Goal: Task Accomplishment & Management: Manage account settings

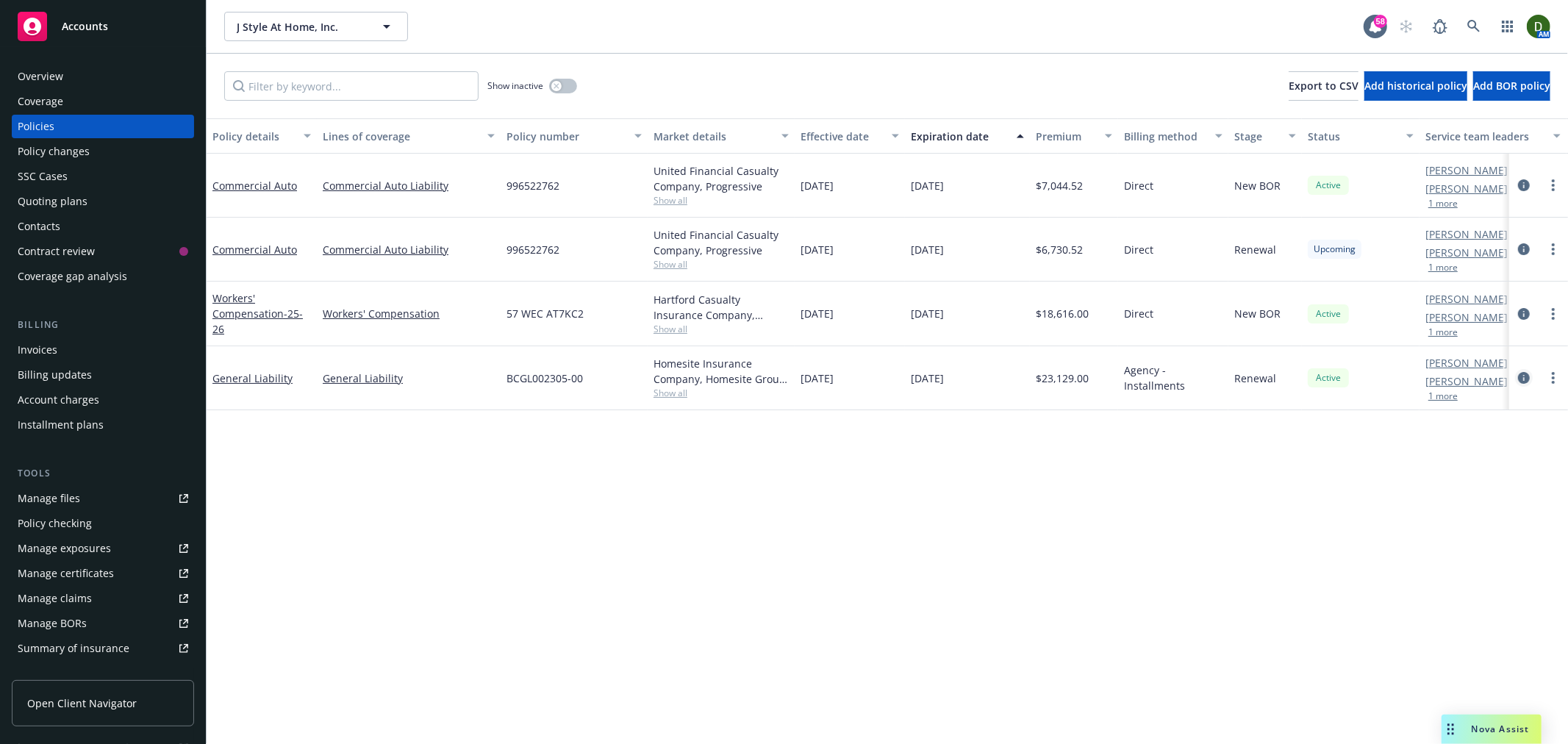
click at [1524, 375] on icon "circleInformation" at bounding box center [1524, 378] width 12 height 12
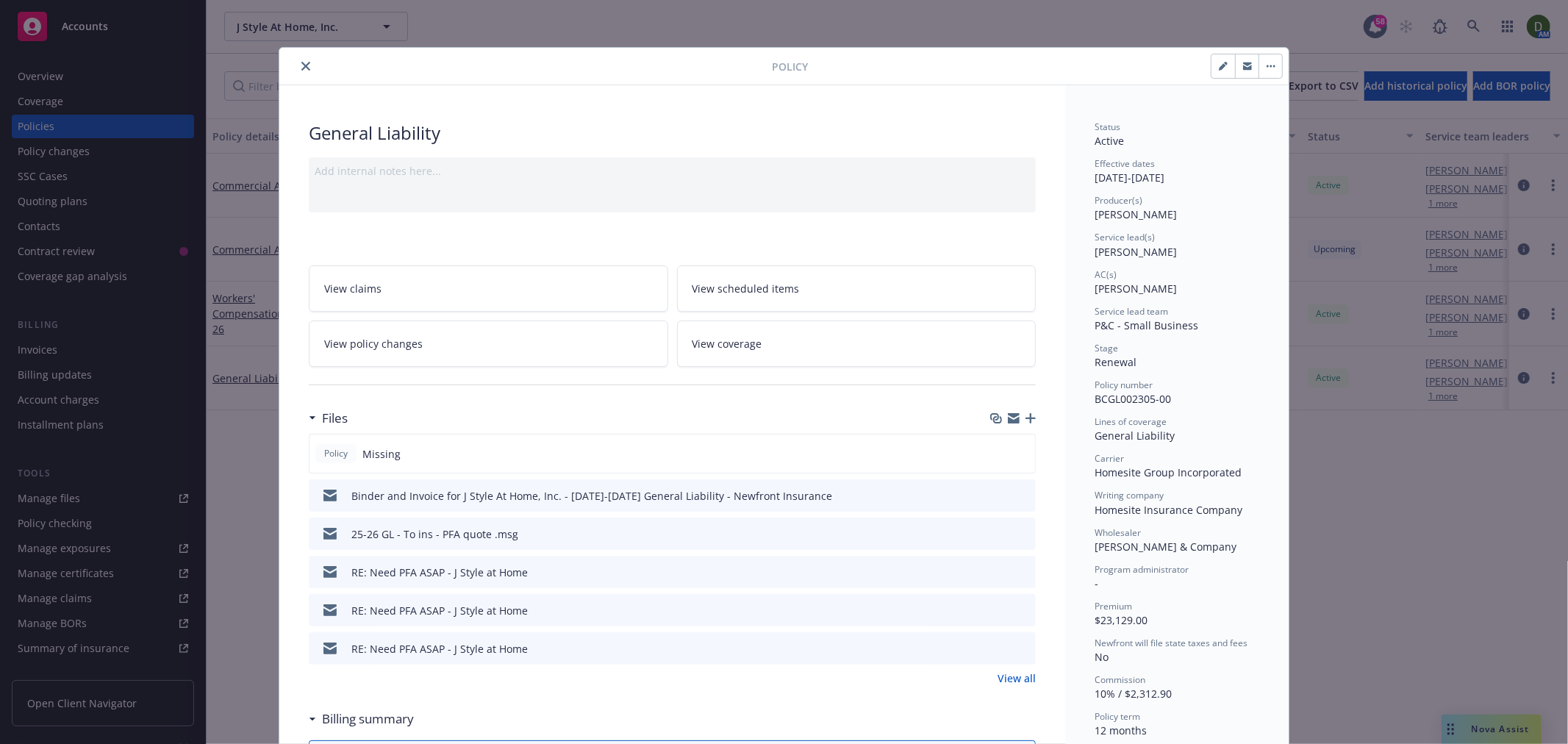
click at [1027, 420] on icon "button" at bounding box center [1031, 418] width 11 height 11
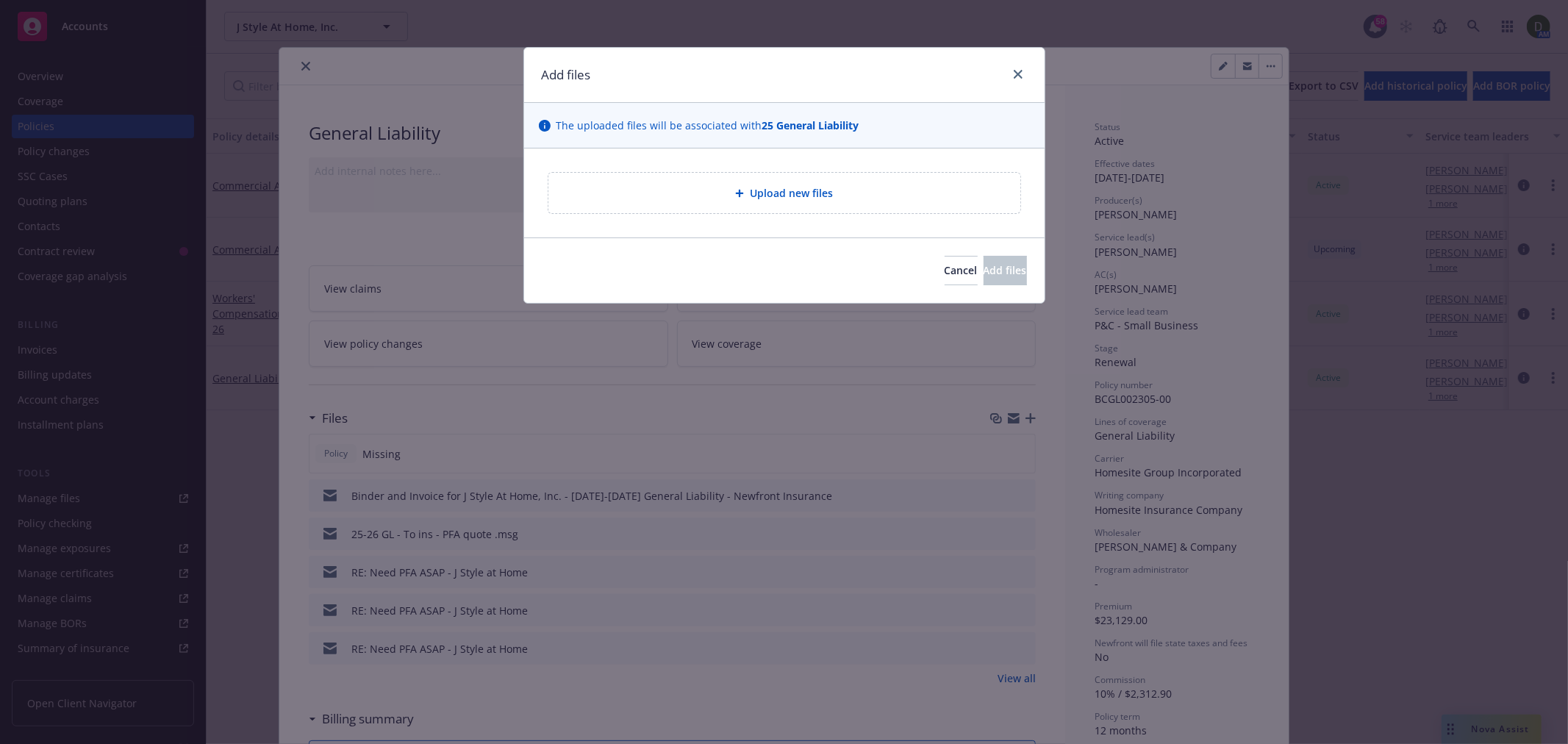
click at [909, 189] on div "Upload new files" at bounding box center [784, 193] width 449 height 17
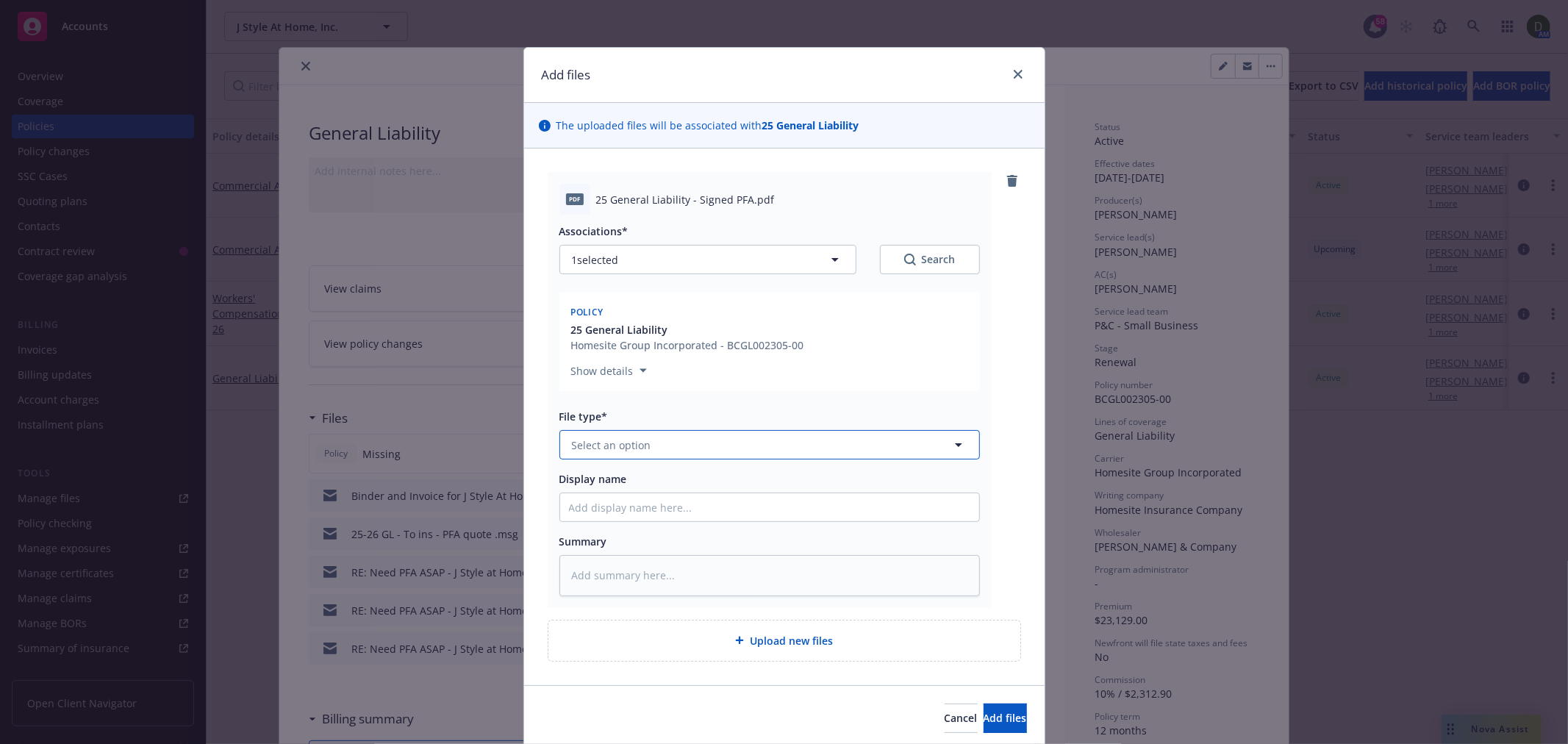
click at [665, 456] on button "Select an option" at bounding box center [770, 445] width 421 height 30
type input "premium"
click at [711, 483] on span "Premium Finance Agreement - signed" at bounding box center [669, 486] width 188 height 16
click at [984, 730] on button "Add files" at bounding box center [1005, 718] width 44 height 30
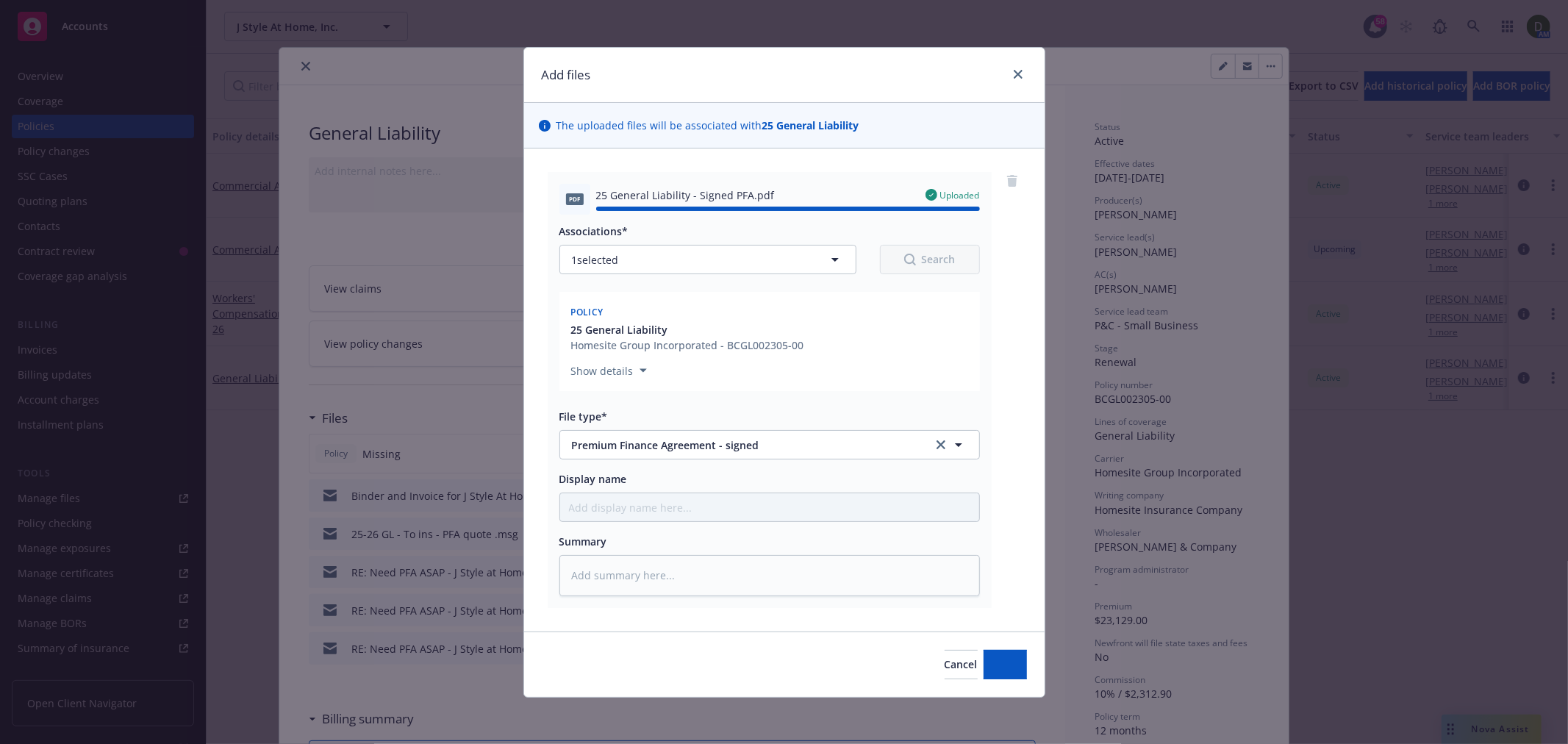
type textarea "x"
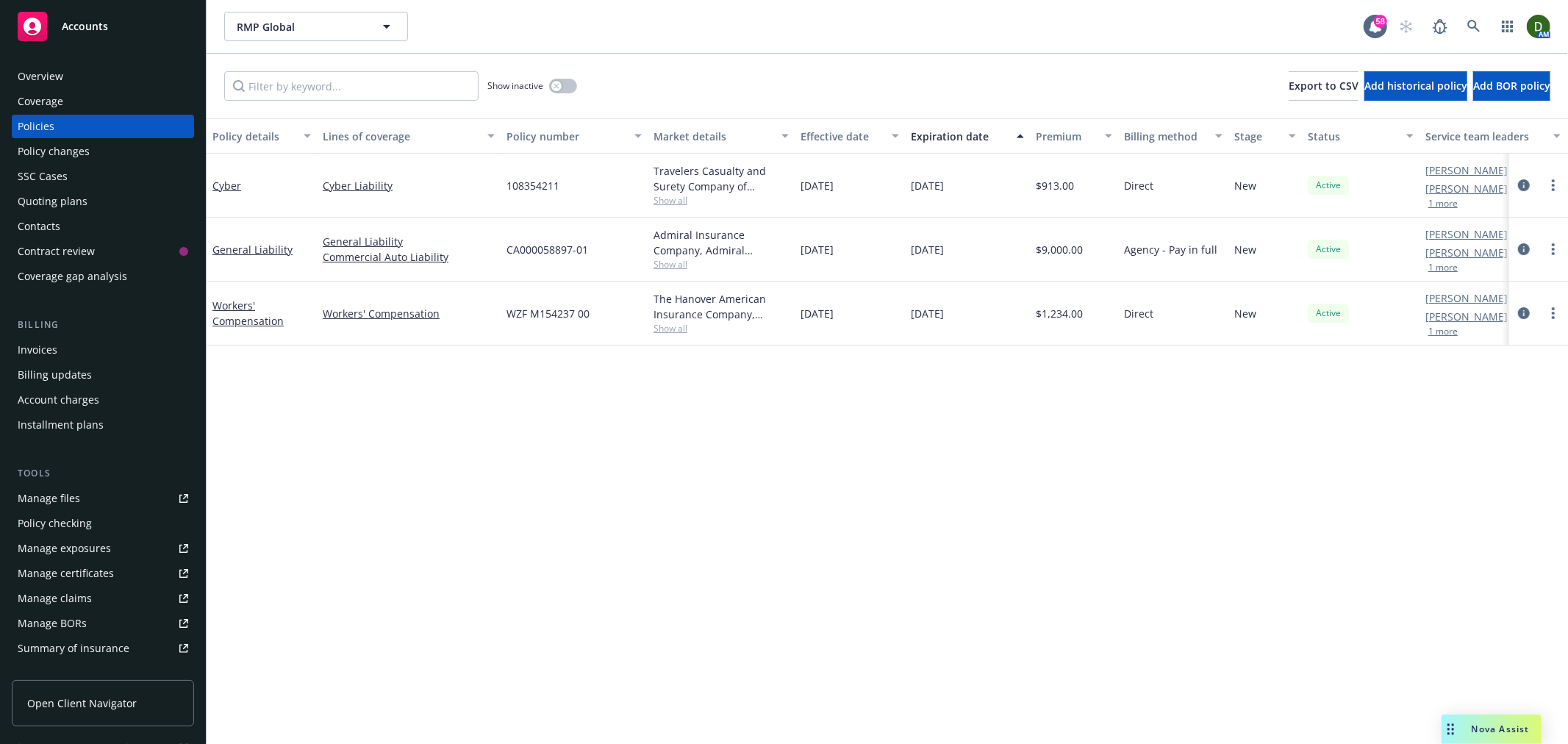
drag, startPoint x: 0, startPoint y: 0, endPoint x: 104, endPoint y: 68, distance: 124.3
click at [104, 68] on div "Overview" at bounding box center [102, 77] width 170 height 24
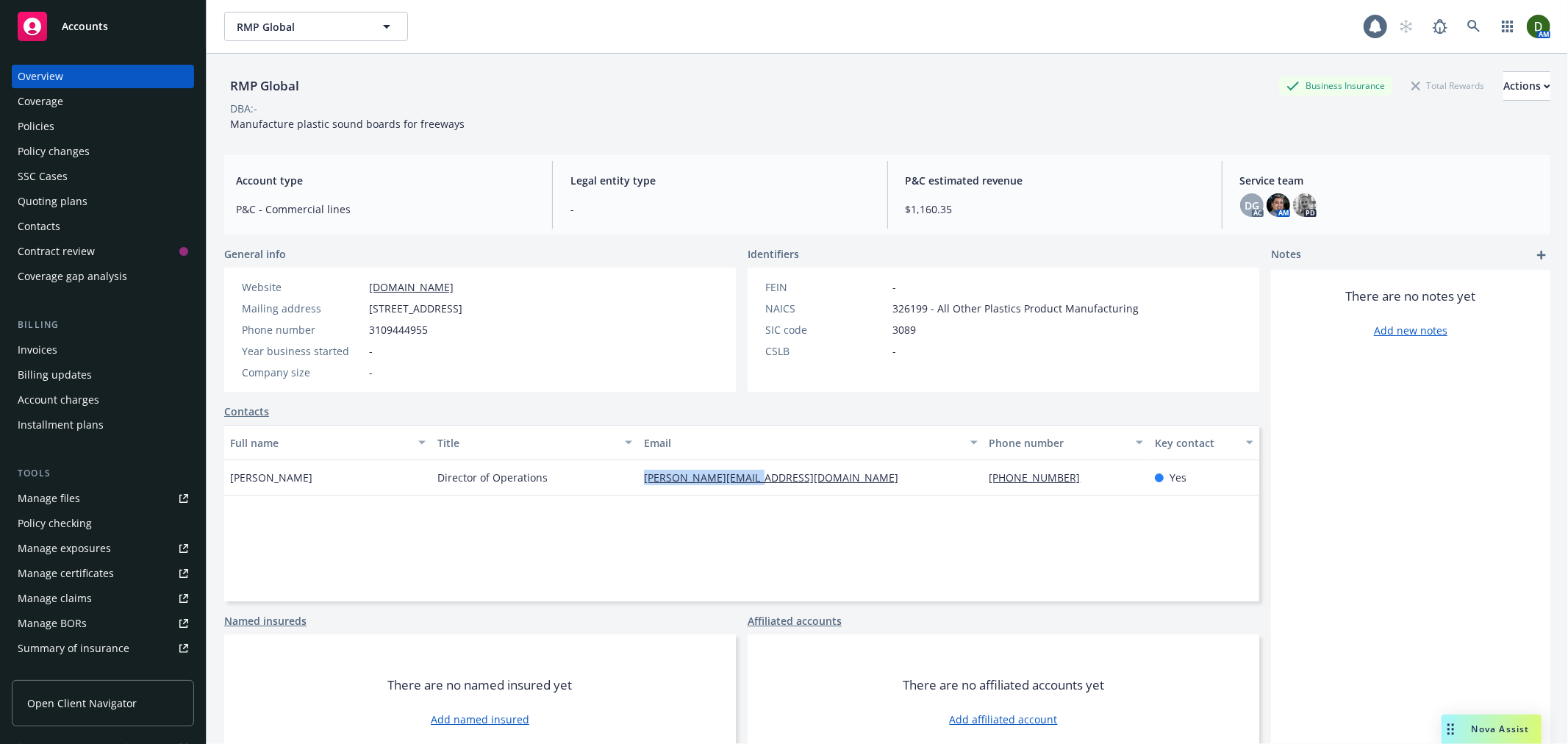
drag, startPoint x: 789, startPoint y: 483, endPoint x: 641, endPoint y: 523, distance: 153.3
click at [641, 523] on div "Full name Title Email Phone number Key contact Amanda Hauet Director of Operati…" at bounding box center [742, 513] width 1035 height 176
copy link "amanda@rmpglobal.com"
click at [64, 343] on div "Invoices" at bounding box center [102, 350] width 170 height 24
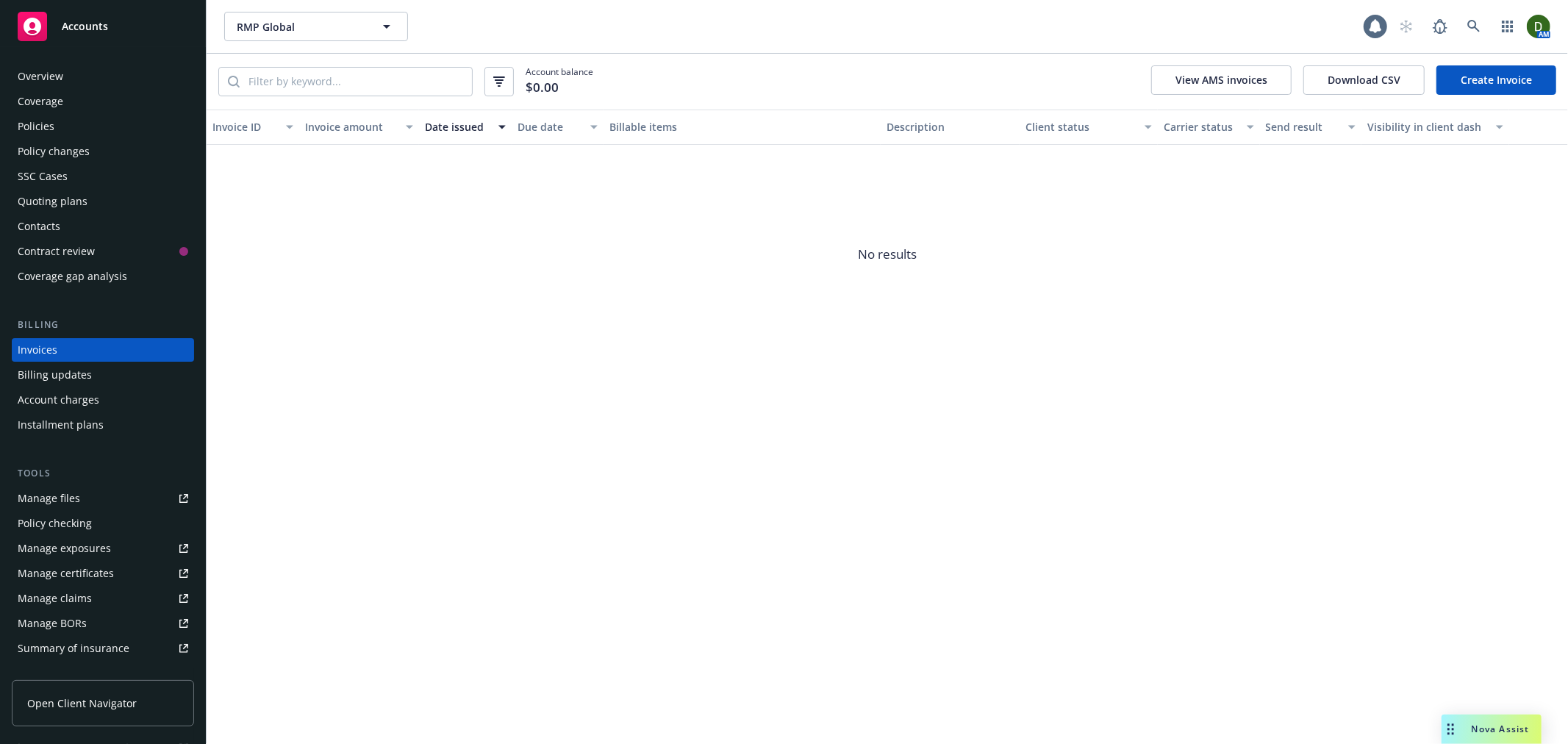
click at [1510, 90] on link "Create Invoice" at bounding box center [1497, 81] width 120 height 30
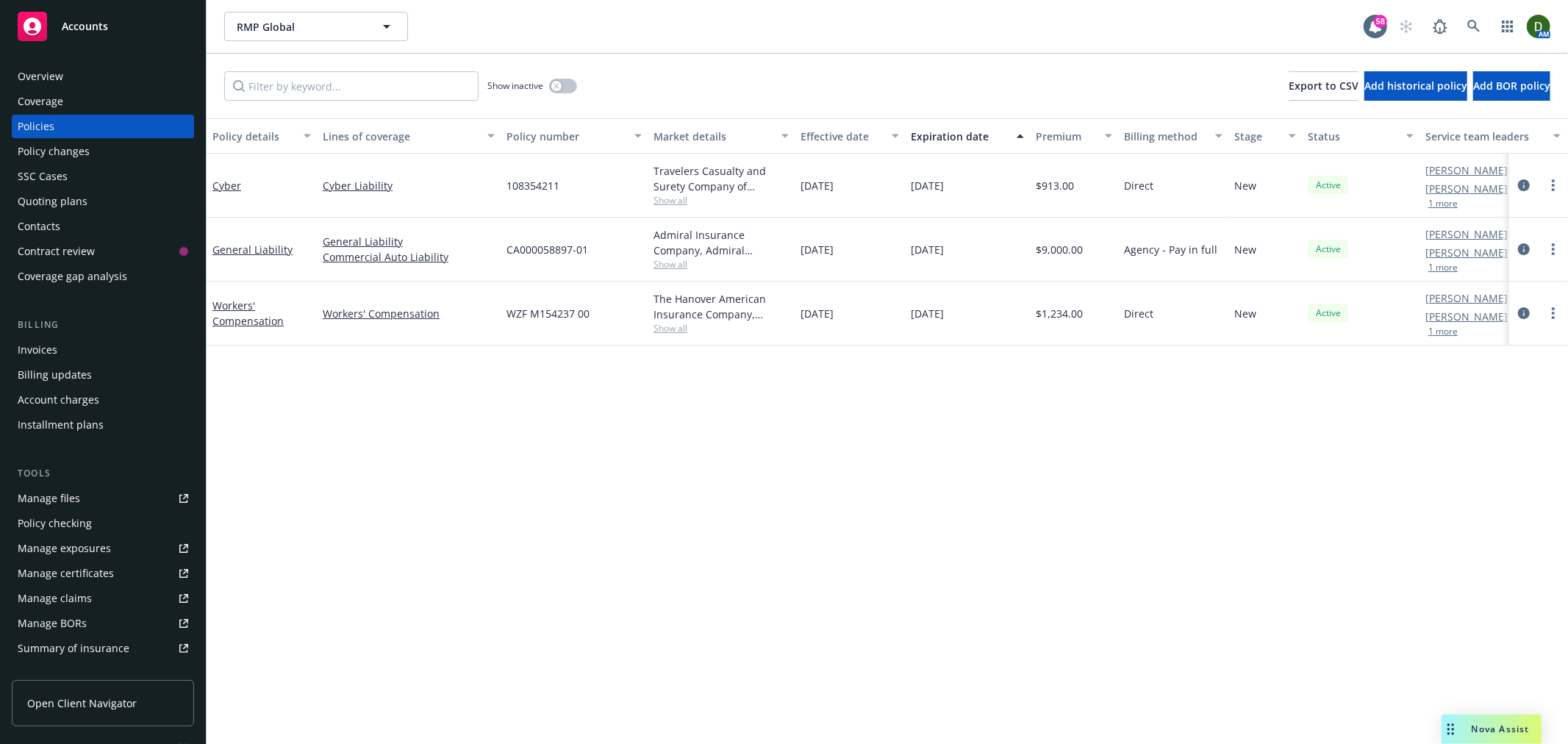
click at [107, 202] on div "Quoting plans" at bounding box center [102, 201] width 170 height 24
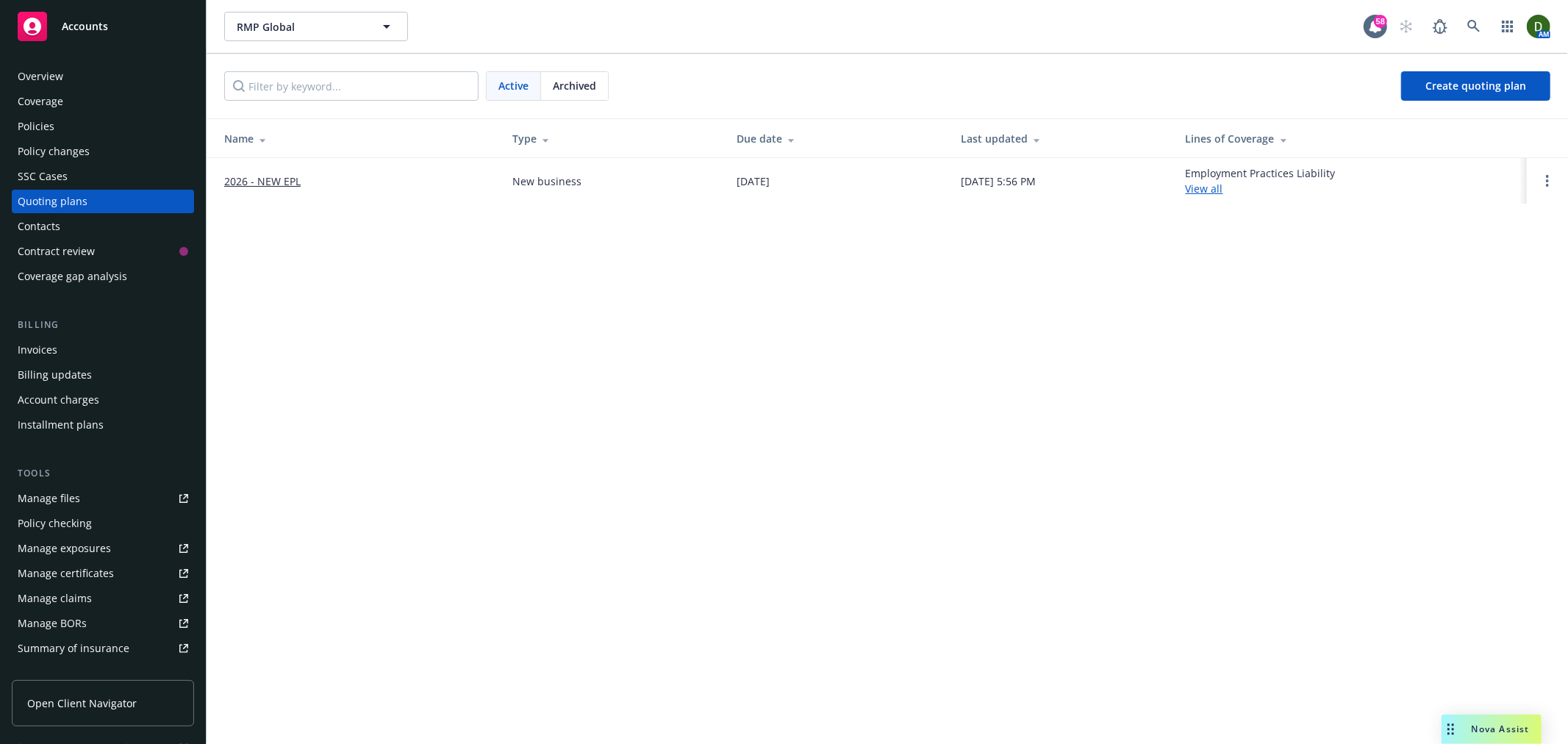
click at [290, 171] on td "2026 - NEW EPL" at bounding box center [353, 180] width 294 height 45
click at [282, 182] on link "2026 - NEW EPL" at bounding box center [262, 181] width 77 height 16
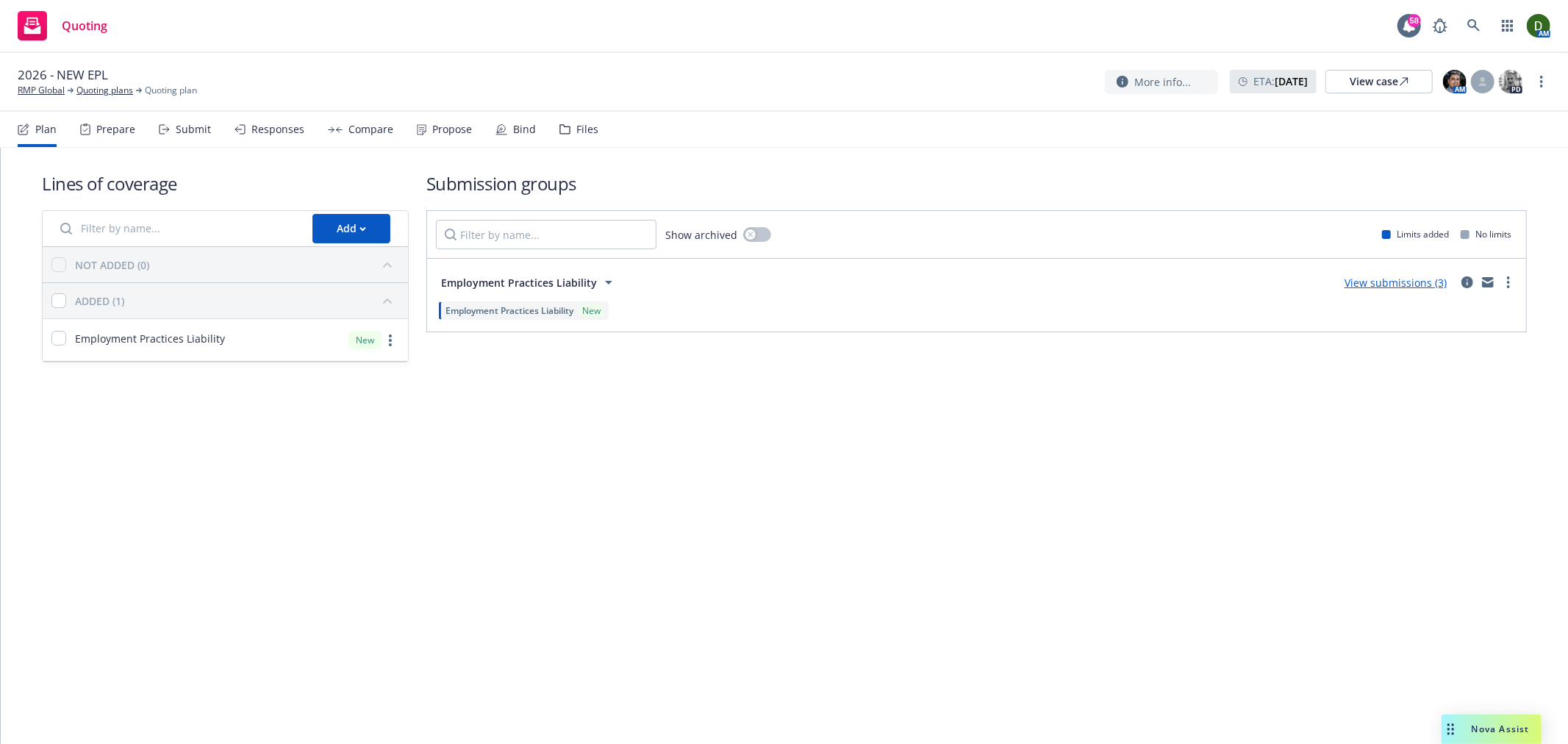
click at [458, 145] on div "Propose" at bounding box center [444, 129] width 55 height 35
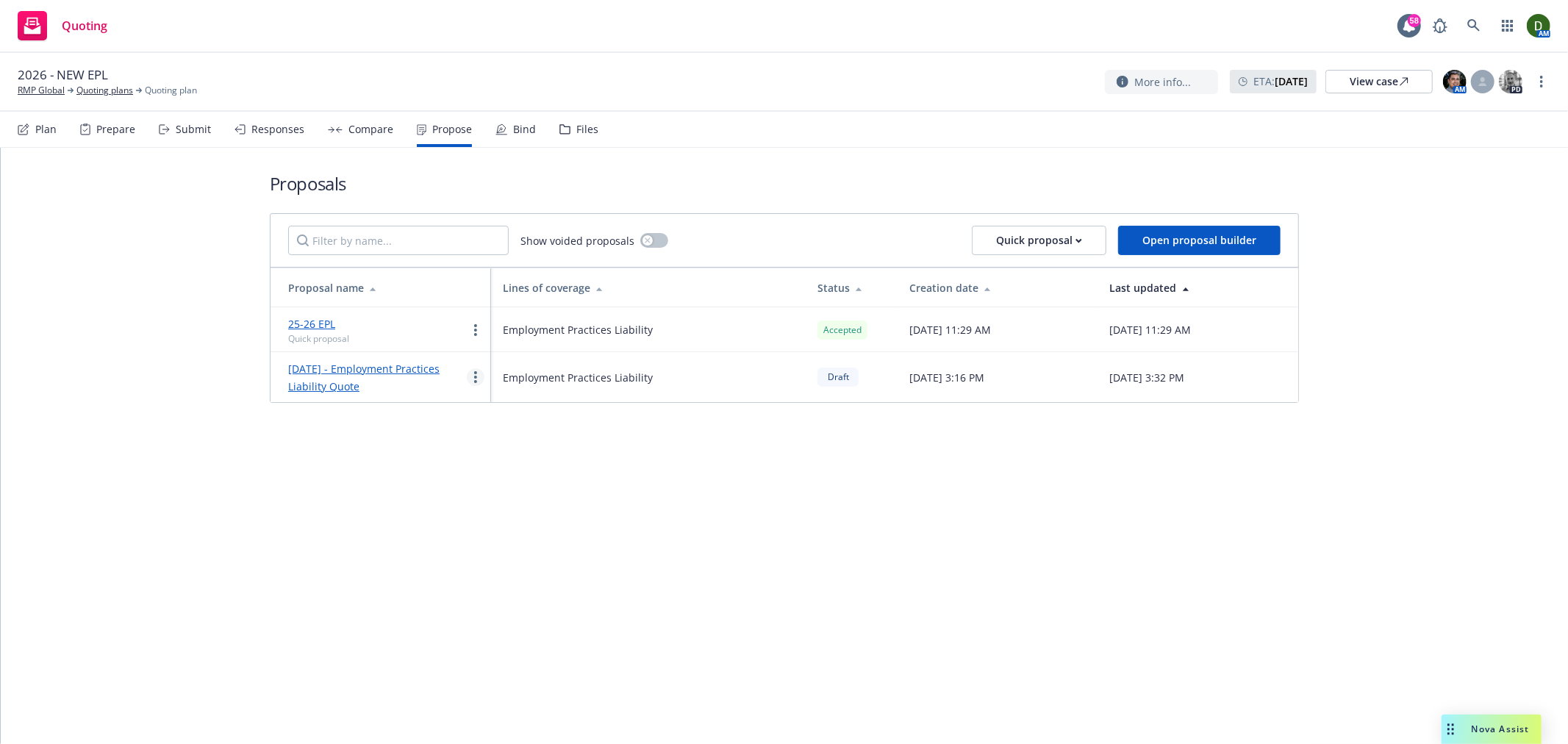
click at [476, 383] on circle "more" at bounding box center [476, 382] width 3 height 3
click at [513, 145] on div "Bind" at bounding box center [515, 129] width 40 height 35
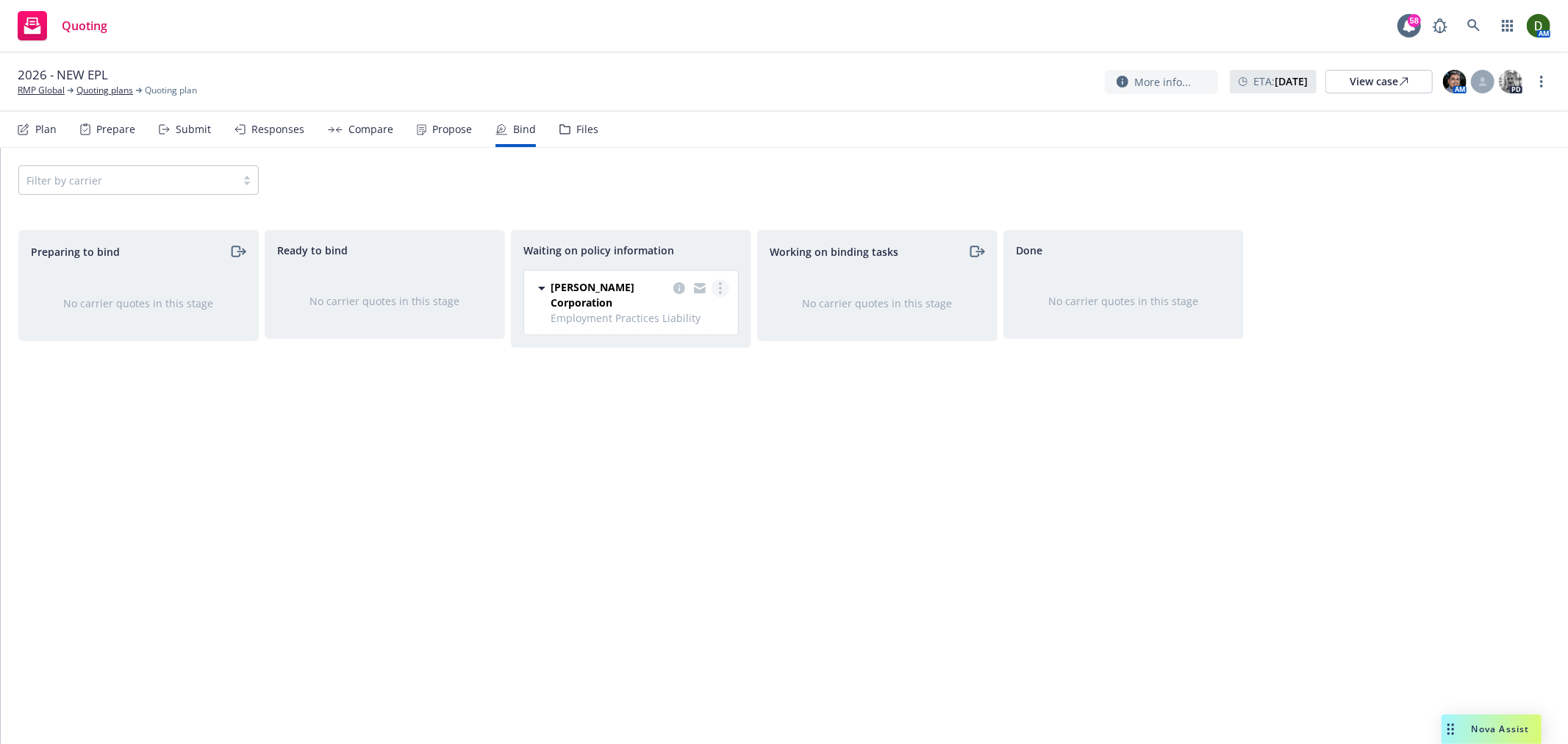
click at [719, 291] on icon "more" at bounding box center [721, 288] width 3 height 12
click at [692, 318] on span "Create policies" at bounding box center [649, 318] width 108 height 14
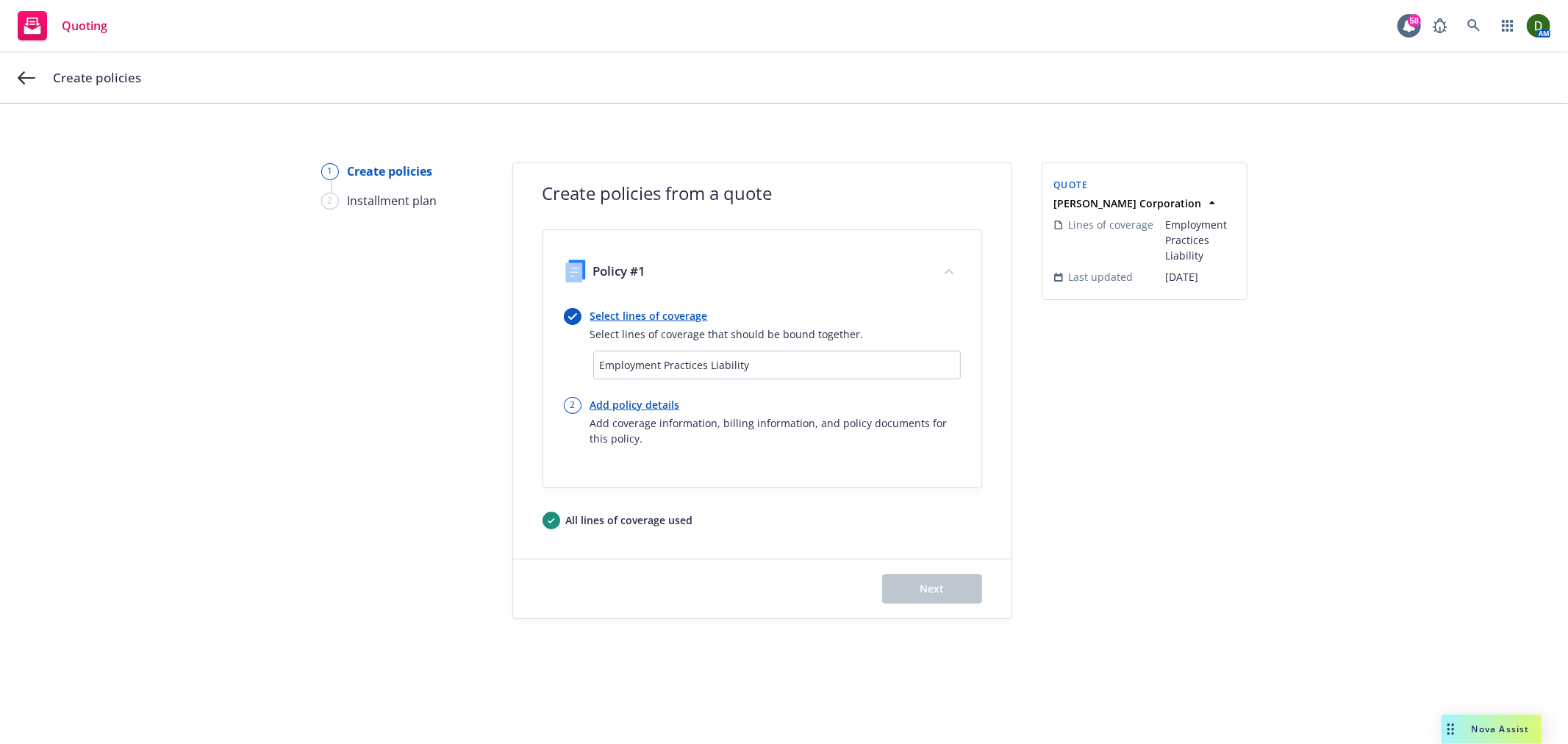
click at [635, 400] on link "Add policy details" at bounding box center [775, 404] width 370 height 16
select select "12"
select select "CA"
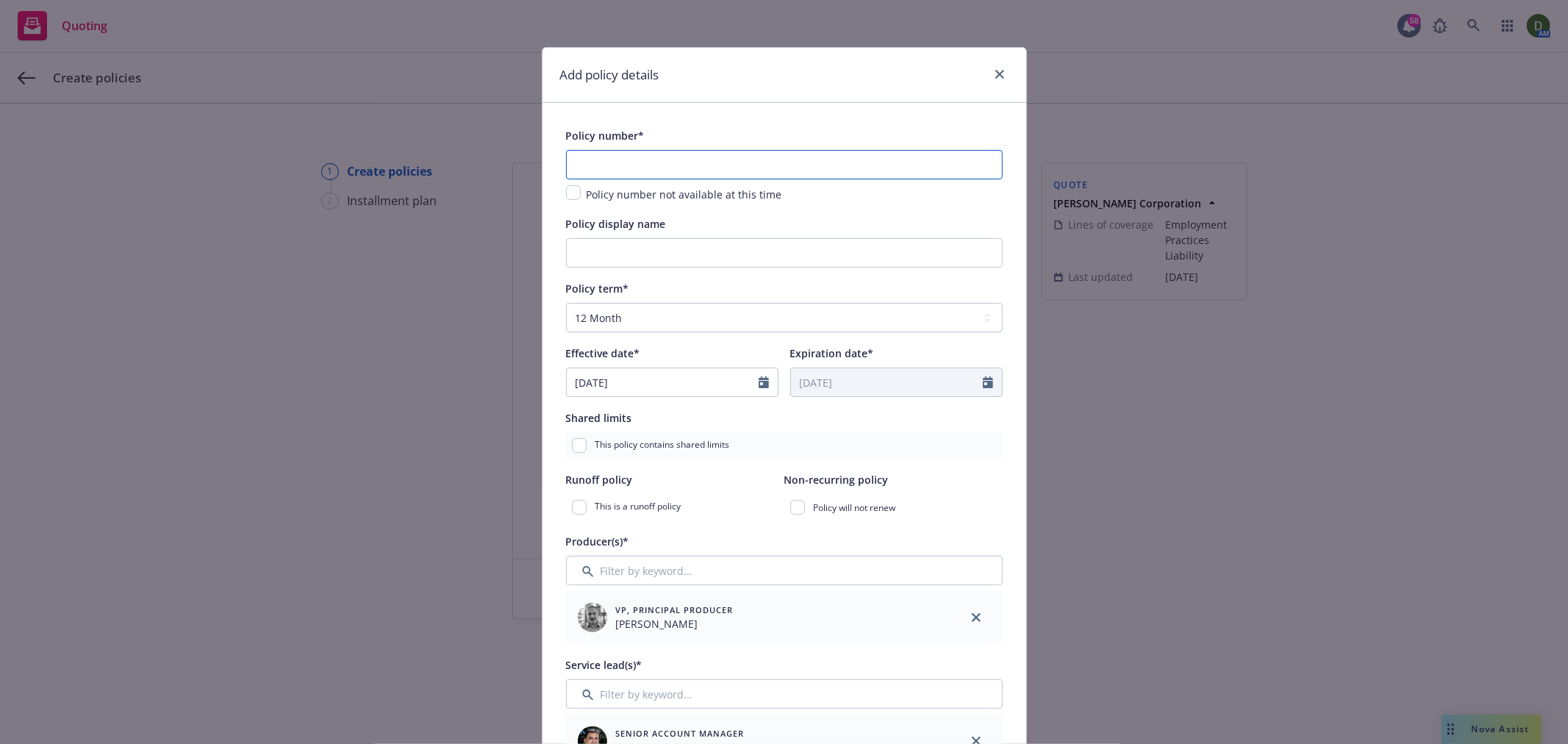
click at [657, 157] on input "text" at bounding box center [784, 165] width 437 height 30
paste input "MPS-1120978-00"
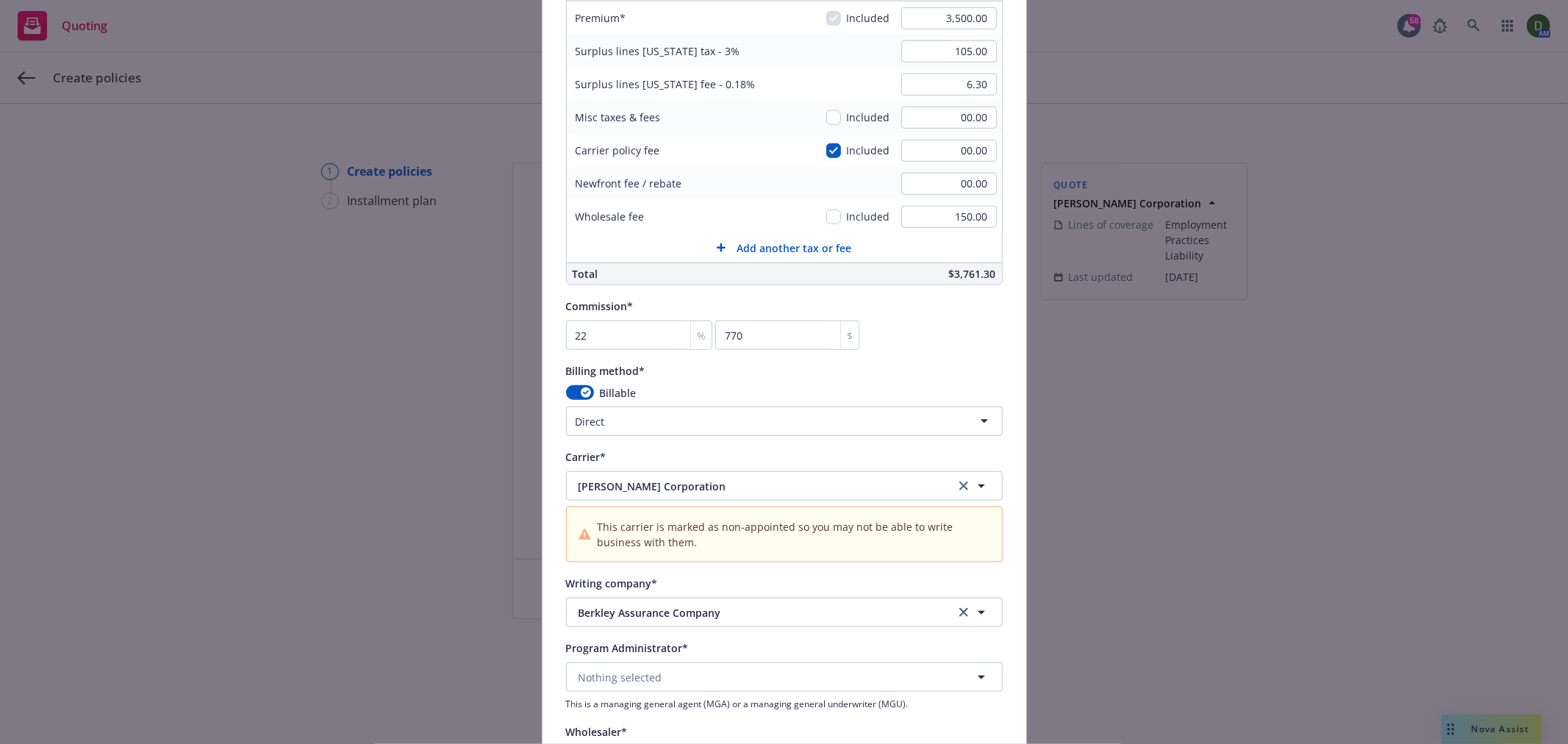
scroll to position [1062, 0]
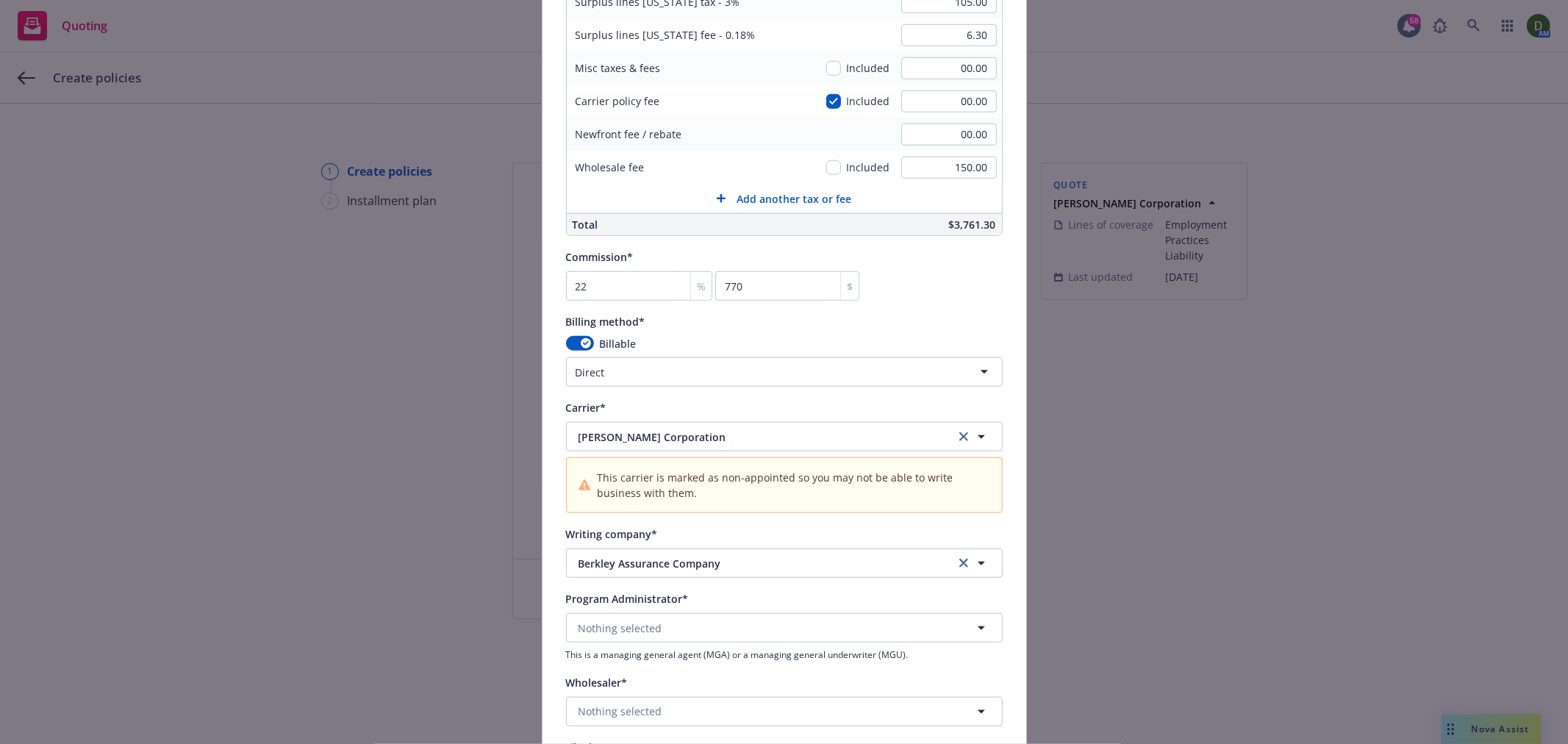
type input "MPS-1120978-00"
drag, startPoint x: 616, startPoint y: 649, endPoint x: 624, endPoint y: 644, distance: 9.4
click at [616, 649] on div "Nothing selected This is a managing general agent (MGA) or a managing general u…" at bounding box center [784, 637] width 437 height 48
click at [635, 636] on span "Nothing selected" at bounding box center [621, 628] width 84 height 16
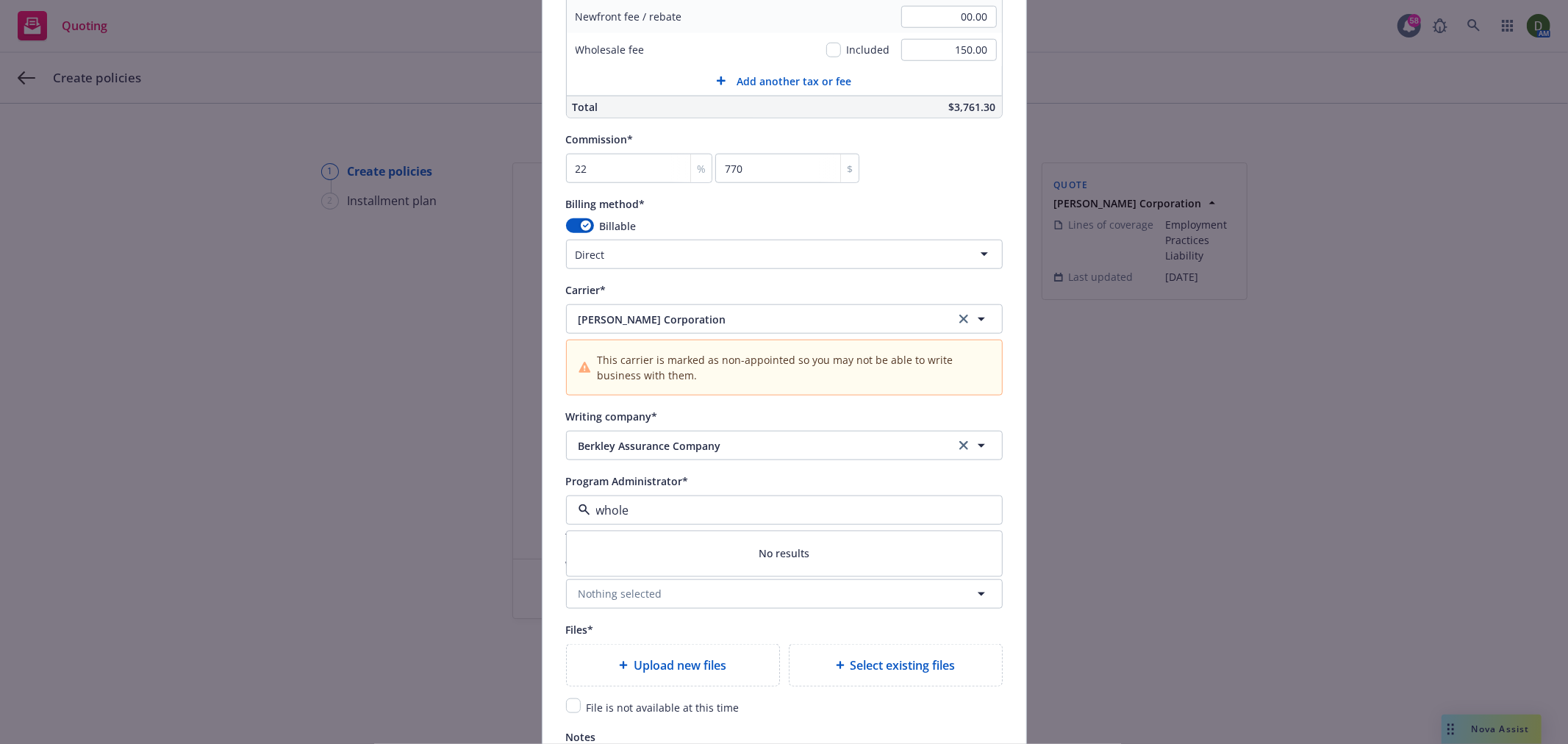
scroll to position [1306, 0]
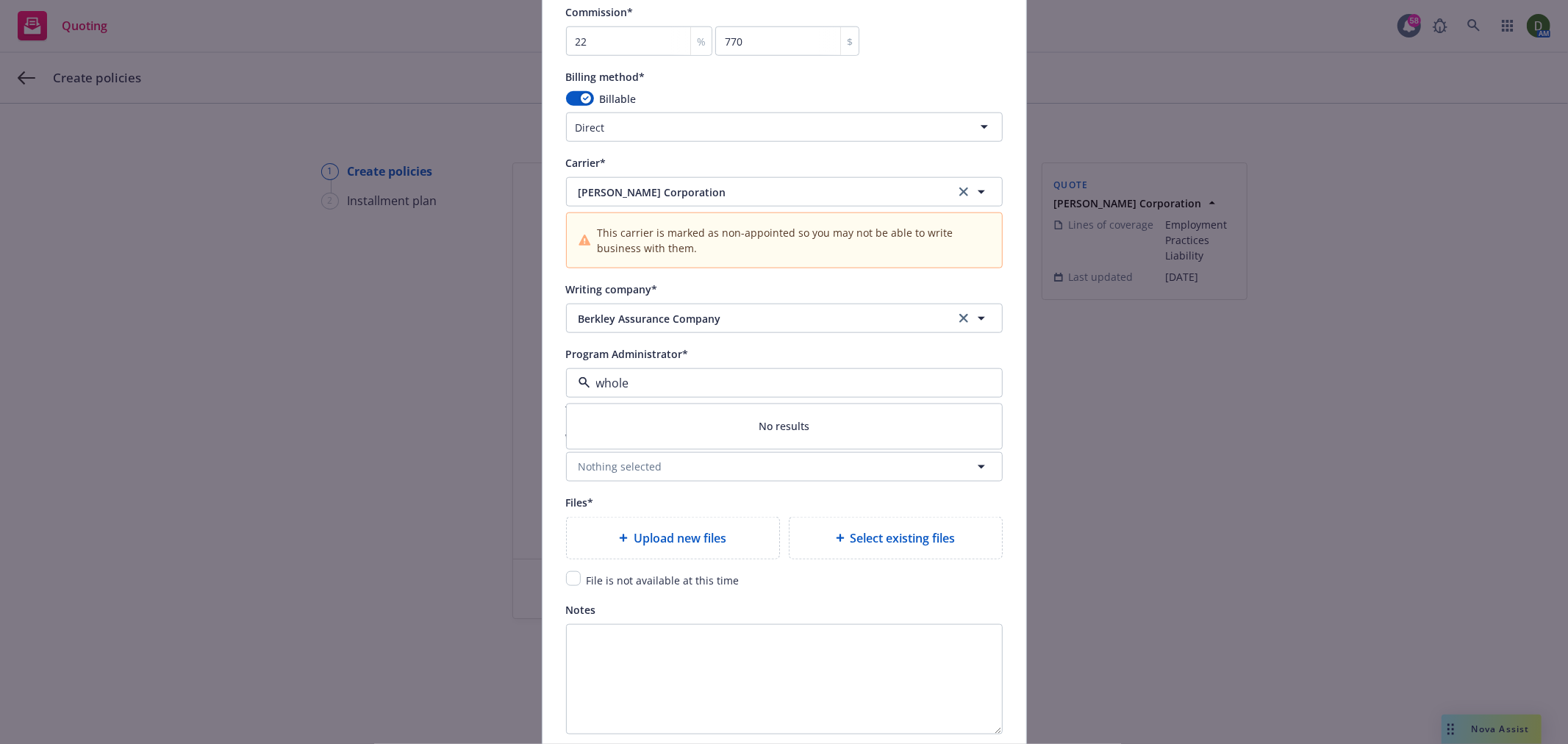
type input "whole"
click at [714, 474] on button "Nothing selected" at bounding box center [784, 467] width 437 height 30
type input "whole"
click at [675, 361] on strong "Wholesure Aviation, LLC" at bounding box center [643, 354] width 122 height 14
type input "Wholesure Aviation, LLC"
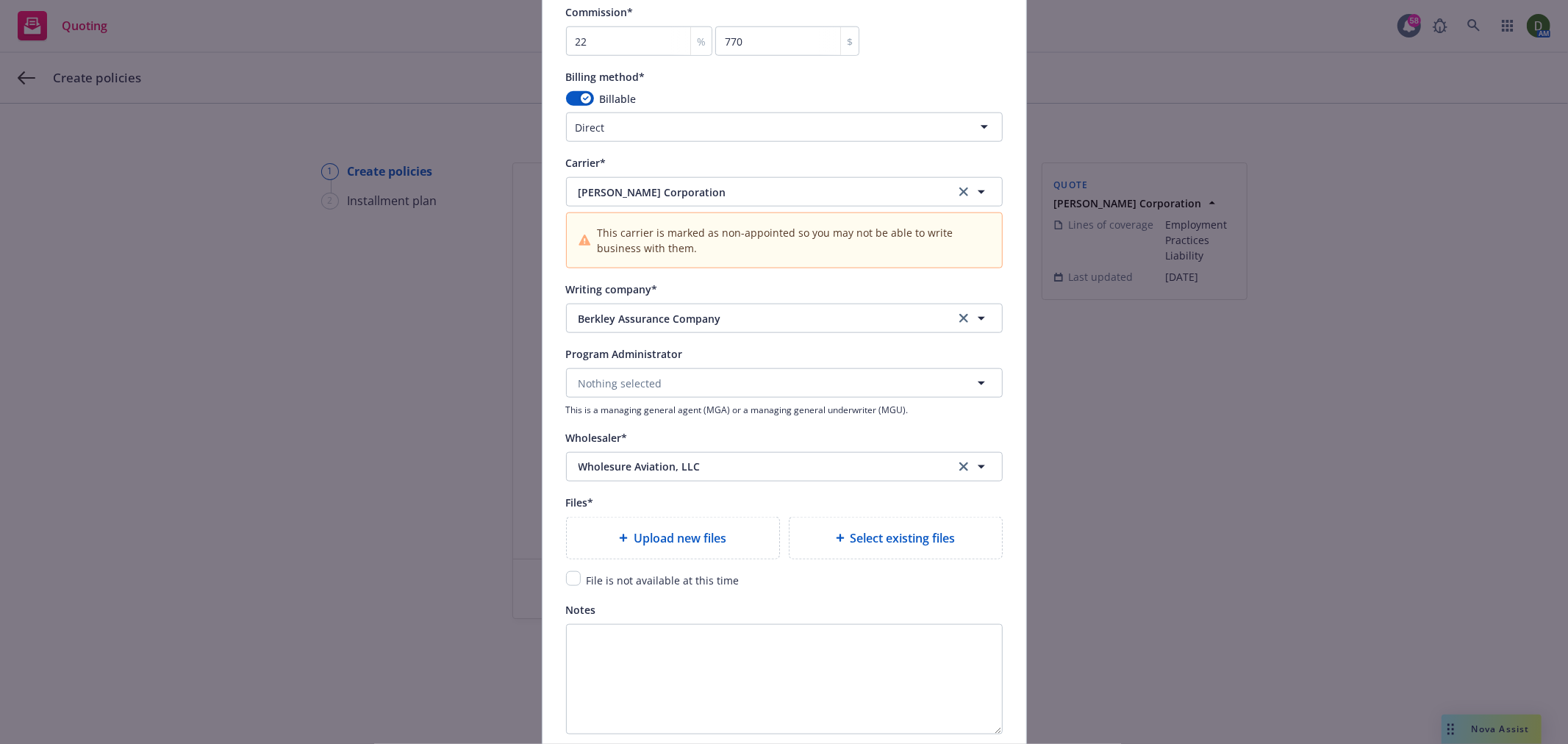
click at [738, 453] on div "Wholesaler* Wholesure Aviation, LLC Wholesure Aviation, LLC" at bounding box center [784, 455] width 437 height 53
click at [723, 458] on button "Wholesure Aviation, LLC" at bounding box center [784, 467] width 437 height 30
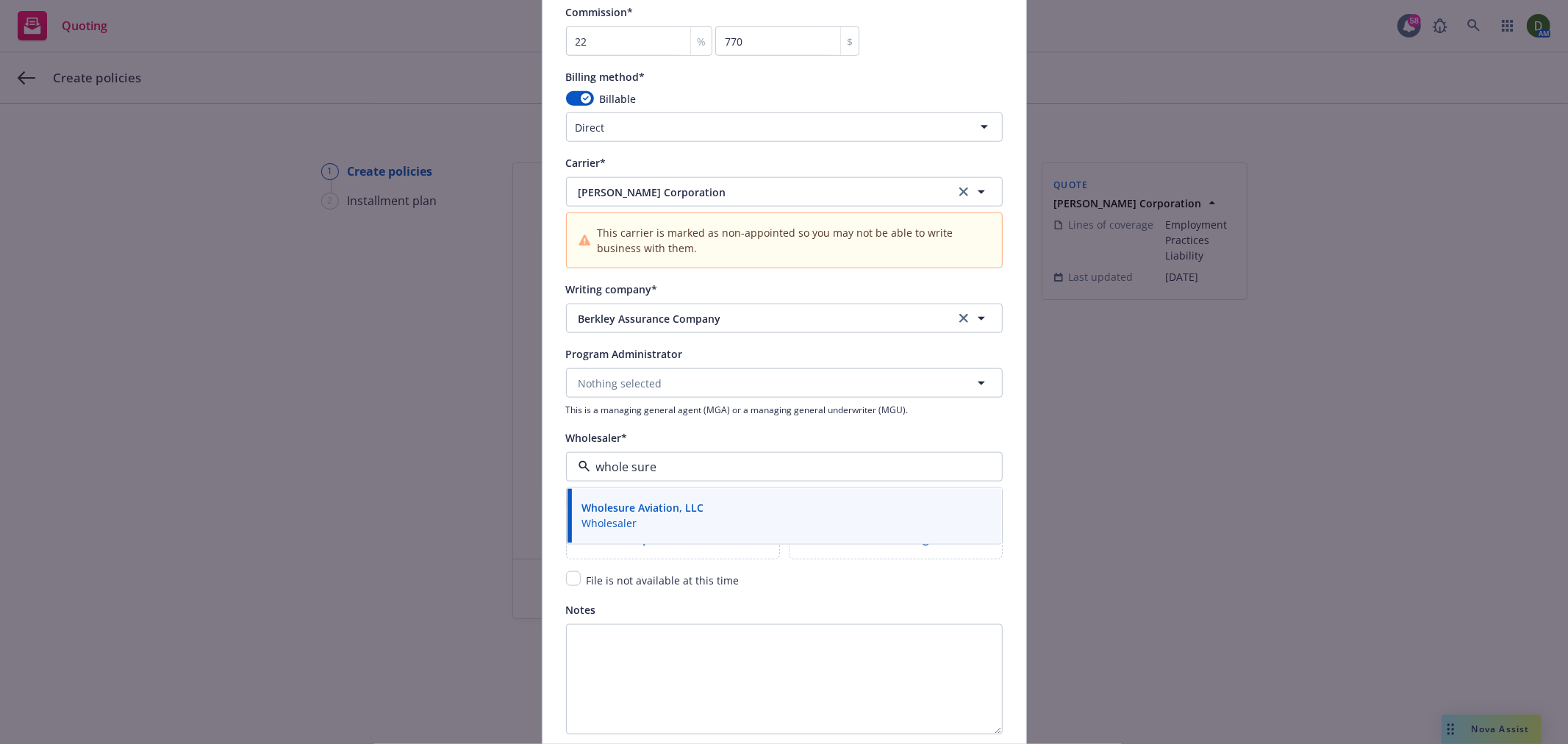
type input "whole sure"
click at [775, 432] on div "Wholesaler*" at bounding box center [784, 437] width 437 height 17
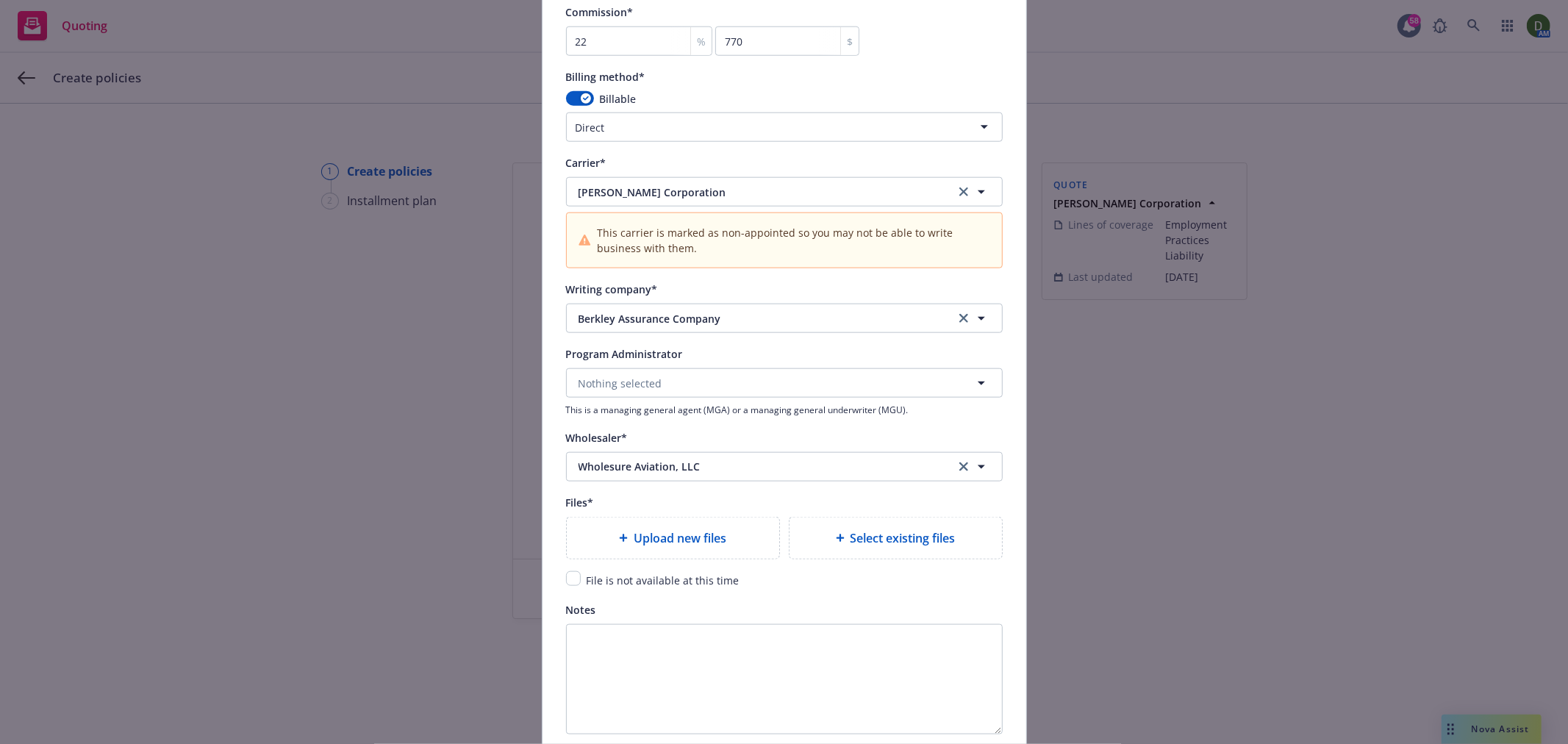
click at [733, 362] on div "Program Administrator" at bounding box center [784, 353] width 437 height 17
click at [953, 459] on button "Wholesure Aviation, LLC" at bounding box center [784, 467] width 437 height 30
click at [770, 362] on div "Program Administrator" at bounding box center [784, 353] width 437 height 17
drag, startPoint x: 784, startPoint y: 365, endPoint x: 791, endPoint y: 381, distance: 17.5
click at [791, 378] on div "Anderson & Murison, Inc. Wholesaler" at bounding box center [784, 378] width 416 height 37
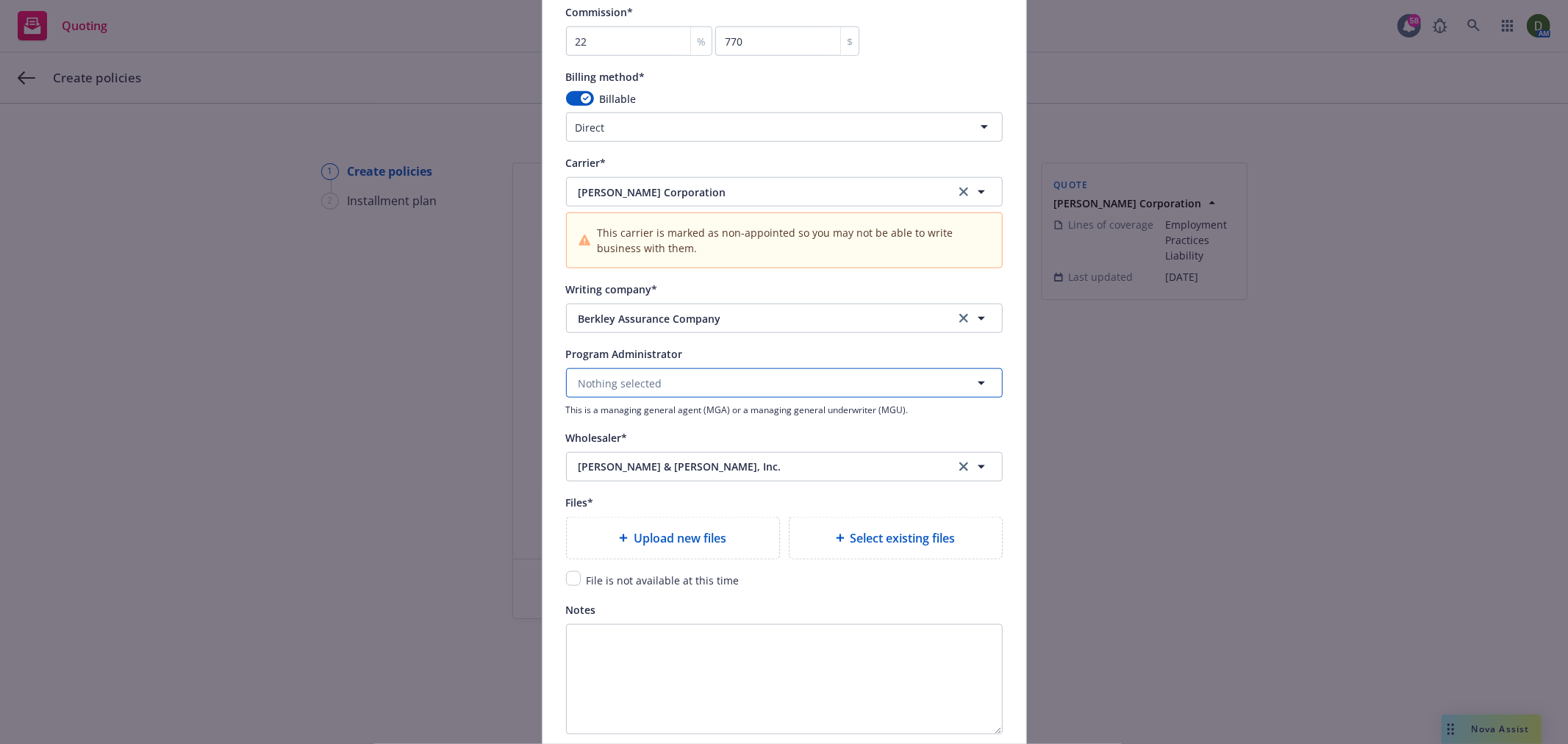
click at [765, 387] on button "Nothing selected" at bounding box center [784, 384] width 437 height 30
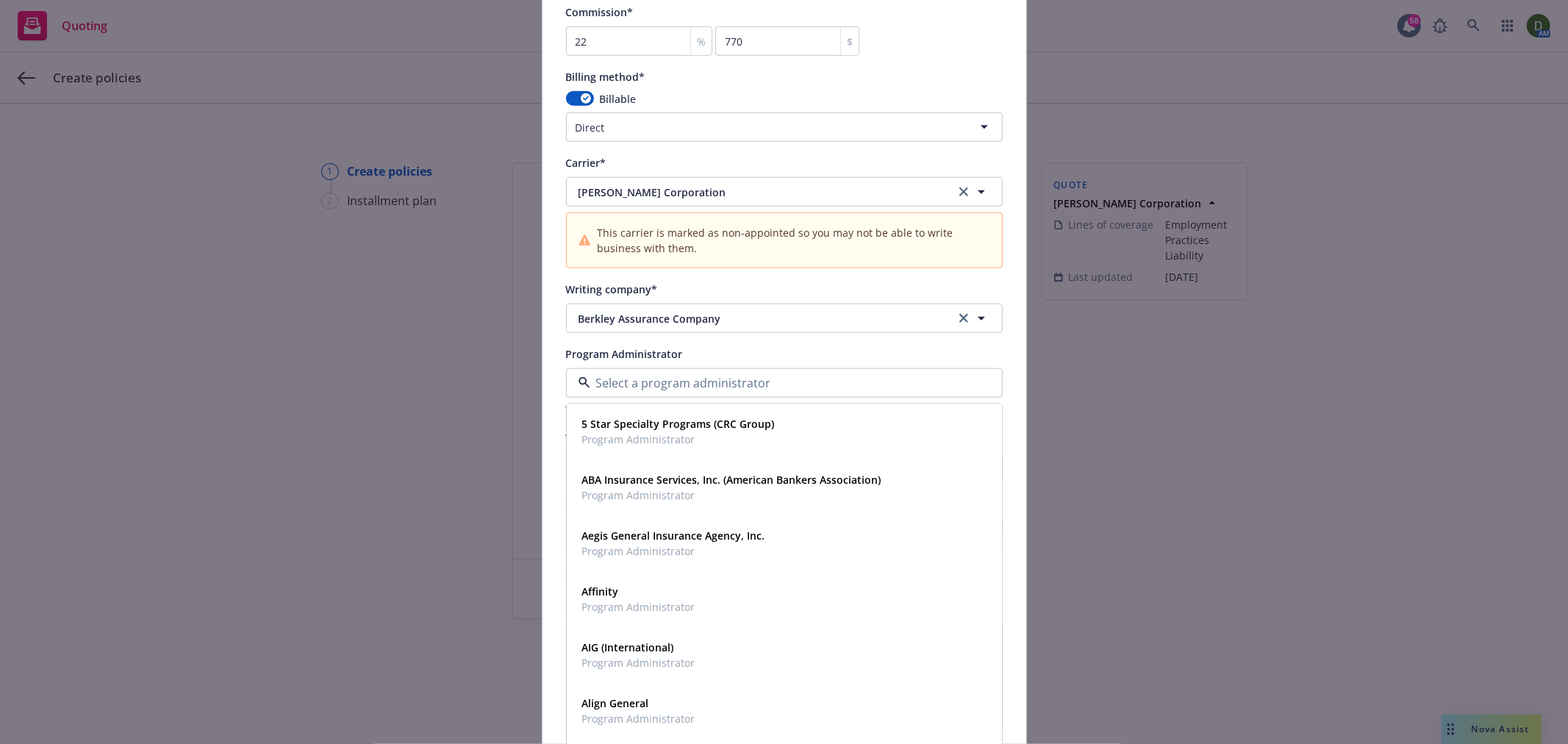
click at [872, 360] on div "Program Administrator" at bounding box center [784, 353] width 437 height 17
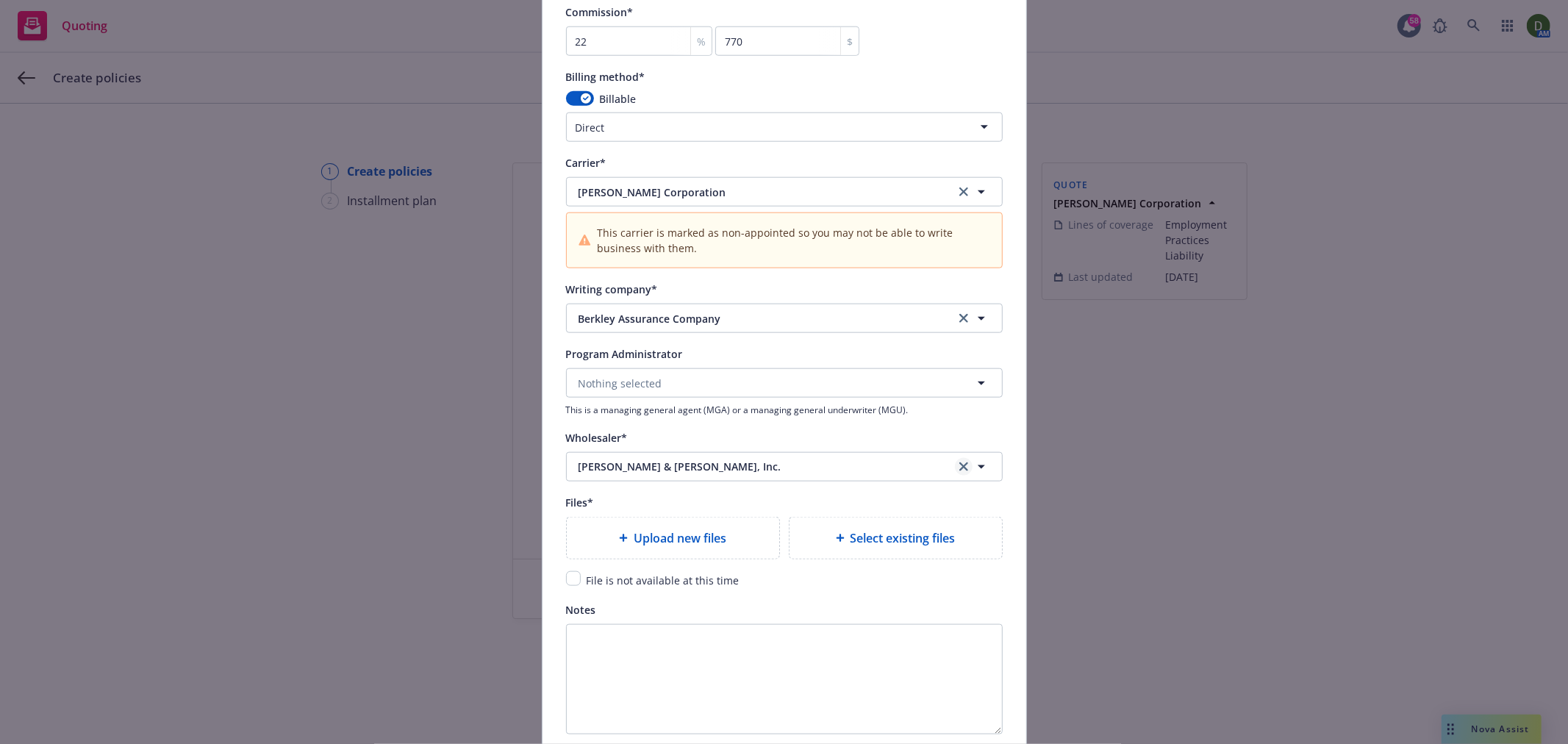
click at [960, 467] on icon "clear selection" at bounding box center [964, 467] width 9 height 9
click at [902, 389] on button "Nothing selected" at bounding box center [784, 384] width 437 height 30
type input "wholesure"
click at [753, 355] on div "Program Administrator*" at bounding box center [784, 353] width 437 height 17
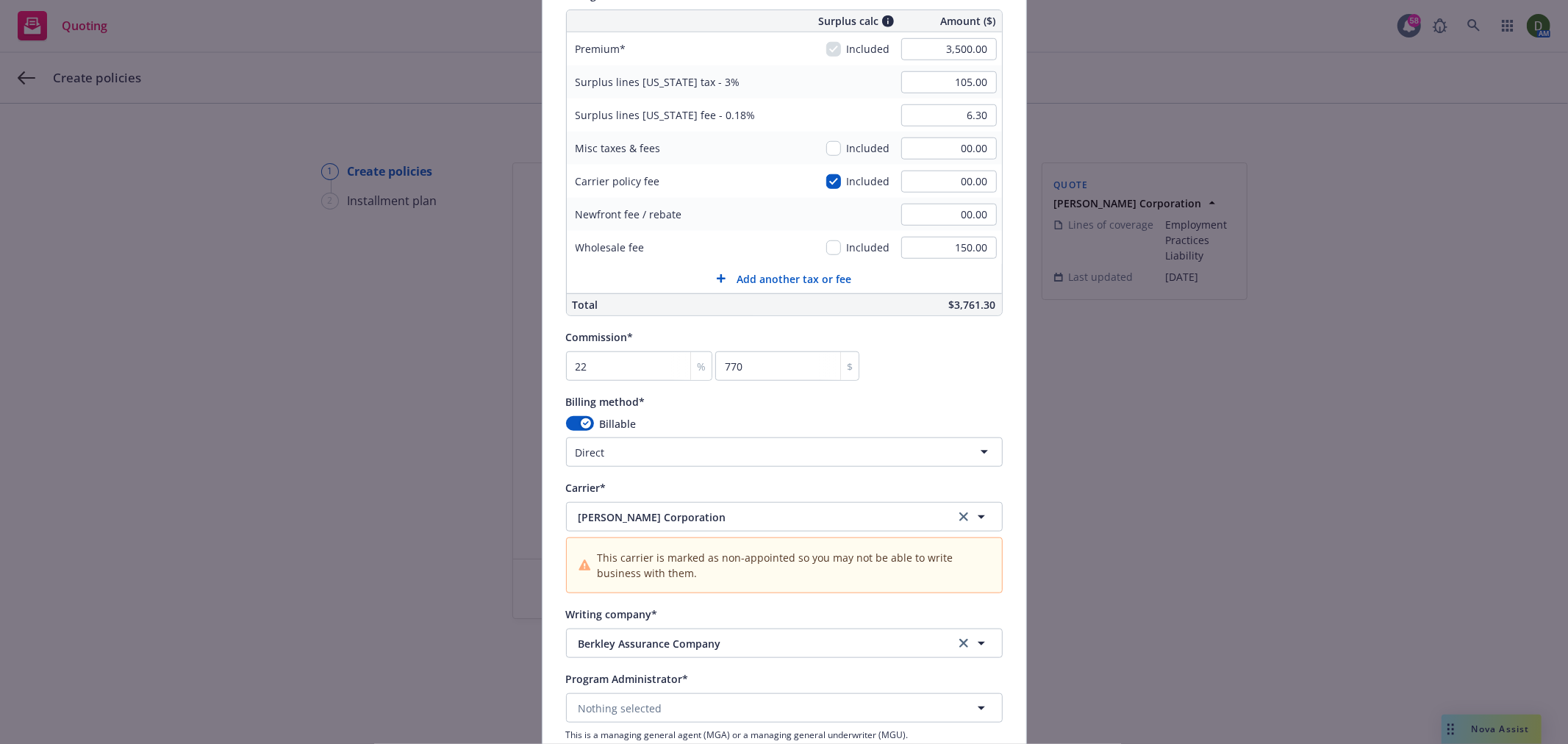
scroll to position [980, 0]
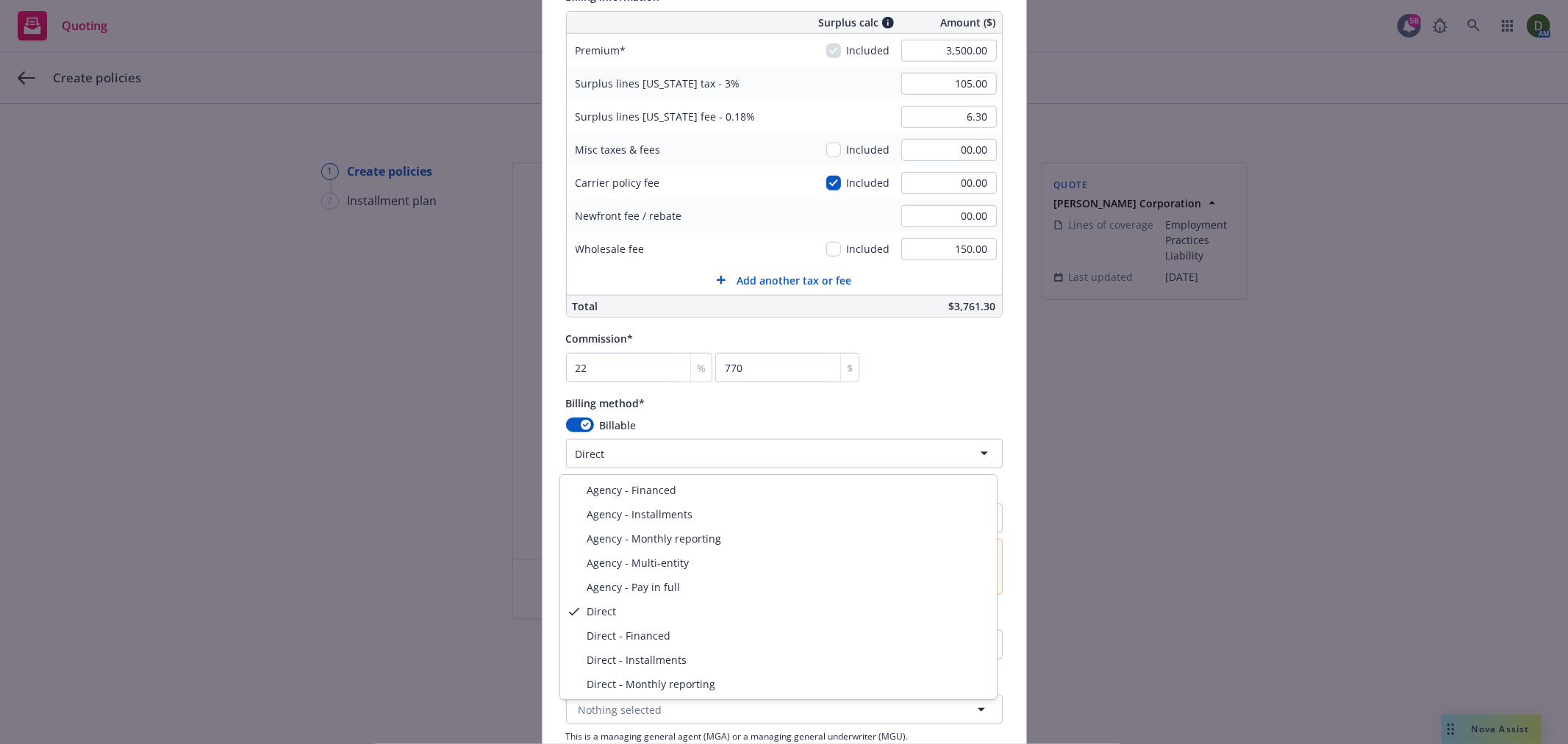
click at [656, 467] on html "Quoting 58 AM Create policies 1 Create policies 2 Installment plan Create polic…" at bounding box center [784, 372] width 1568 height 744
select select "AGENCY_PAY_IN_FULL"
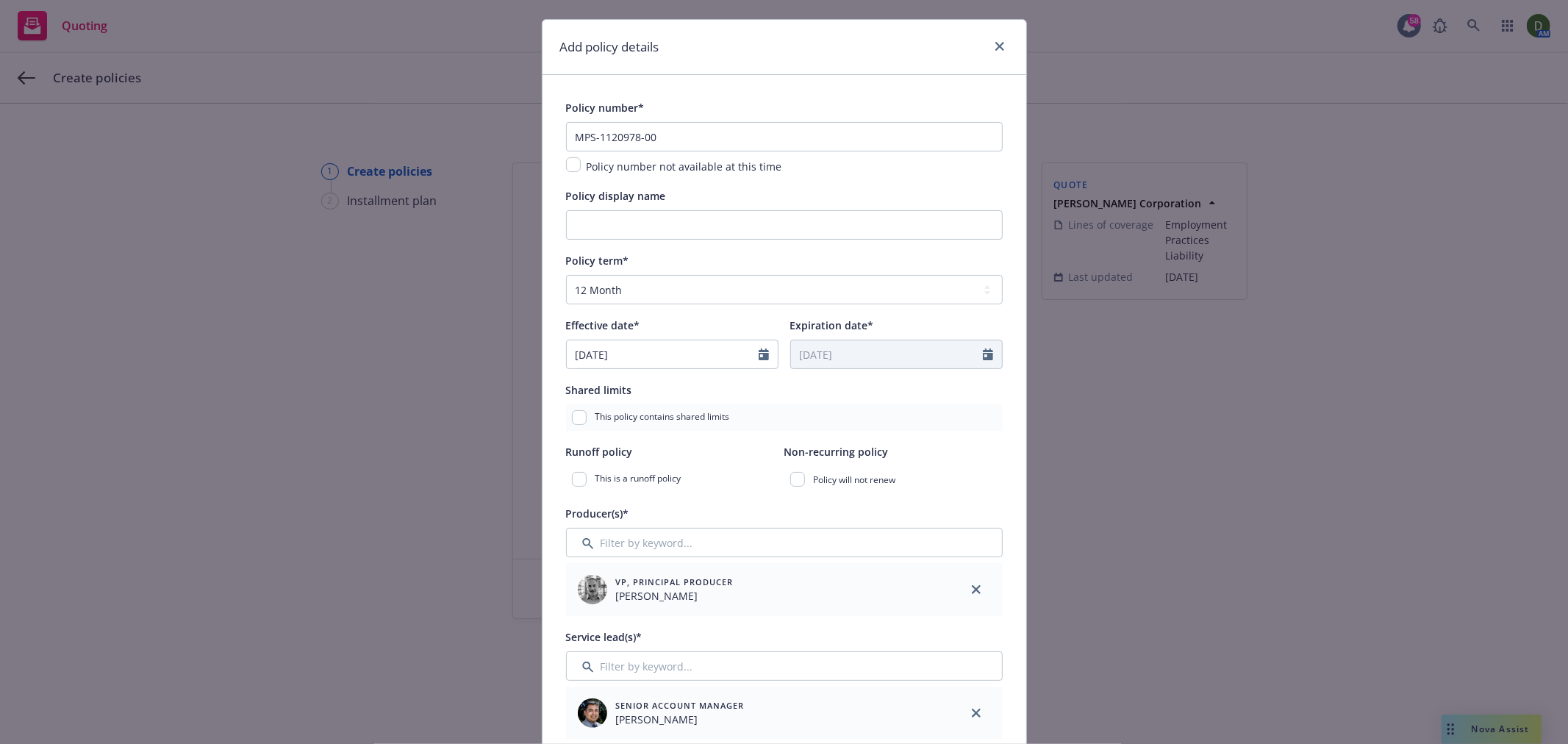
scroll to position [0, 0]
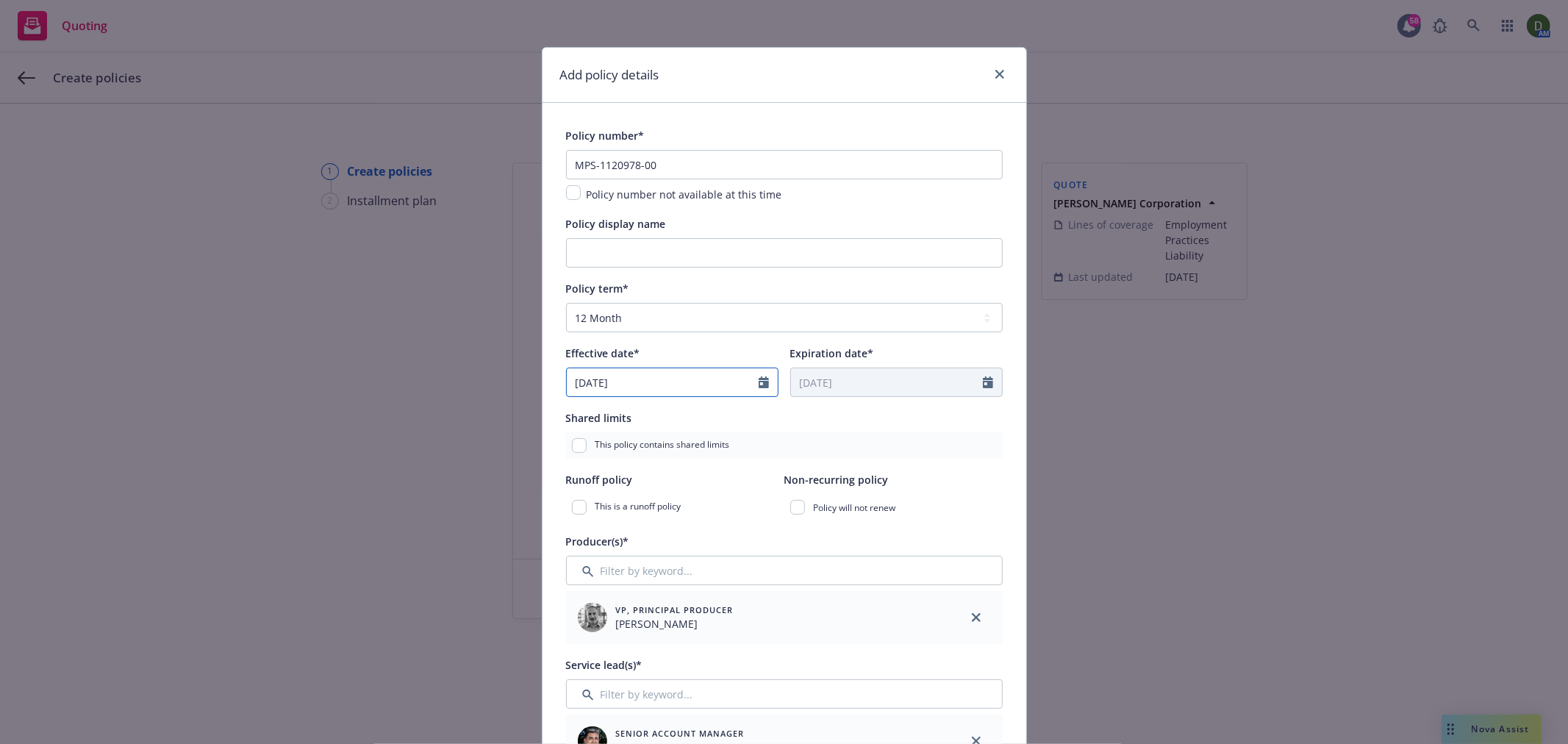
select select "8"
drag, startPoint x: 594, startPoint y: 379, endPoint x: 417, endPoint y: 396, distance: 177.8
click at [419, 393] on div "Add policy details Policy number* MPS-1120978-00 Policy number not available at…" at bounding box center [784, 372] width 1568 height 744
type input "09/12/2025"
type input "09/12/2026"
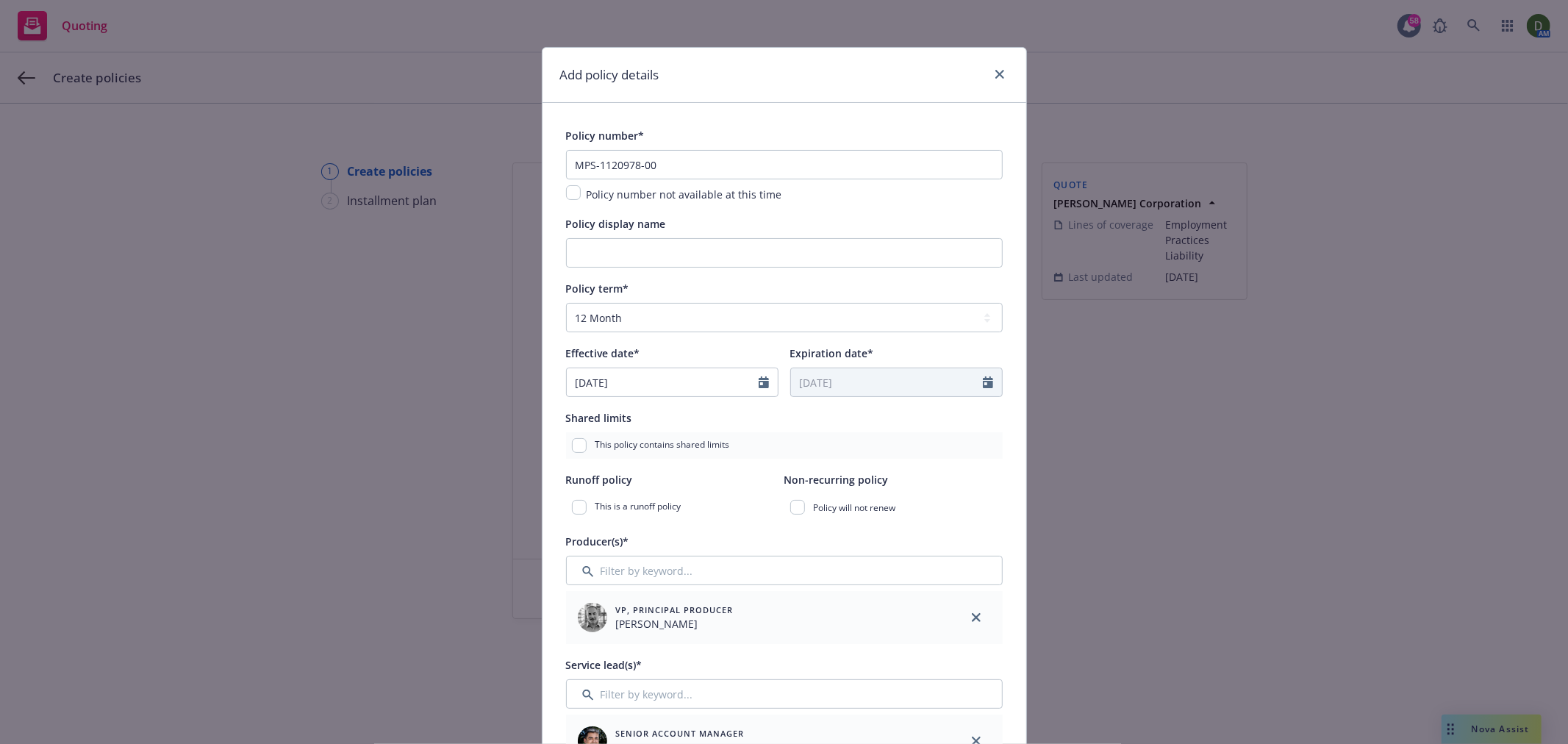
drag, startPoint x: 912, startPoint y: 184, endPoint x: 905, endPoint y: 193, distance: 11.4
click at [906, 184] on div "MPS-1120978-00 Policy number not available at this time" at bounding box center [784, 176] width 437 height 53
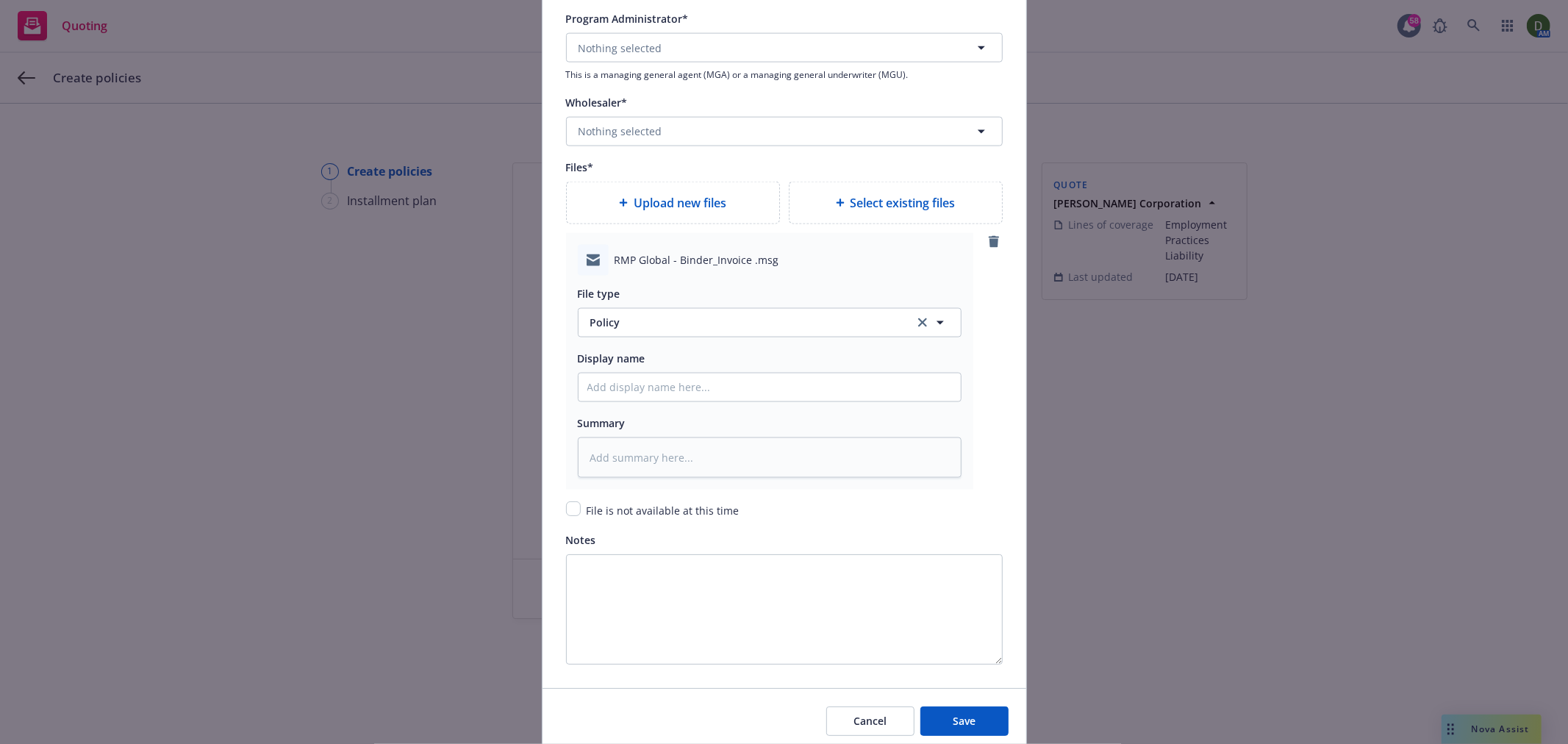
scroll to position [1773, 0]
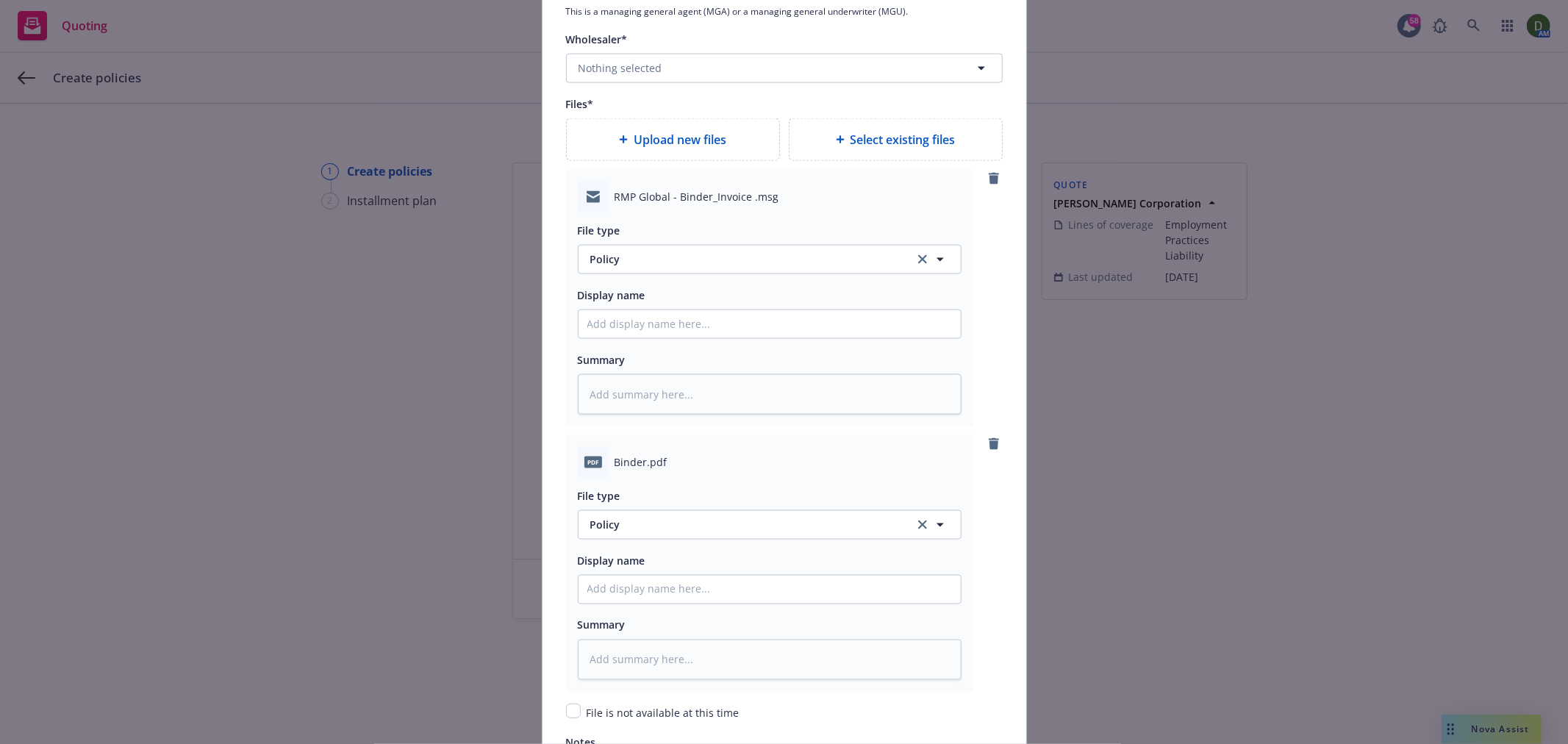
type textarea "x"
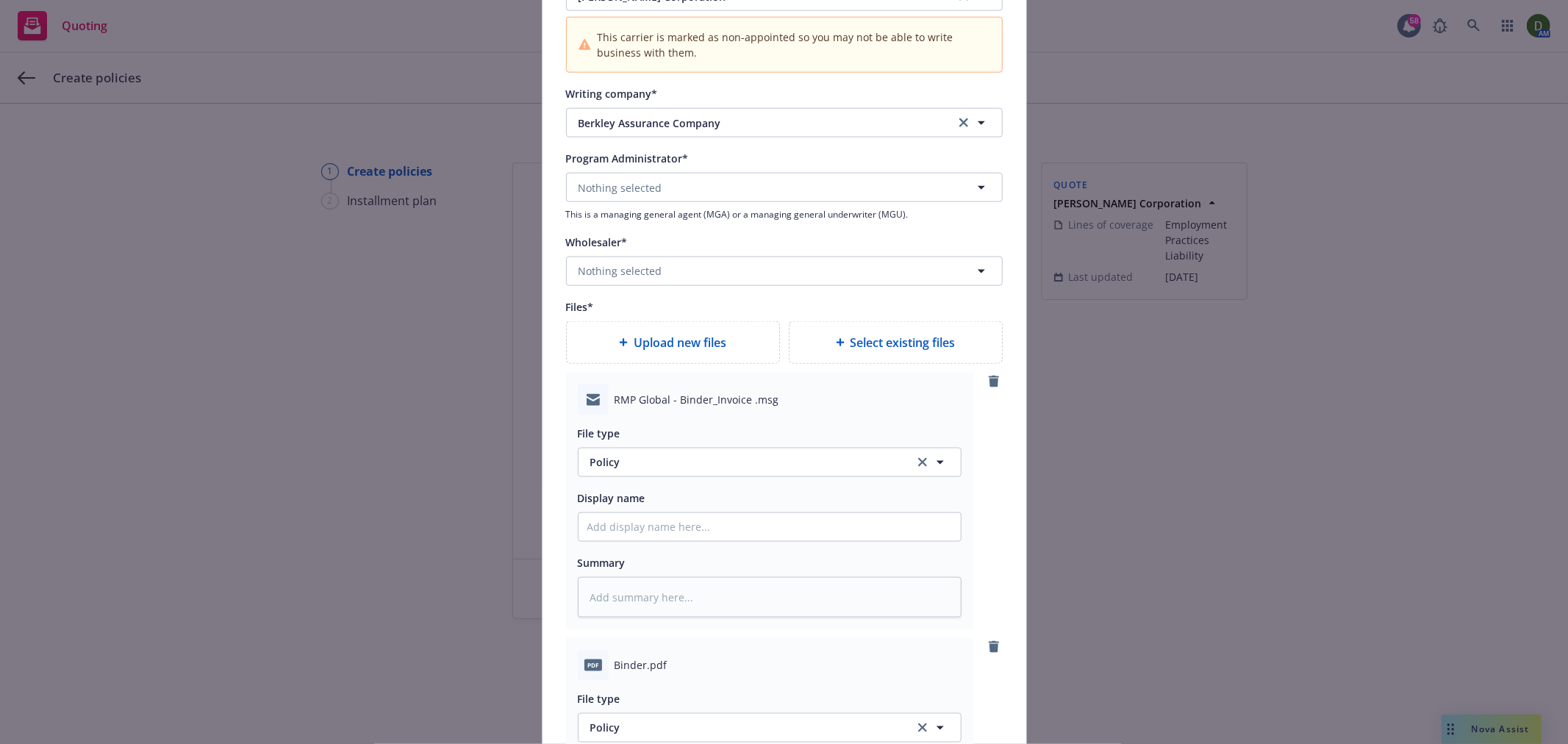
scroll to position [1609, 0]
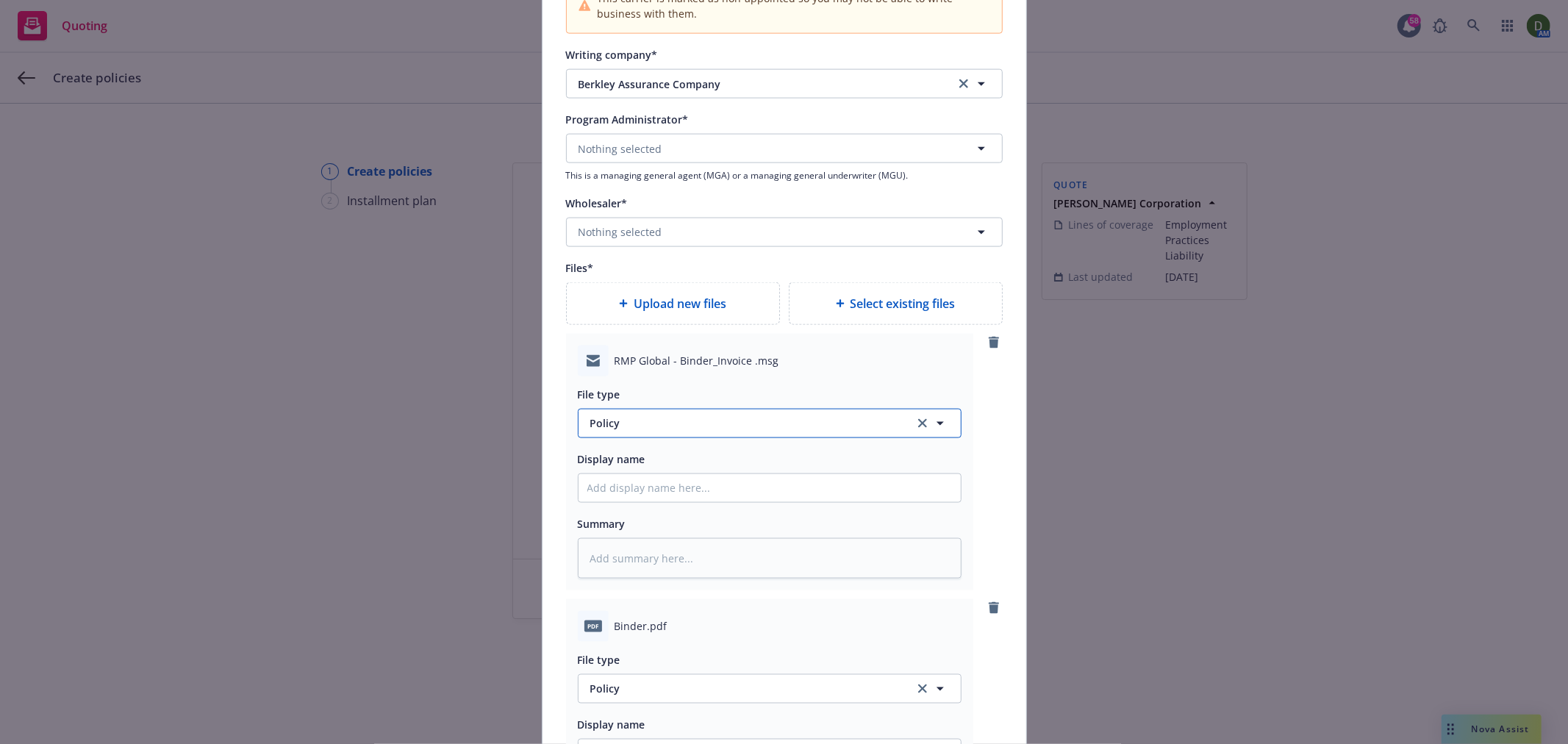
click at [733, 412] on button "Policy" at bounding box center [770, 424] width 384 height 30
type input "email"
click at [709, 379] on div "Email" at bounding box center [770, 383] width 365 height 21
type textarea "x"
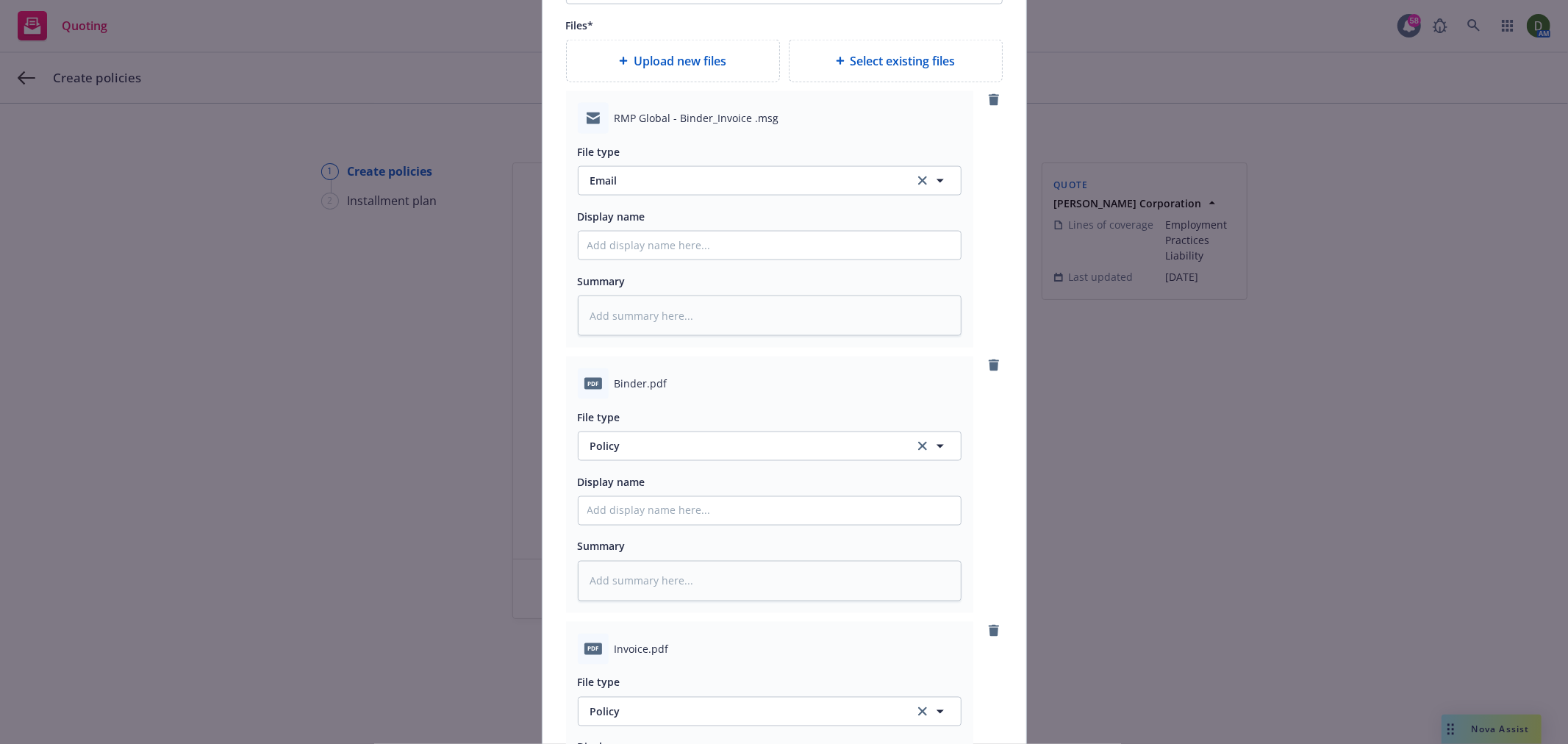
scroll to position [1854, 0]
click at [638, 451] on span "Policy" at bounding box center [743, 443] width 307 height 16
type input "binder"
click at [719, 381] on div "Binder" at bounding box center [770, 363] width 383 height 39
type textarea "x"
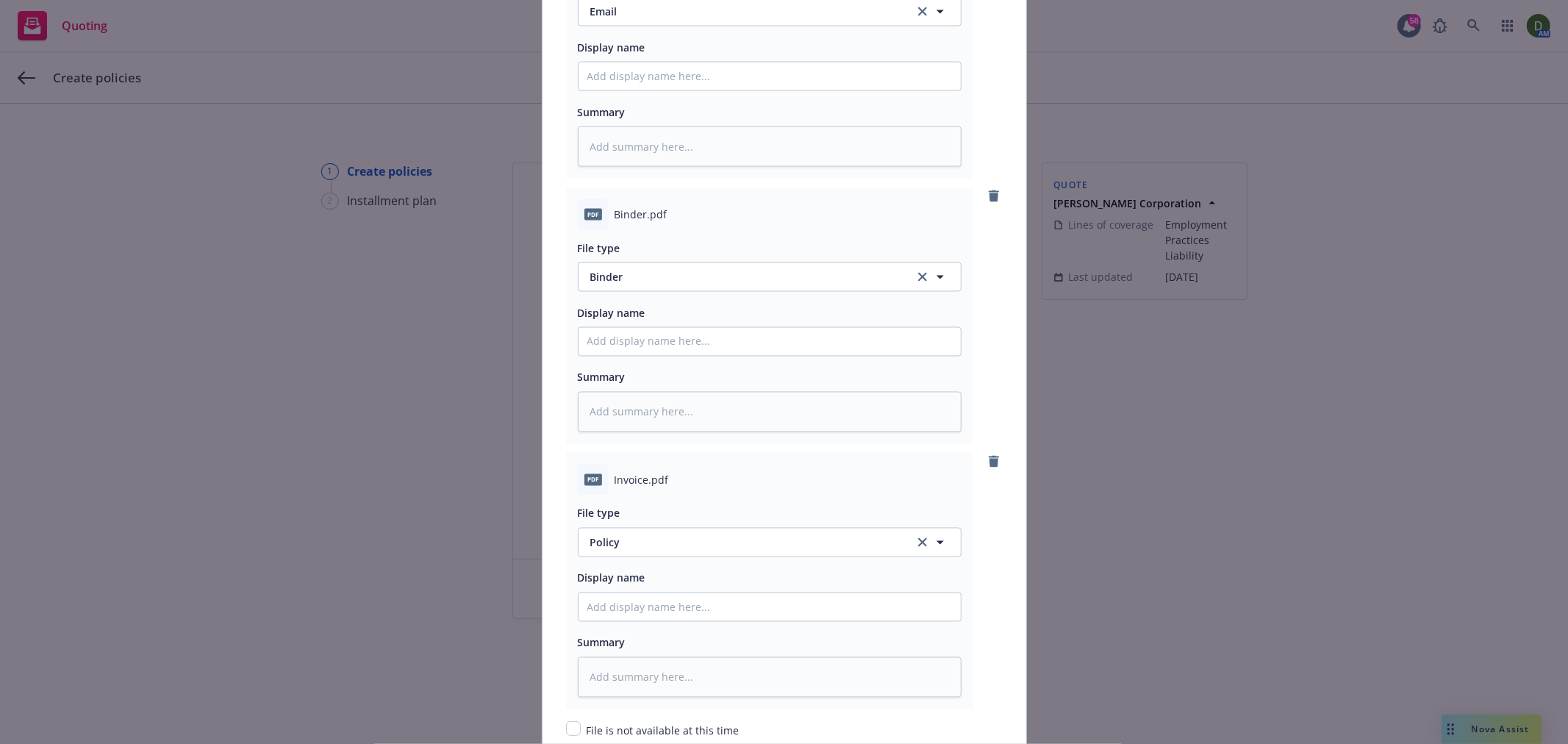
scroll to position [2181, 0]
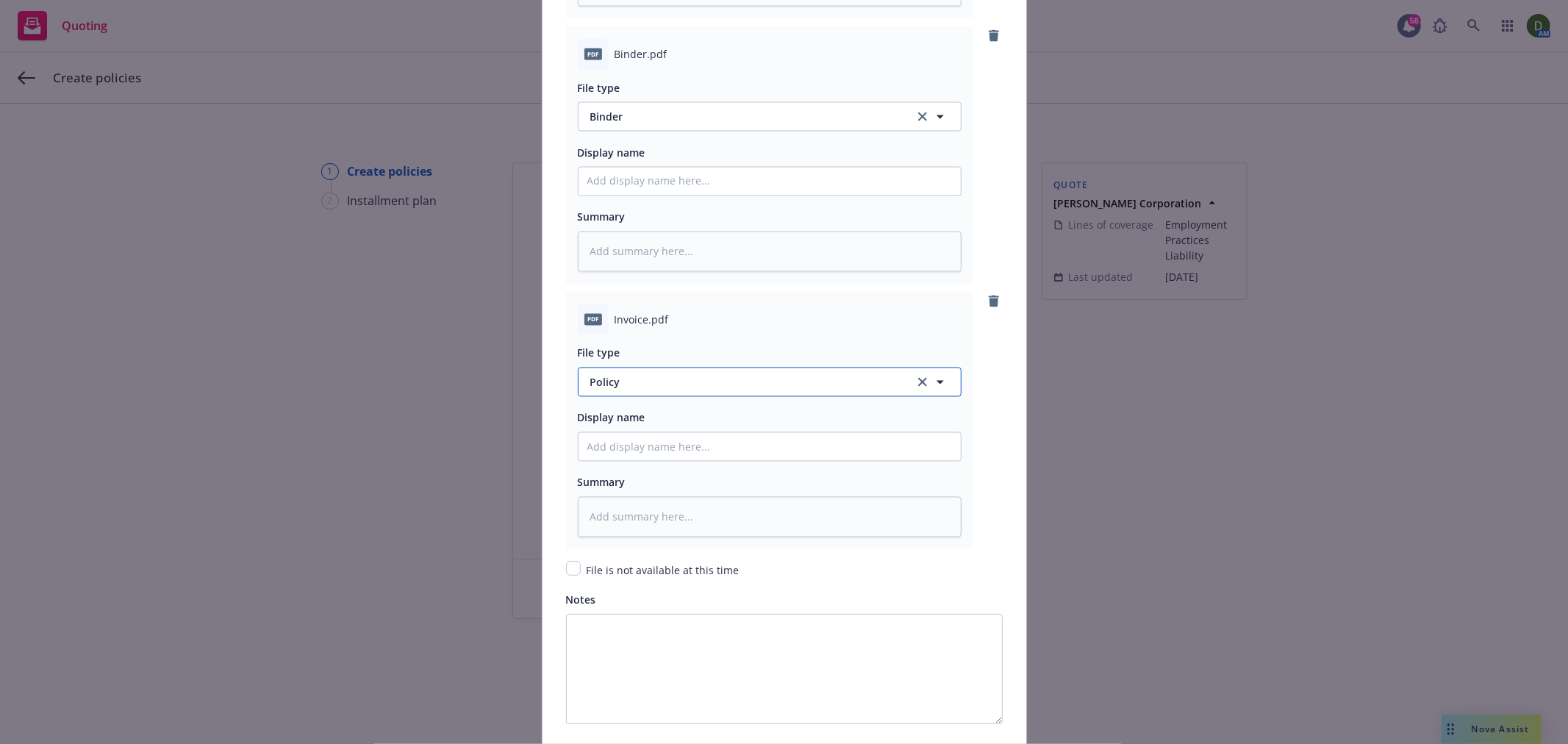
click at [745, 386] on span "Policy" at bounding box center [743, 383] width 307 height 16
type input "invoice"
click at [686, 458] on div "Invoice - Third Party" at bounding box center [643, 462] width 110 height 21
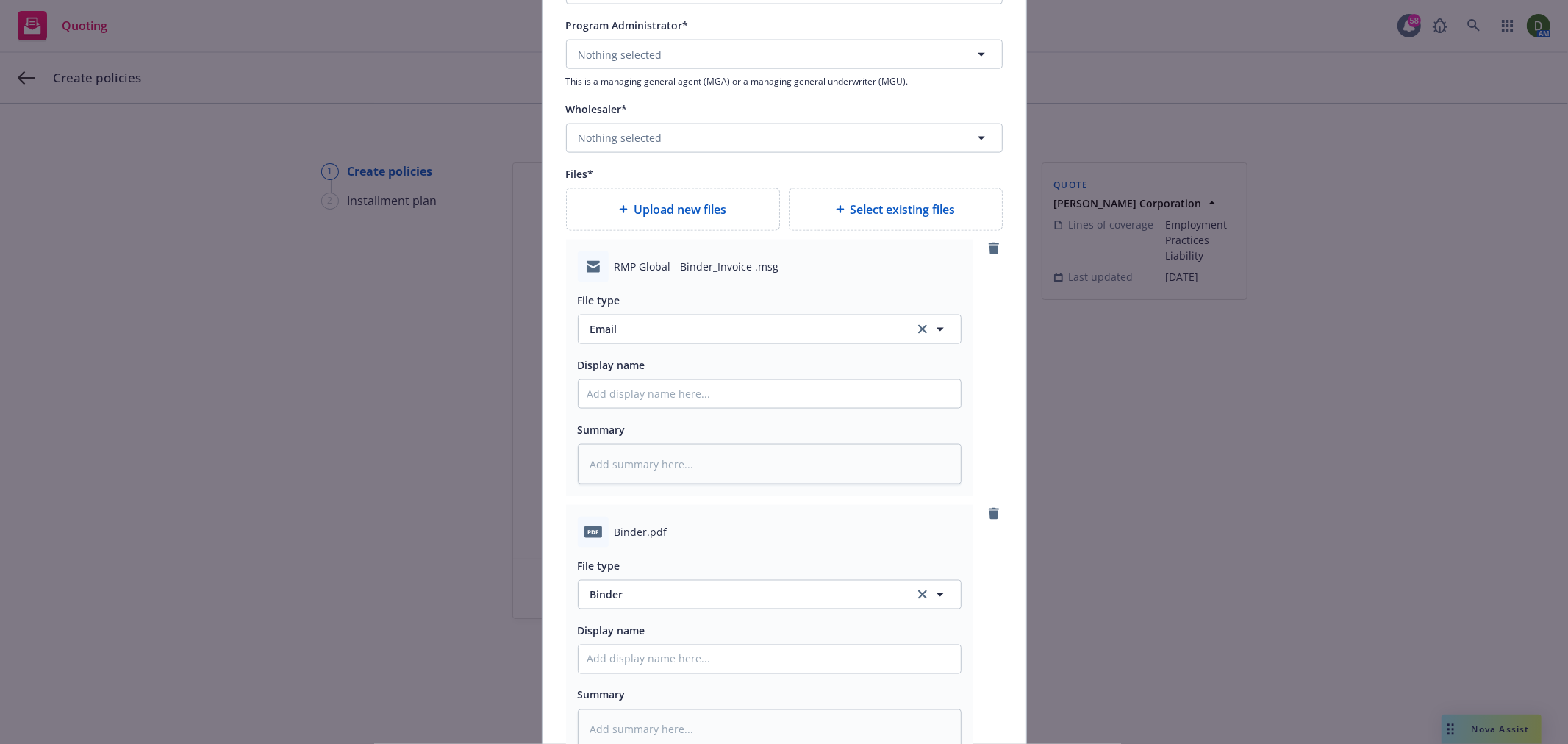
scroll to position [1691, 0]
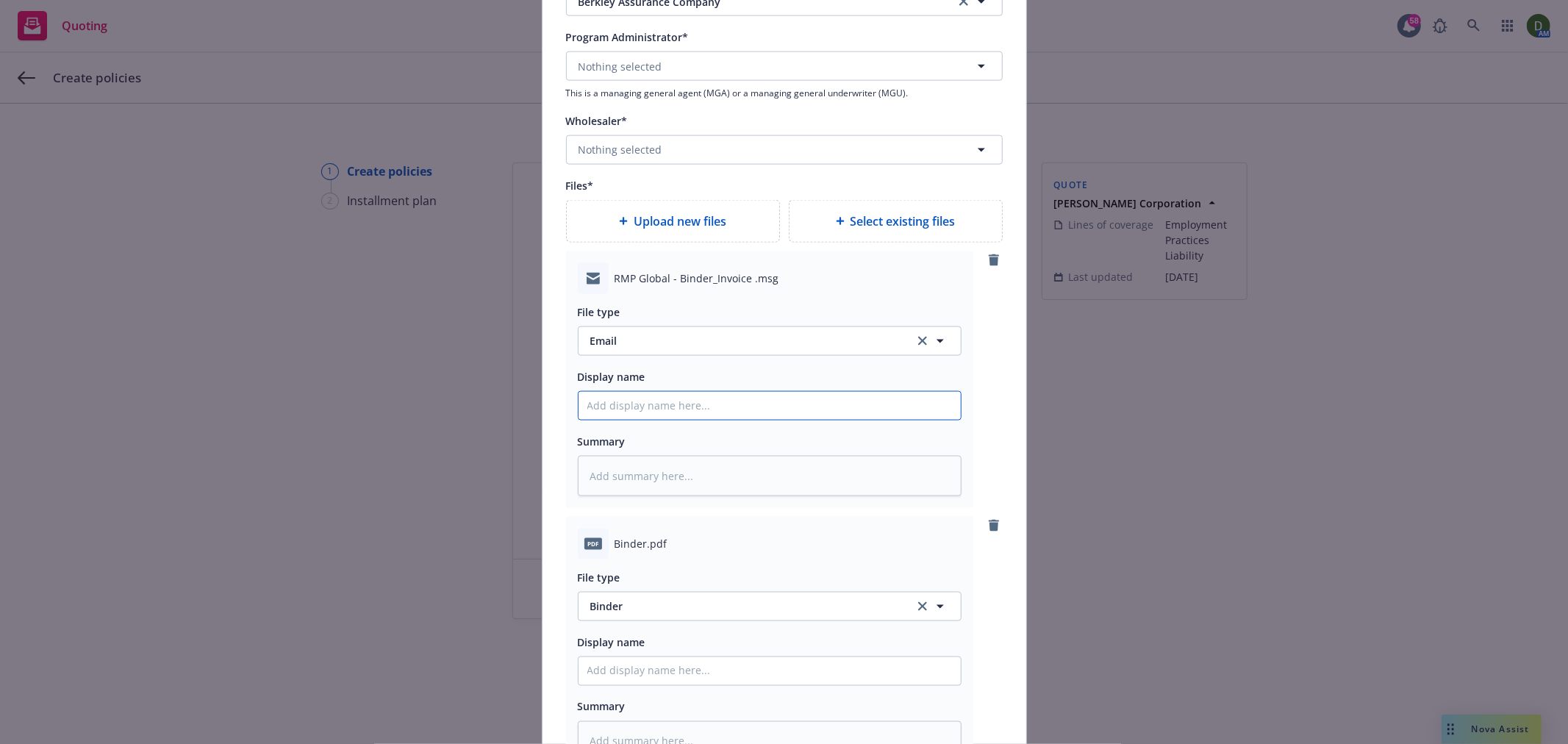
drag, startPoint x: 591, startPoint y: 424, endPoint x: 584, endPoint y: 430, distance: 9.2
click at [584, 420] on input "Policy display name" at bounding box center [770, 406] width 383 height 28
type textarea "x"
type input "2"
type textarea "x"
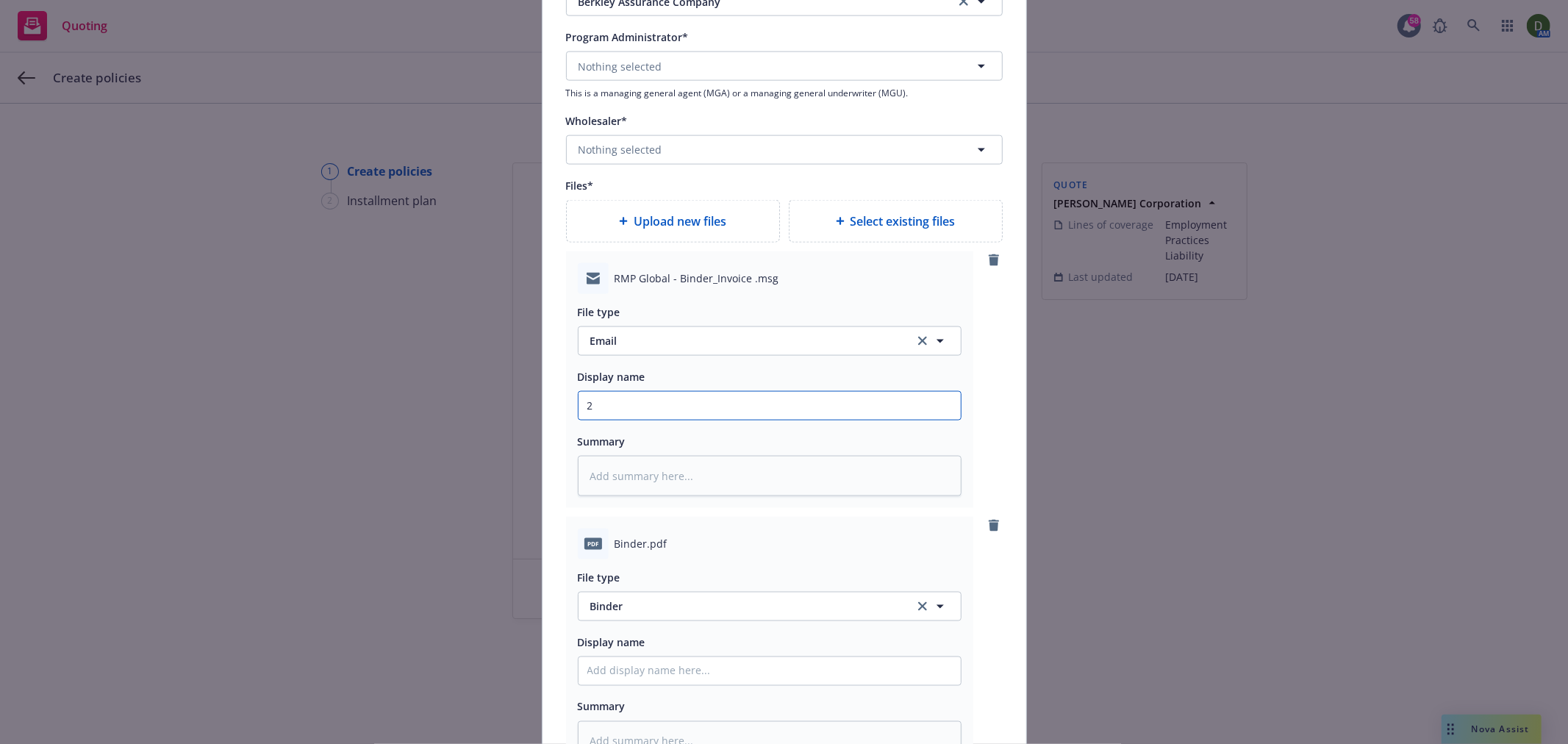
type input "25"
type textarea "x"
type input "25-"
type textarea "x"
type input "25-2"
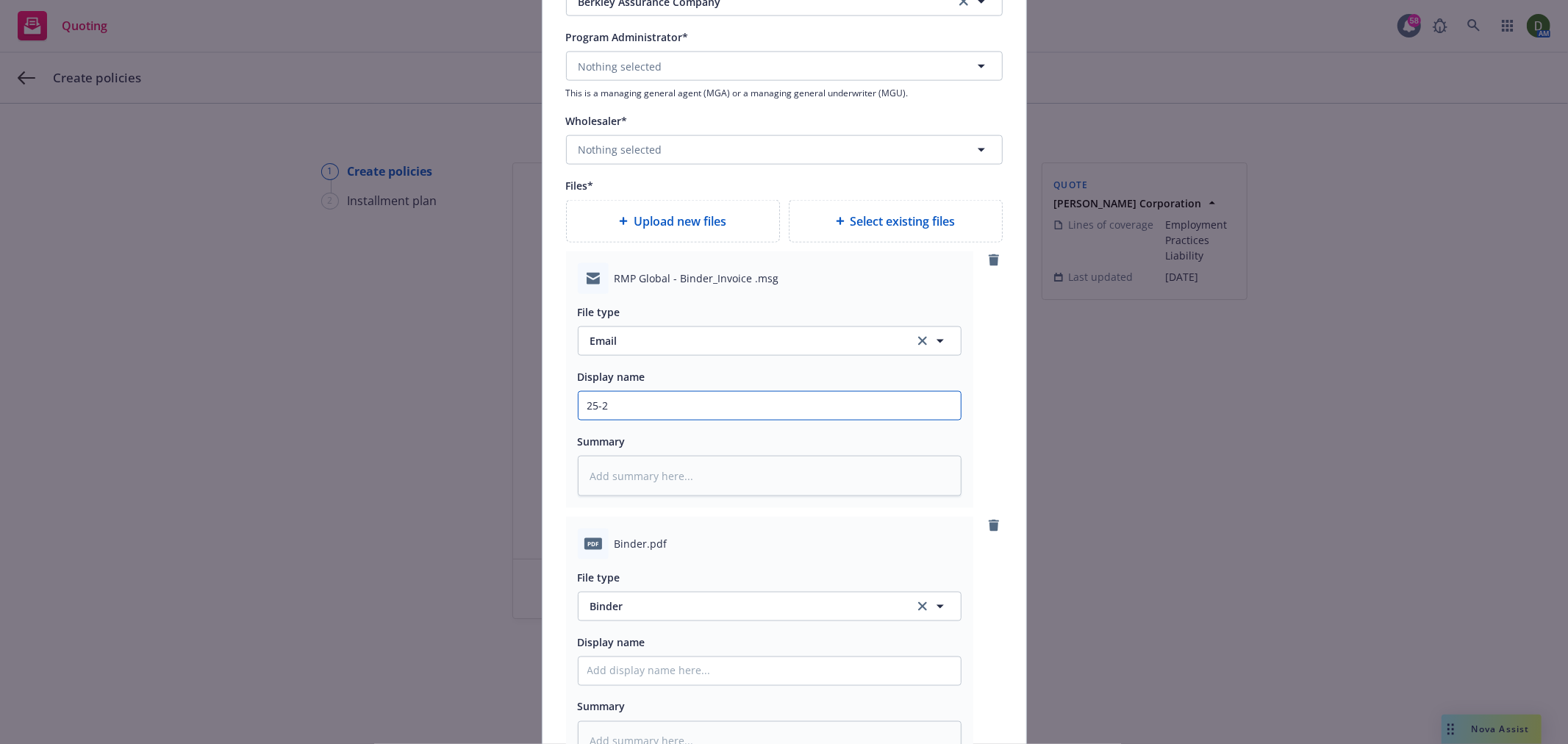
type textarea "x"
type input "25-26"
type textarea "x"
type input "25-26"
type textarea "x"
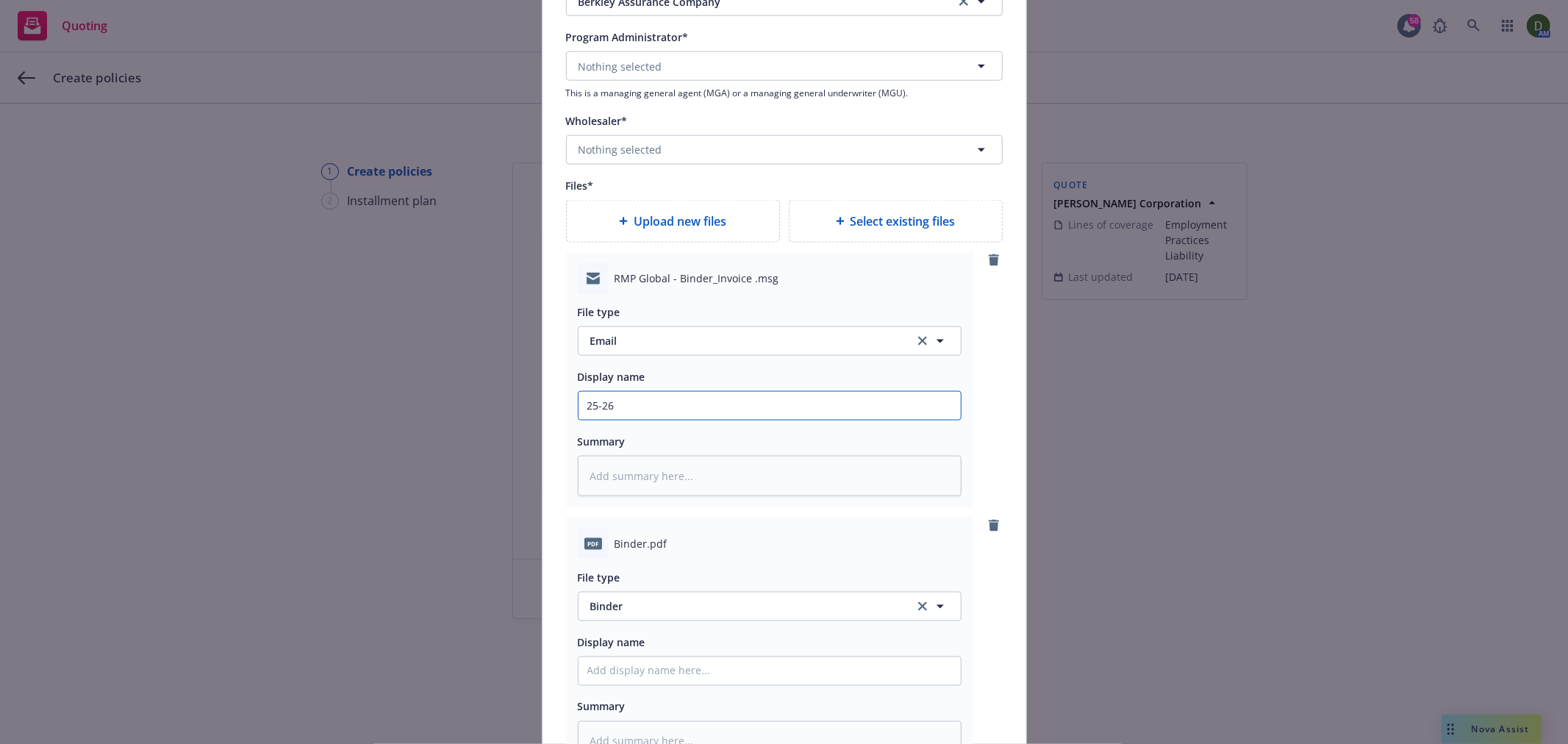
type input "25-26 E"
type textarea "x"
type input "25-26 EPL"
type textarea "x"
type input "25-26 EPL"
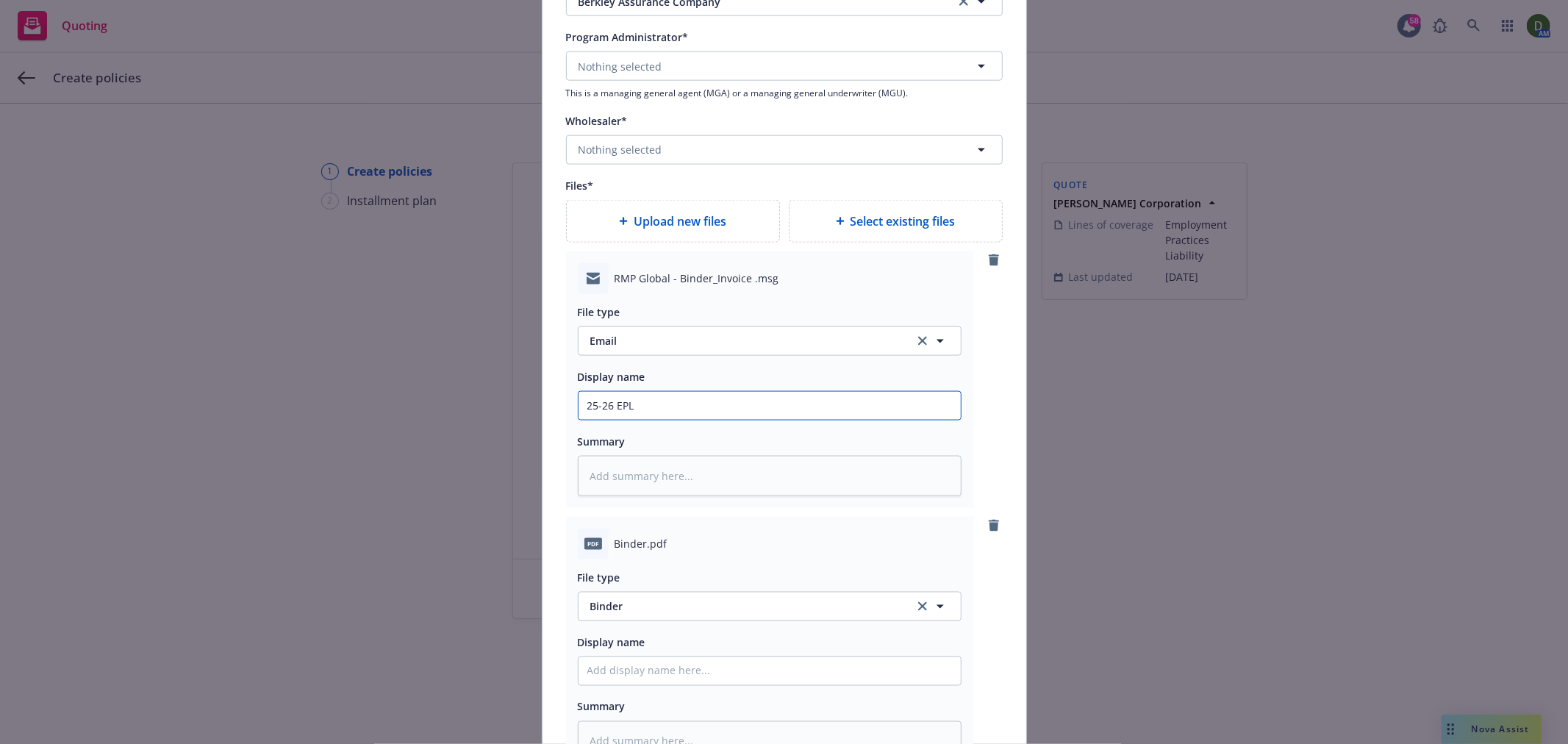
type textarea "x"
type input "25-26 EPL -"
type textarea "x"
type input "25-26 EPL -"
type textarea "x"
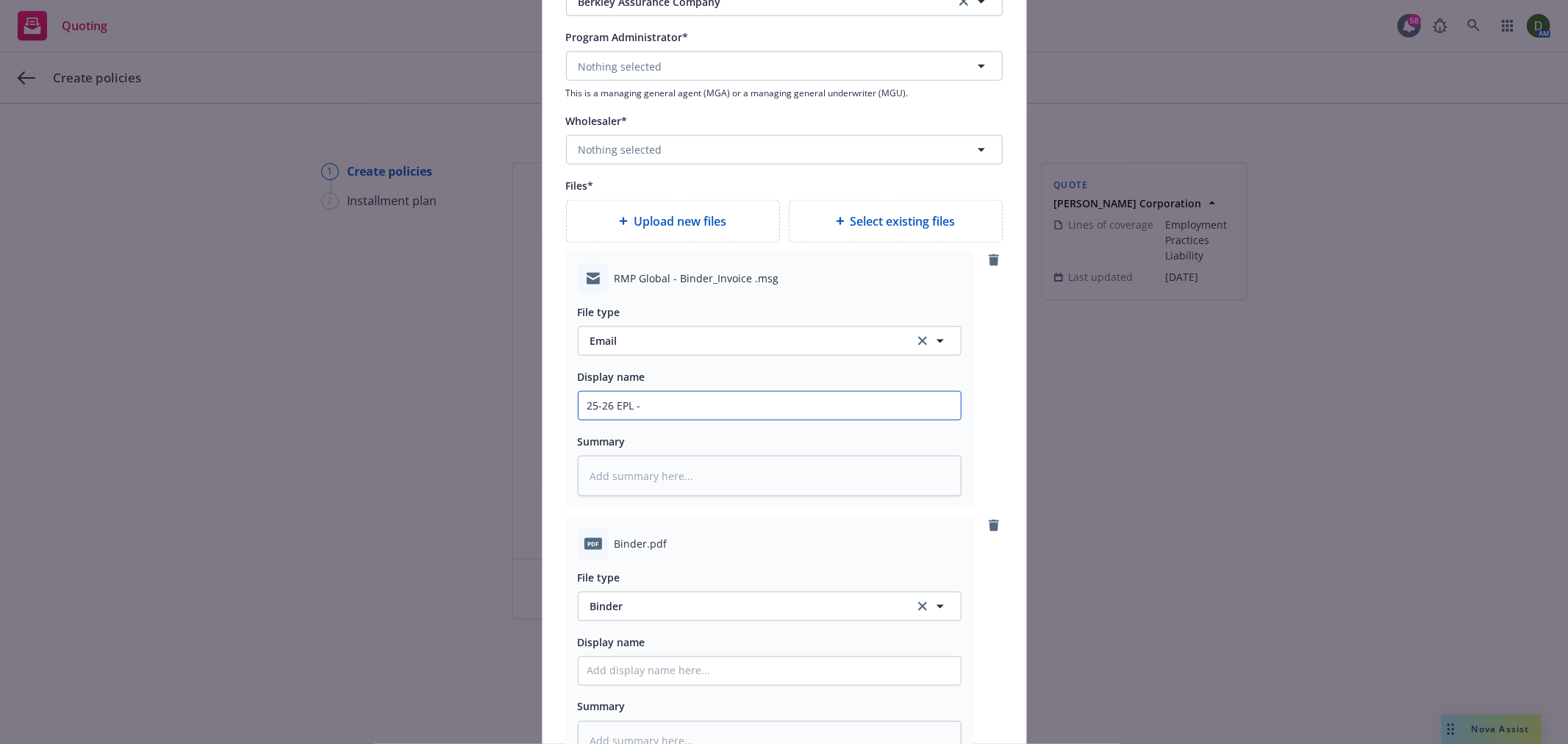
type input "25-26 EPL - F"
type textarea "x"
type input "25-26 EPL - Fr"
type textarea "x"
type input "25-26 EPL - Fro"
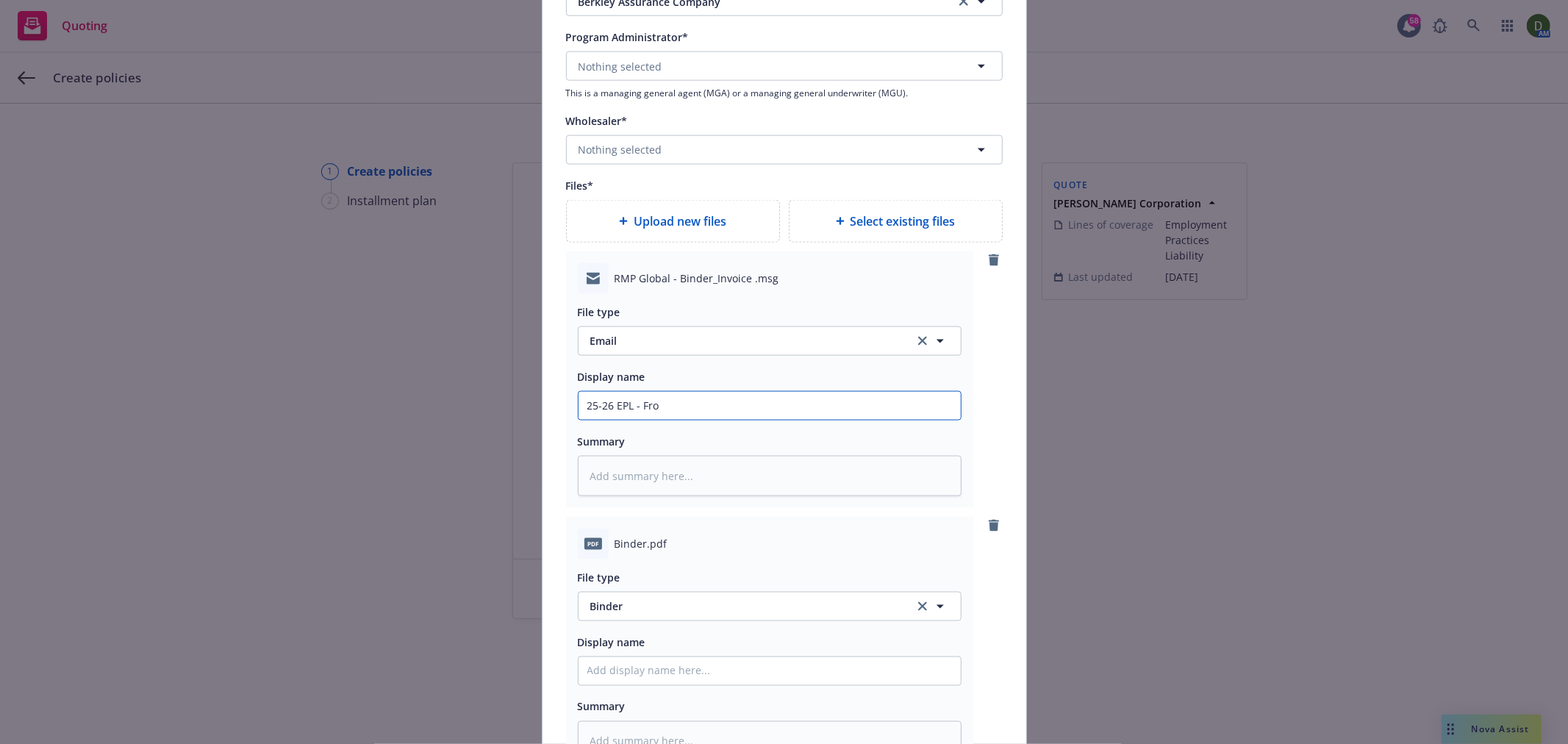
type textarea "x"
type input "25-26 EPL - From"
type textarea "x"
type input "25-26 EPL - From"
type textarea "x"
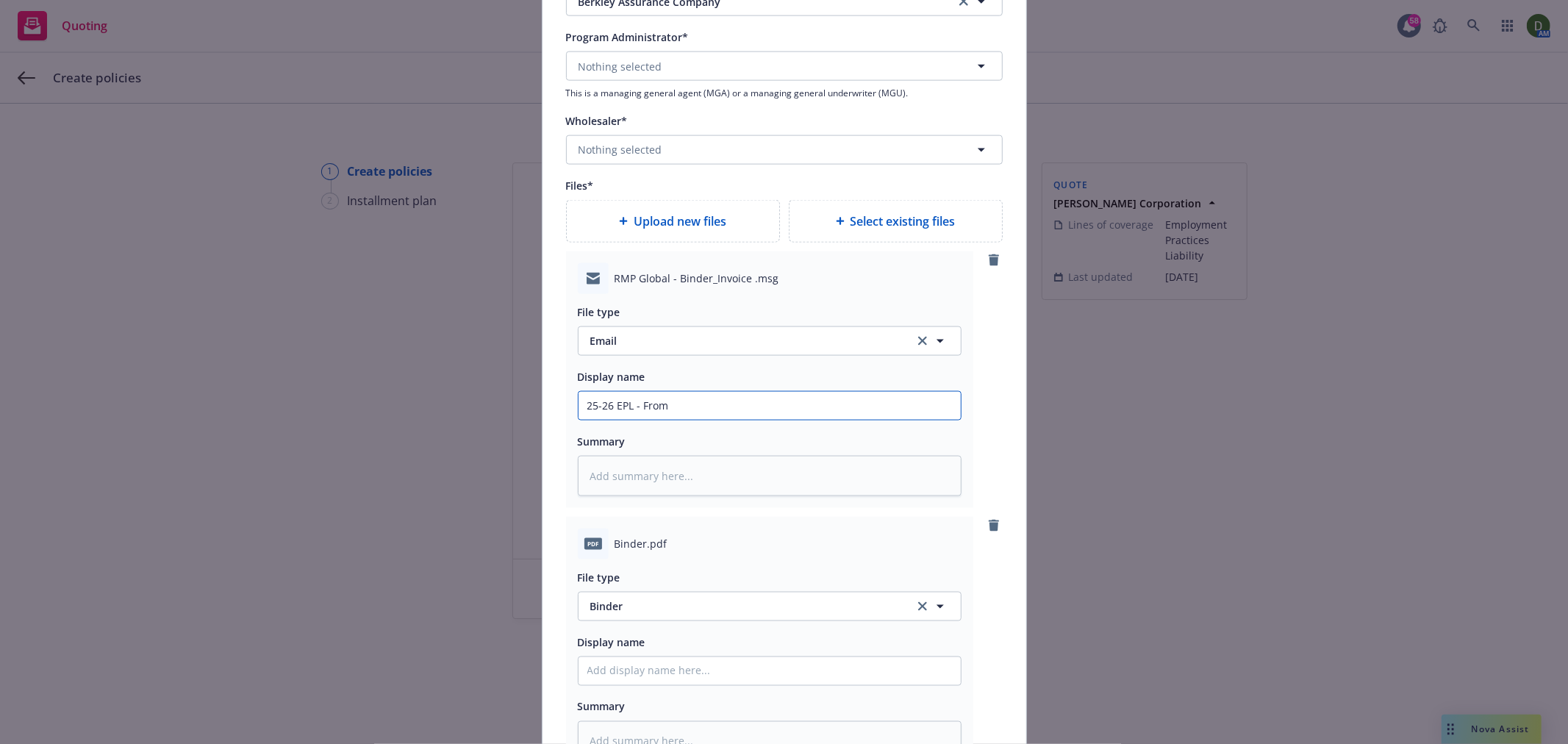
type input "25-26 EPL - From w"
type textarea "x"
type input "25-26 EPL - From wh"
type textarea "x"
type input "25-26 EPL - From w"
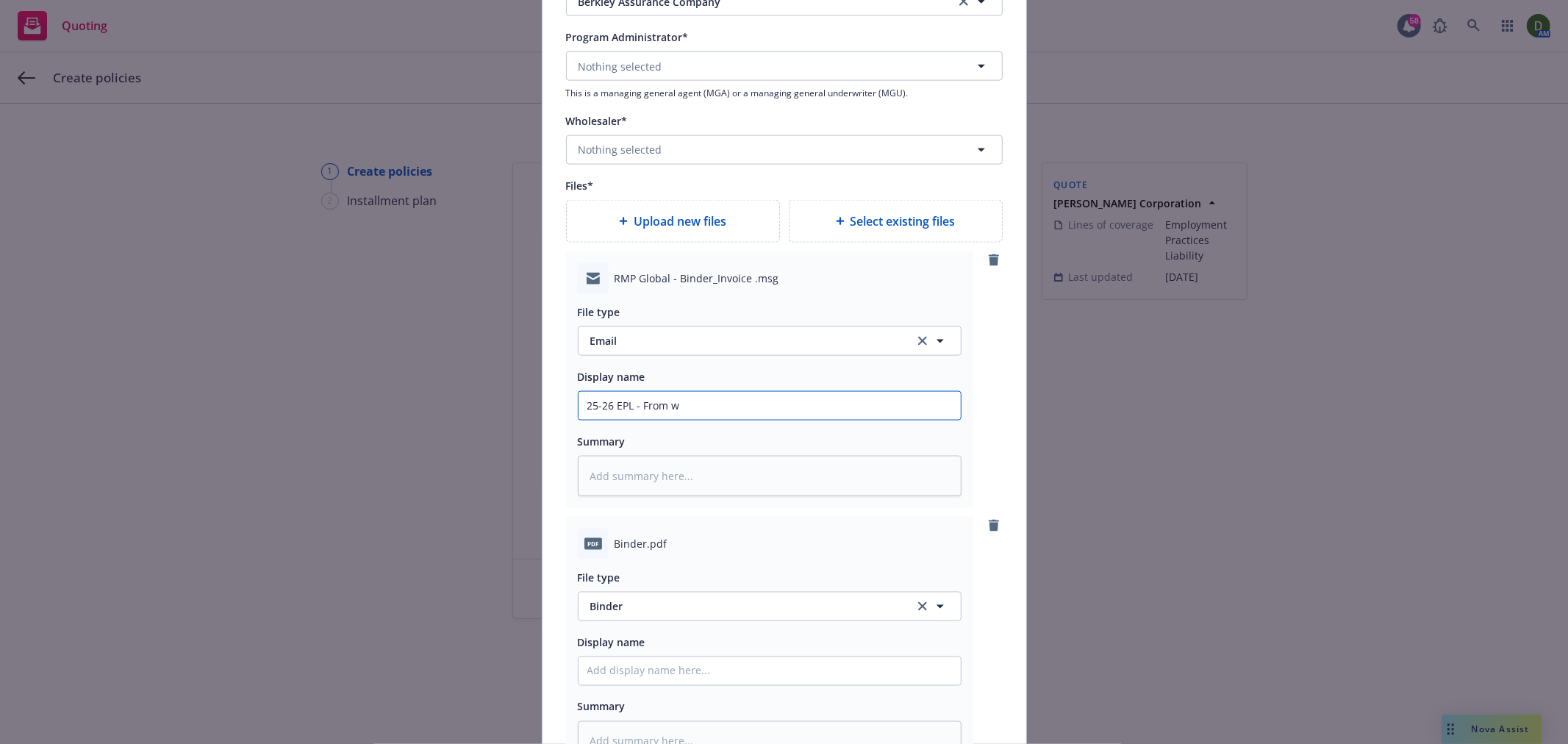
type textarea "x"
type input "25-26 EPL - From"
type textarea "x"
type input "25-26 EPL - From W"
type textarea "x"
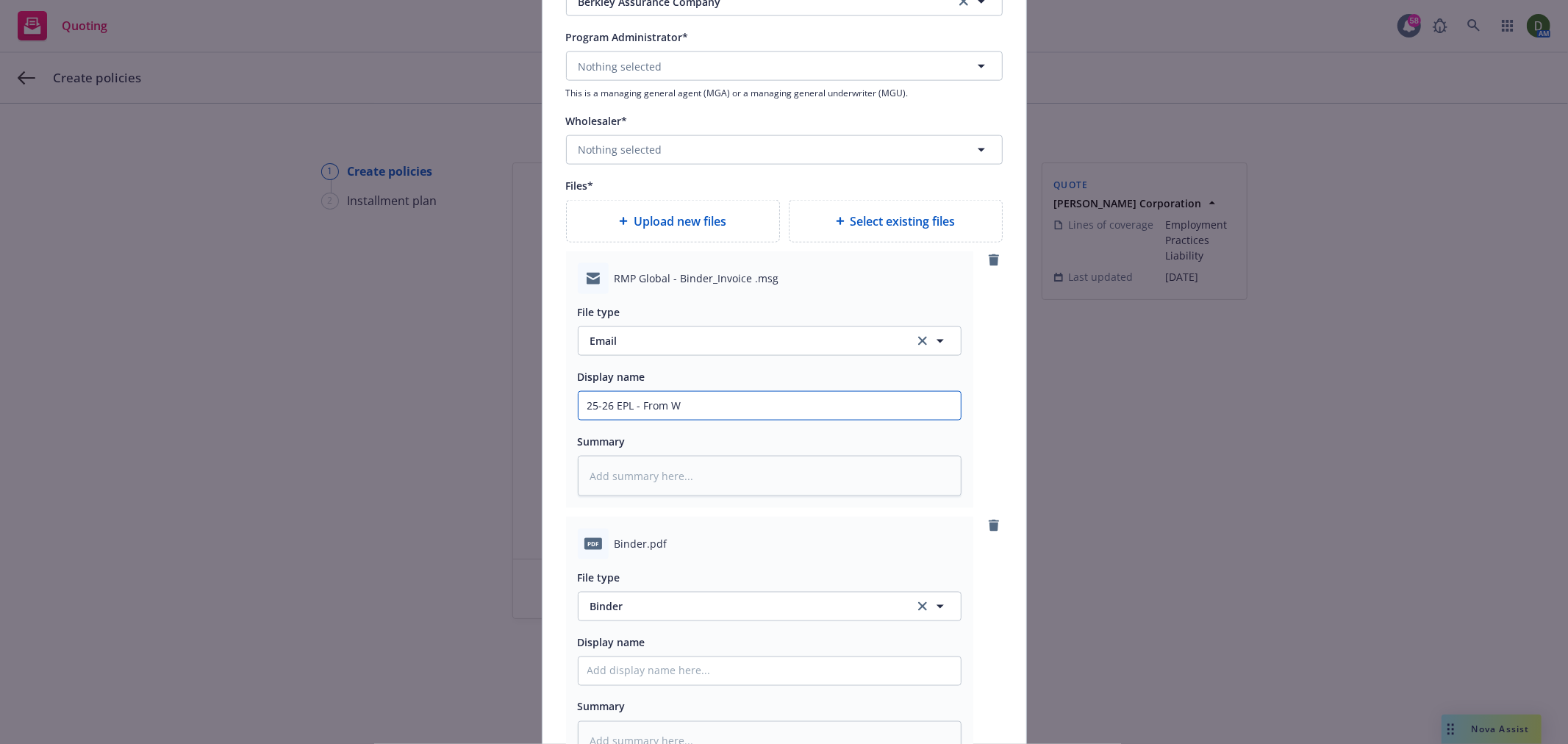
type input "25-26 EPL - From Wh"
type textarea "x"
type input "25-26 EPL - From Who"
type textarea "x"
type input "25-26 EPL - From Whol"
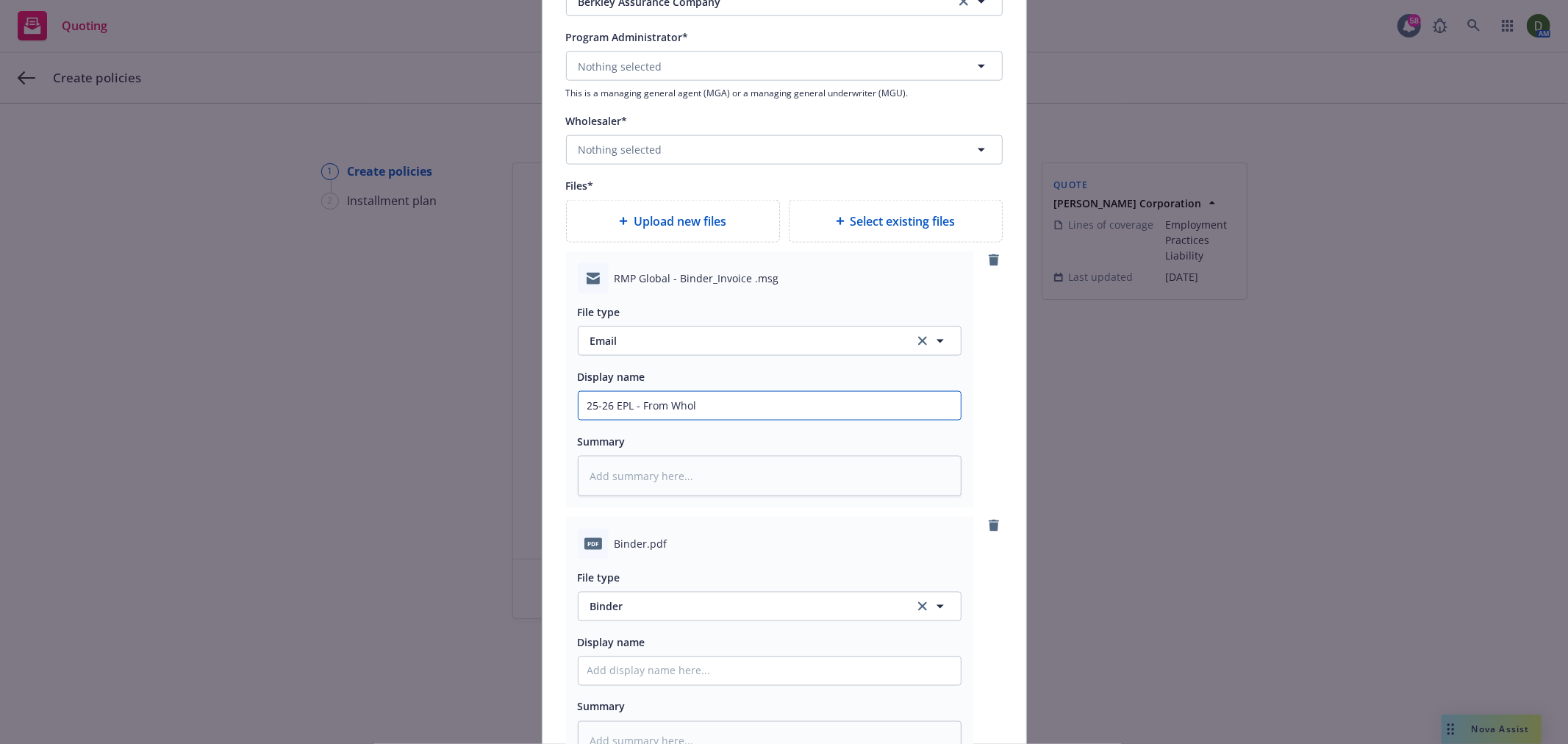
type textarea "x"
type input "25-26 EPL - From Whole"
type textarea "x"
type input "25-26 EPL - From Wholes"
type textarea "x"
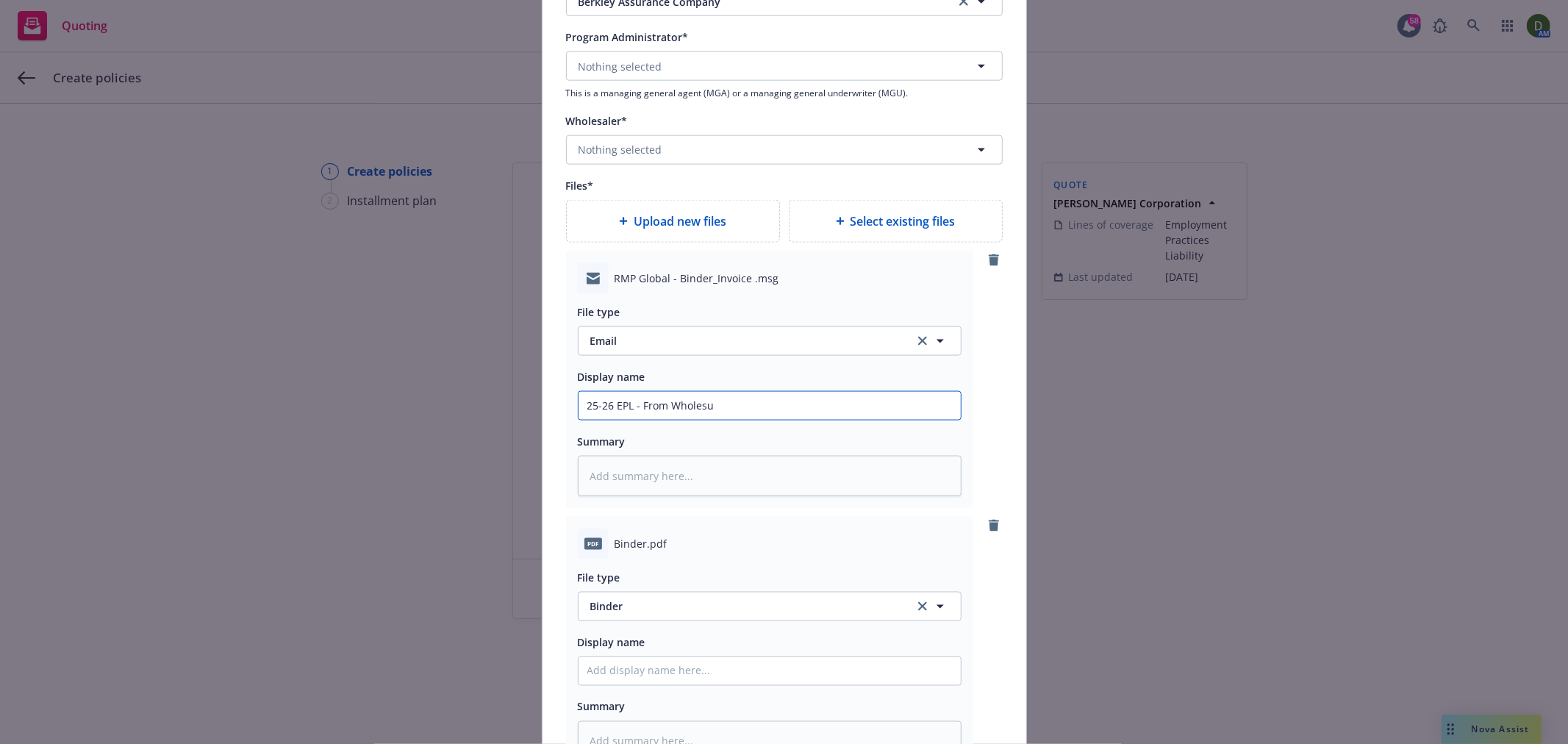
type input "25-26 EPL - From Wholesur"
type textarea "x"
type input "25-26 EPL - From Wholesure"
type textarea "x"
type input "25-26 EPL - From Wholesure"
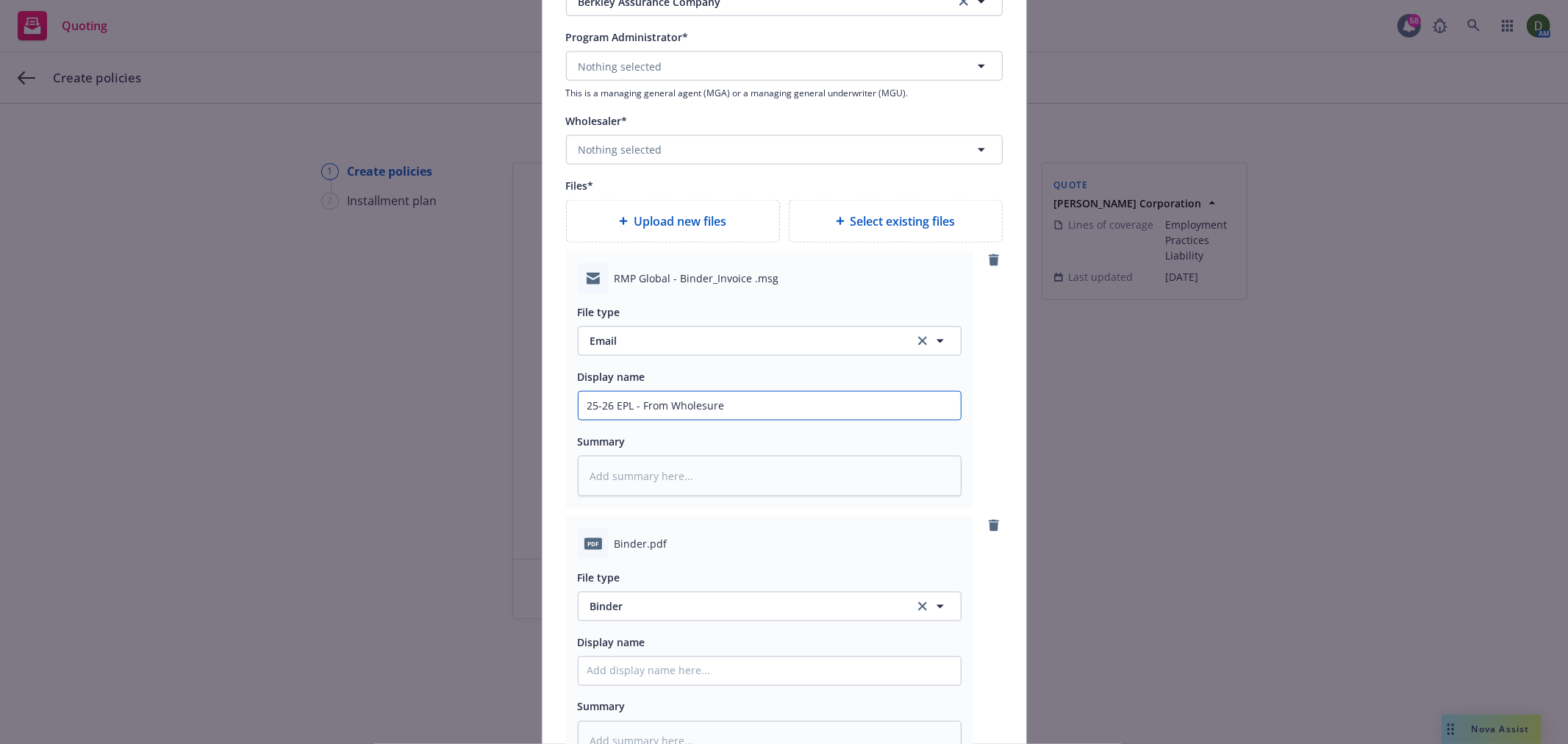
type textarea "x"
type input "25-26 EPL - From Wholesure -"
type textarea "x"
type input "25-26 EPL - From Wholesure -"
type textarea "x"
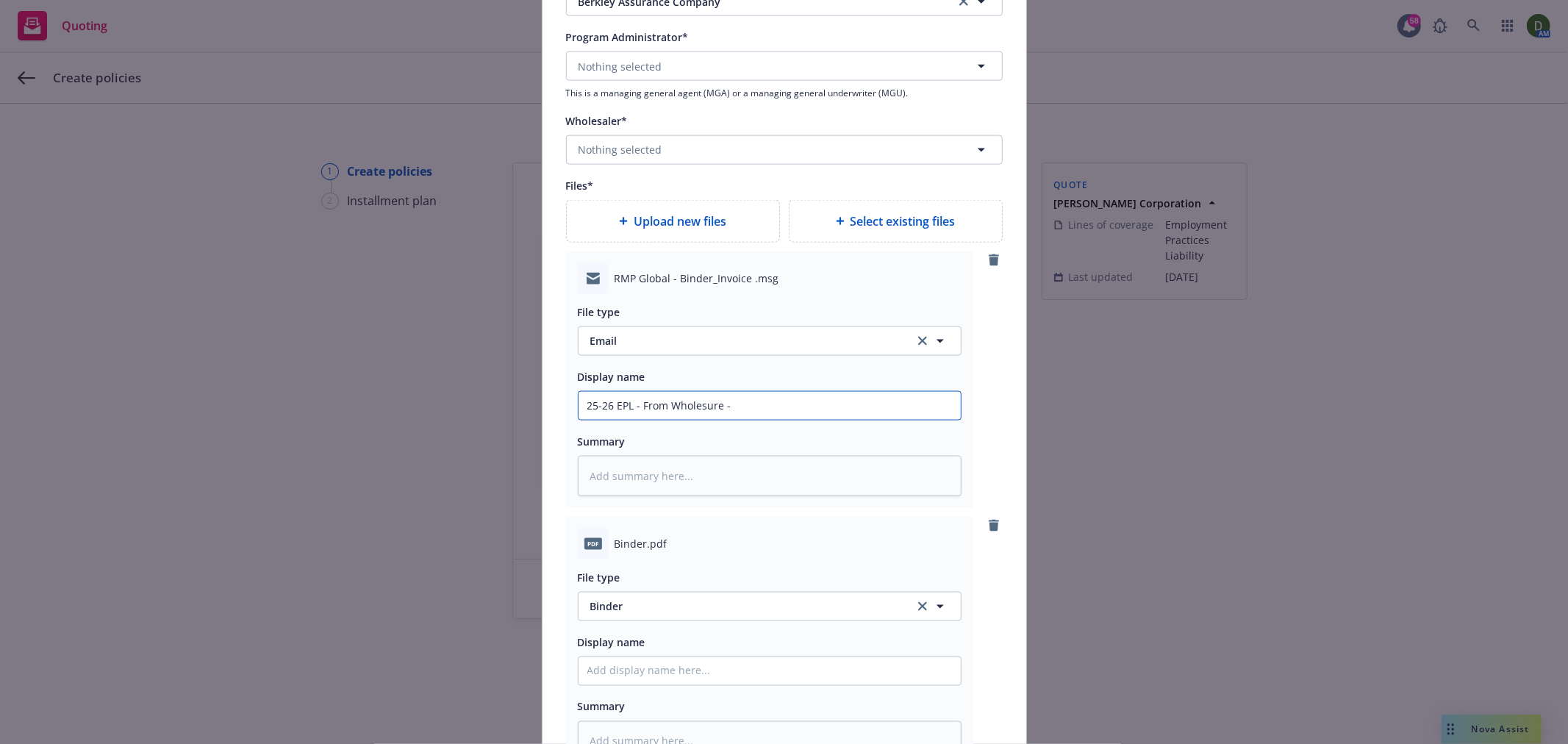
type input "25-26 EPL - From Wholesure - B"
type textarea "x"
type input "25-26 EPL - From Wholesure - Bi"
type textarea "x"
type input "25-26 EPL - From Wholesure - Bin"
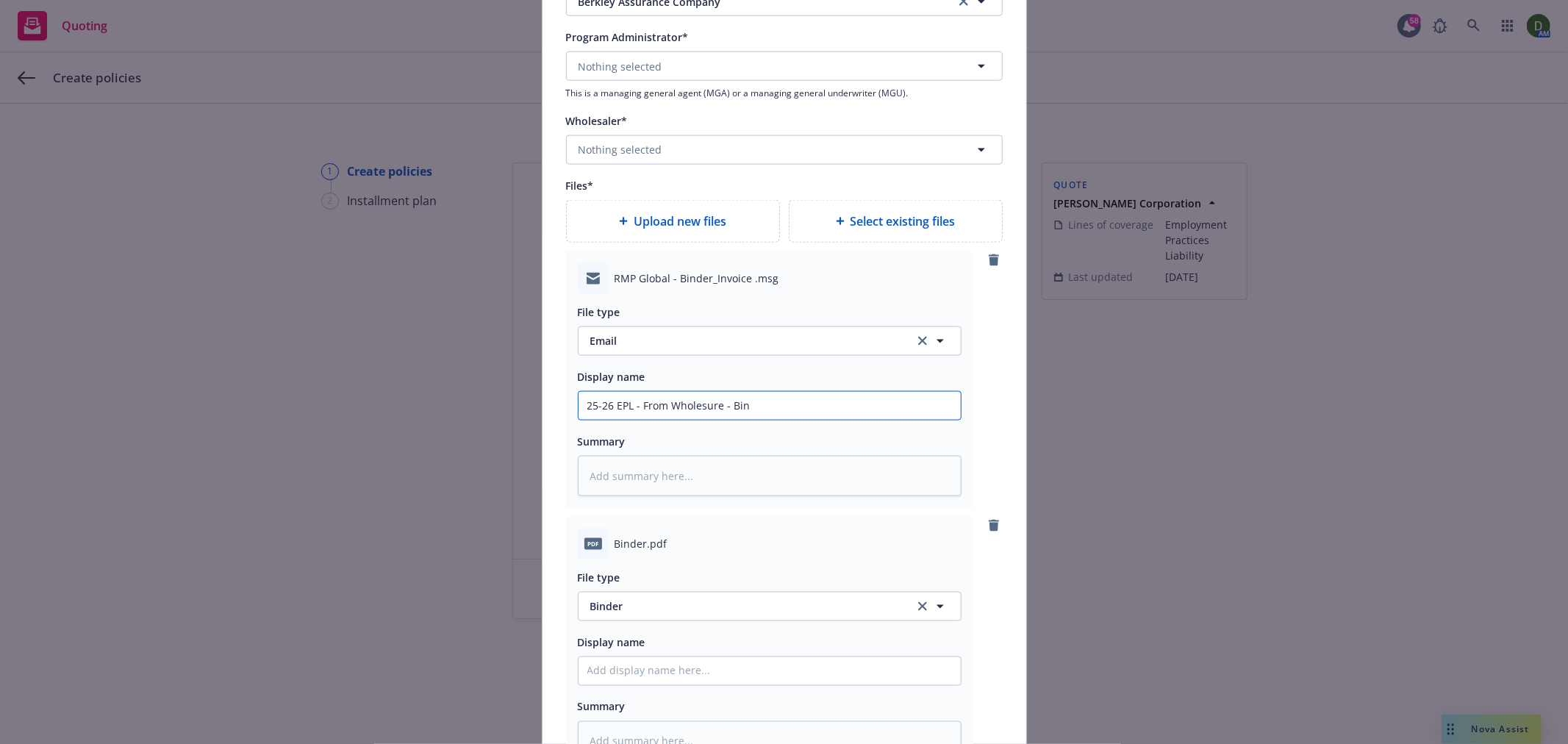
type textarea "x"
type input "25-26 EPL - From Wholesure - Bind"
type textarea "x"
type input "25-26 EPL - From Wholesure - Binde"
type textarea "x"
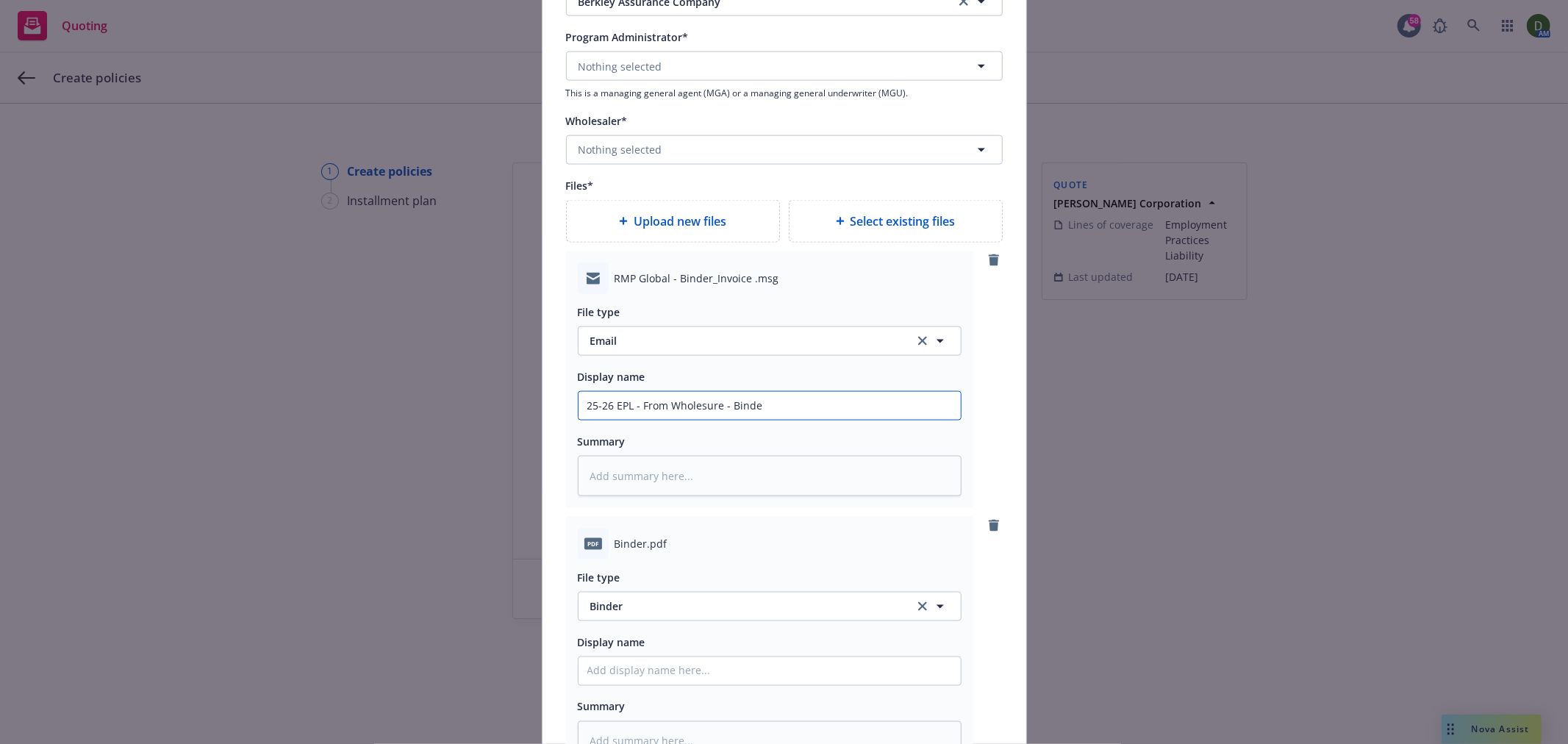
type input "25-26 EPL - From Wholesure - Binder"
type textarea "x"
type input "25-26 EPL - From Wholesure - Binder"
type textarea "x"
type input "25-26 EPL - From Wholesure - Binder"
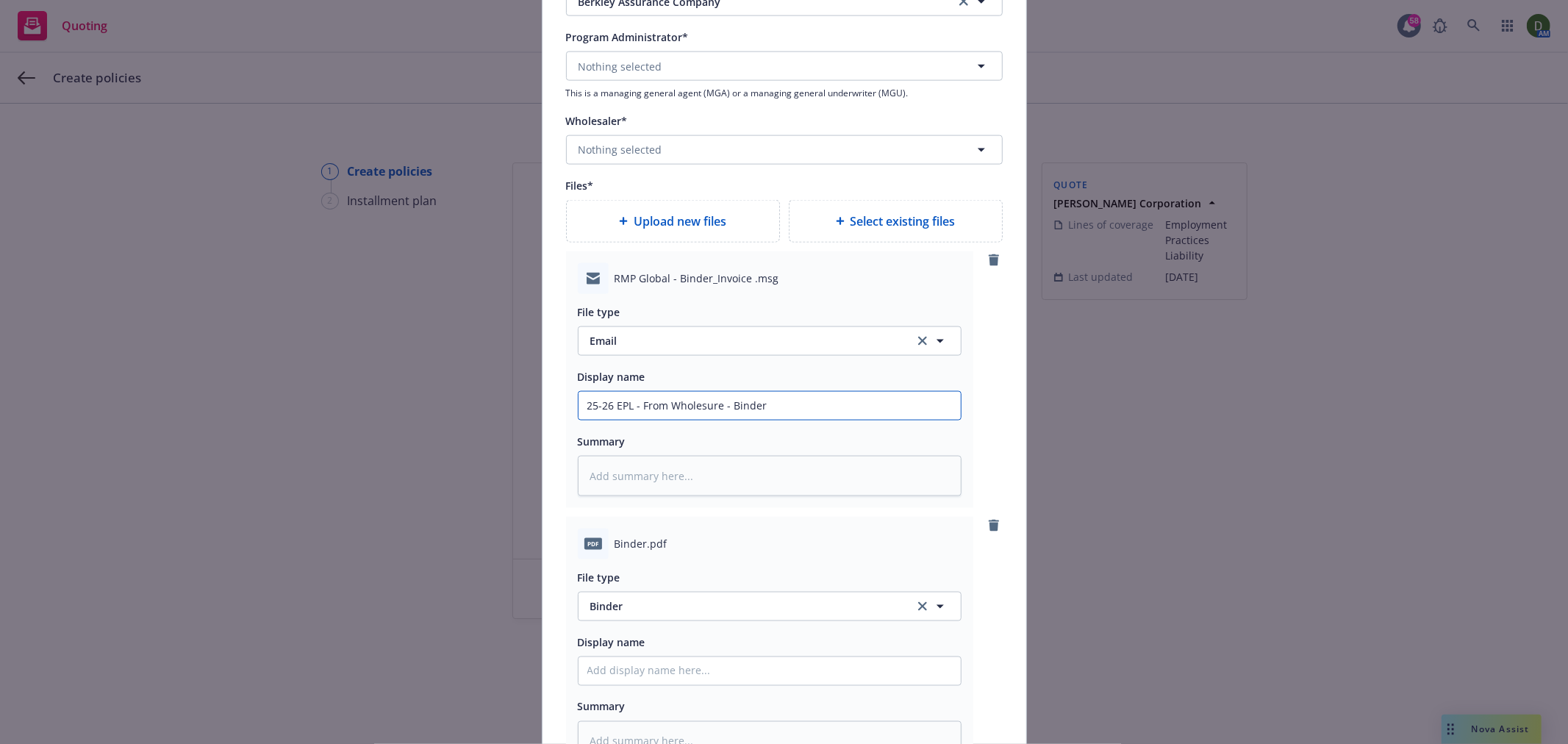
type textarea "x"
type input "25-26 EPL - From Wholesure - Binder,"
type textarea "x"
type input "25-26 EPL - From Wholesure - Binder,"
type textarea "x"
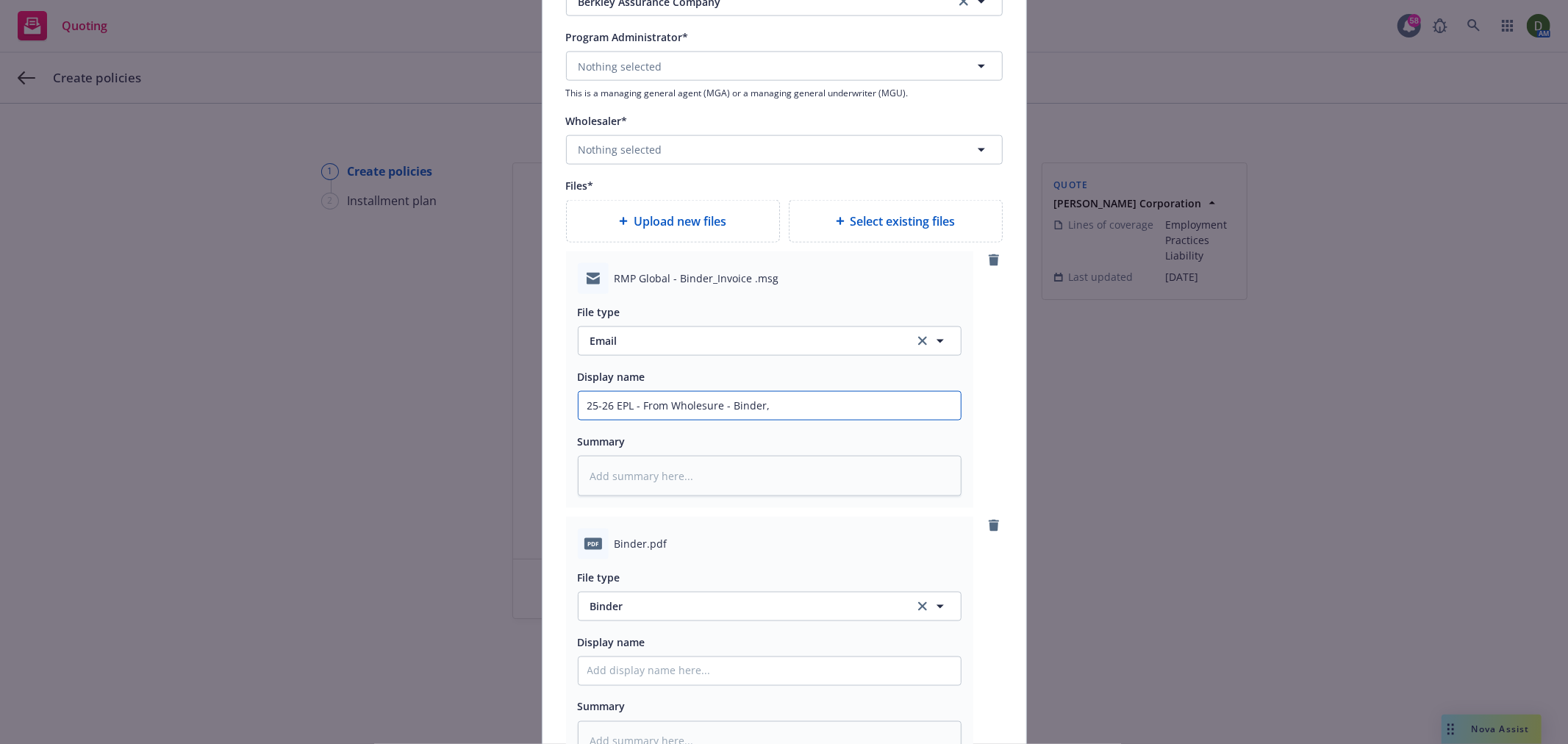
type input "25-26 EPL - From Wholesure - Binder, i"
type textarea "x"
type input "25-26 EPL - From Wholesure - Binder, inv"
type textarea "x"
type input "25-26 EPL - From Wholesure - Binder, invo"
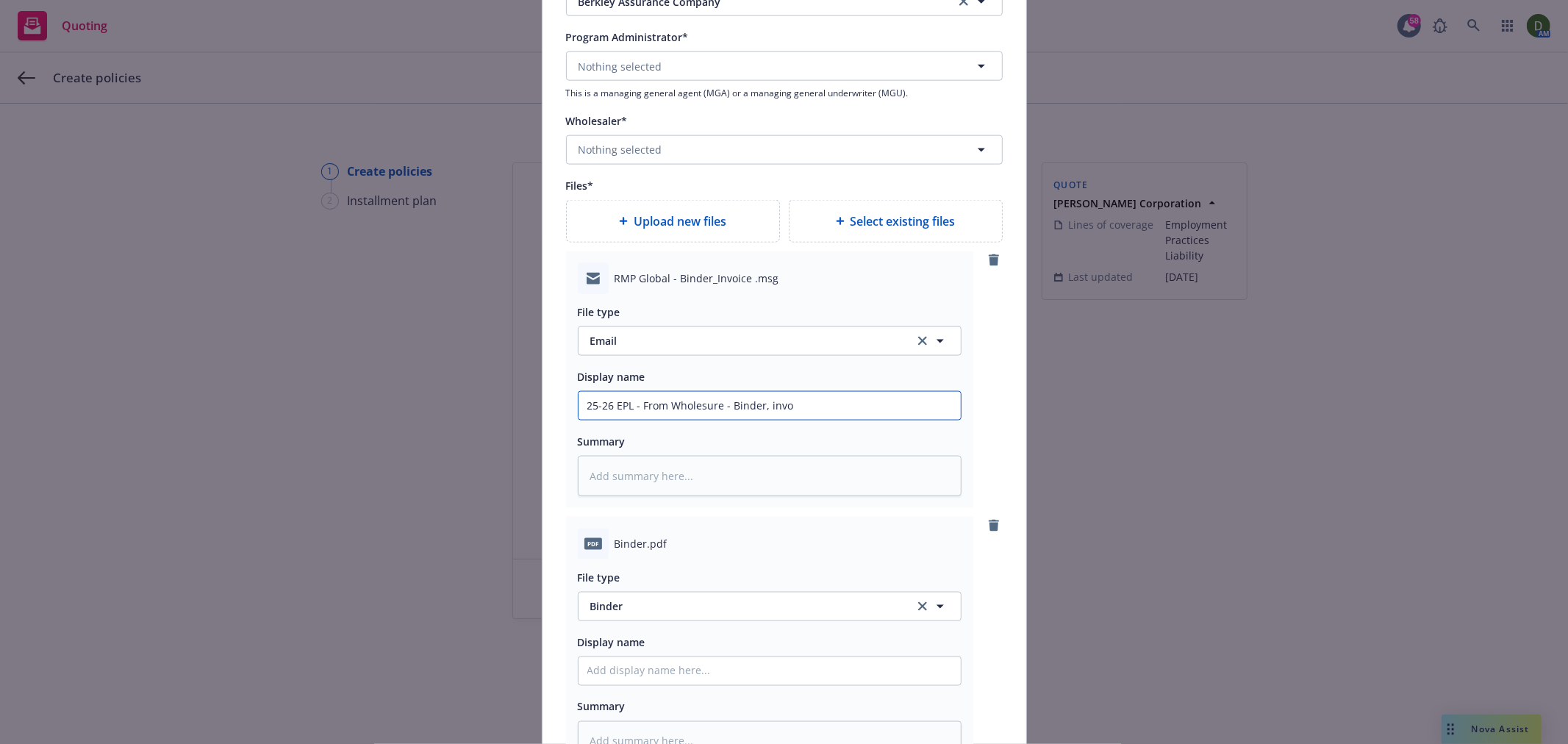
type textarea "x"
type input "25-26 EPL - From Wholesure - Binder, invoi"
type textarea "x"
type input "25-26 EPL - From Wholesure - Binder, invoic"
type textarea "x"
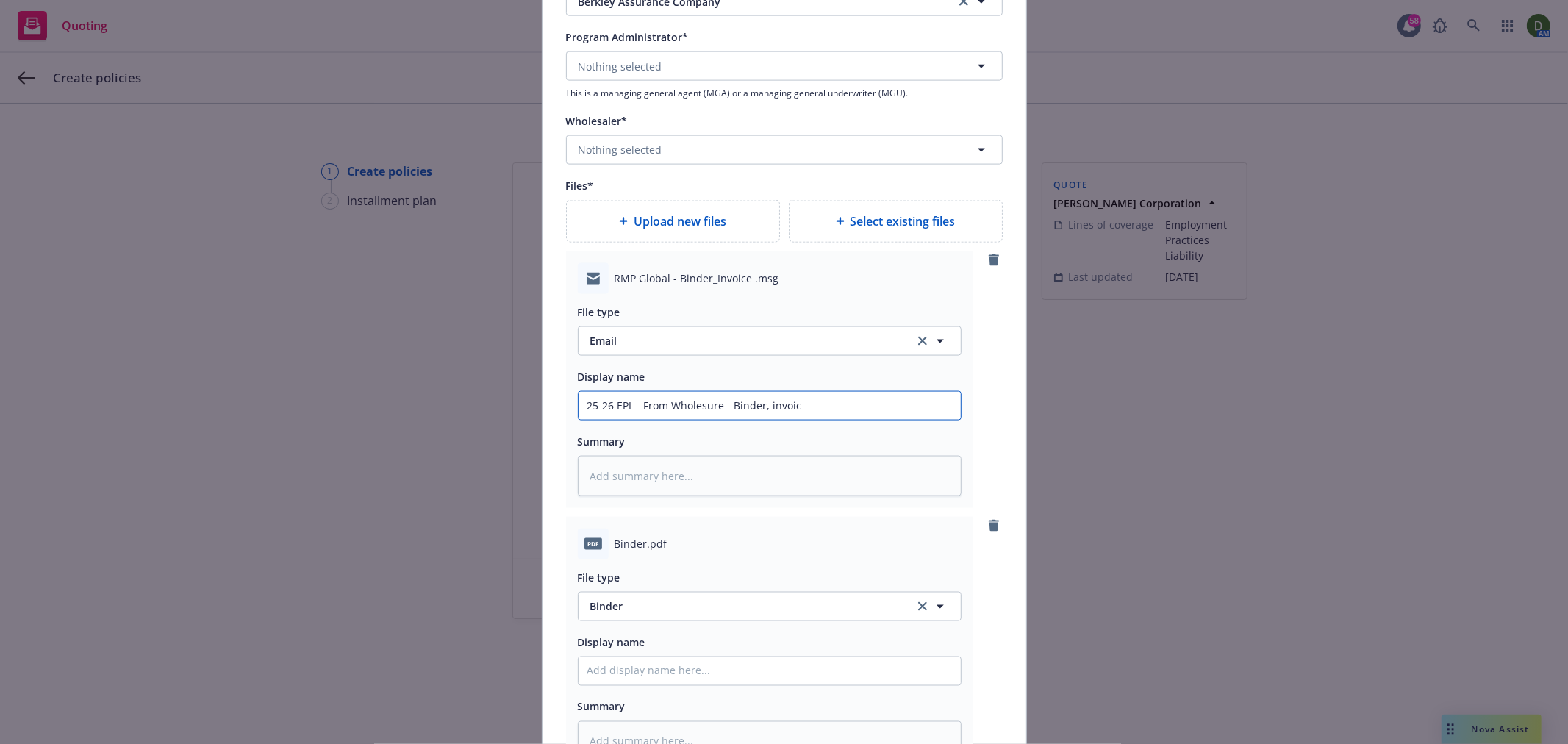
type input "25-26 EPL - From Wholesure - Binder, invoice"
type textarea "x"
type input "25-26 EPL - From Wholesure - Binder, invoice,"
type textarea "x"
type input "25-26 EPL - From Wholesure - Binder, invoice,"
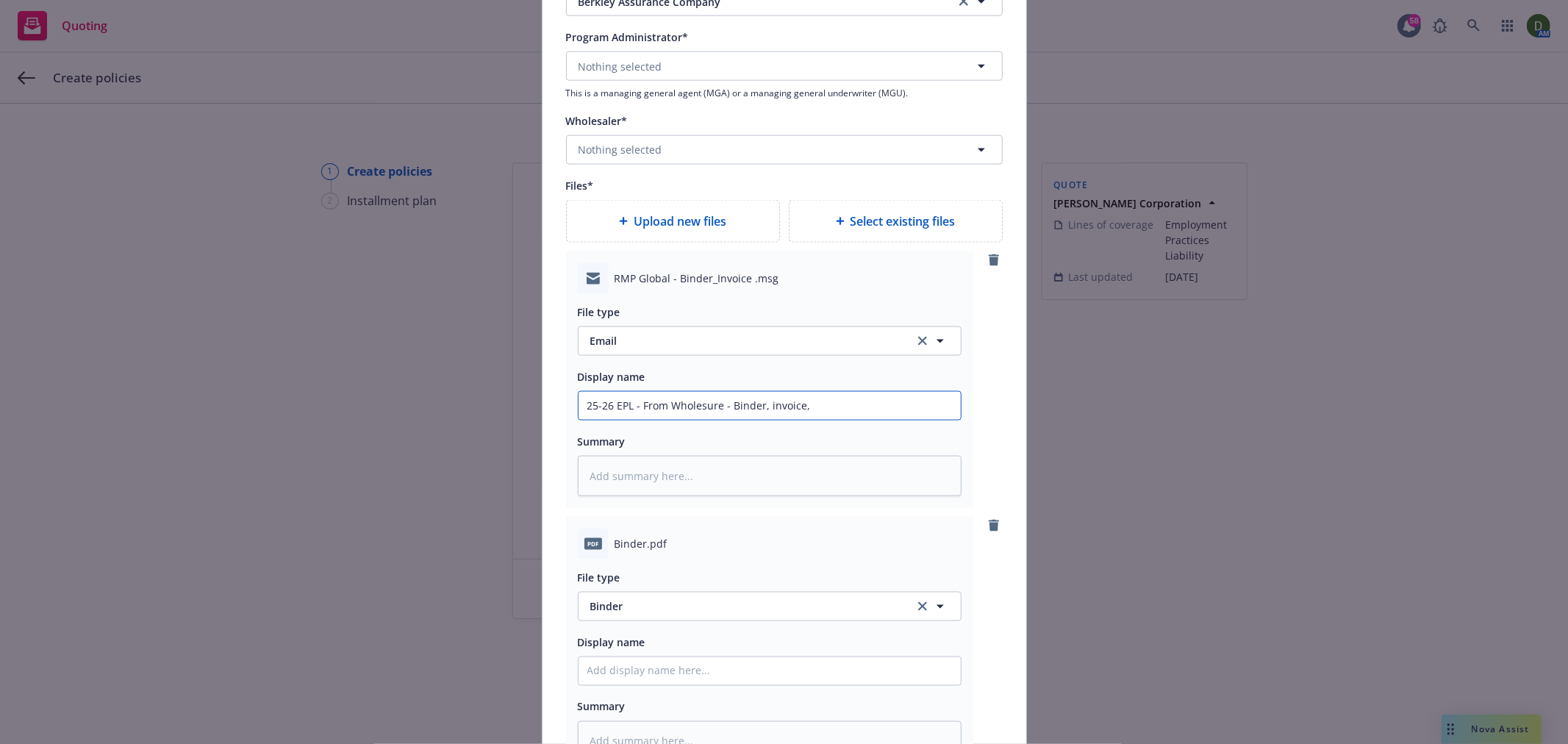
type textarea "x"
type input "25-26 EPL - From Wholesure - Binder, invoice, a"
type textarea "x"
type input "25-26 EPL - From Wholesure - Binder, invoice, an"
type textarea "x"
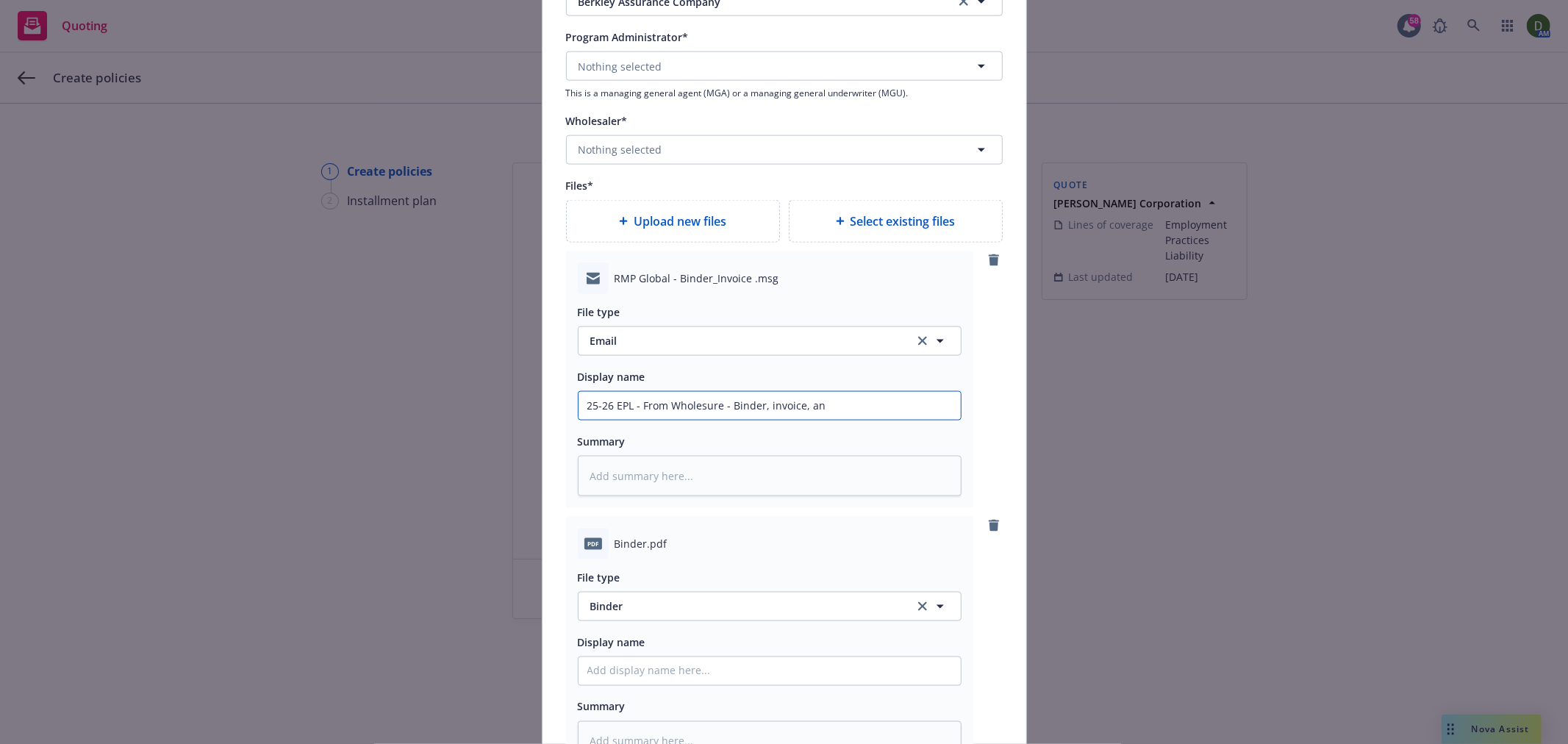
type input "25-26 EPL - From Wholesure - Binder, invoice, and"
type textarea "x"
type input "25-26 EPL - From Wholesure - Binder, invoice, and"
type textarea "x"
type input "25-26 EPL - From Wholesure - Binder, invoice, and o"
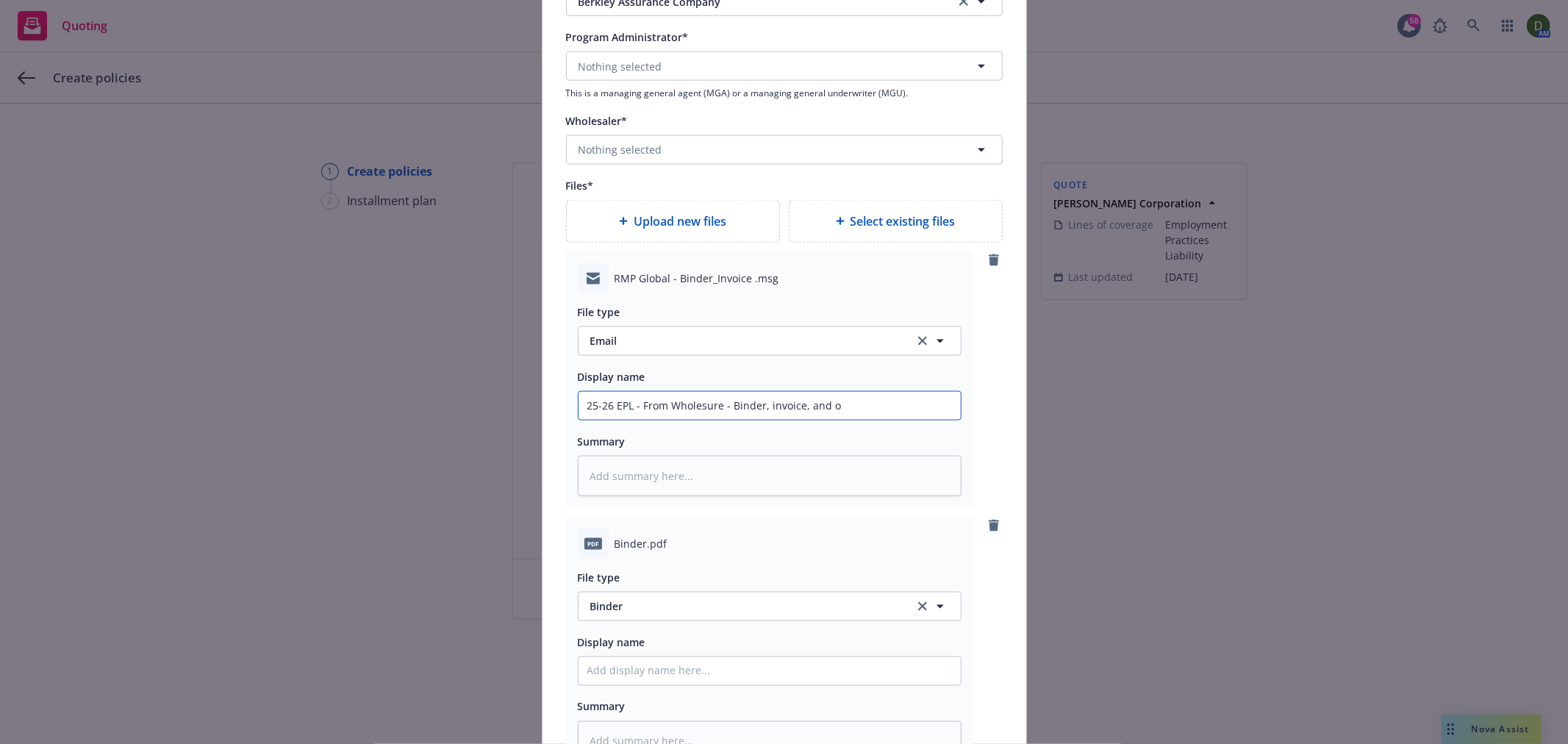
type textarea "x"
type input "25-26 EPL - From Wholesure - Binder, invoice, and ou"
type textarea "x"
type input "25-26 EPL - From Wholesure - Binder, invoice, and out"
type textarea "x"
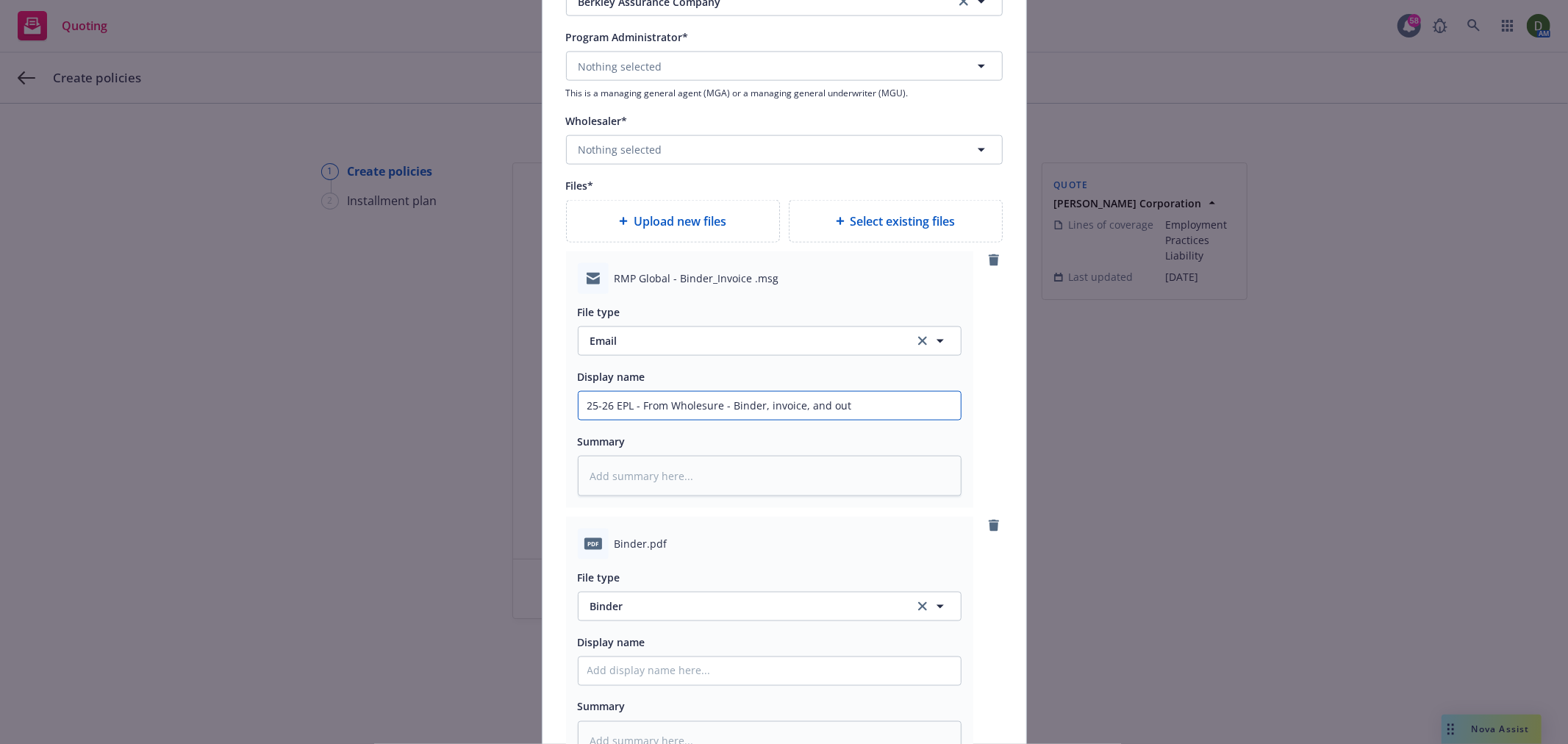
type input "25-26 EPL - From Wholesure - Binder, invoice, and outs"
type textarea "x"
type input "25-26 EPL - From Wholesure - Binder, invoice, and outst"
type textarea "x"
type input "25-26 EPL - From Wholesure - Binder, invoice, and outsta"
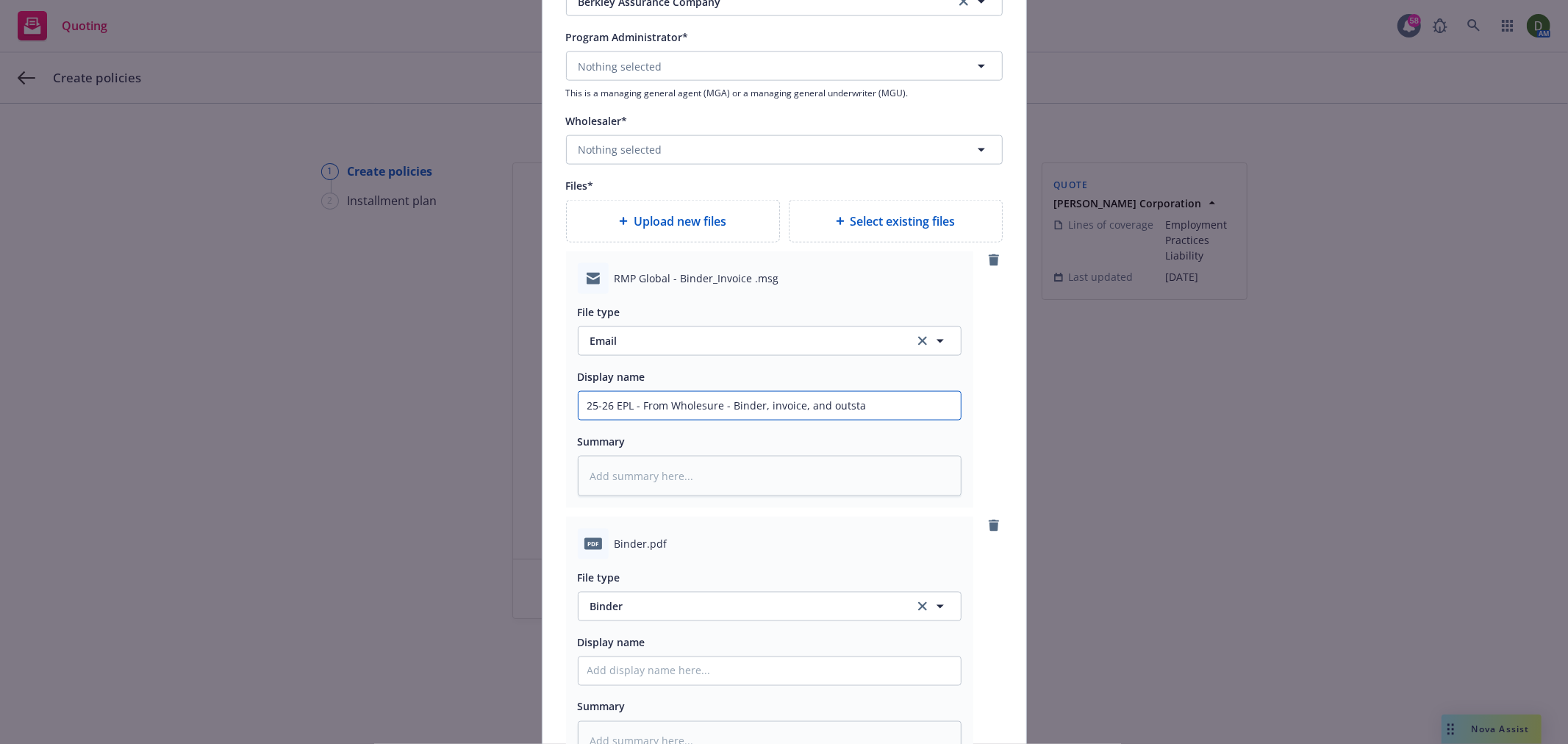
type textarea "x"
type input "25-26 EPL - From Wholesure - Binder, invoice, and outstan"
type textarea "x"
type input "25-26 EPL - From Wholesure - Binder, invoice, and outstand"
type textarea "x"
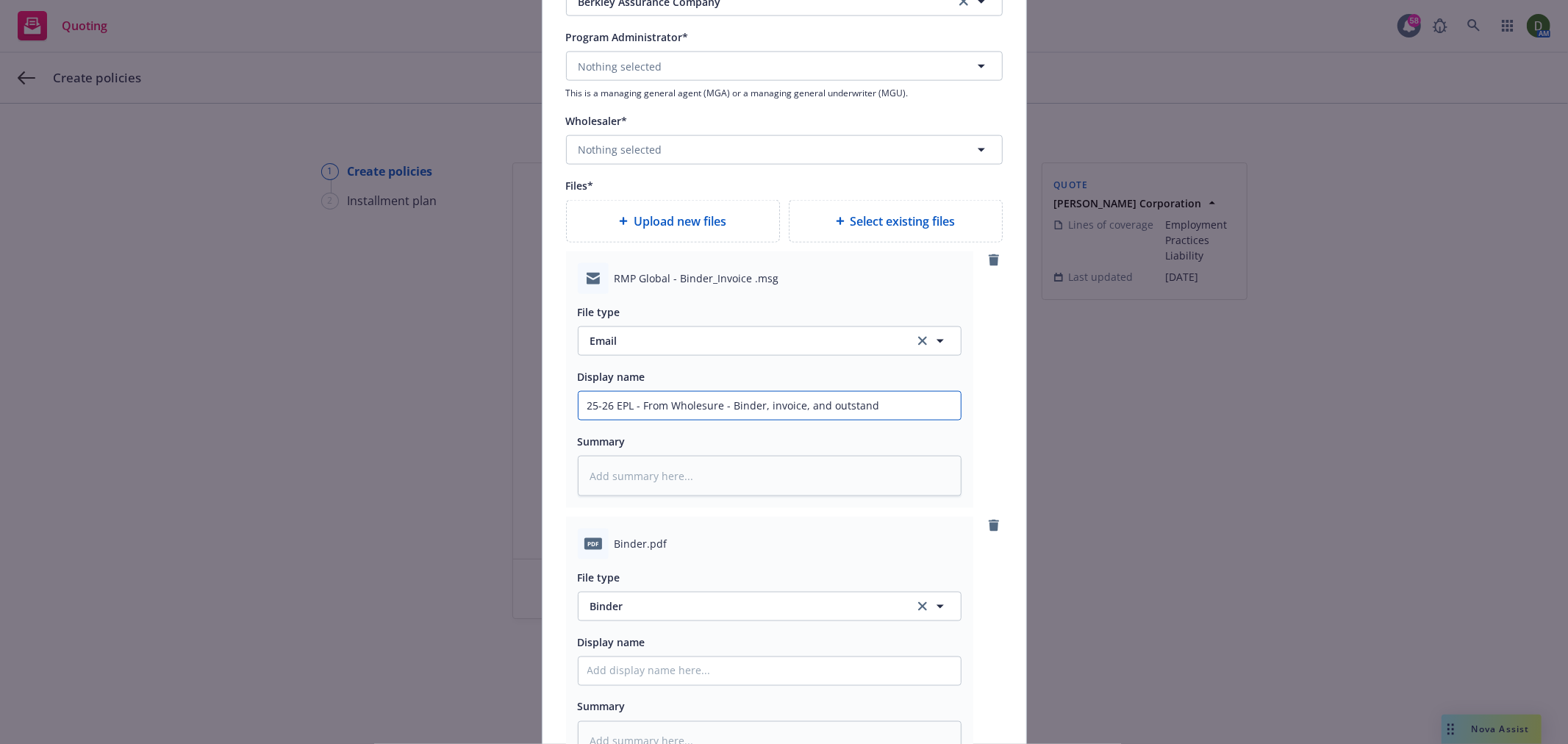
type input "25-26 EPL - From Wholesure - Binder, invoice, and outstandi"
type textarea "x"
type input "25-26 EPL - From Wholesure - Binder, invoice, and outstandin"
type textarea "x"
type input "25-26 EPL - From Wholesure - Binder, invoice, and outstanding"
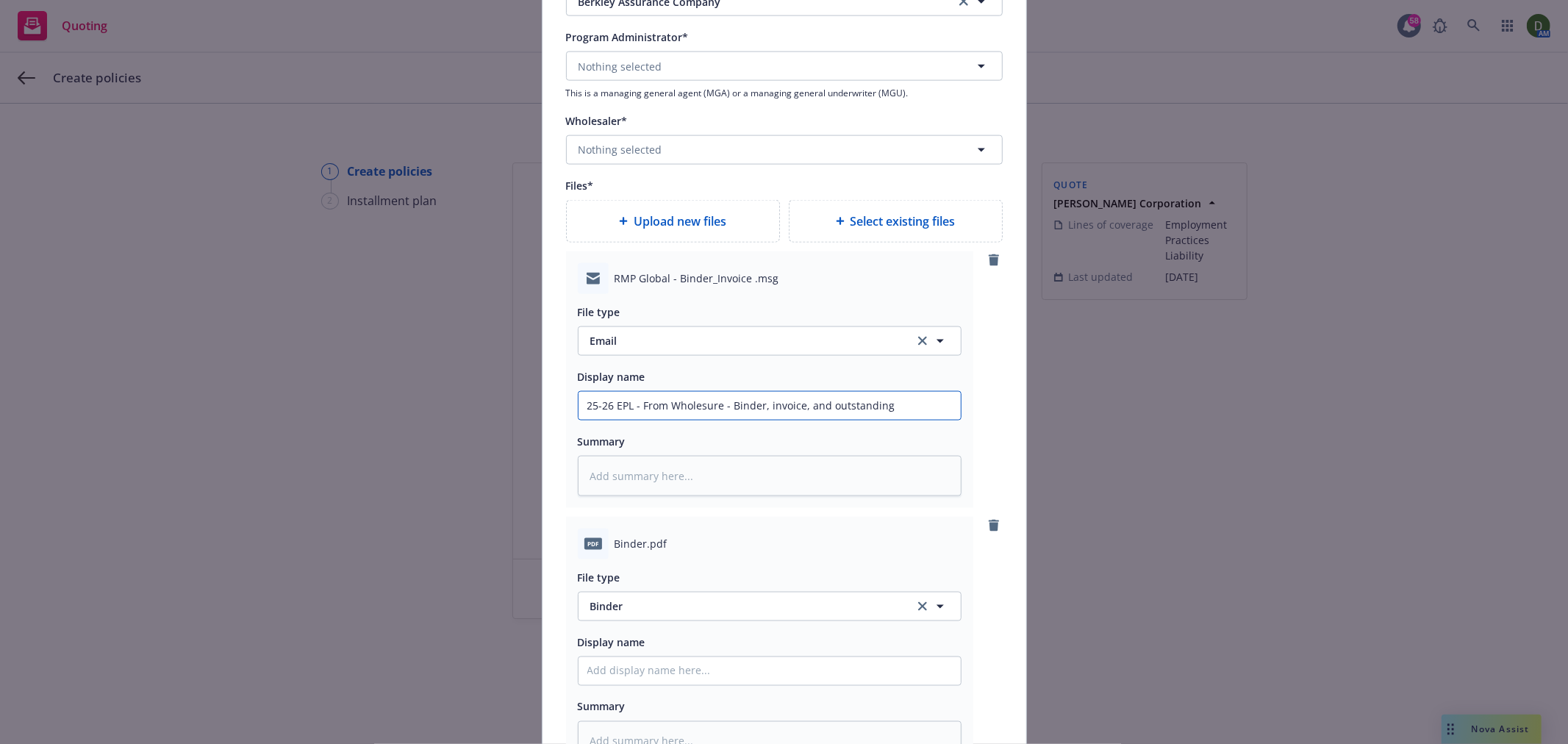
type textarea "x"
type input "25-26 EPL - From Wholesure - Binder, invoice, and outstanding"
type textarea "x"
type input "25-26 EPL - From Wholesure - Binder, invoice, and outstanding s"
type textarea "x"
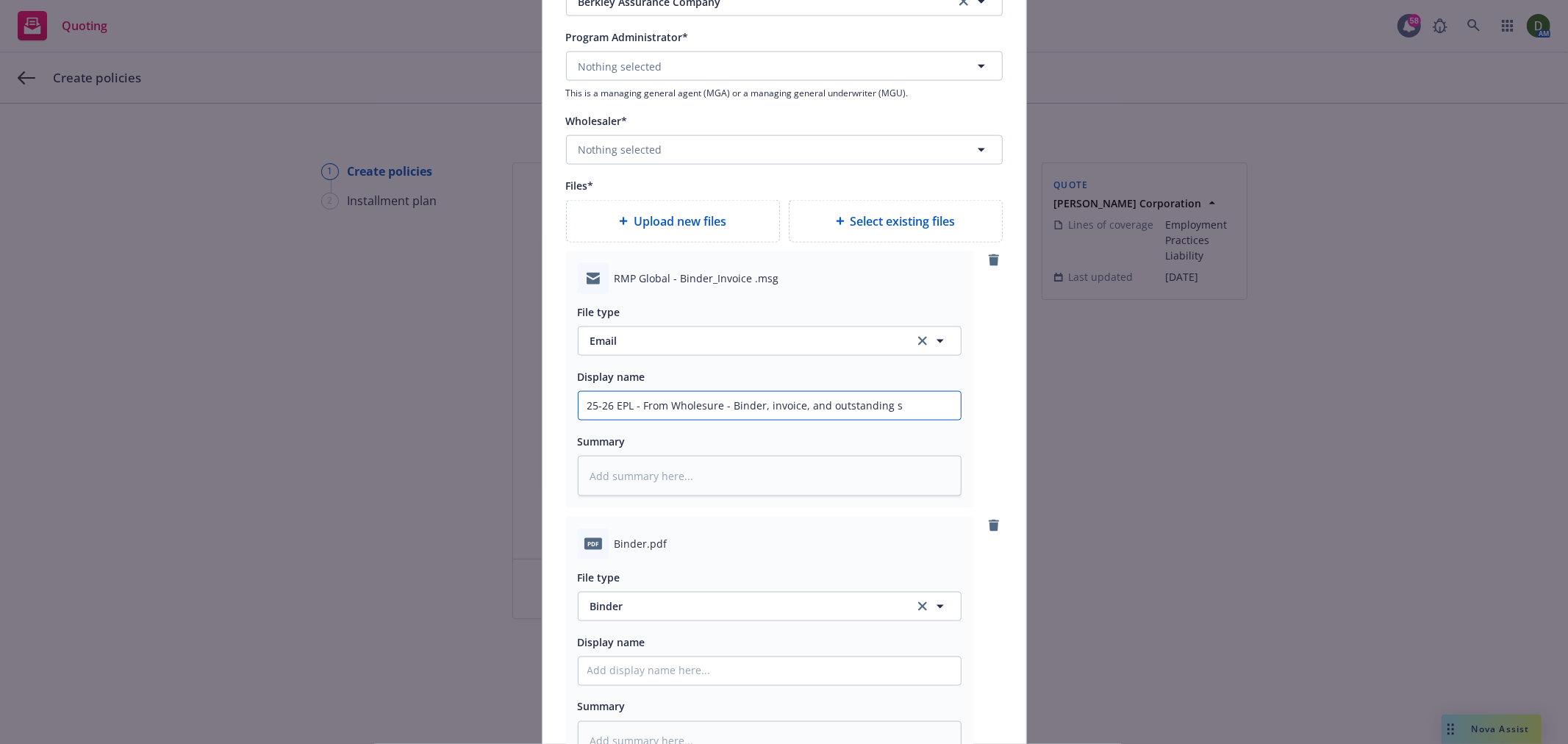
type input "25-26 EPL - From Wholesure - Binder, invoice, and outstanding su"
type textarea "x"
type input "25-26 EPL - From Wholesure - Binder, invoice, and outstanding sub"
type textarea "x"
type input "25-26 EPL - From Wholesure - Binder, invoice, and outstanding subj"
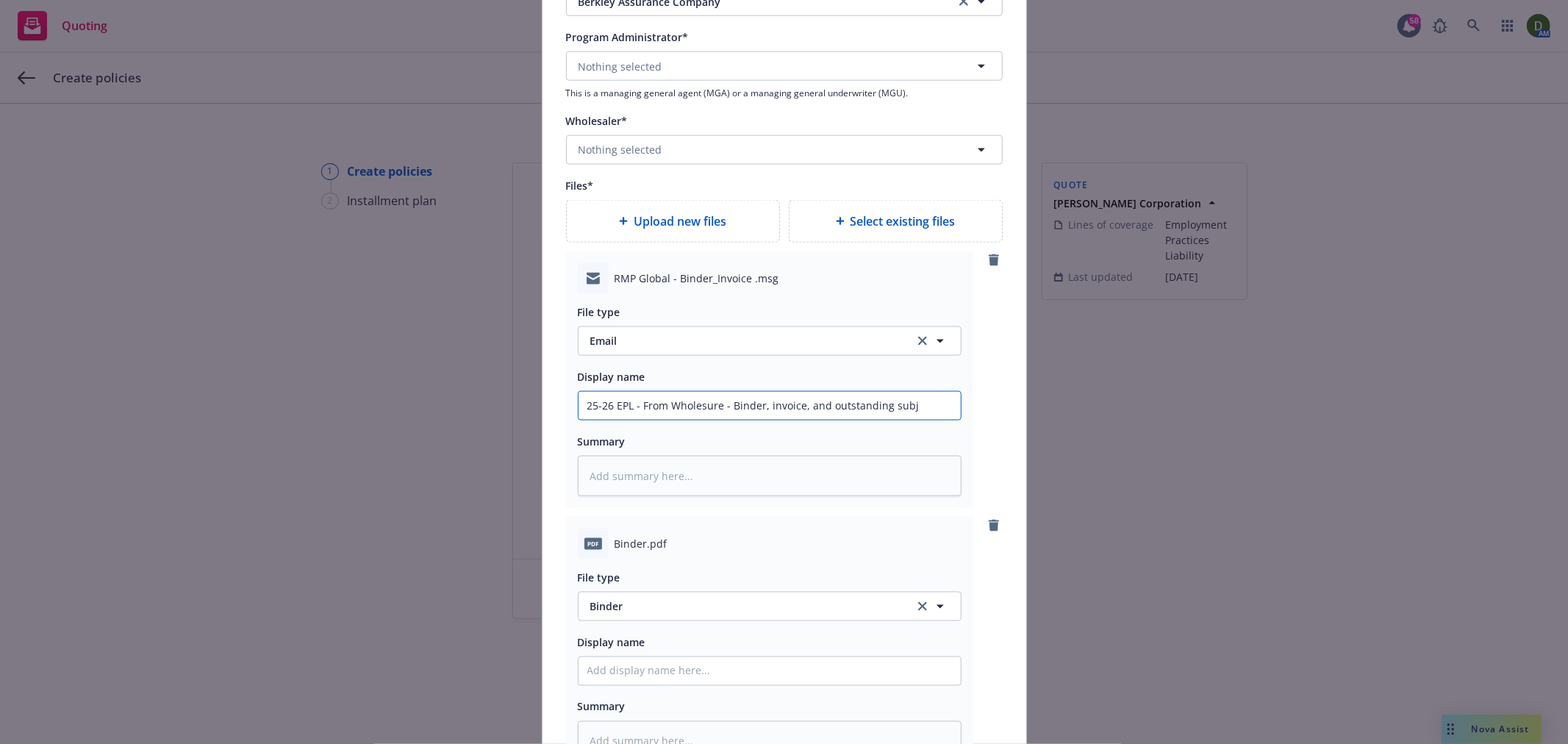
type textarea "x"
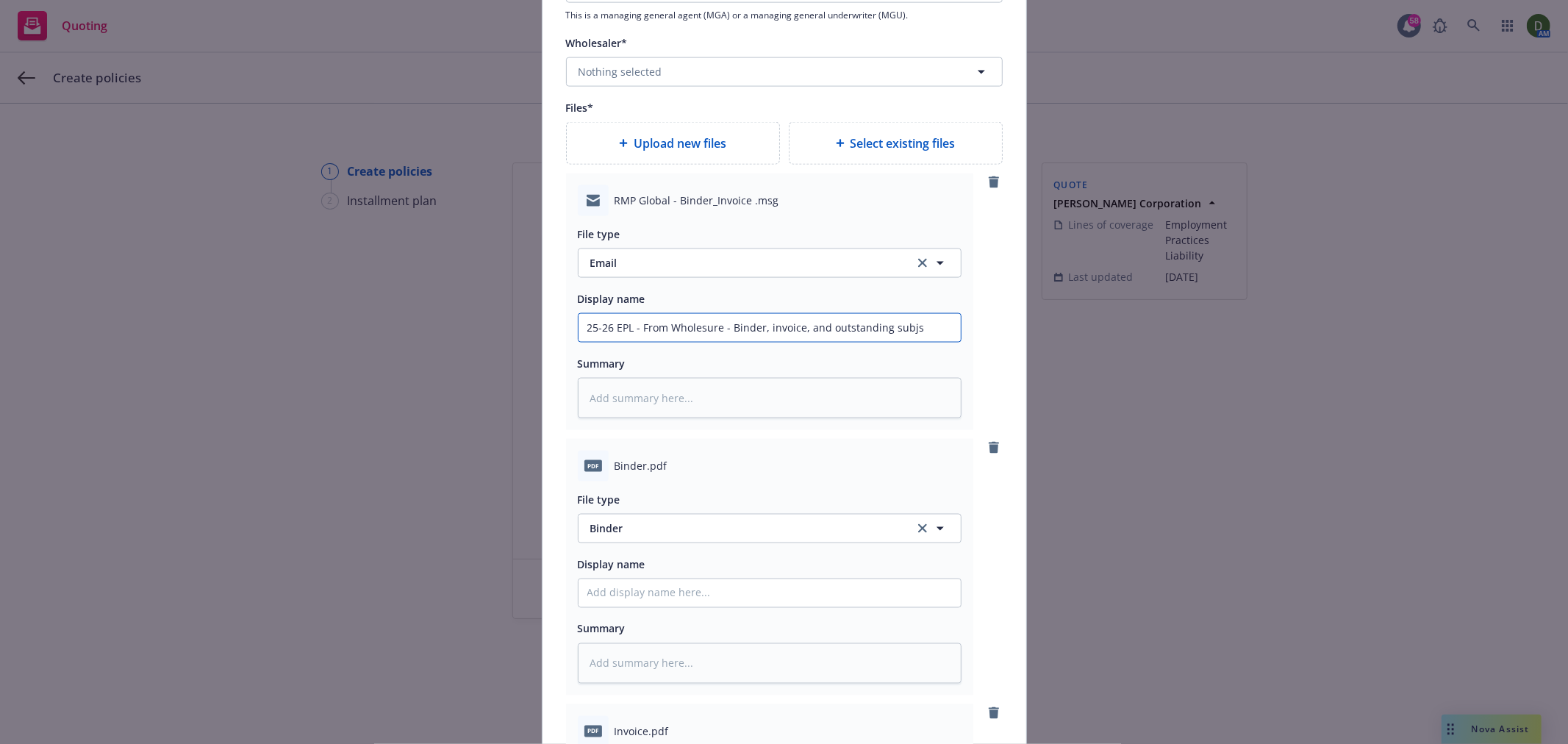
scroll to position [1854, 0]
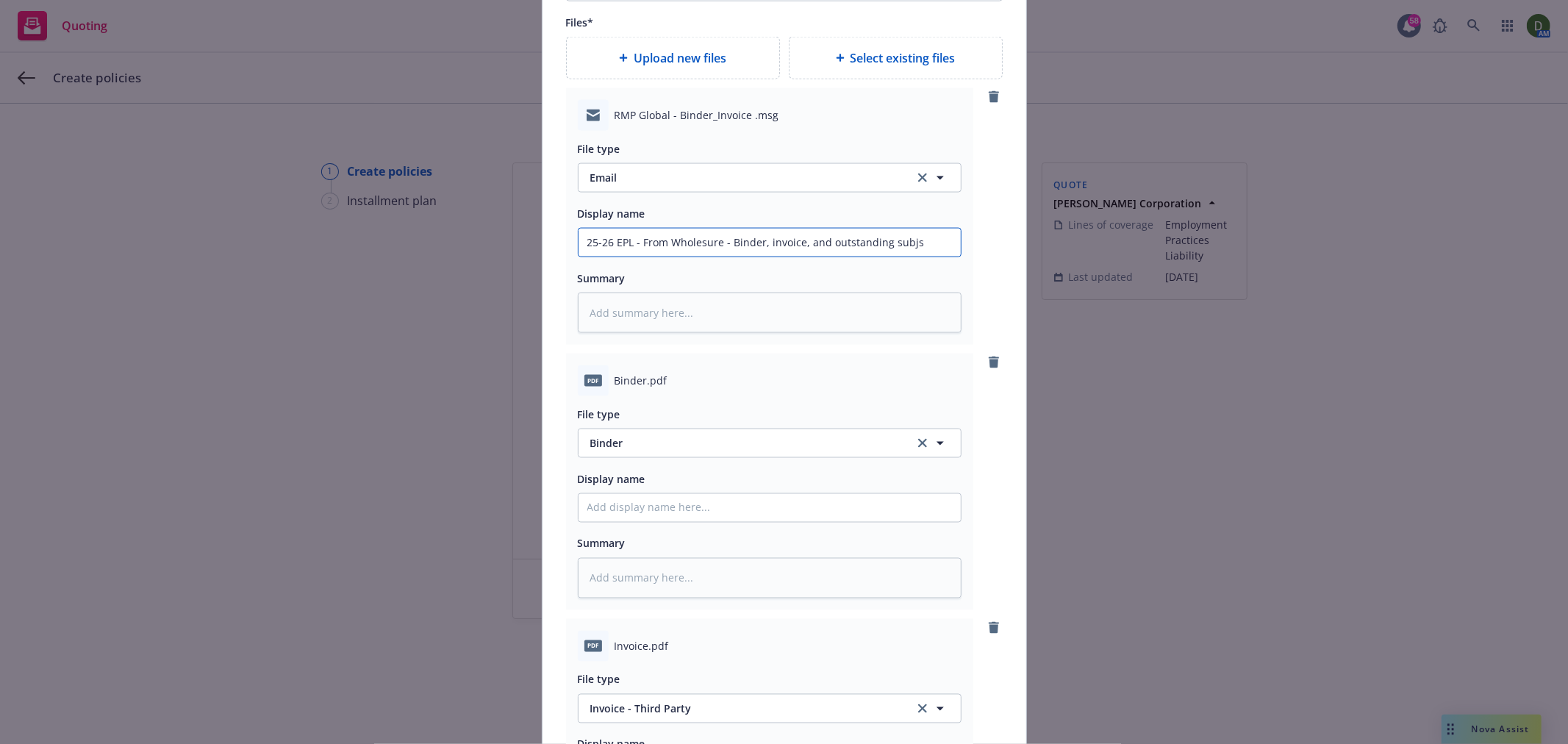
type input "25-26 EPL - From Wholesure - Binder, invoice, and outstanding subjs"
click at [626, 522] on input "Policy display name" at bounding box center [770, 508] width 383 height 28
paste input "25-26 EPL"
type input "25-26 EPL"
type textarea "x"
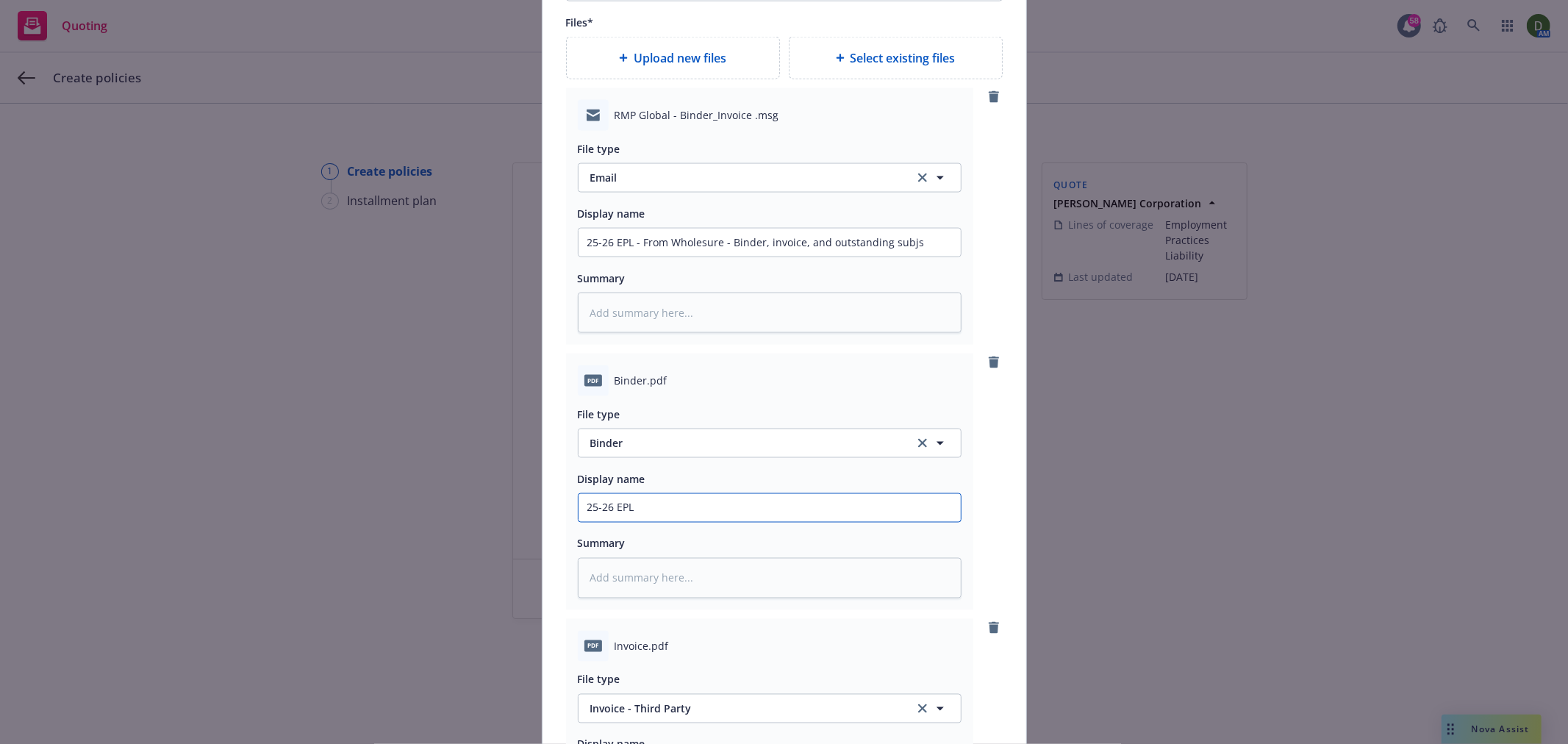
type input "25-26 EPL"
type textarea "x"
type input "25-26 EPL -"
type textarea "x"
type input "25-26 EPL -"
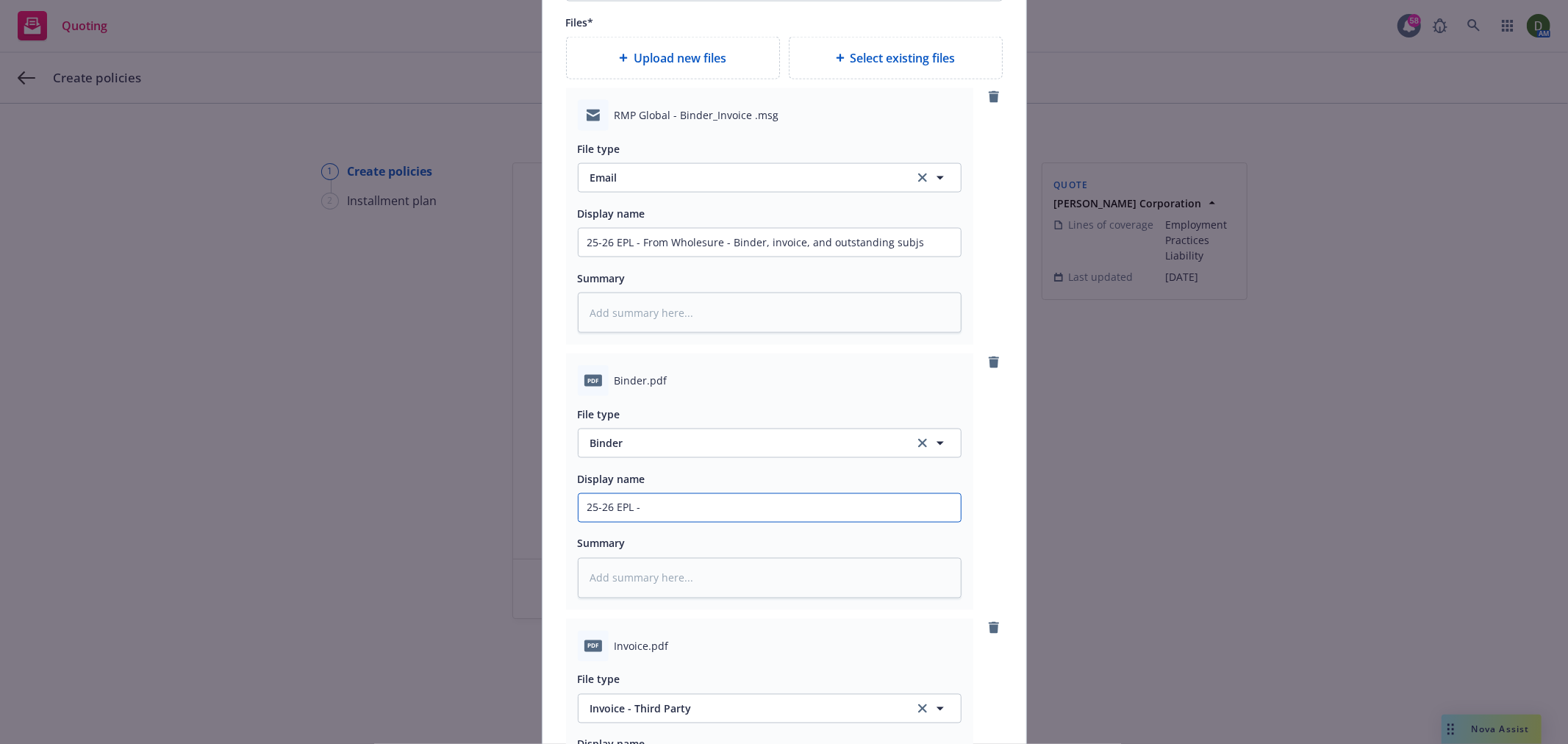
type textarea "x"
type input "25-26 EPL - B"
type textarea "x"
type input "25-26 EPL - Bi"
type textarea "x"
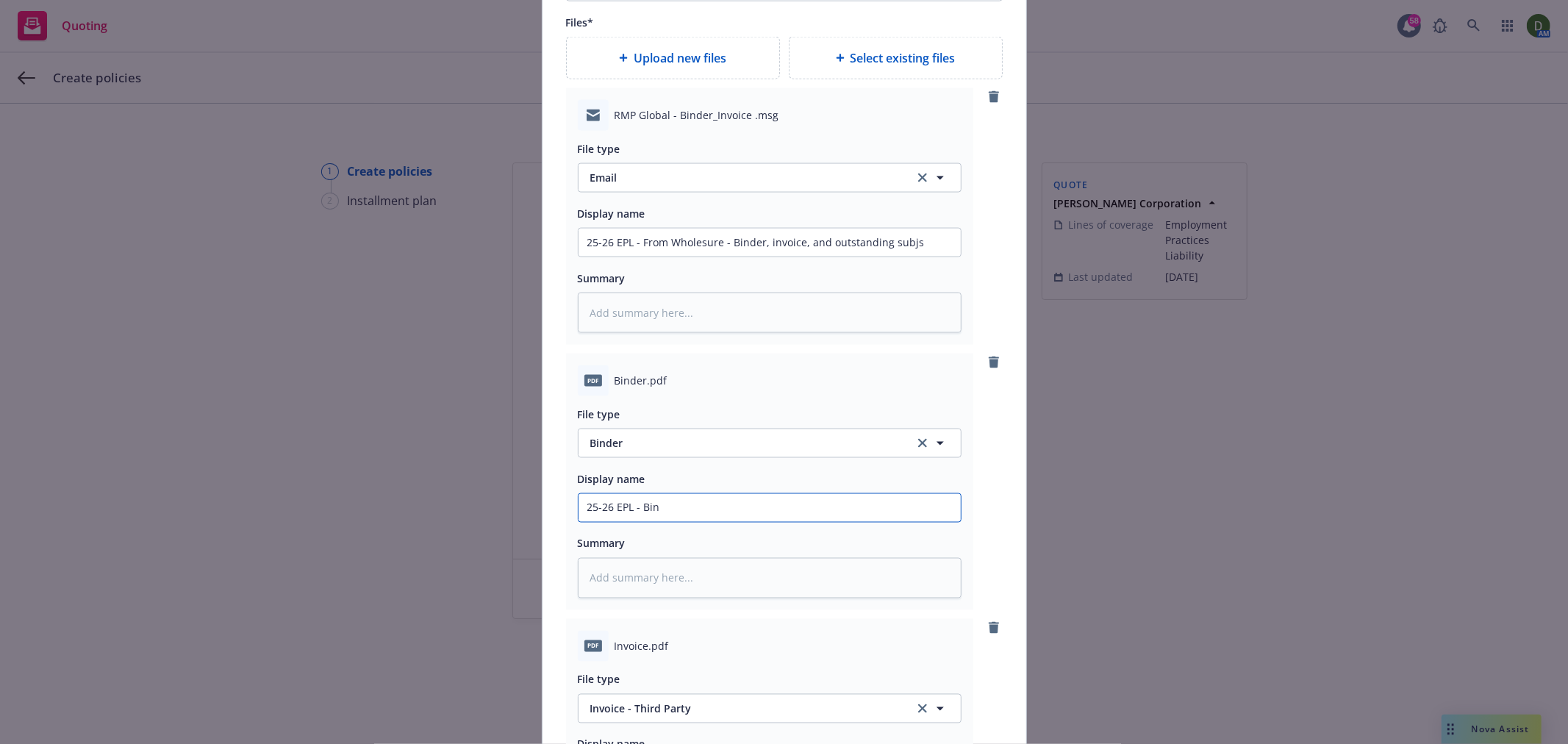
type input "25-26 EPL - Bind"
type textarea "x"
type input "25-26 EPL - Binde"
type textarea "x"
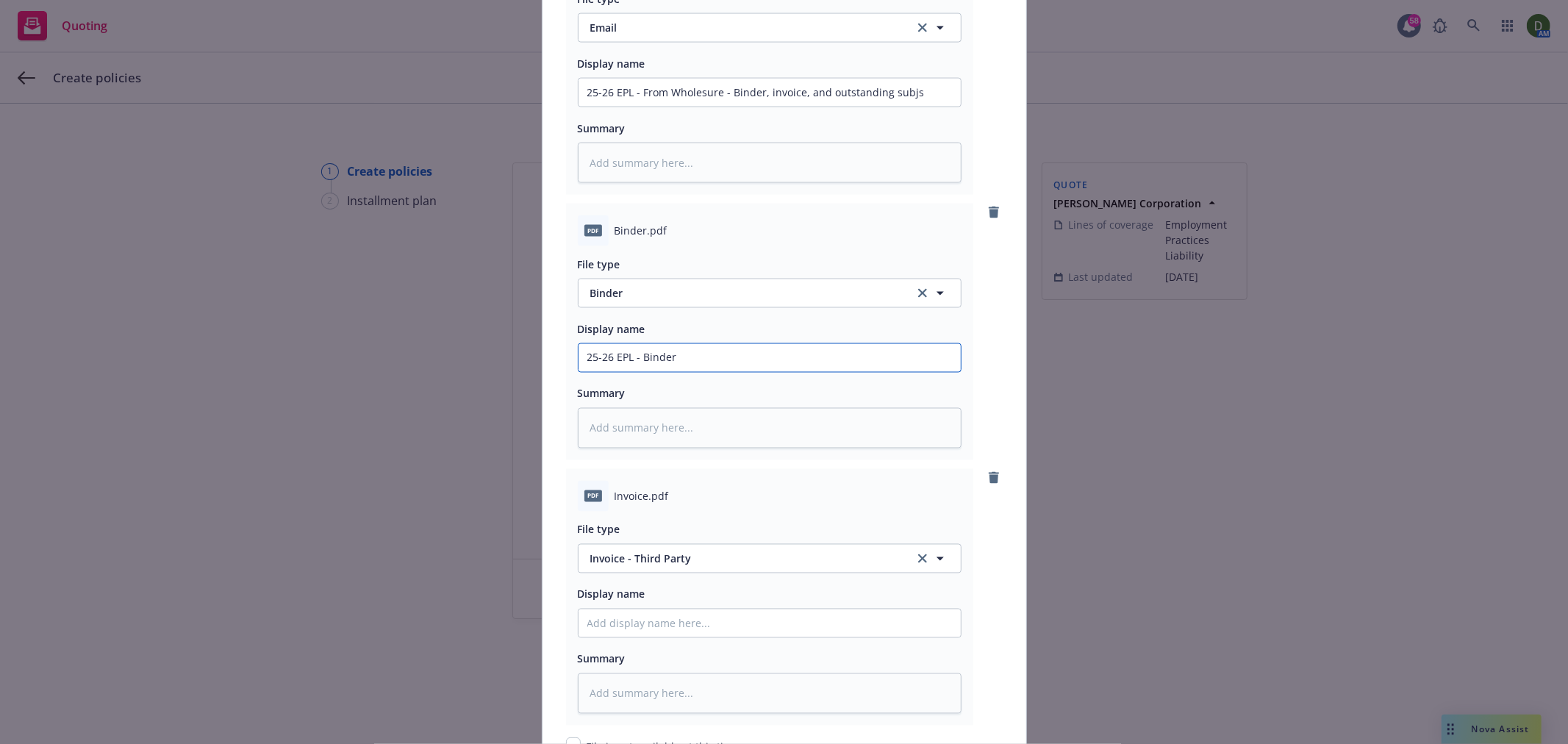
scroll to position [2262, 0]
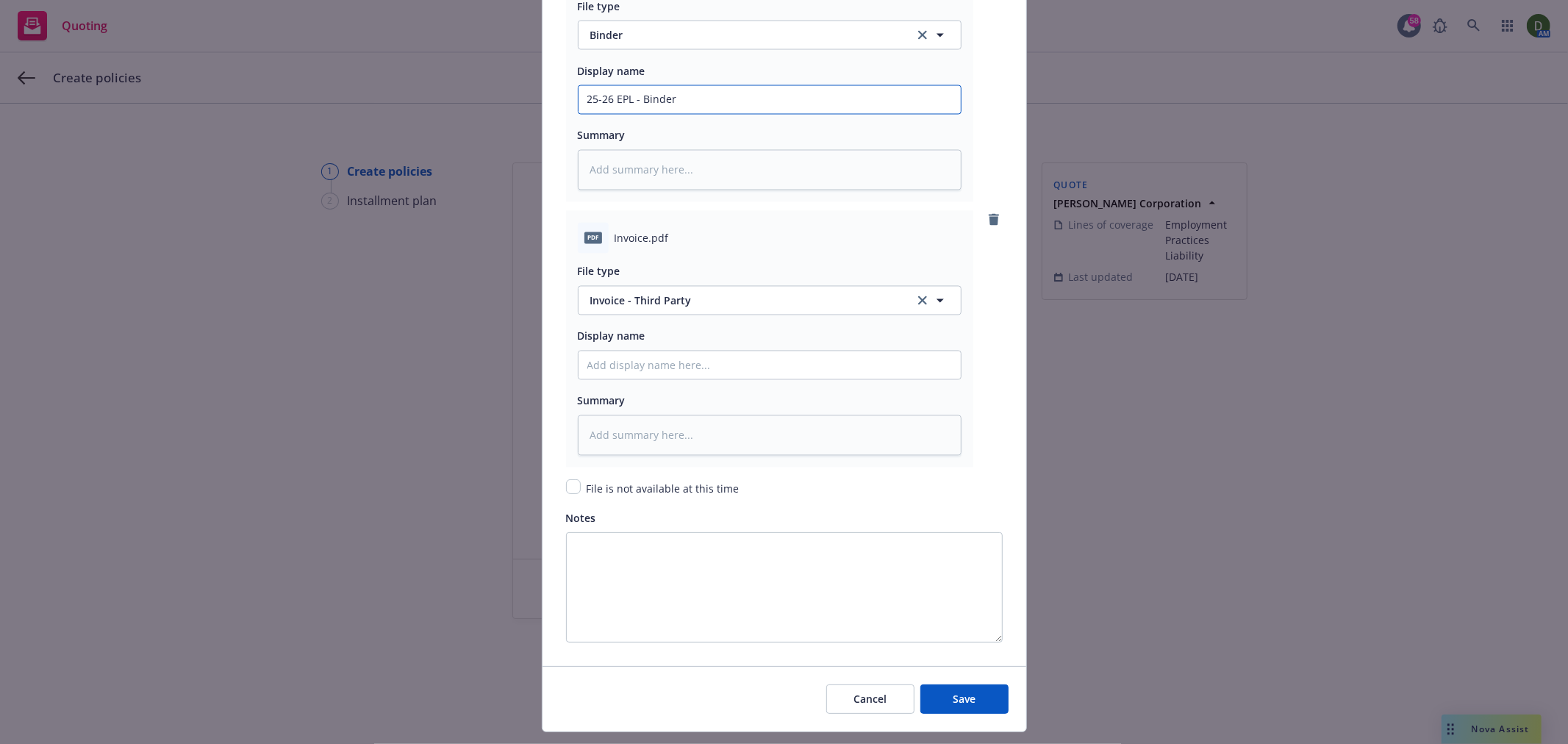
type input "25-26 EPL - Binder"
click at [770, 369] on input "Policy display name" at bounding box center [770, 365] width 383 height 28
paste input "25-26 EPL"
type textarea "x"
type input "25-26 EPL"
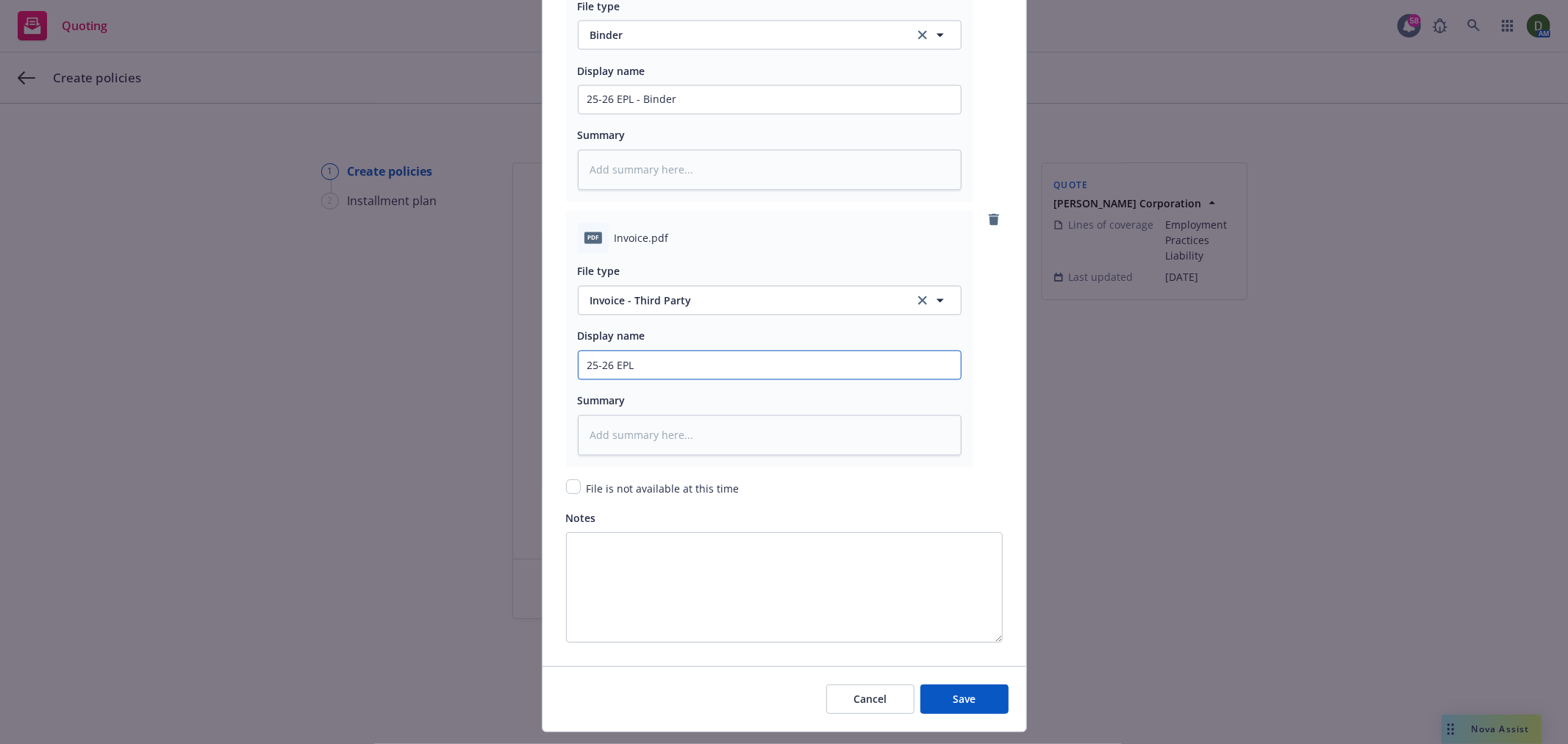
type textarea "x"
type input "25-26 EPL"
type textarea "x"
type input "25-26 EPL -"
type textarea "x"
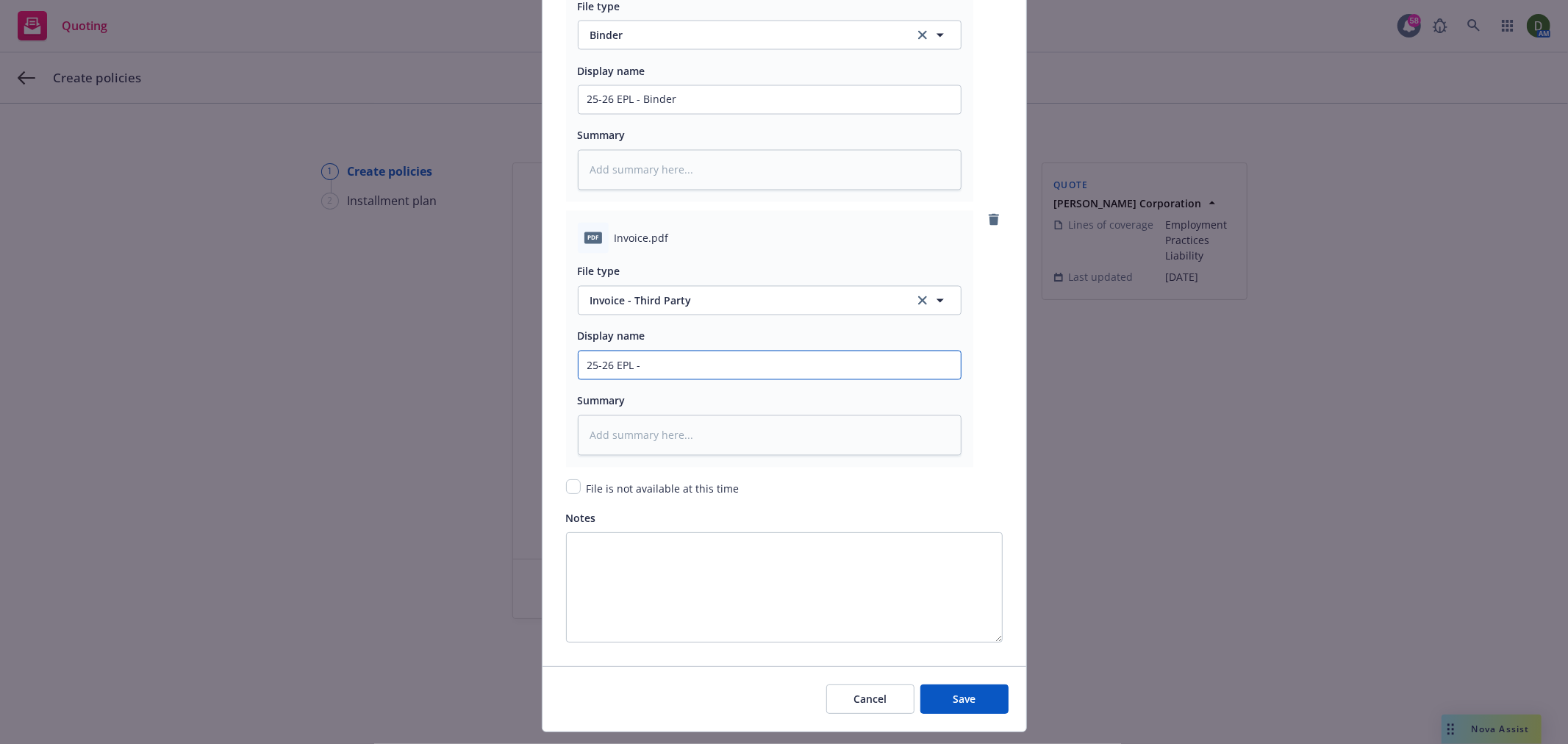
type input "25-26 EPL - I"
type textarea "x"
type input "25-26 EPL - In"
type textarea "x"
type input "25-26 EPL - Inv"
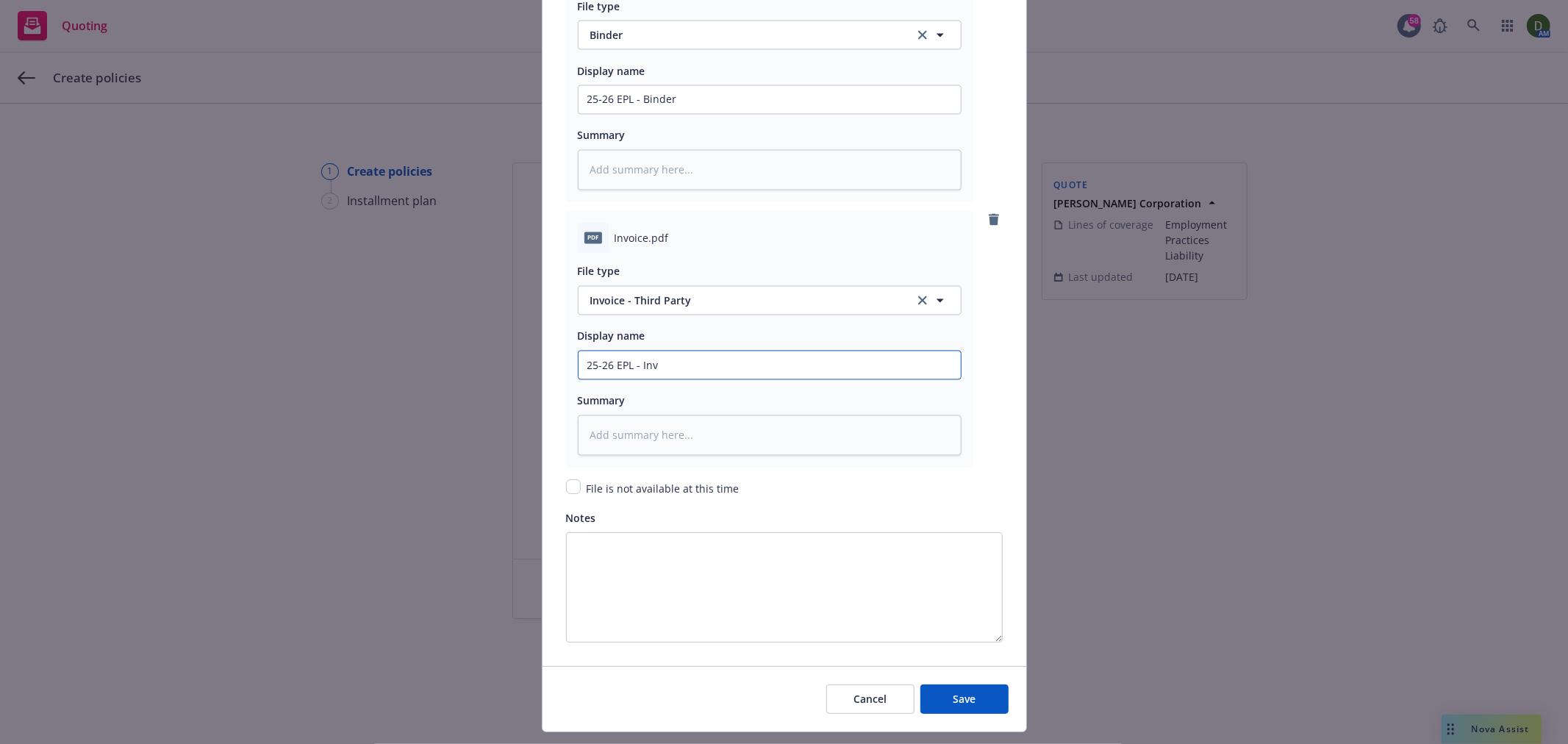
type textarea "x"
type input "25-26 EPL - Invo"
type textarea "x"
type input "25-26 EPL - Invoi"
type textarea "x"
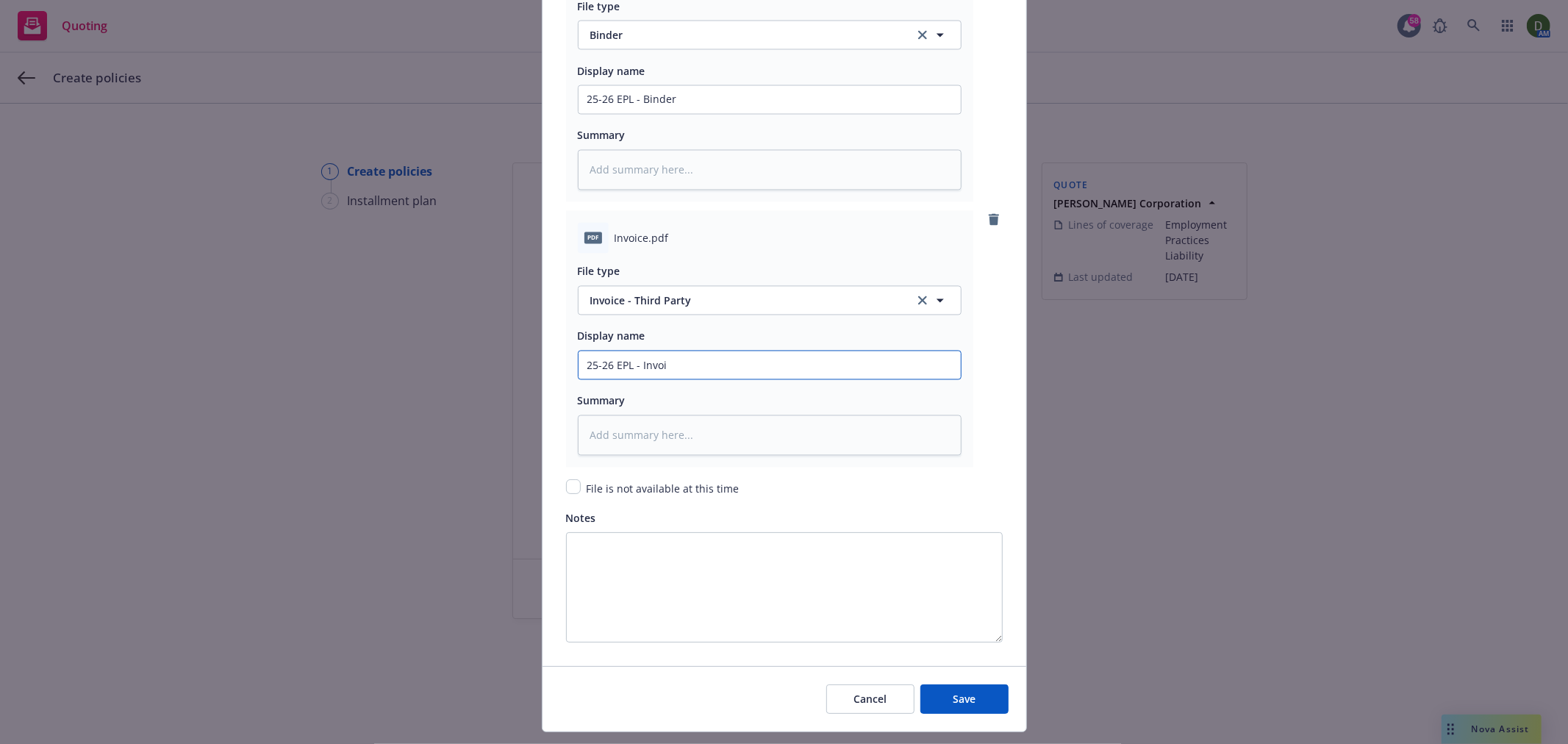
type input "25-26 EPL - Invoic"
type textarea "x"
type input "25-26 EPL - Invoice"
click at [986, 699] on button "Save" at bounding box center [964, 700] width 88 height 30
type textarea "x"
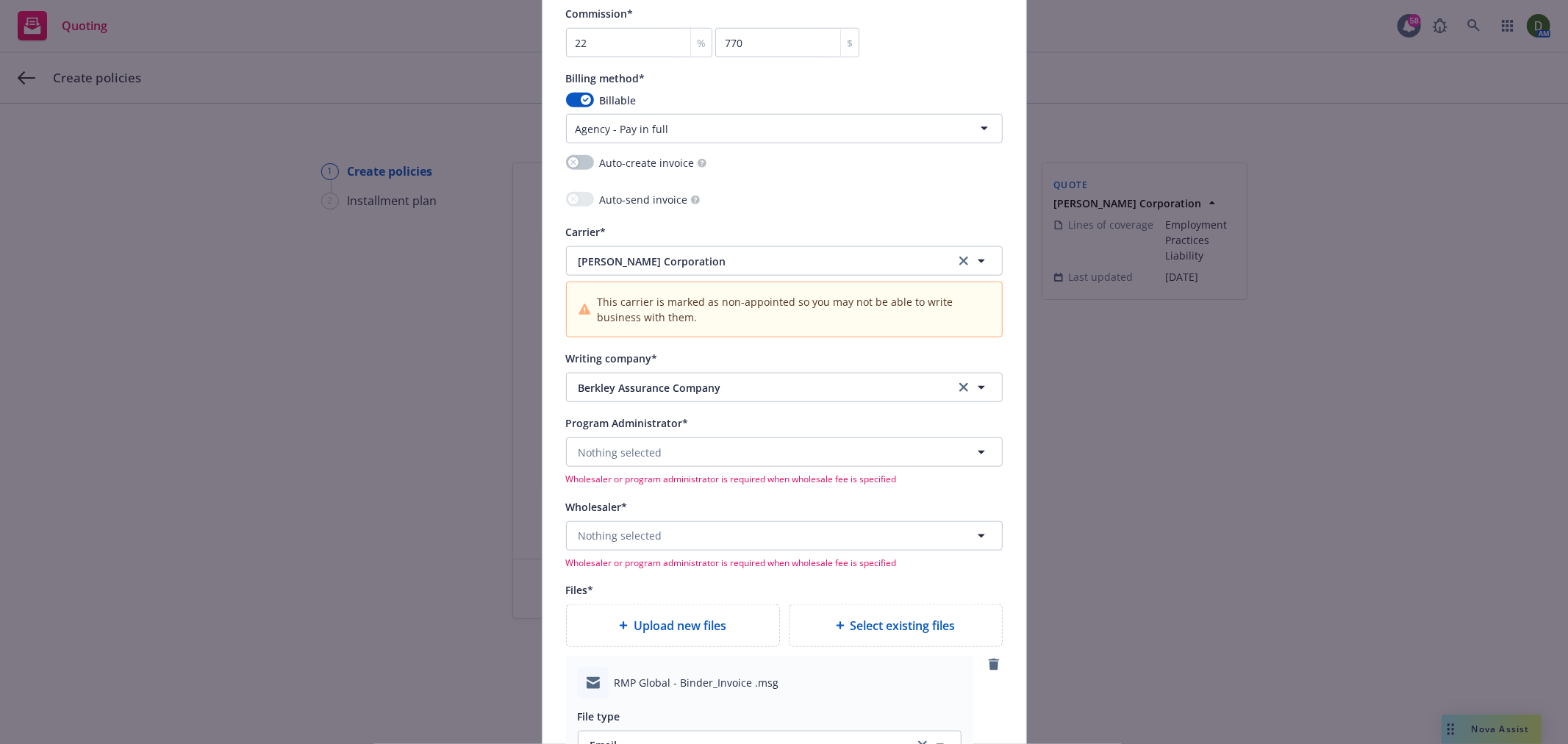
scroll to position [1301, 0]
click at [710, 461] on button "Nothing selected" at bounding box center [784, 456] width 437 height 30
paste input "Wholesure"
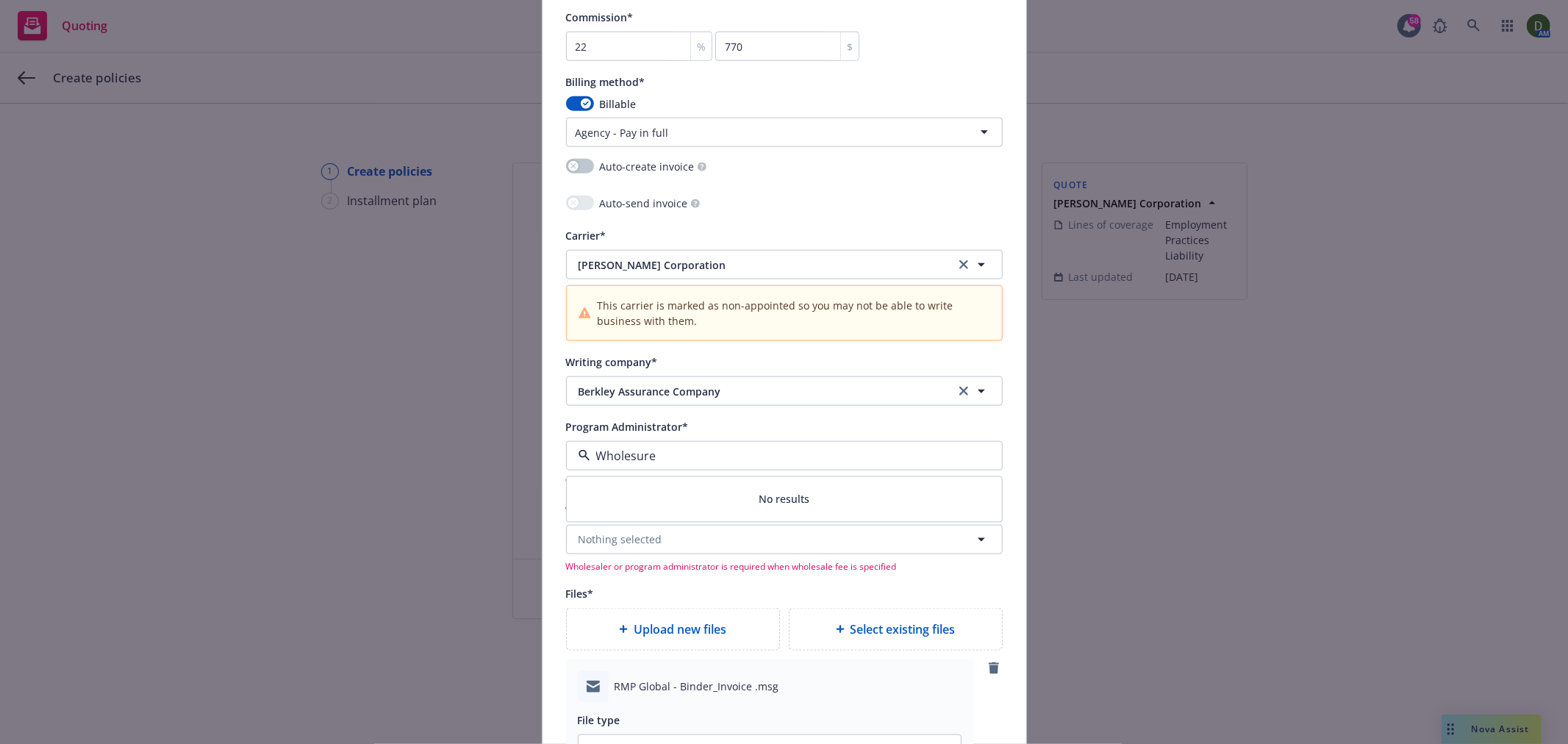
type input "Wholesure"
click at [524, 524] on div "Add policy details Policy number* MPS-1120978-00 Policy number not available at…" at bounding box center [784, 372] width 1568 height 744
click at [644, 540] on span "Nothing selected" at bounding box center [621, 539] width 84 height 16
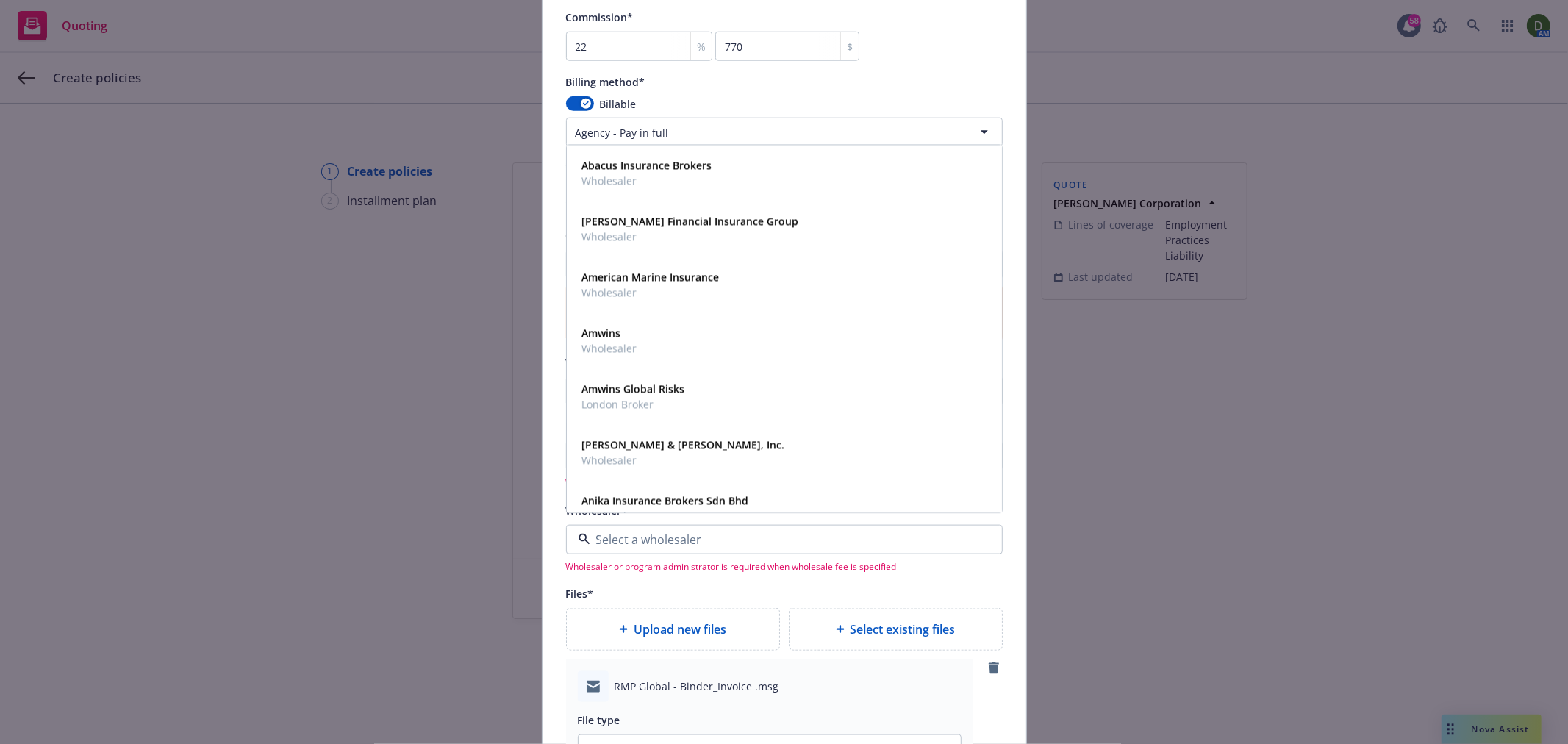
paste input "Wholesure"
type input "Wholesure"
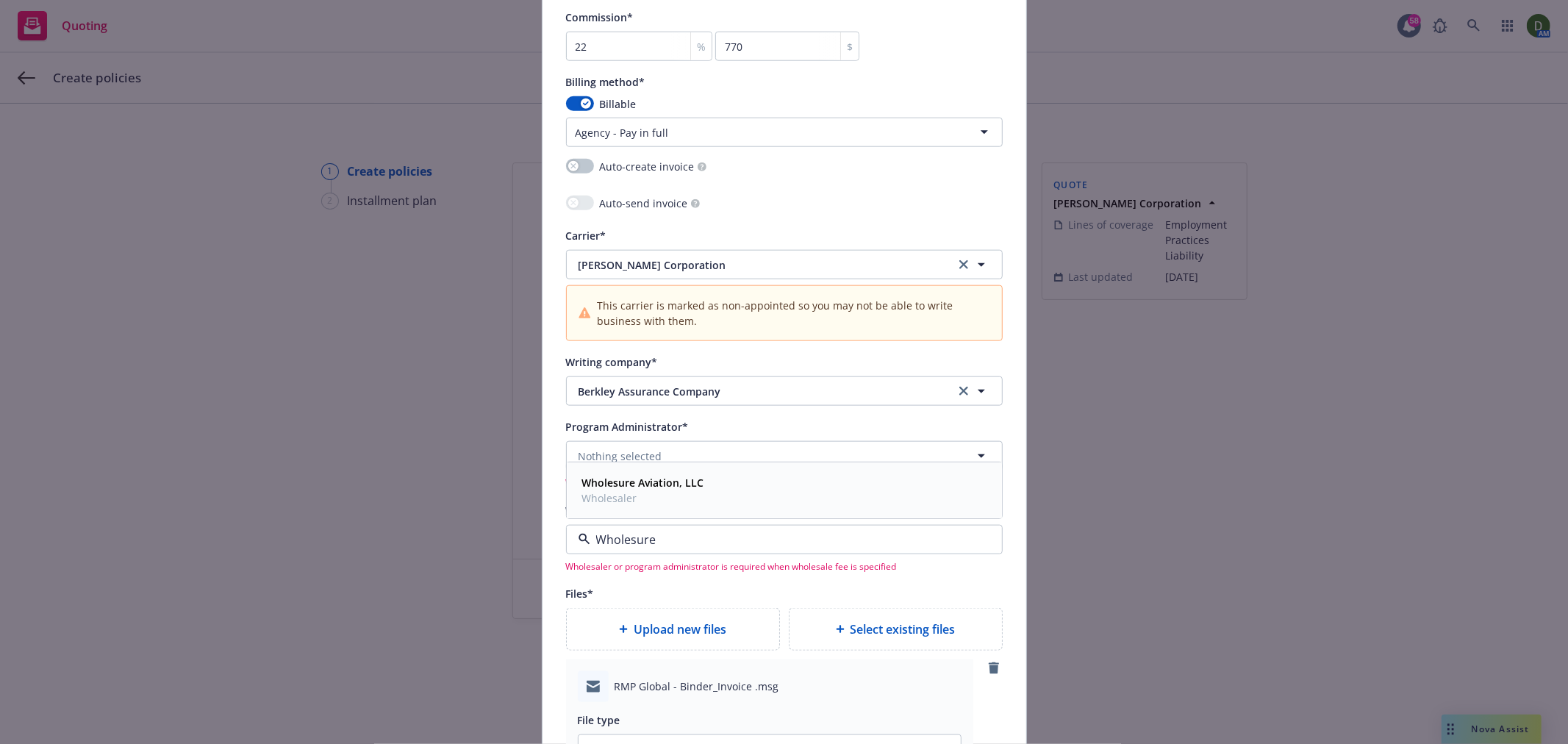
click at [733, 498] on div "Wholesure Aviation, LLC Wholesaler" at bounding box center [784, 490] width 416 height 37
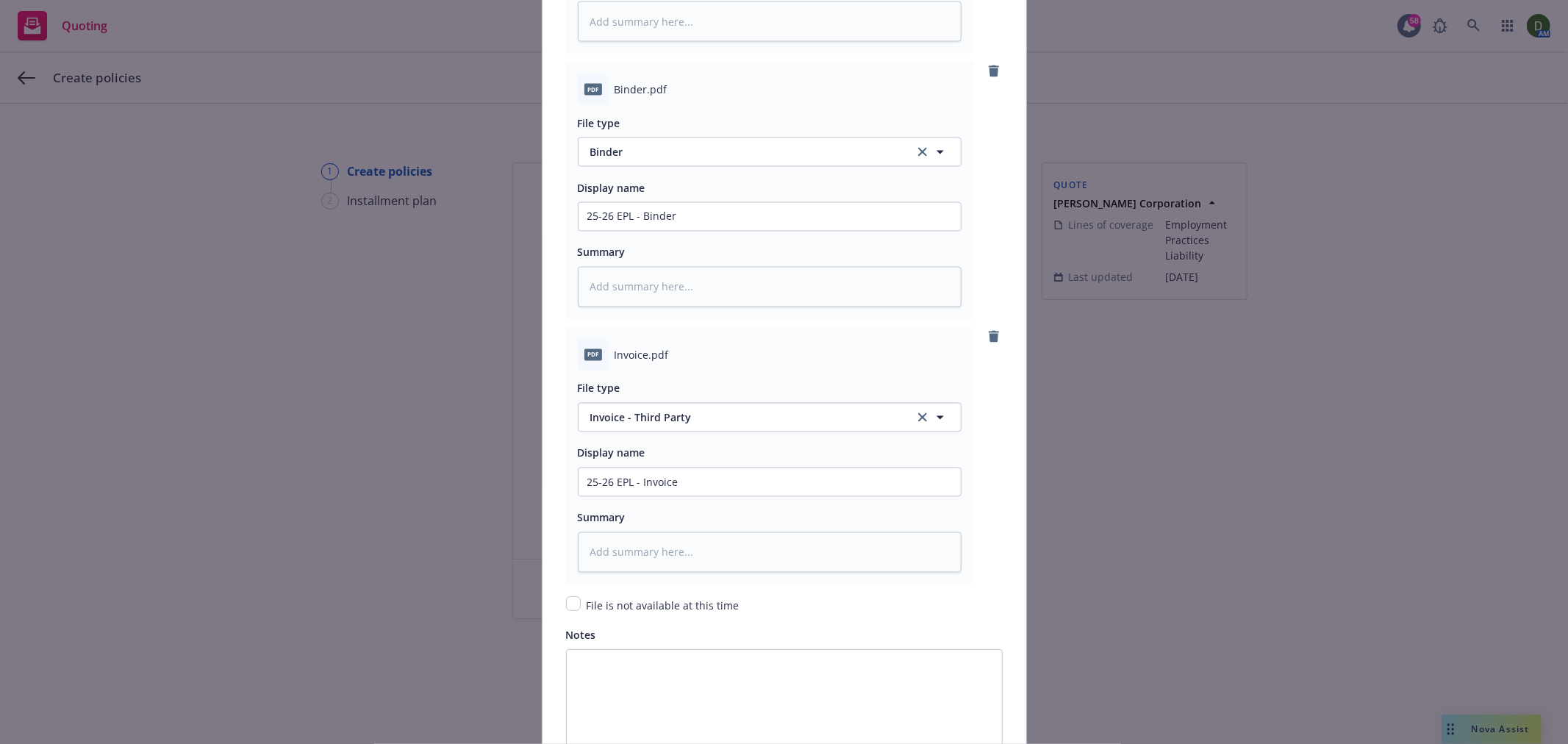
scroll to position [2304, 0]
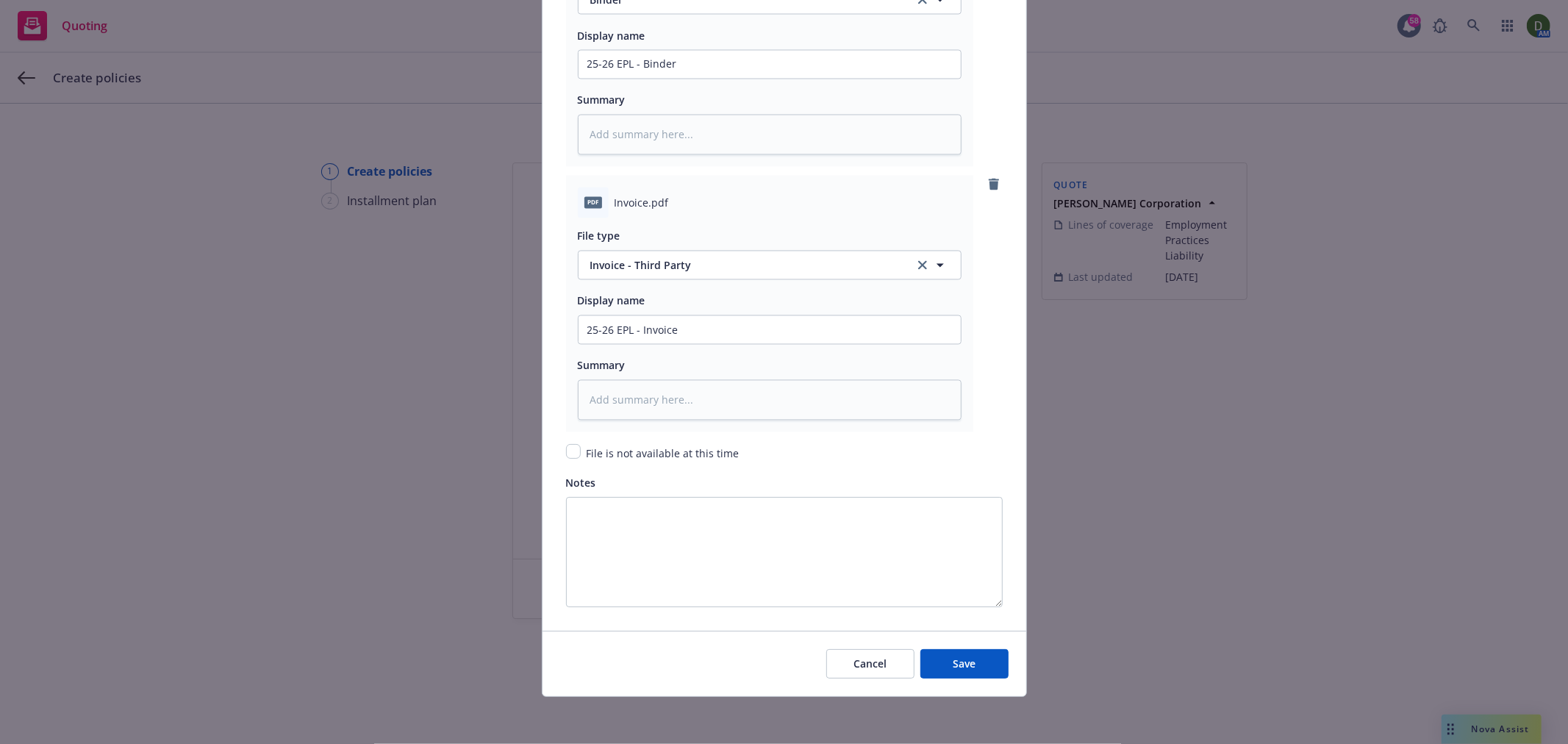
click at [924, 648] on div "Cancel Save" at bounding box center [784, 663] width 484 height 66
click at [942, 652] on button "Save" at bounding box center [964, 664] width 88 height 30
type textarea "x"
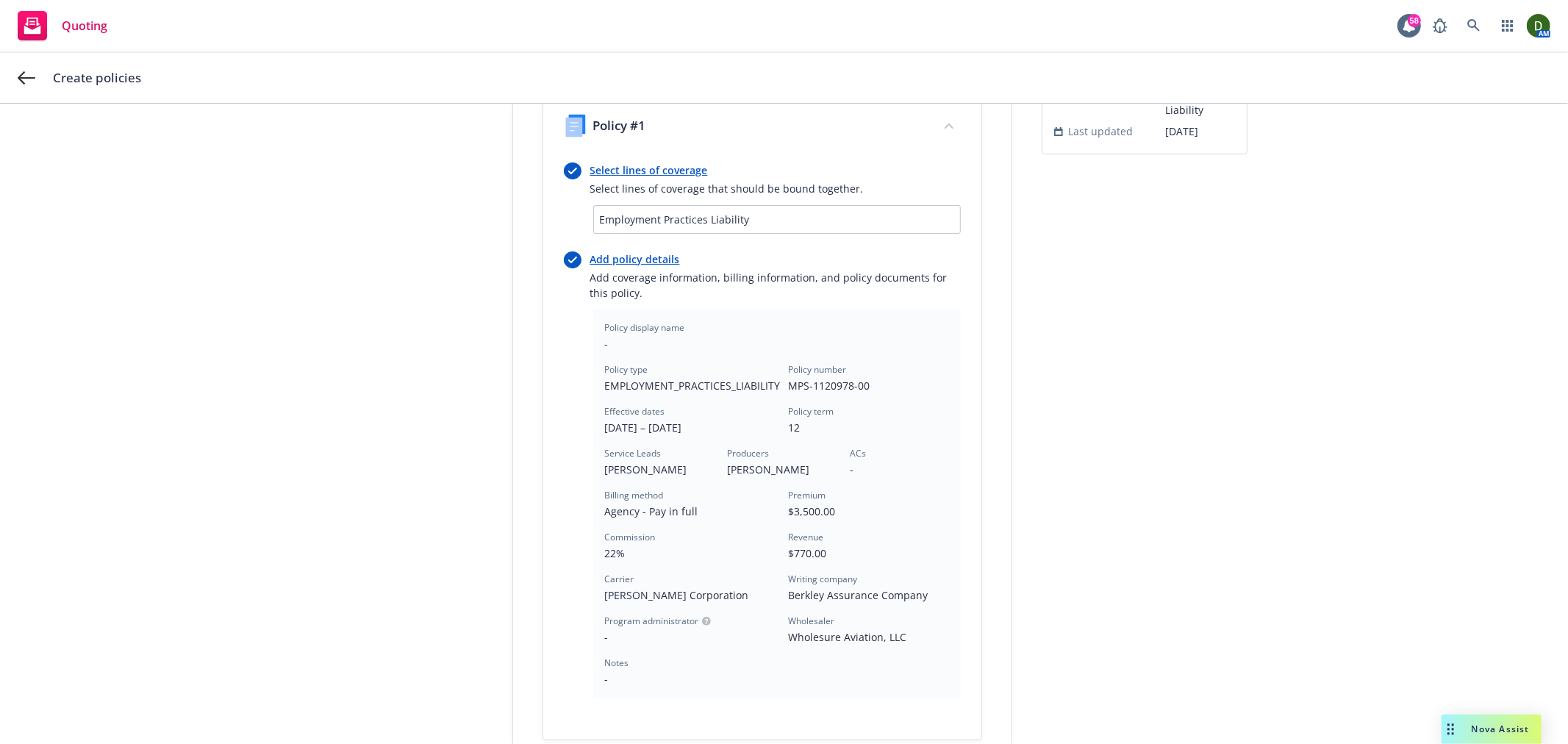
scroll to position [366, 0]
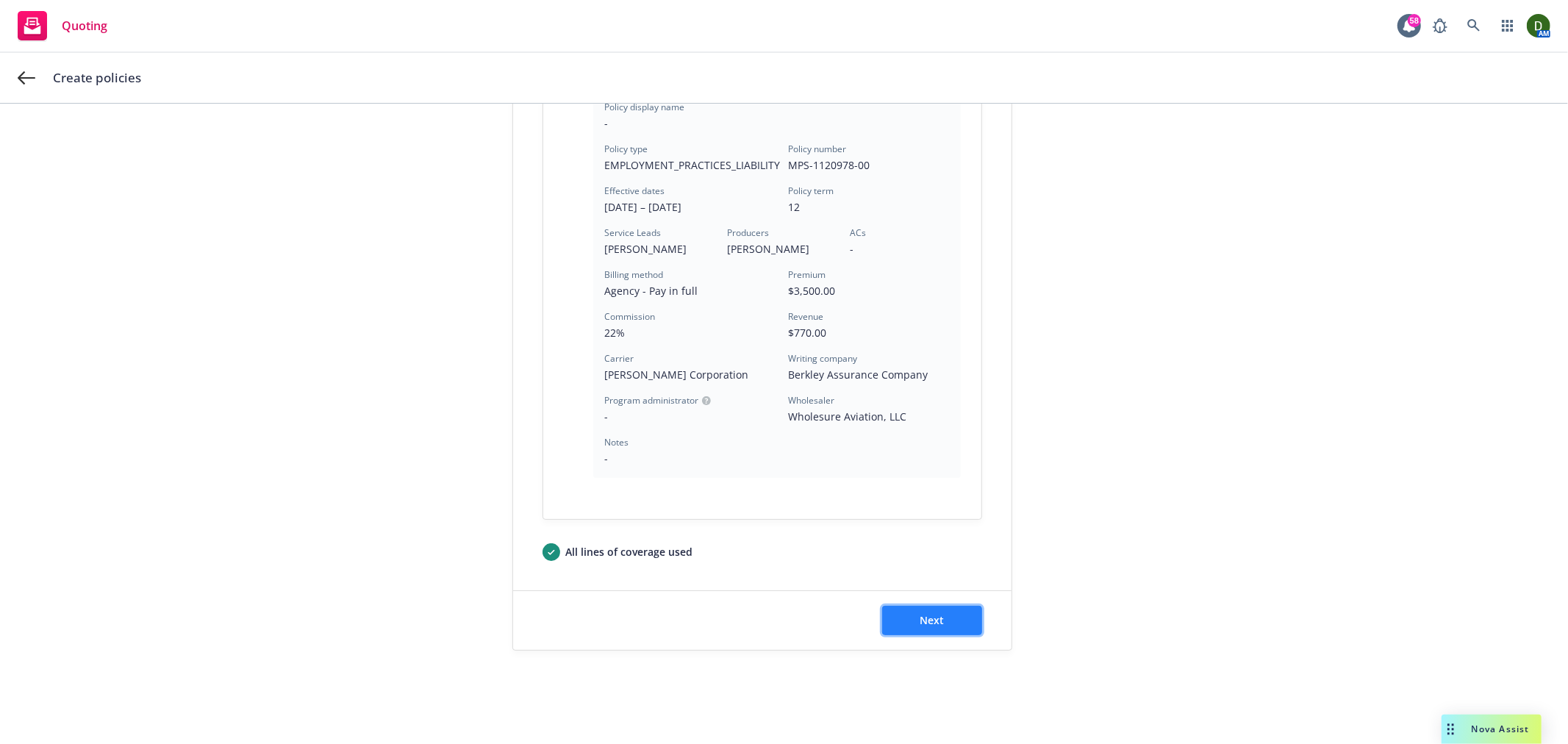
click at [943, 620] on button "Next" at bounding box center [932, 621] width 100 height 30
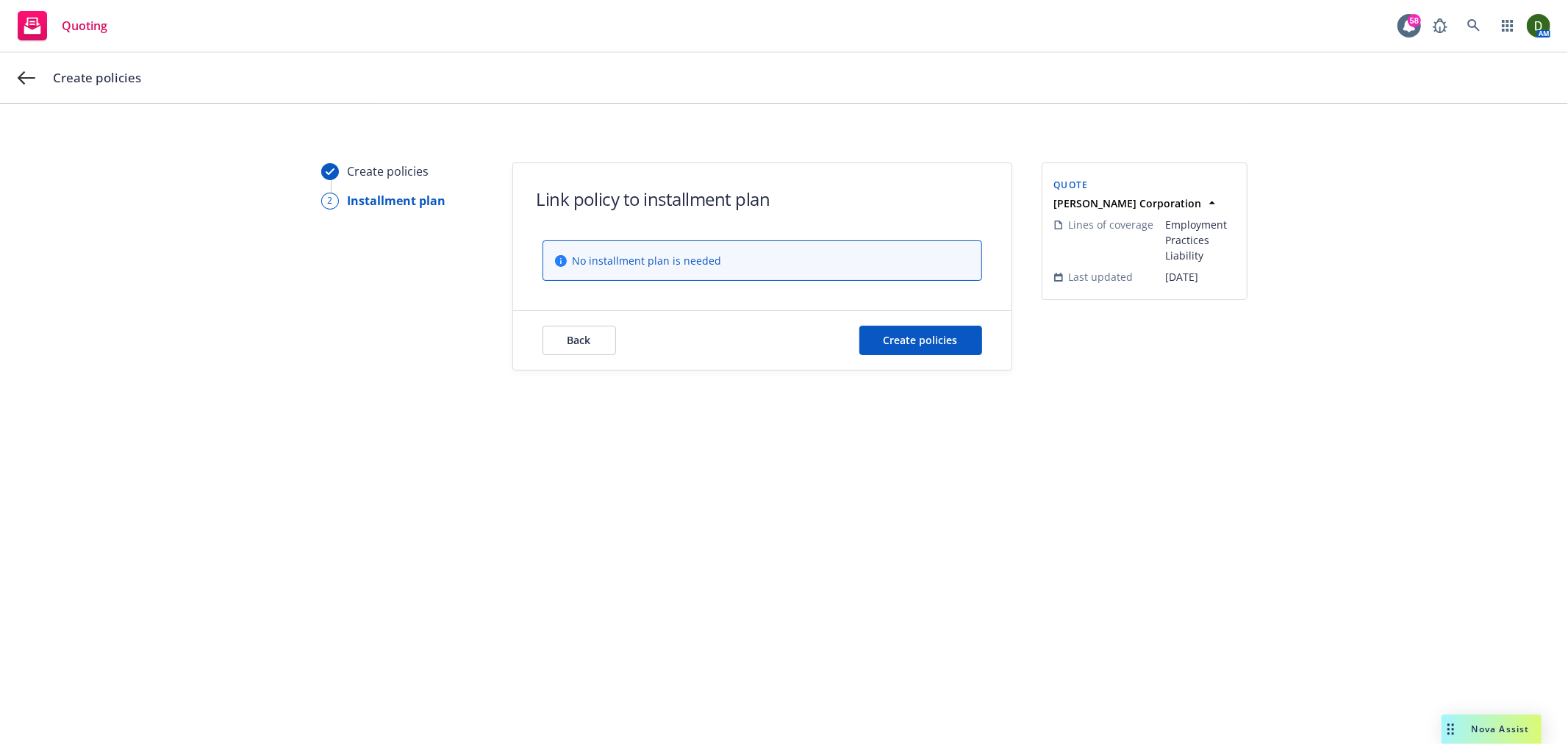
scroll to position [0, 0]
click at [961, 343] on button "Create policies" at bounding box center [920, 341] width 123 height 30
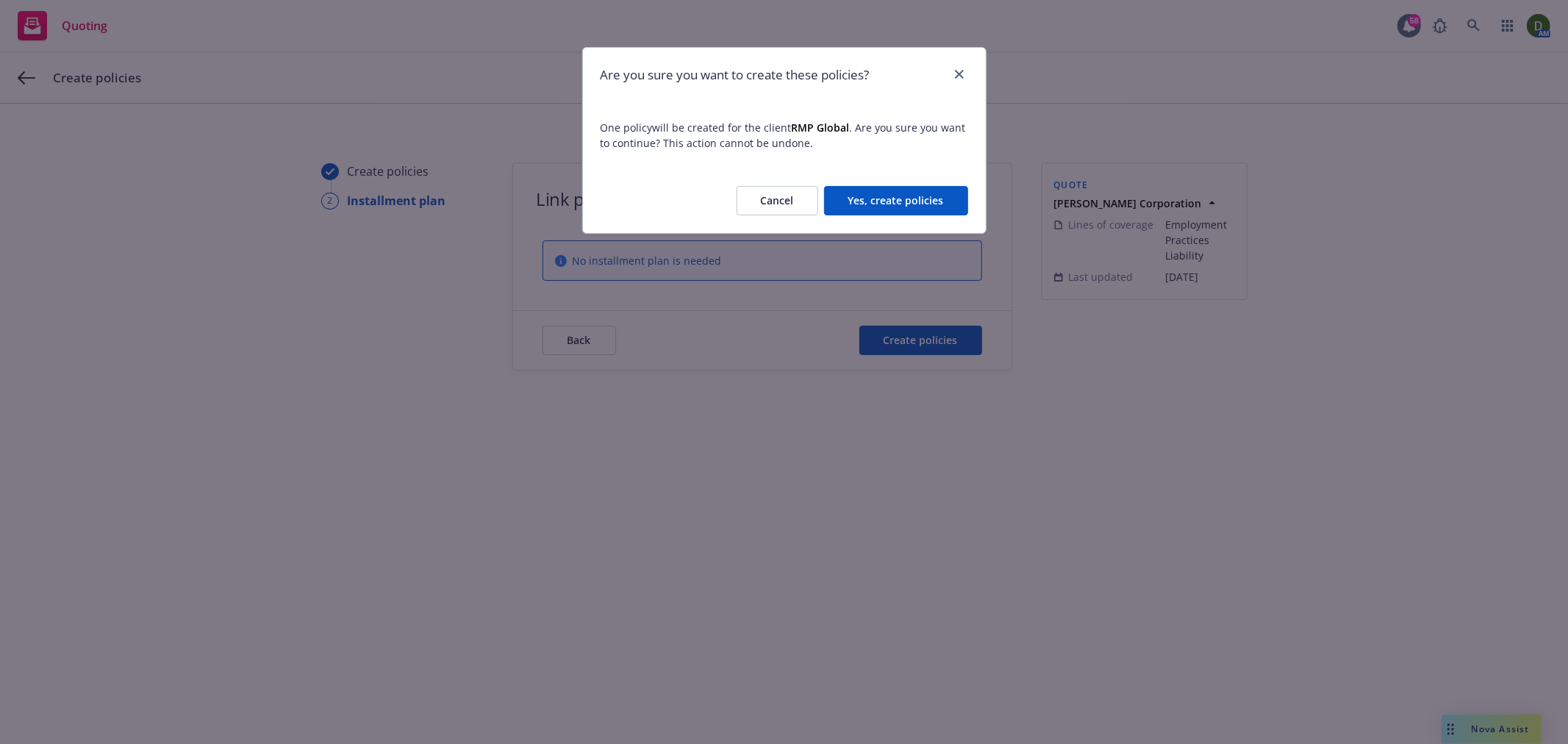
click at [925, 197] on button "Yes, create policies" at bounding box center [896, 201] width 144 height 30
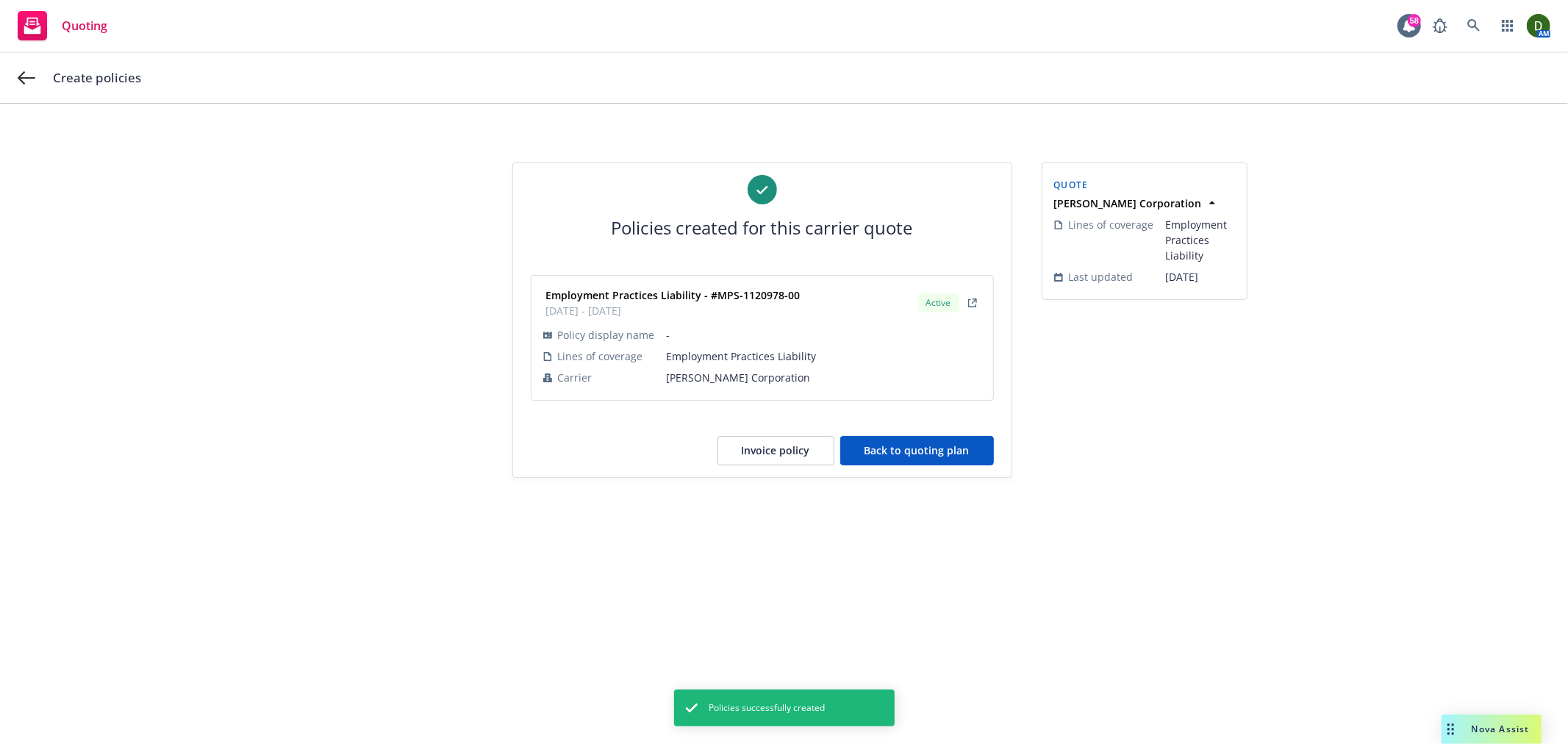
click at [893, 451] on button "Back to quoting plan" at bounding box center [917, 451] width 154 height 30
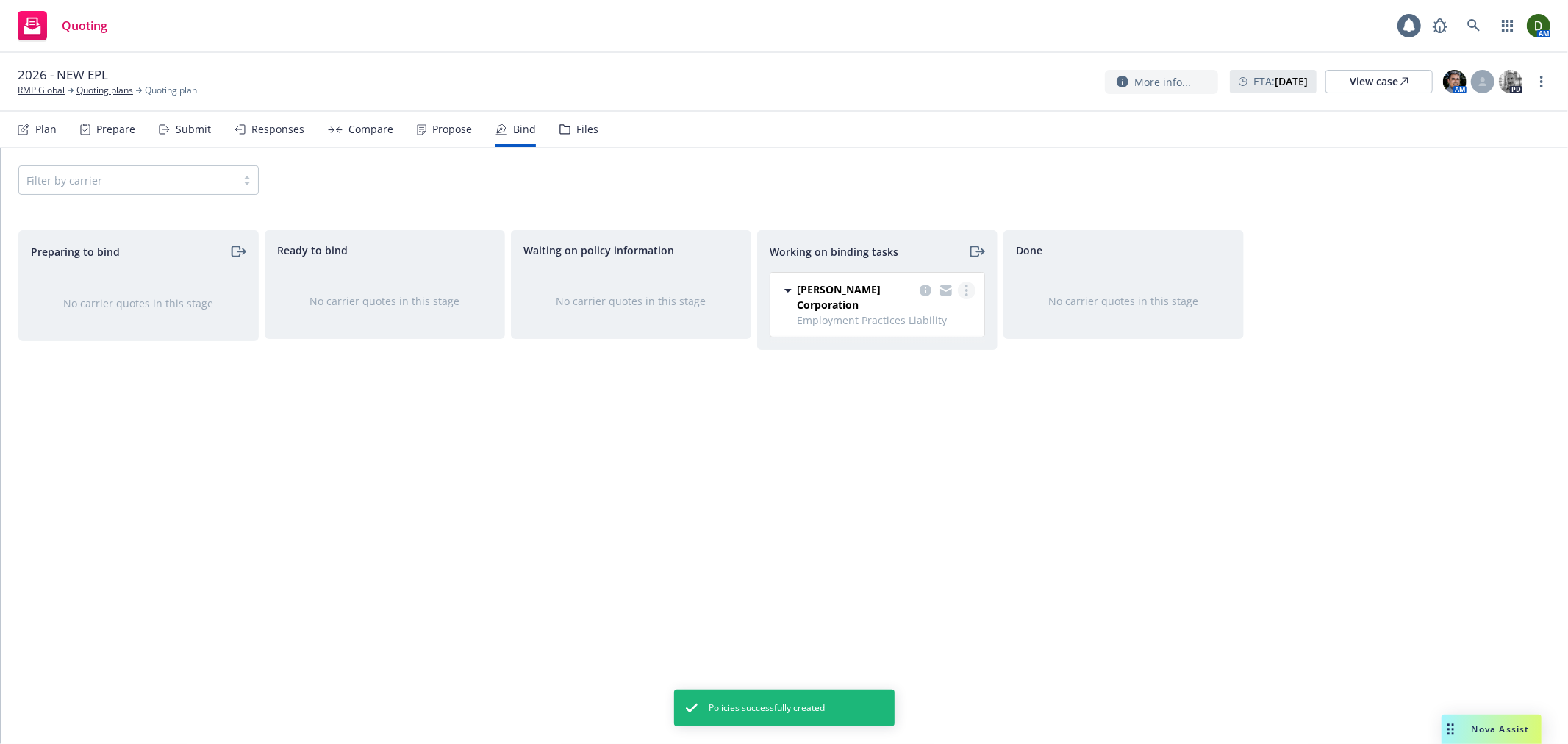
click at [968, 295] on link "more" at bounding box center [966, 290] width 17 height 17
click at [937, 343] on span "Move to done" at bounding box center [892, 350] width 102 height 14
click at [1542, 95] on div "2026 - NEW EPL RMP Global Quoting plans Quoting plan More info... ETA : Septemb…" at bounding box center [784, 81] width 1533 height 31
click at [1535, 86] on link "more" at bounding box center [1542, 81] width 17 height 17
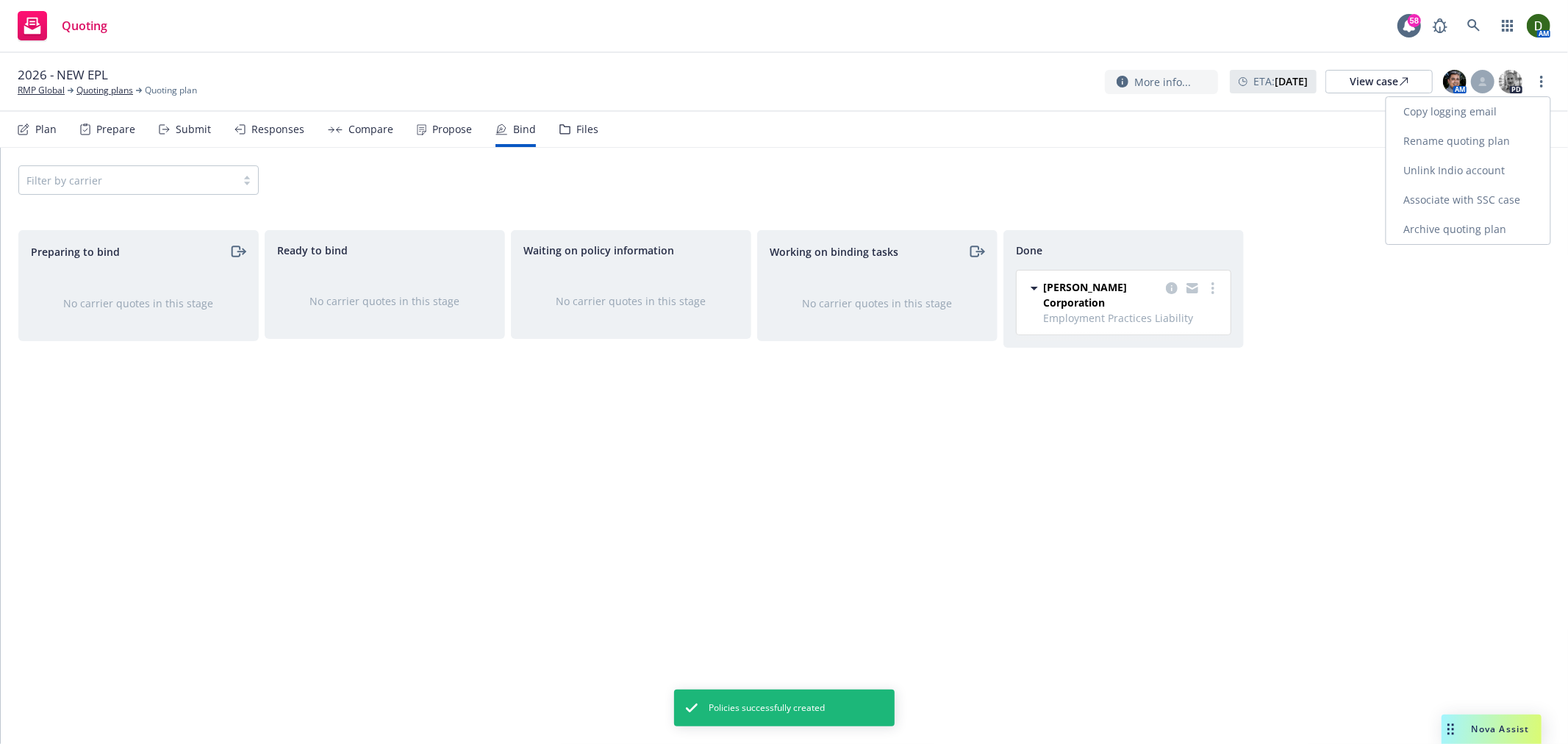
click at [1437, 233] on link "Archive quoting plan" at bounding box center [1468, 230] width 164 height 30
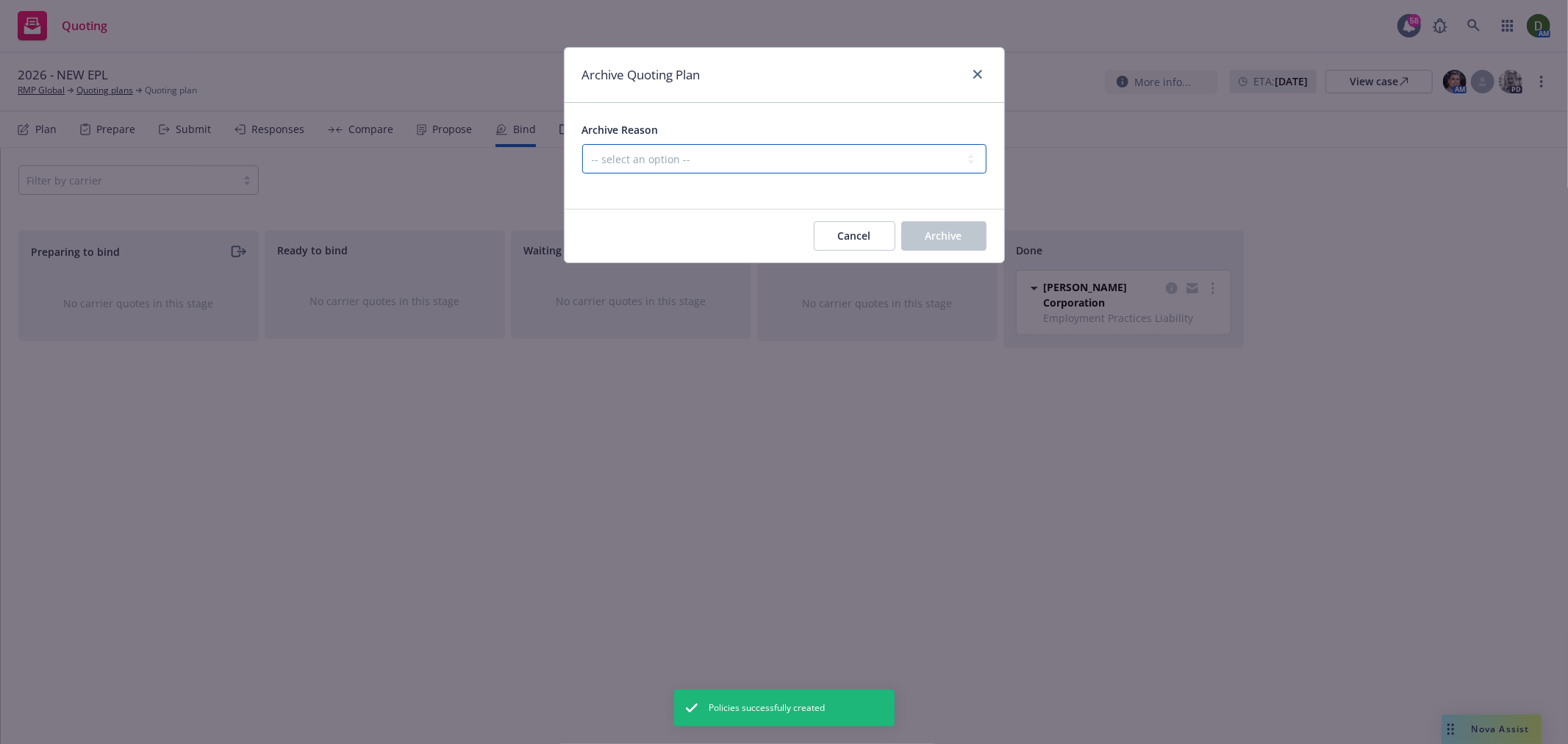
click at [586, 167] on select "-- select an option -- Created by error Duplicate New business opportunity lost…" at bounding box center [784, 159] width 404 height 30
click at [627, 155] on select "-- select an option -- Created by error Duplicate New business opportunity lost…" at bounding box center [784, 159] width 404 height 30
click at [728, 156] on select "-- select an option -- Created by error Duplicate New business opportunity lost…" at bounding box center [784, 159] width 404 height 30
click at [582, 144] on select "-- select an option -- Created by error Duplicate New business opportunity lost…" at bounding box center [784, 159] width 404 height 30
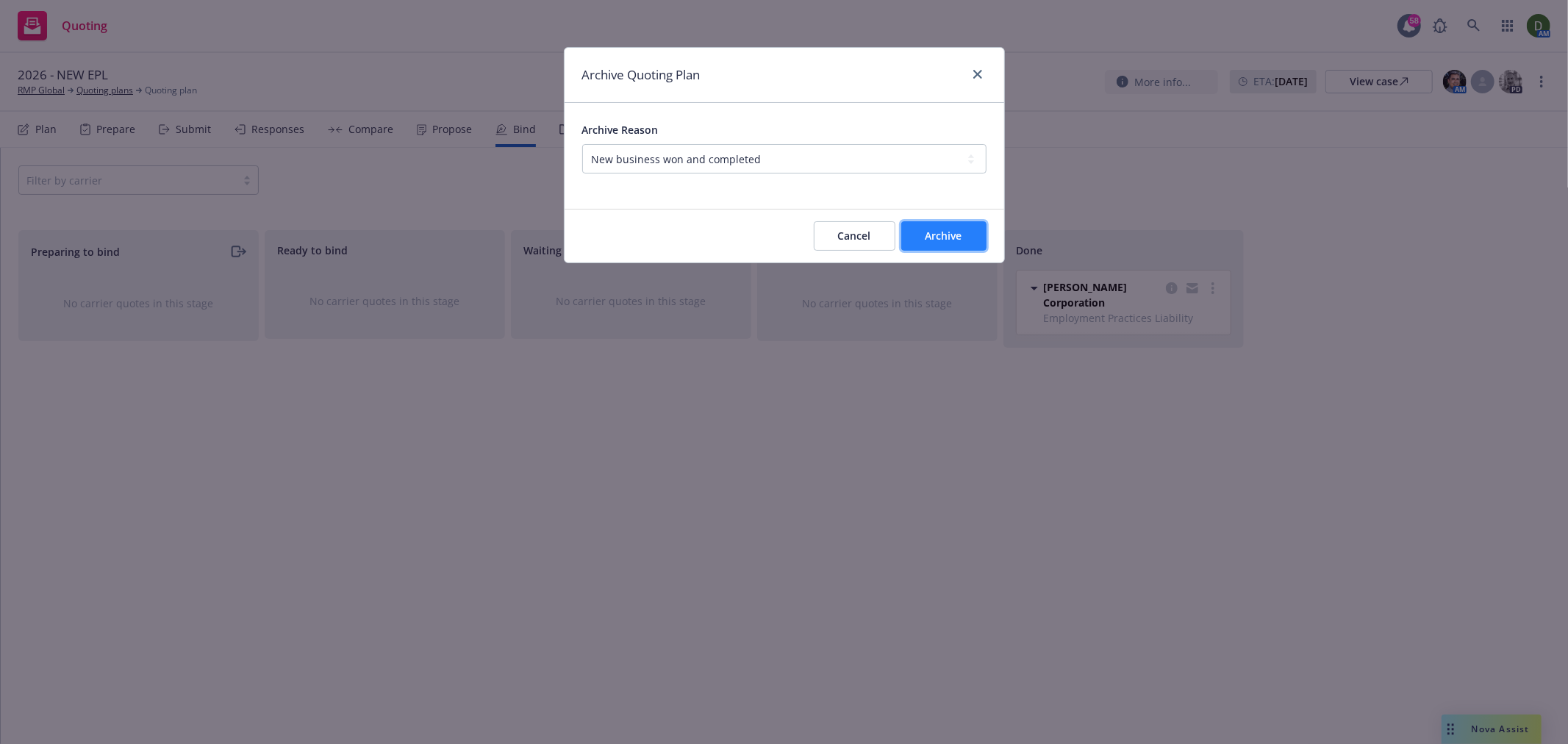
click at [982, 240] on button "Archive" at bounding box center [944, 236] width 86 height 30
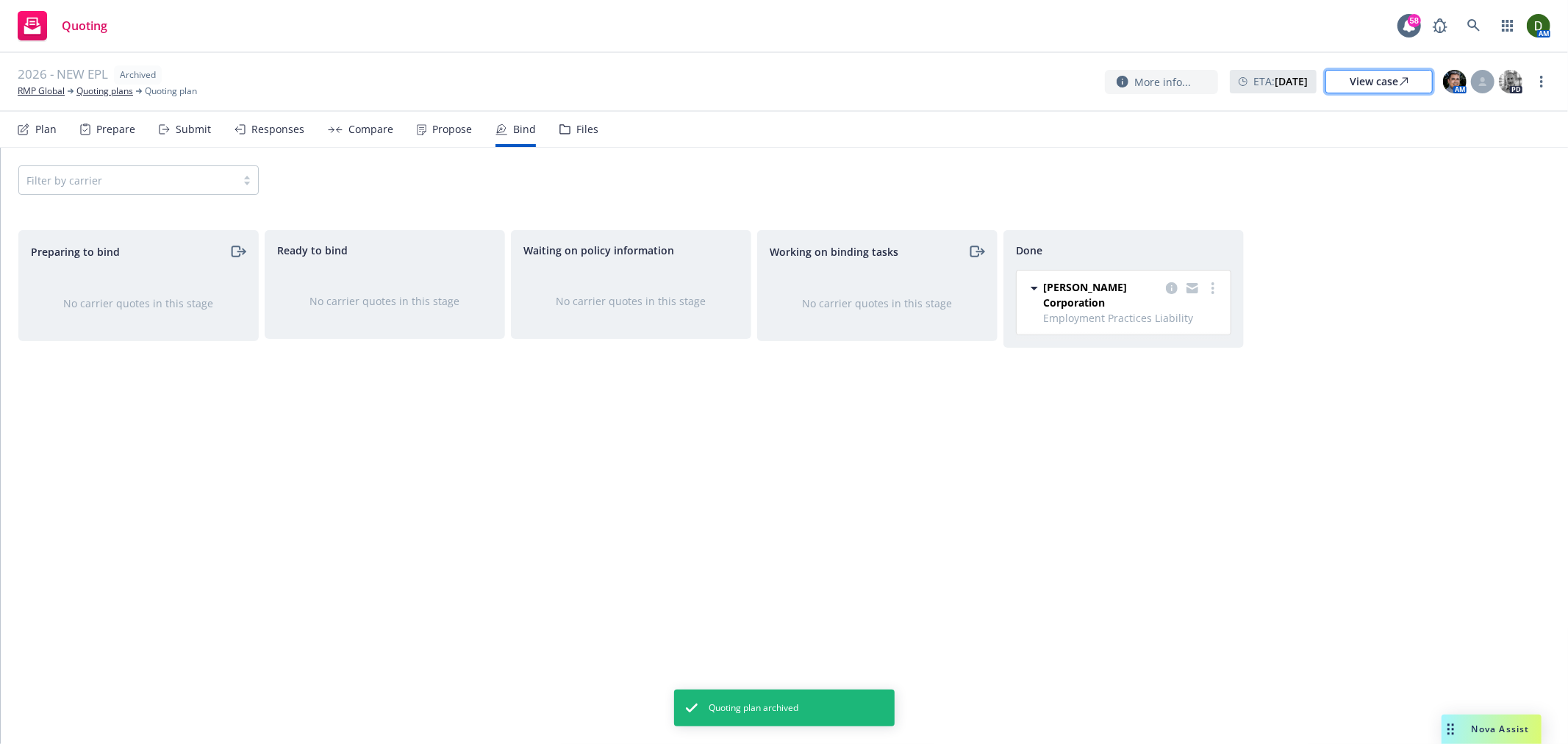
click at [1401, 89] on div "View case" at bounding box center [1379, 81] width 58 height 22
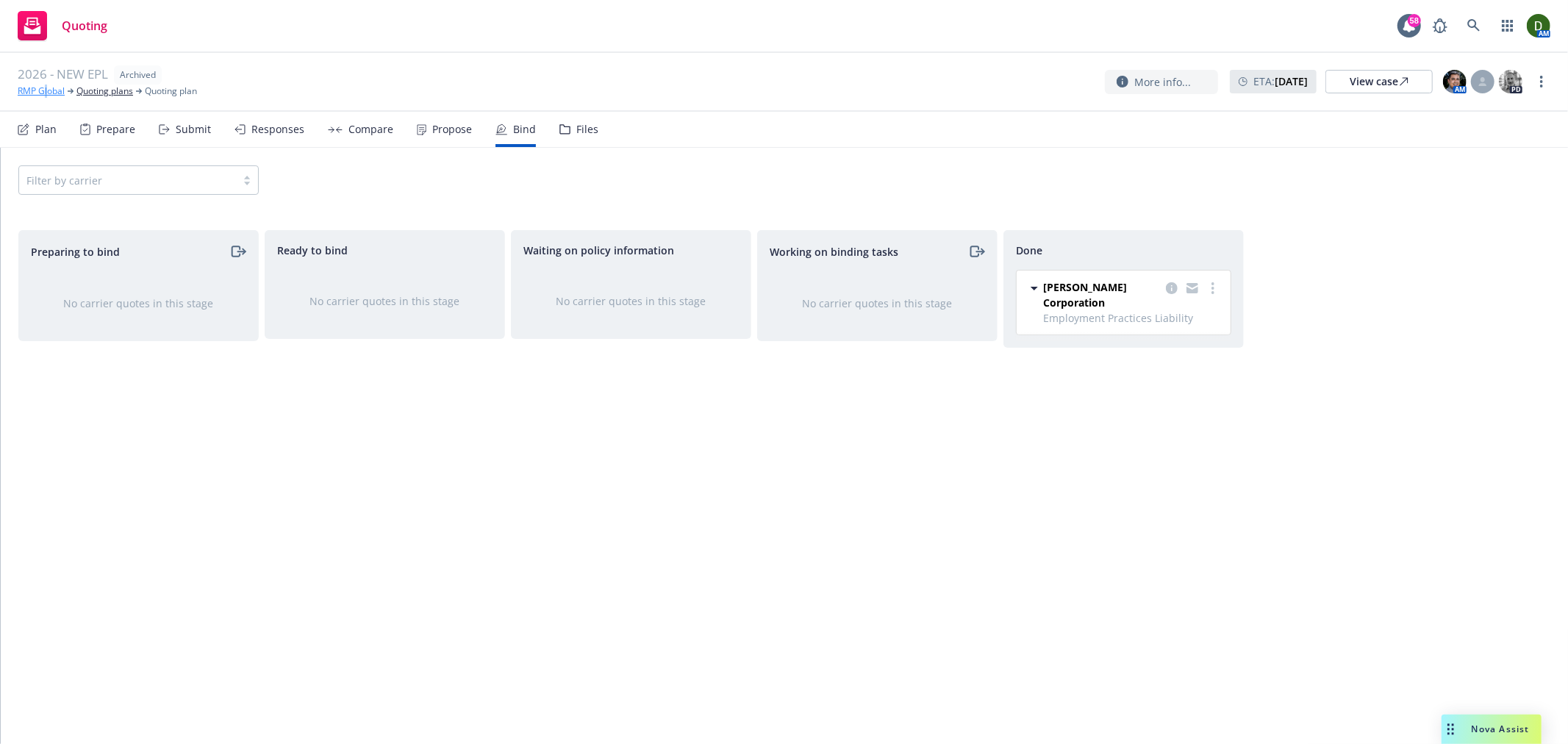
click at [46, 98] on div "2026 - NEW EPL Archived RMP Global Quoting plans Quoting plan More info... ETA …" at bounding box center [784, 81] width 1568 height 58
click at [46, 98] on link "RMP Global" at bounding box center [40, 91] width 47 height 13
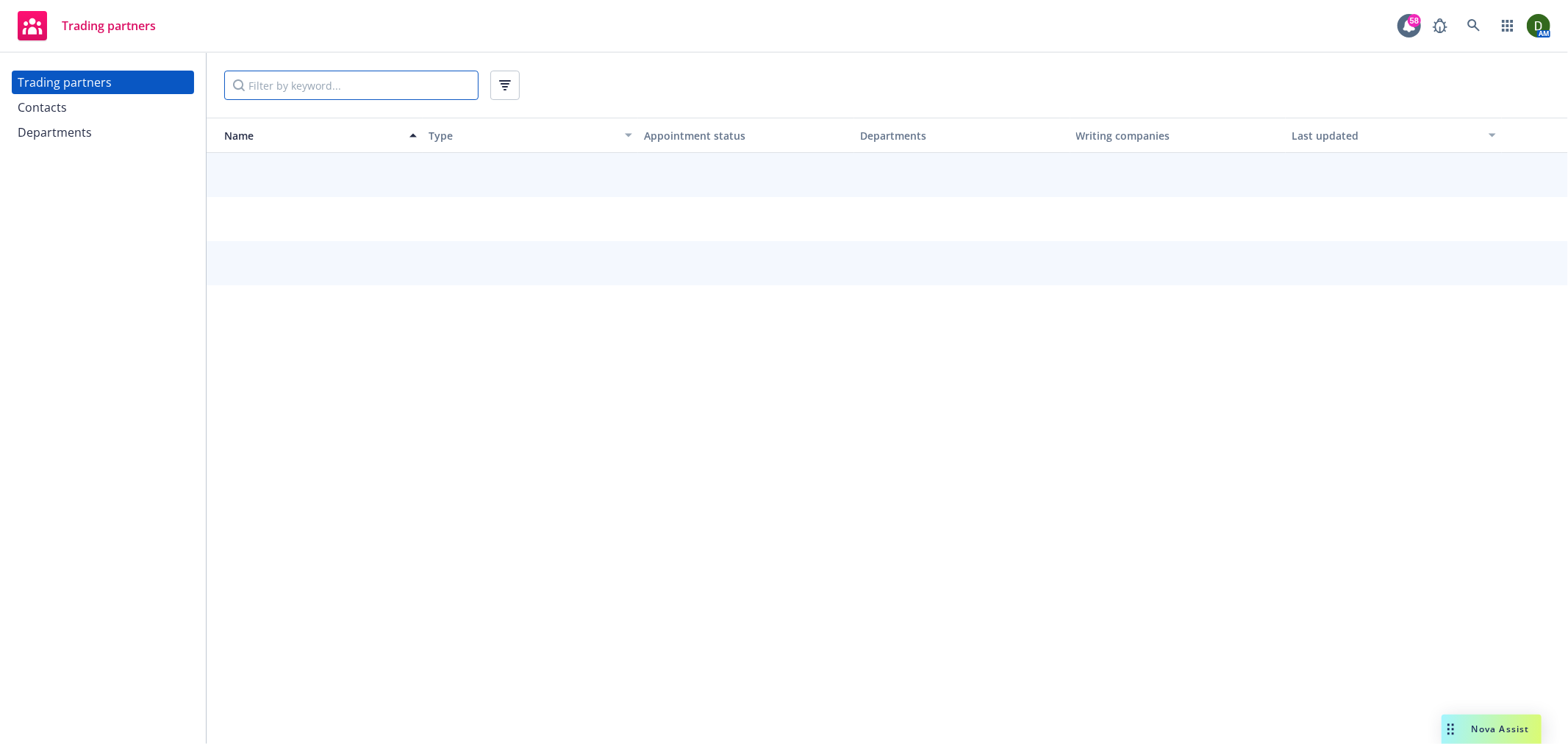
click at [359, 90] on input "Filter by keyword..." at bounding box center [351, 86] width 254 height 30
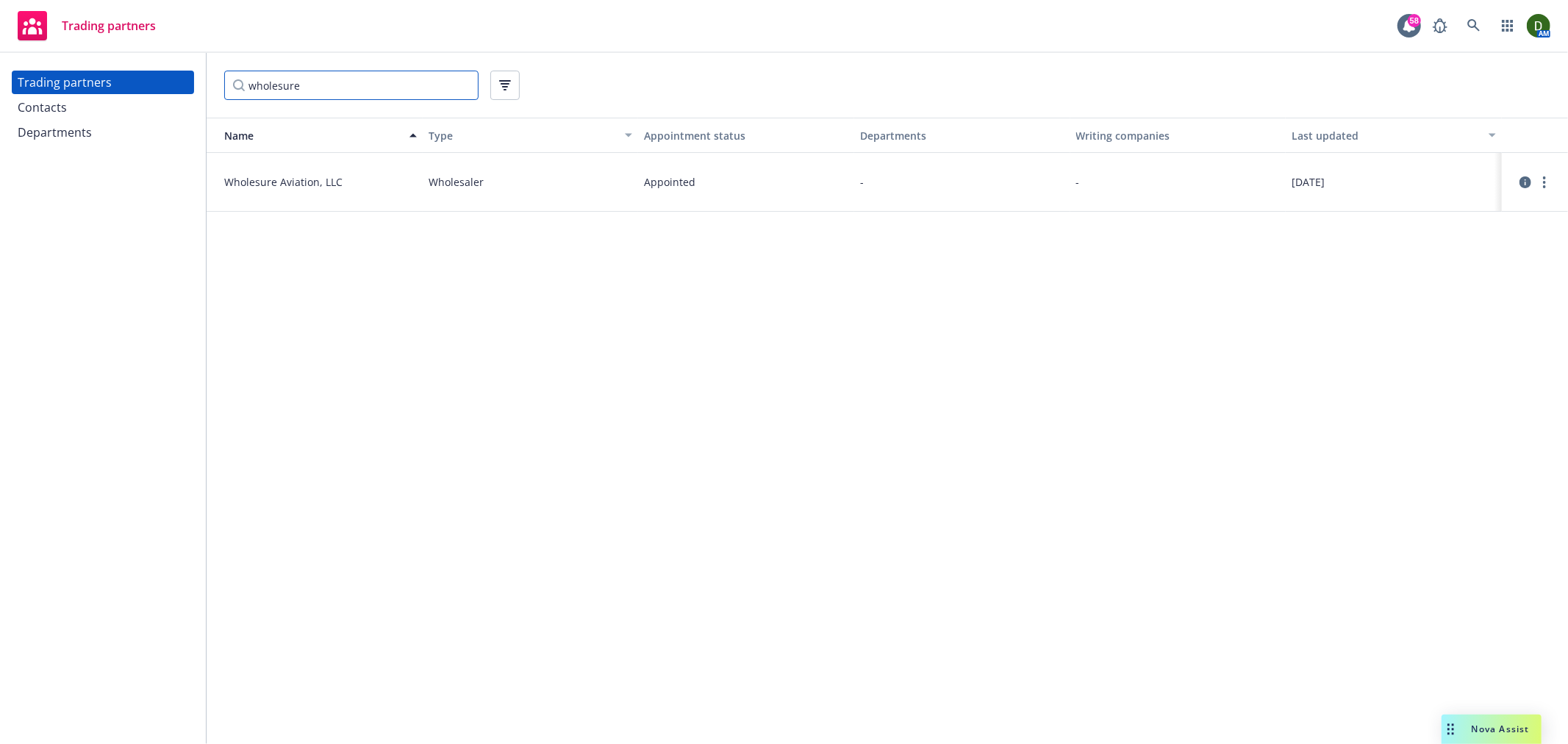
type input "wholesure"
drag, startPoint x: 216, startPoint y: 188, endPoint x: 275, endPoint y: 194, distance: 59.3
click at [275, 194] on div "Wholesure Aviation, LLC" at bounding box center [314, 182] width 216 height 58
copy span "Wholesure"
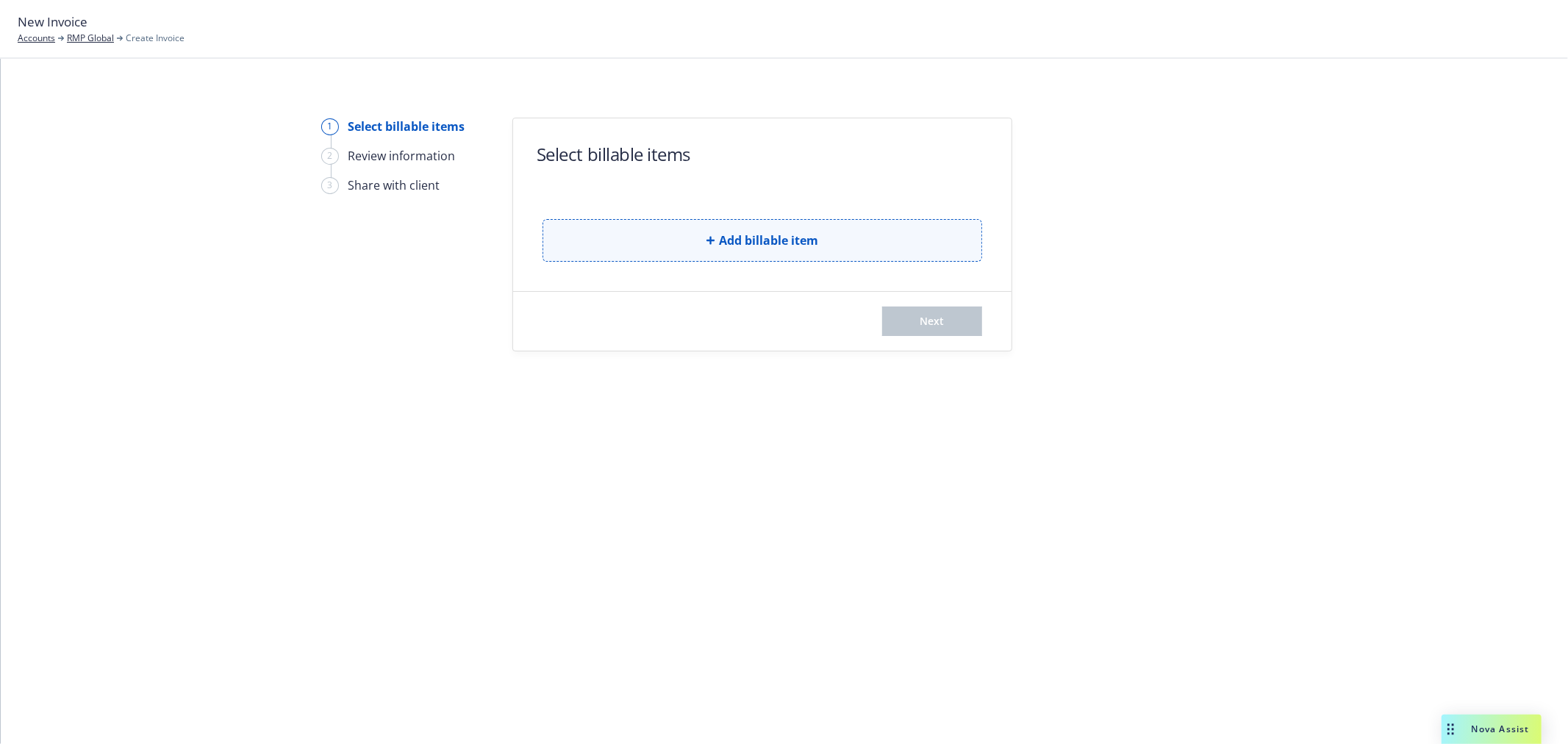
click at [655, 237] on button "Add billable item" at bounding box center [762, 240] width 440 height 43
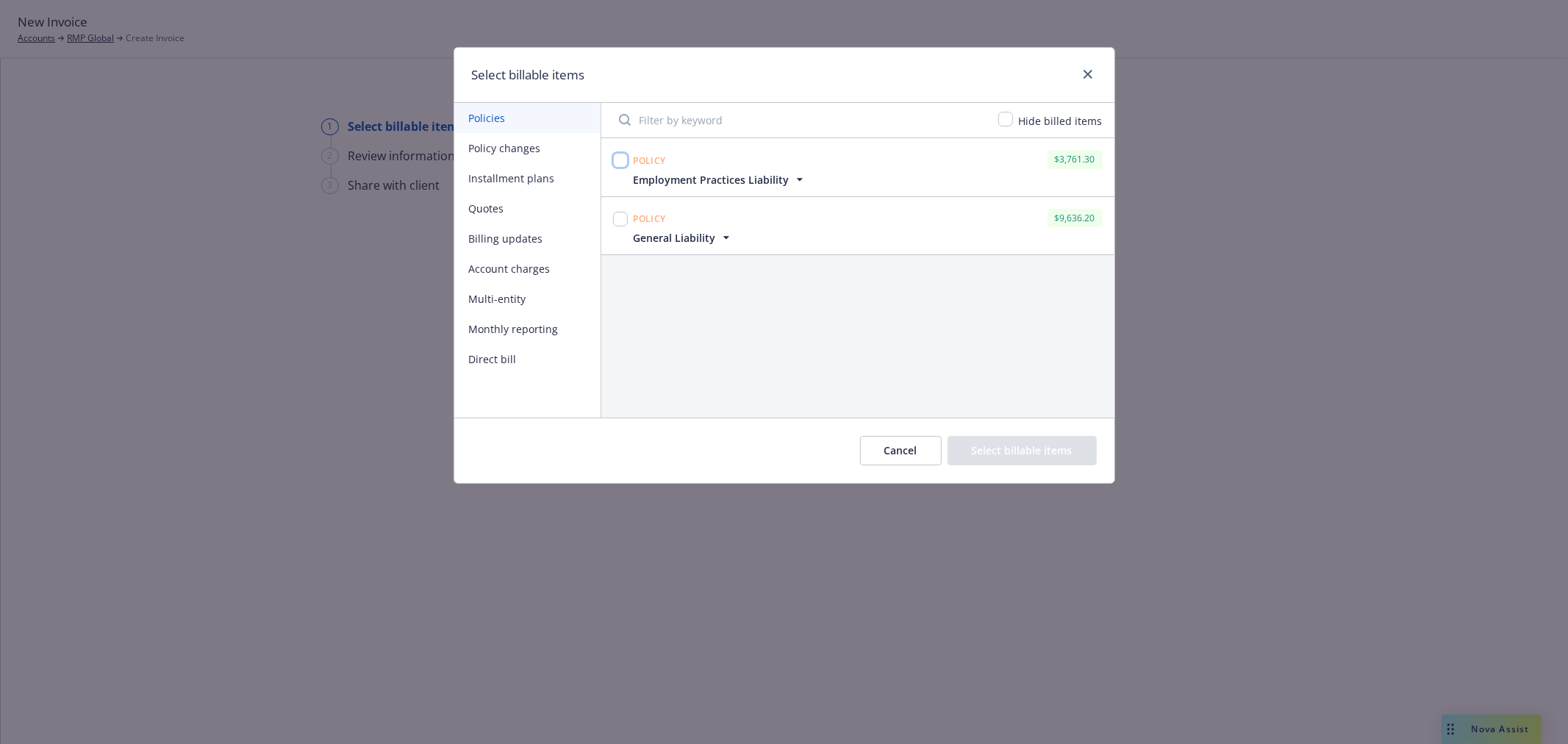
click at [626, 156] on input "checkbox" at bounding box center [621, 160] width 15 height 15
checkbox input "true"
click at [622, 217] on input "checkbox" at bounding box center [621, 219] width 15 height 15
checkbox input "true"
click at [670, 244] on span "General Liability" at bounding box center [675, 238] width 82 height 16
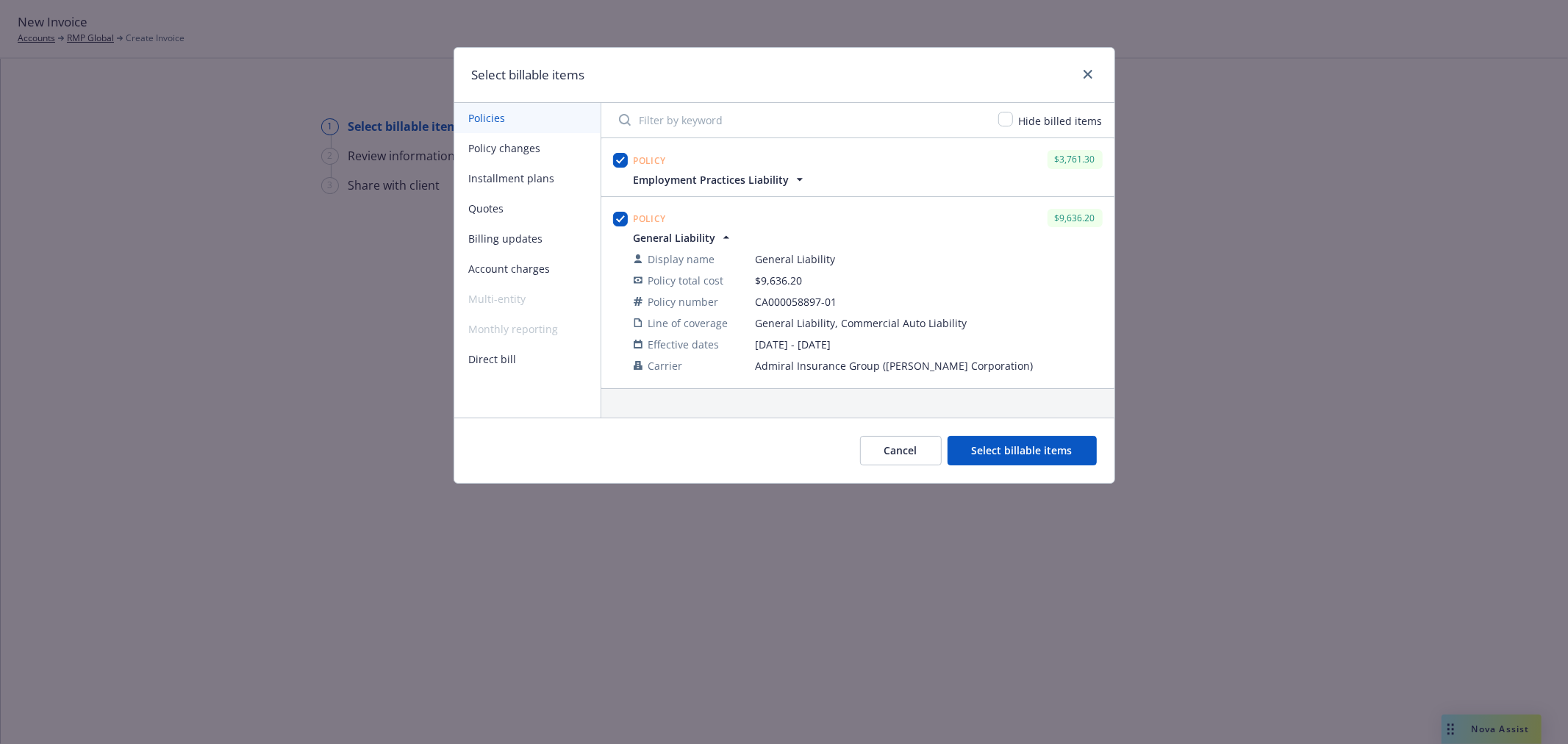
click at [793, 175] on icon "button" at bounding box center [800, 179] width 15 height 15
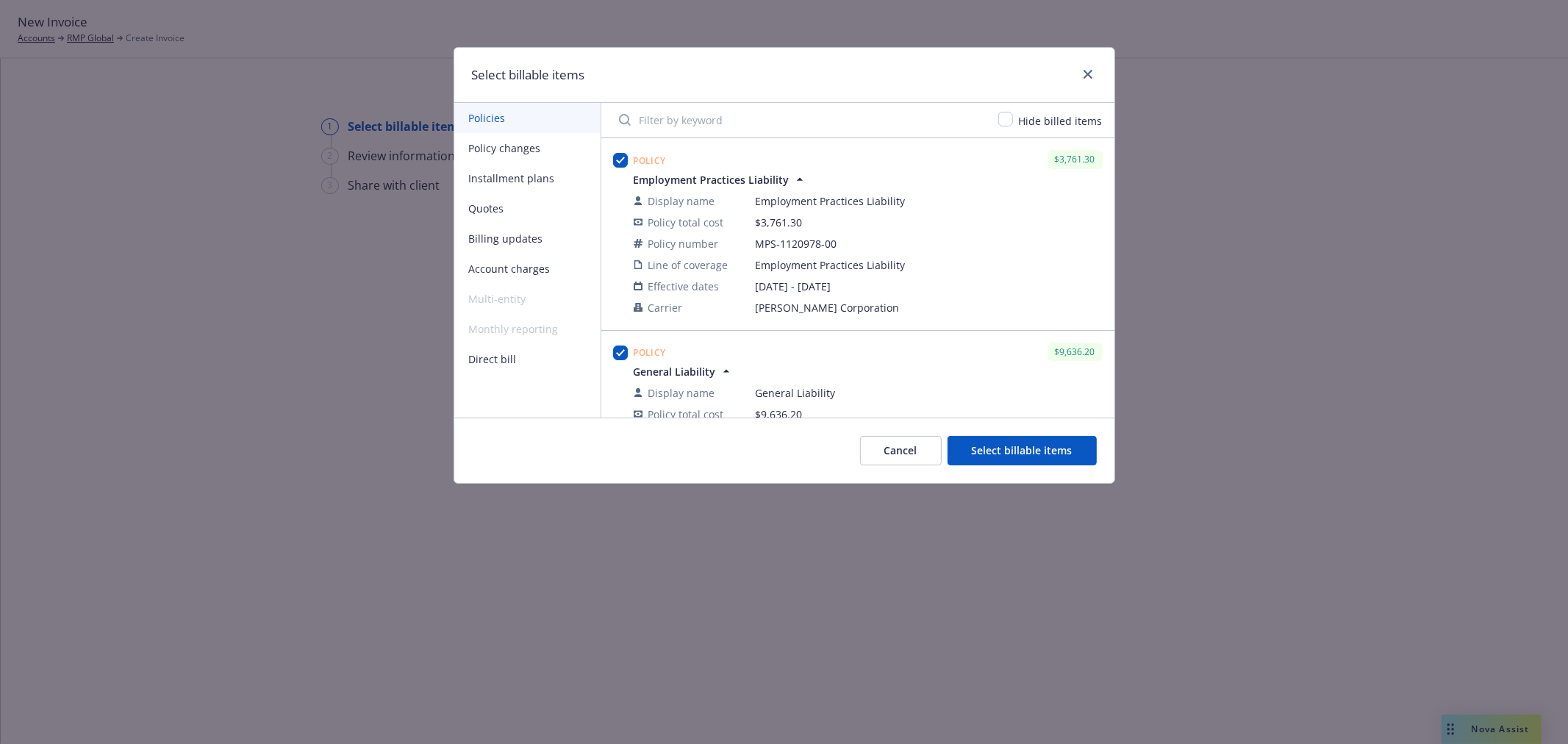
click at [983, 463] on button "Select billable items" at bounding box center [1021, 451] width 149 height 30
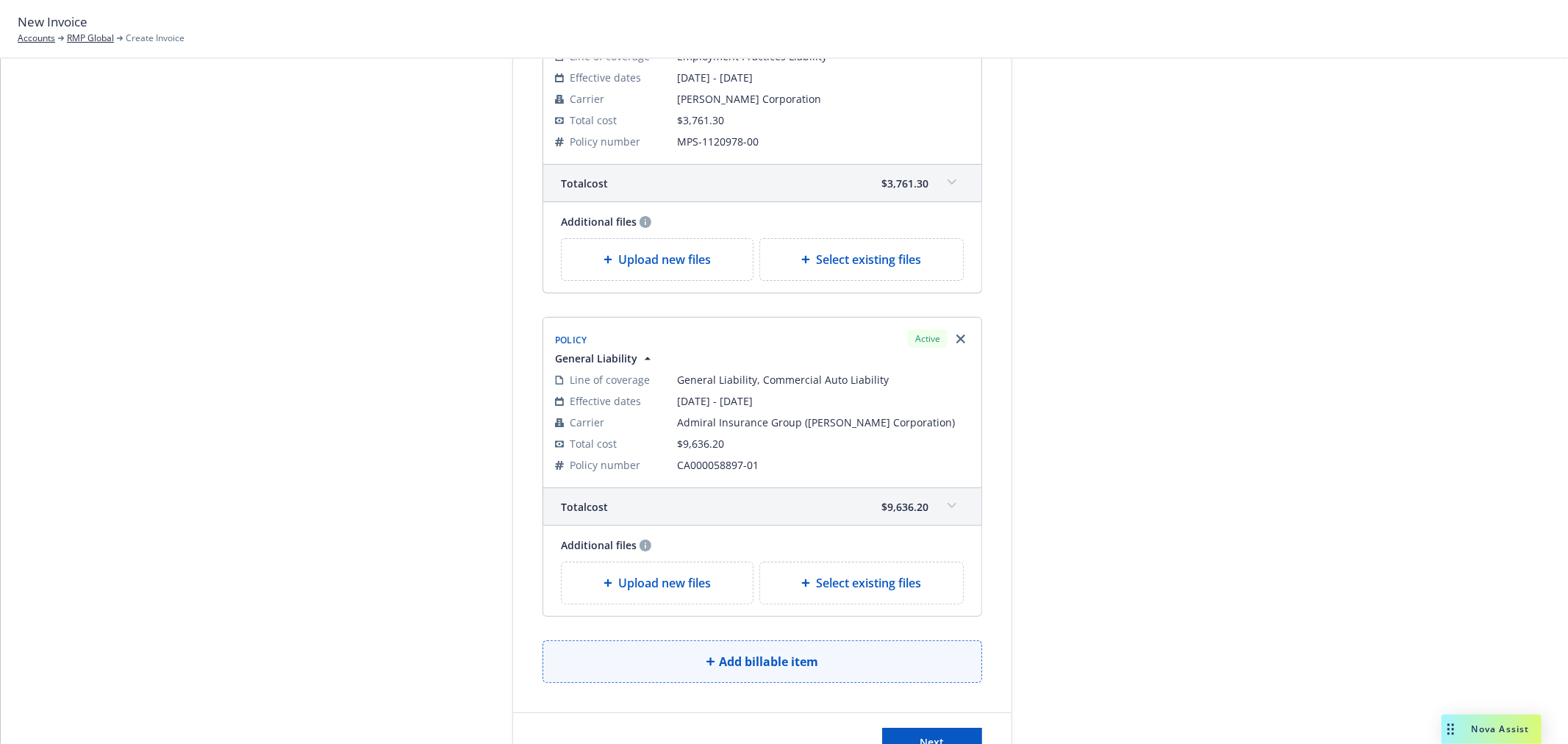
scroll to position [326, 0]
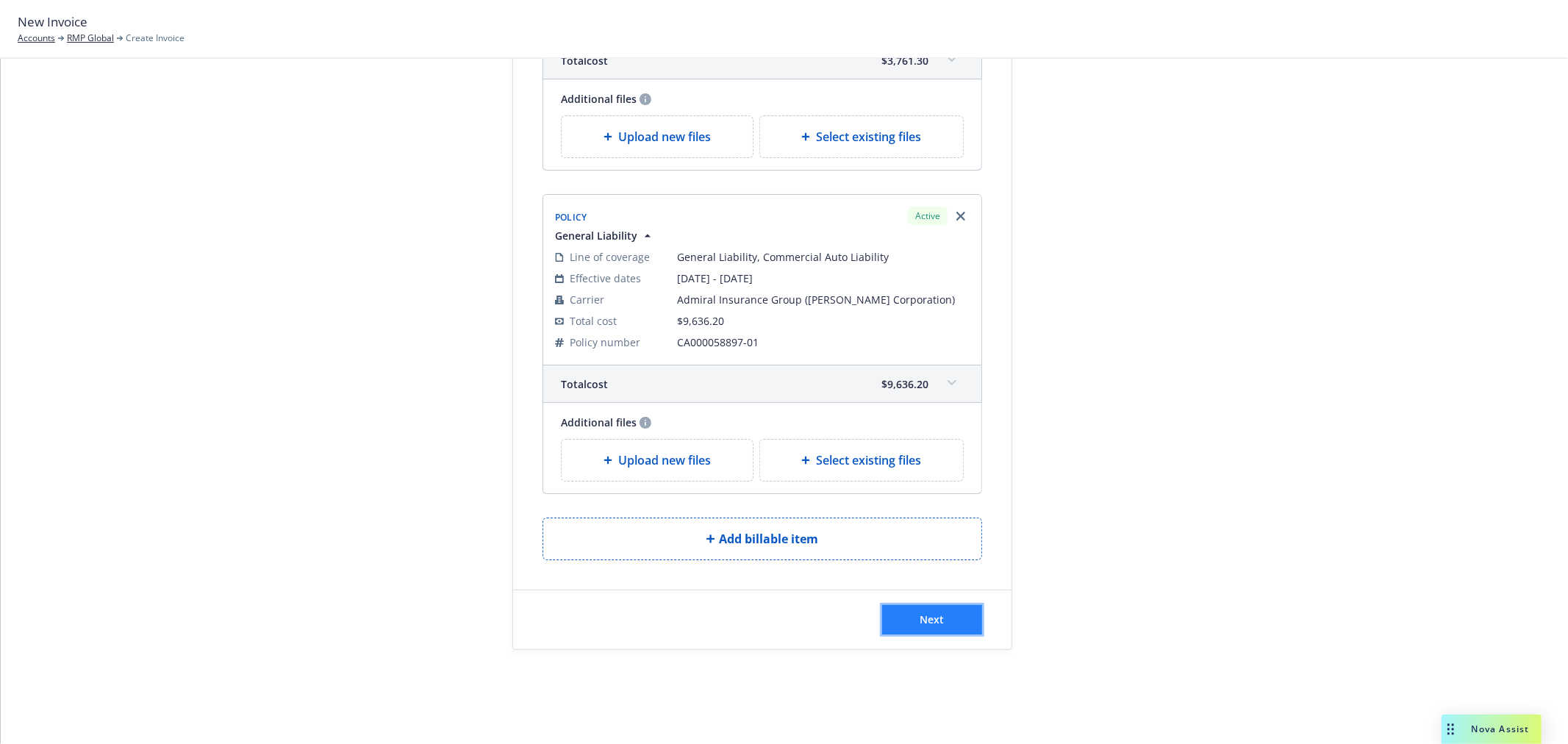
click at [920, 610] on button "Next" at bounding box center [932, 620] width 100 height 30
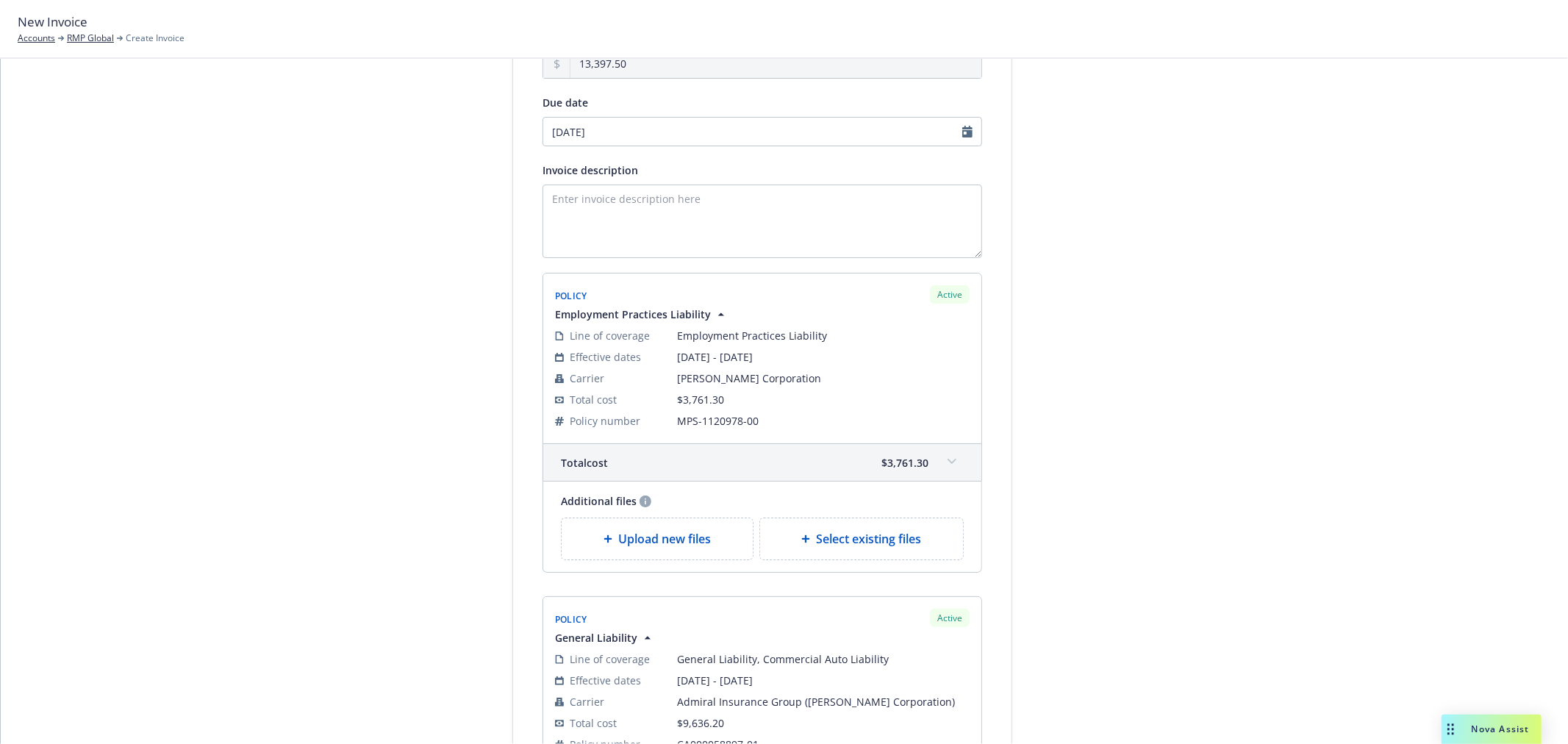
scroll to position [99, 0]
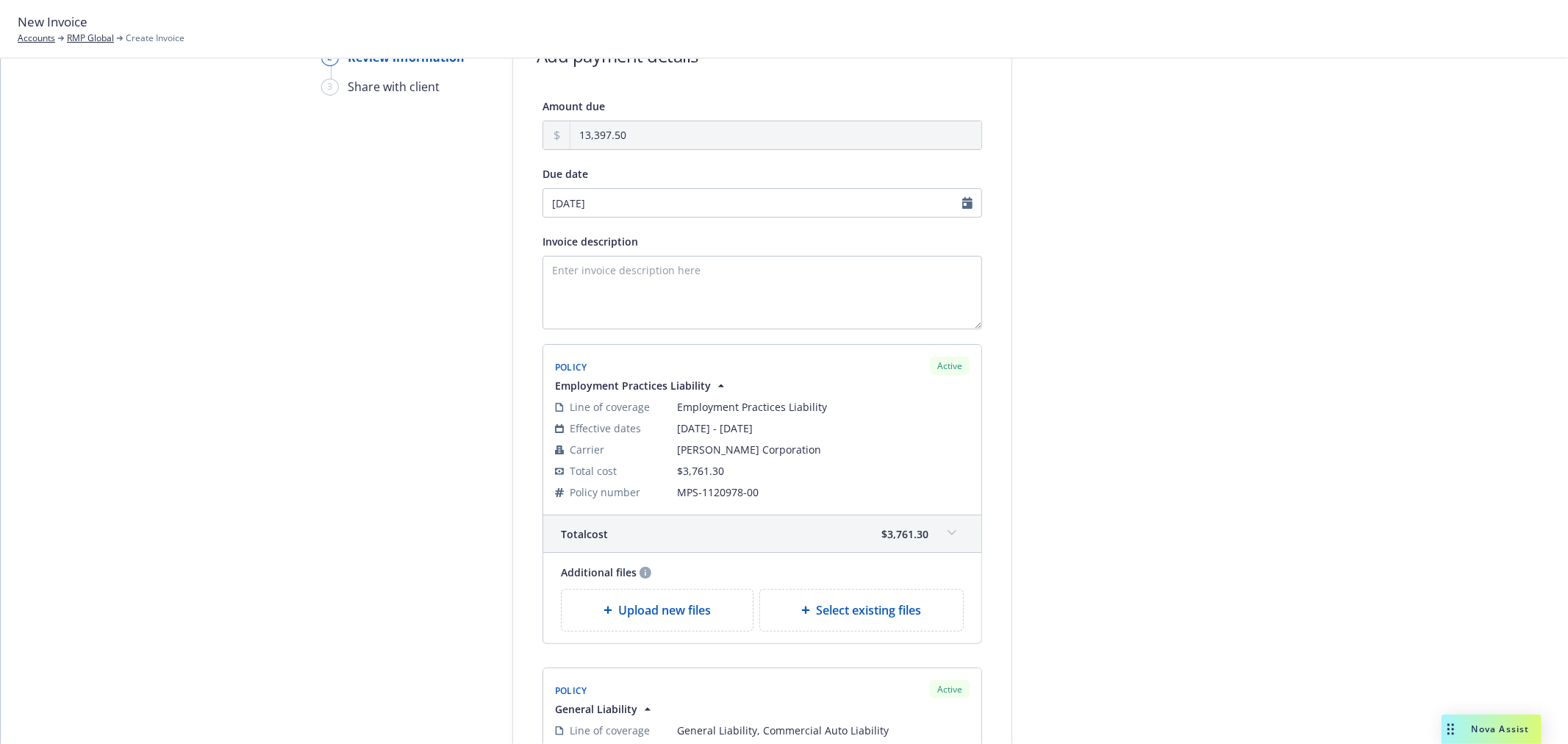
click at [644, 224] on div "Amount due 13,397.50 Due date 10/13/2025 Invoice description Policy Active Empl…" at bounding box center [762, 532] width 440 height 871
click at [652, 202] on input "10/13/2025" at bounding box center [762, 203] width 440 height 30
select select "October"
select select "2025"
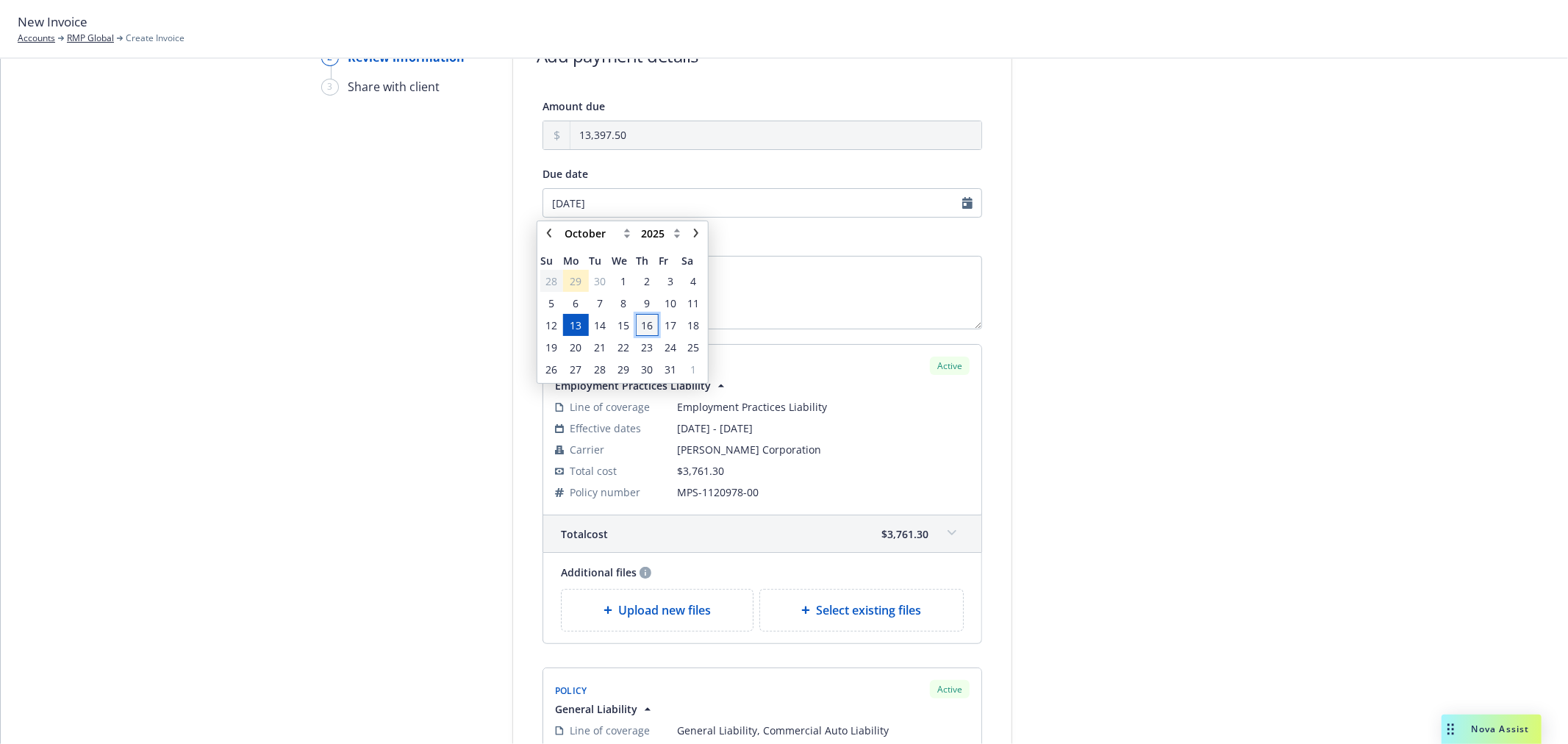
click at [638, 325] on span "16" at bounding box center [647, 325] width 20 height 18
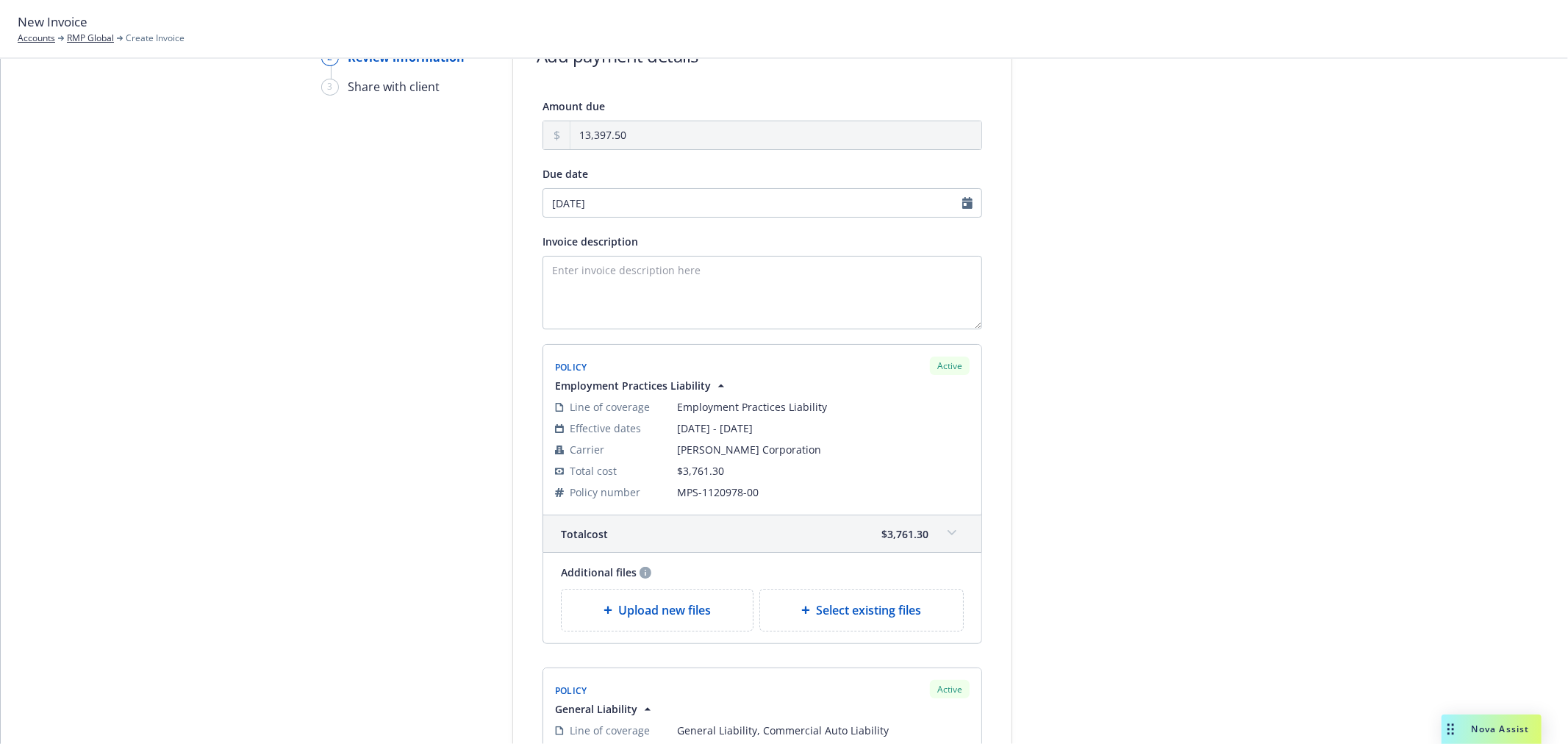
type input "10/16/2025"
click at [695, 292] on textarea "Invoice description" at bounding box center [762, 292] width 440 height 73
paste textarea "Employment Practices Liability"
paste textarea "General Liability"
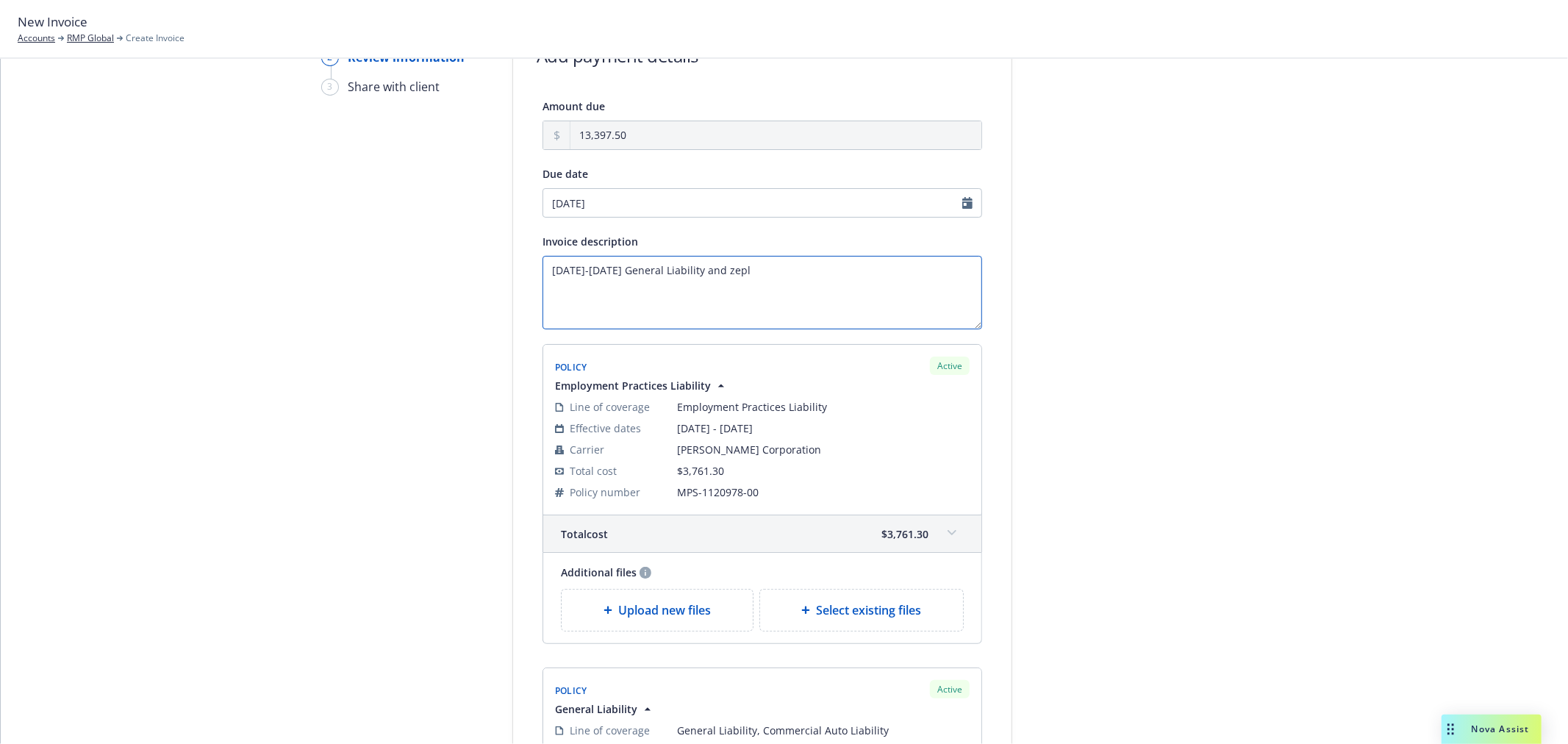
paste textarea "Employment Practices Liability"
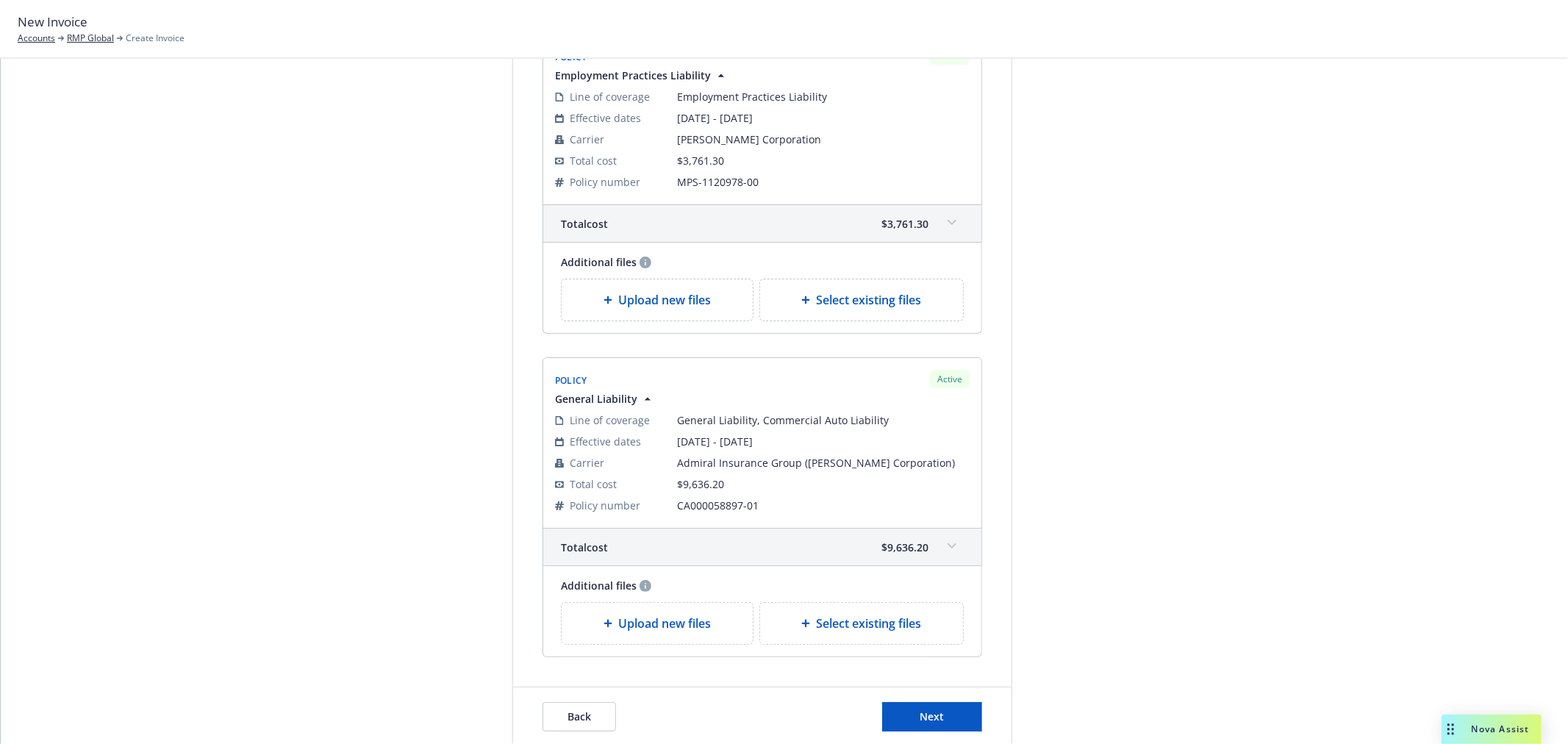
scroll to position [507, 0]
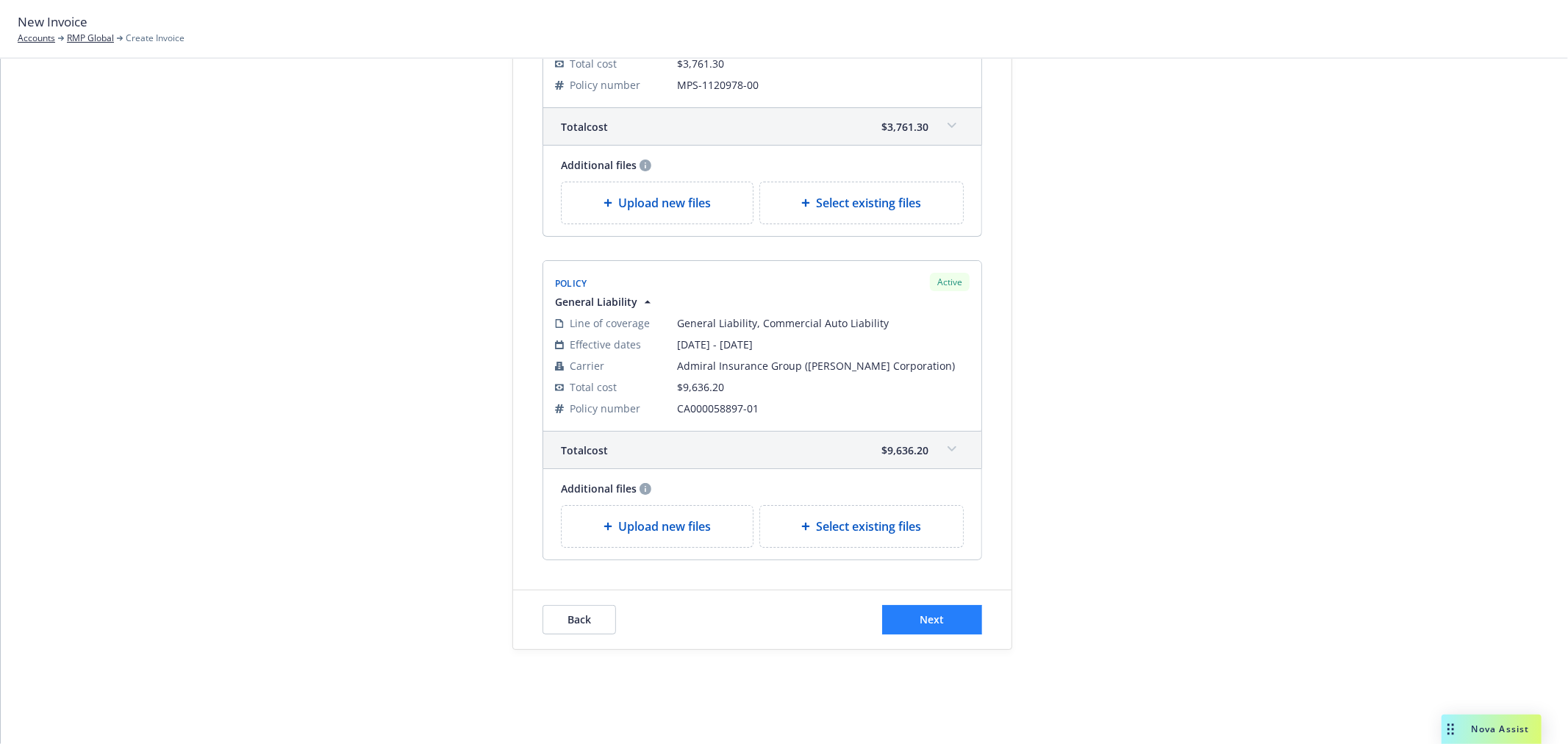
type textarea "2025-2026 General Liability and Employment Practices Liability Premium"
click at [910, 611] on button "Next" at bounding box center [932, 620] width 100 height 30
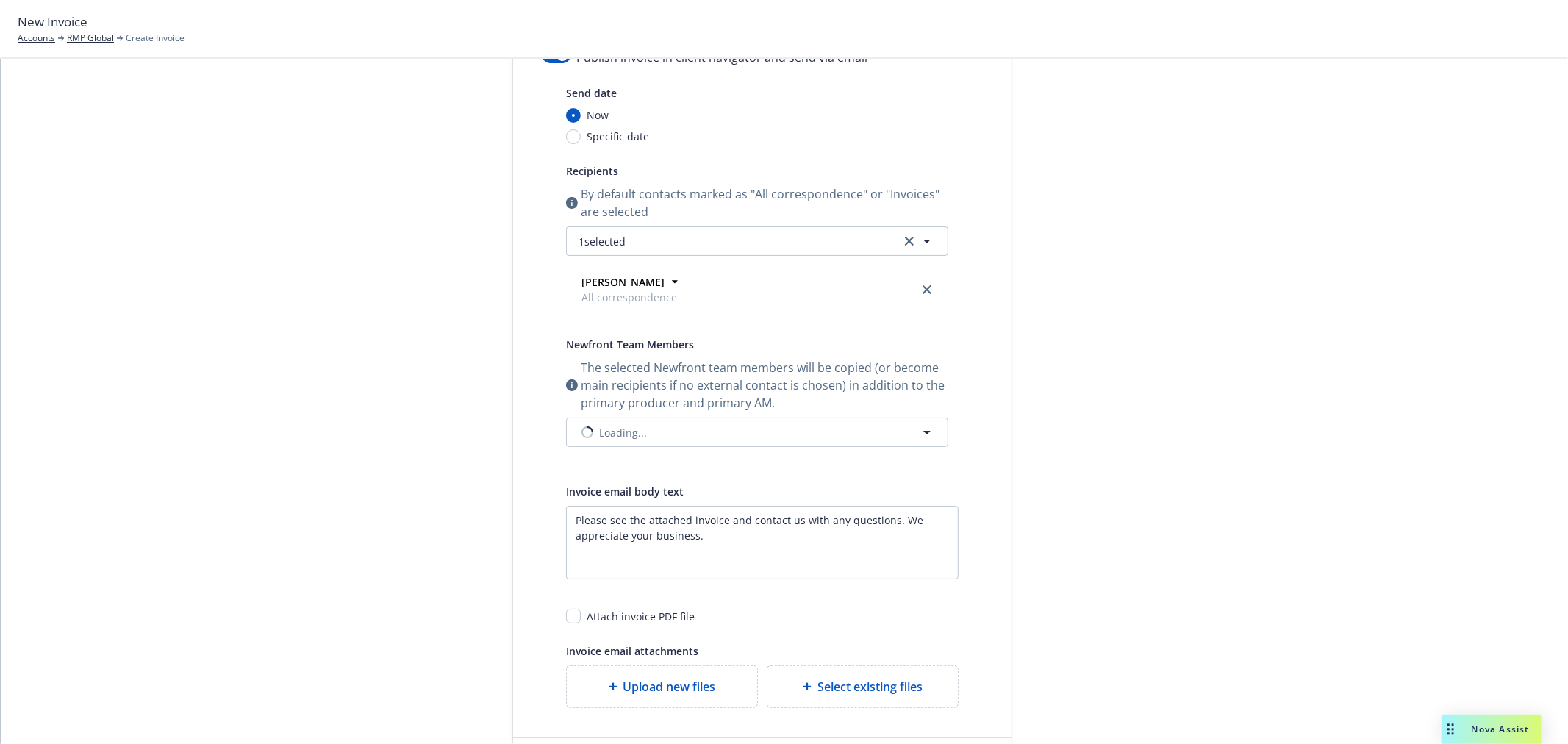
scroll to position [0, 0]
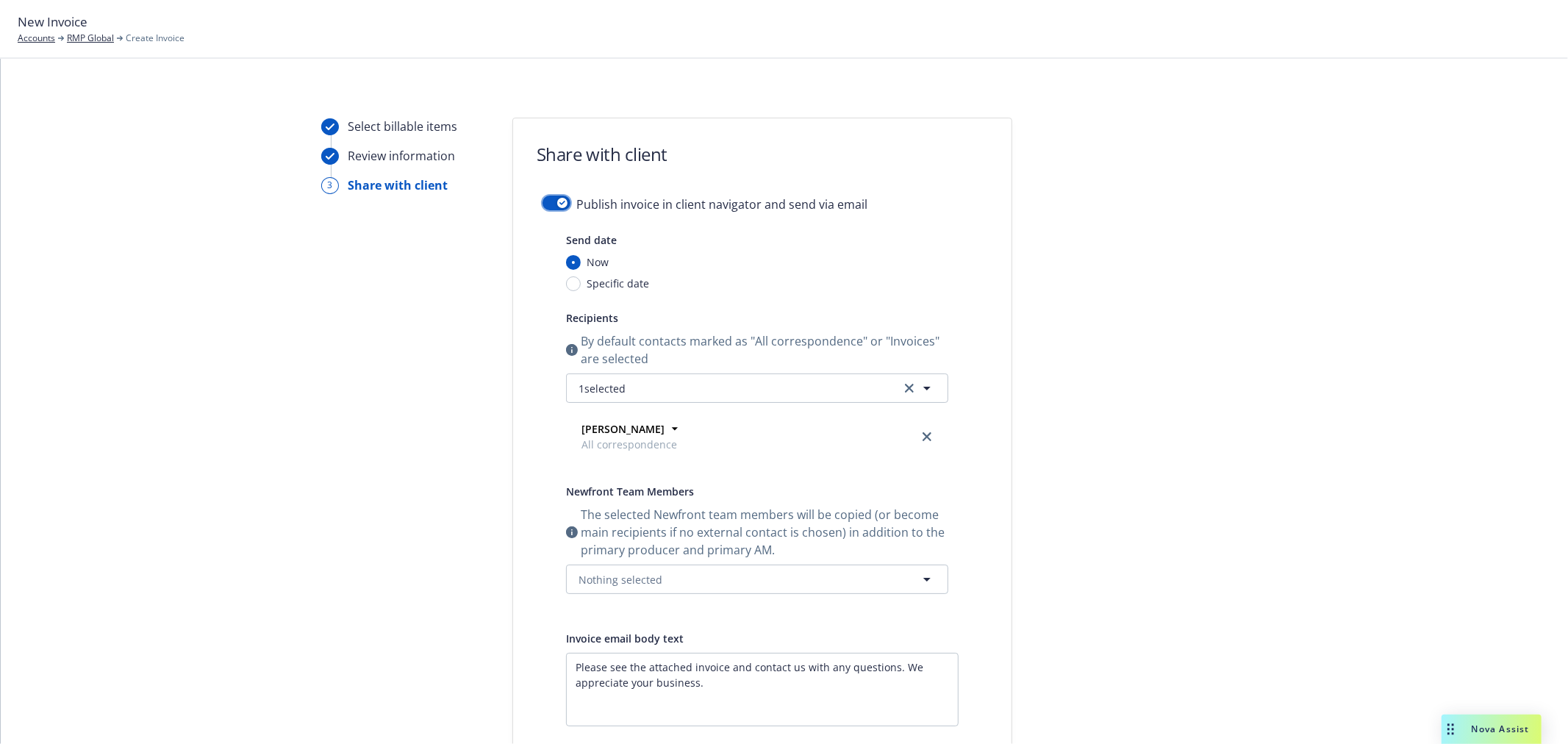
click at [535, 198] on div "Publish invoice in client navigator and send via email Send date Now Specific d…" at bounding box center [763, 525] width 499 height 659
click at [555, 197] on button "button" at bounding box center [556, 203] width 28 height 15
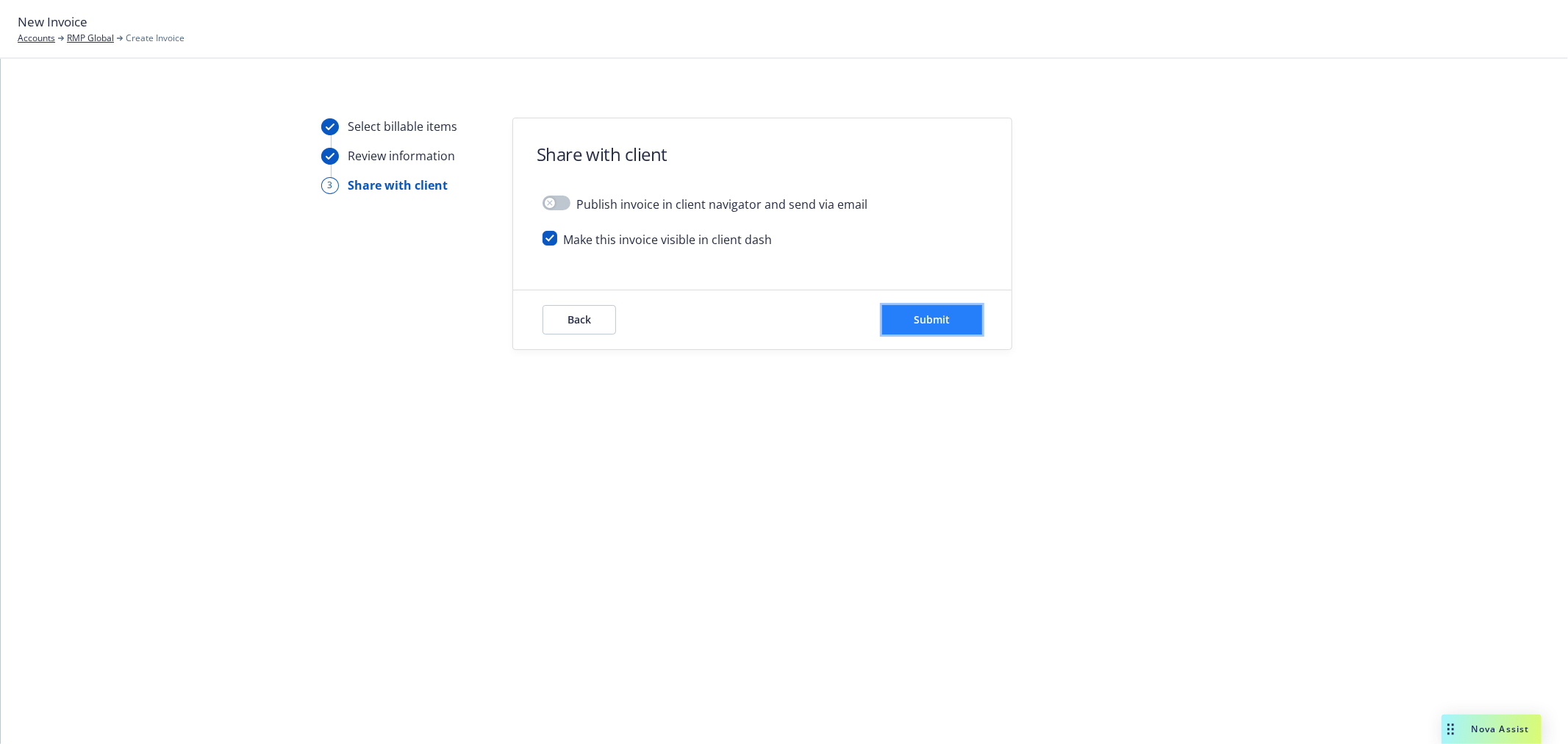
click at [965, 319] on button "Submit" at bounding box center [932, 320] width 100 height 30
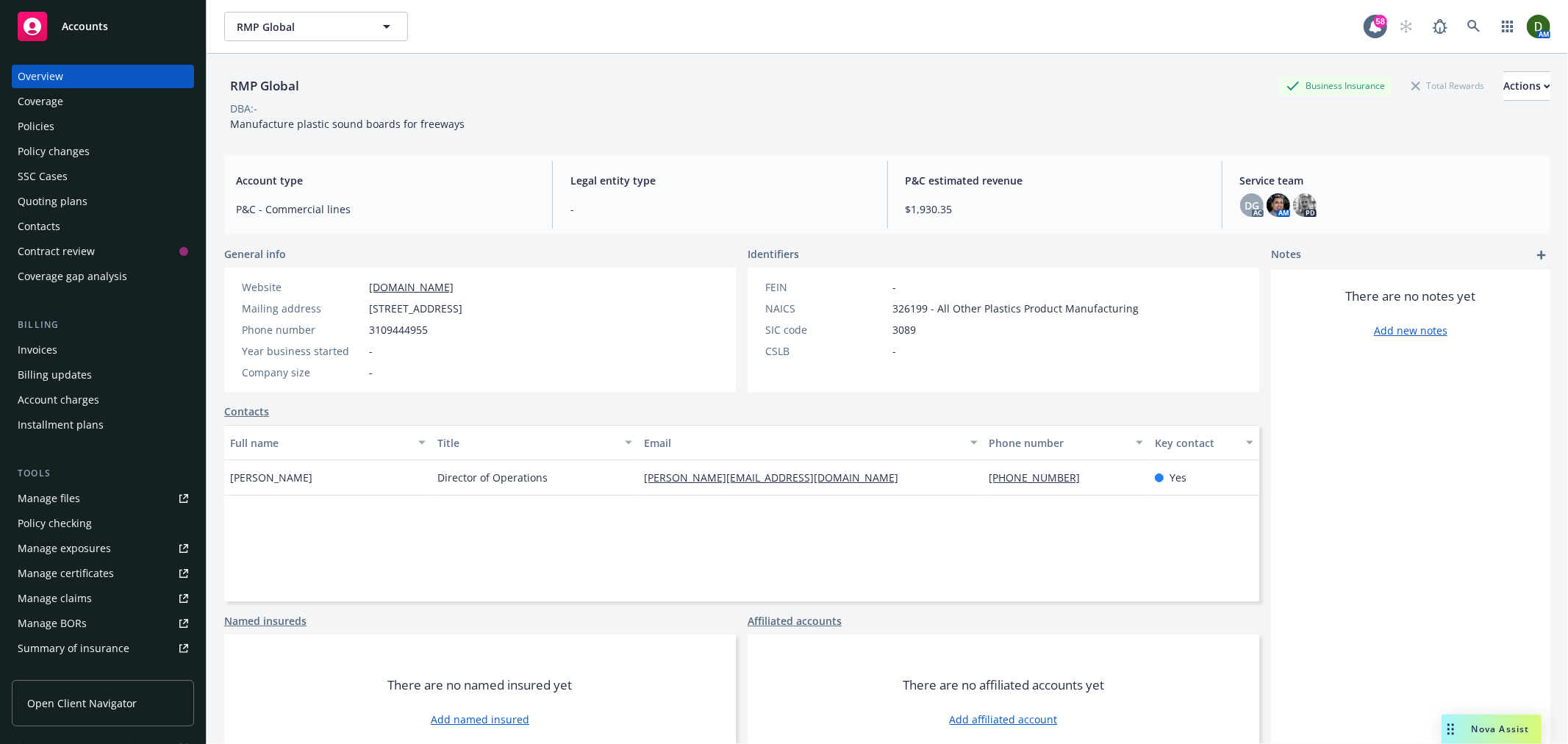
click at [108, 510] on div "Manage files Policy checking Manage exposures Manage certificates Manage claims…" at bounding box center [103, 585] width 183 height 198
click at [111, 489] on link "Manage files" at bounding box center [103, 498] width 183 height 24
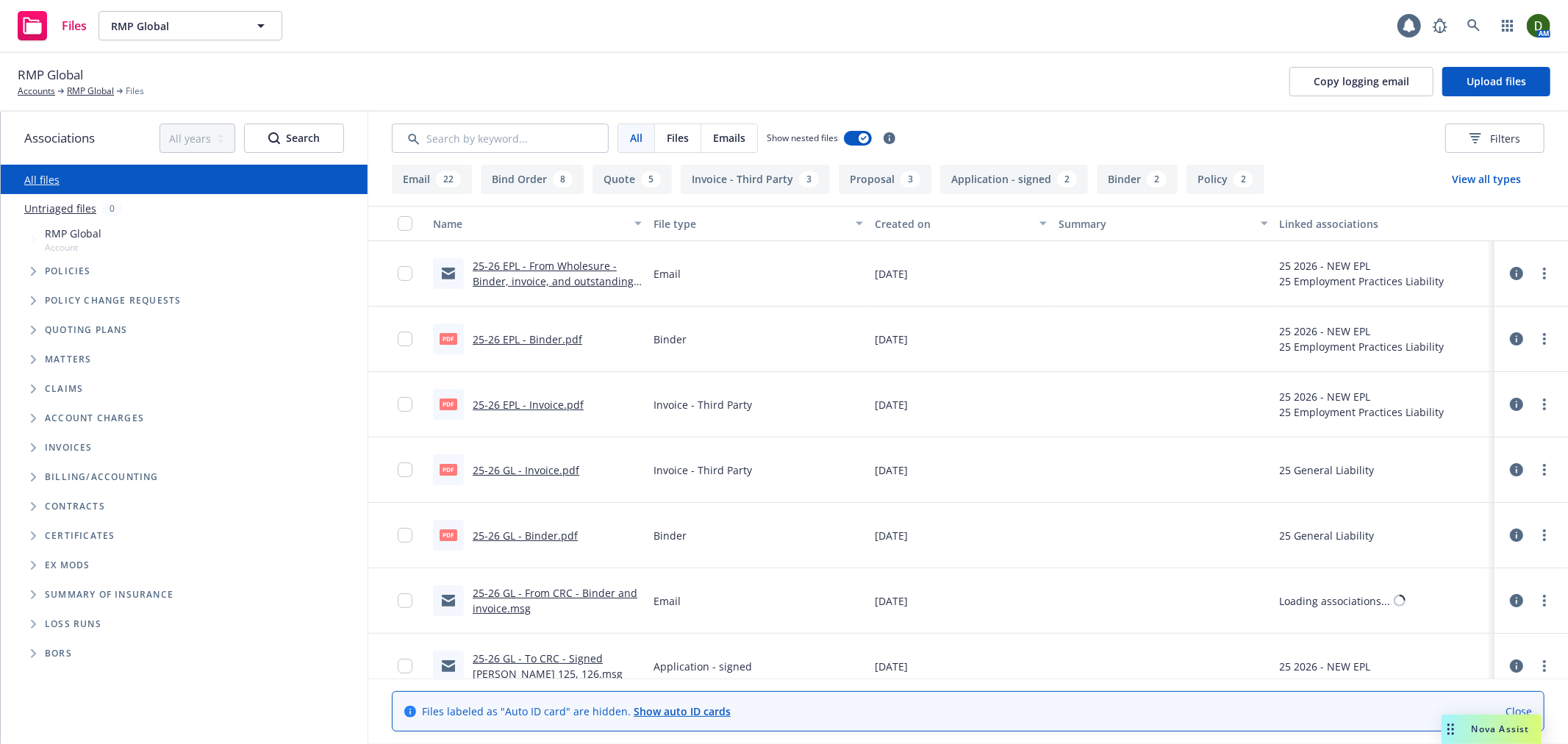
click at [552, 463] on link "25-26 GL - Invoice.pdf" at bounding box center [526, 470] width 107 height 14
click at [504, 407] on link "25-26 EPL - Invoice.pdf" at bounding box center [528, 404] width 111 height 14
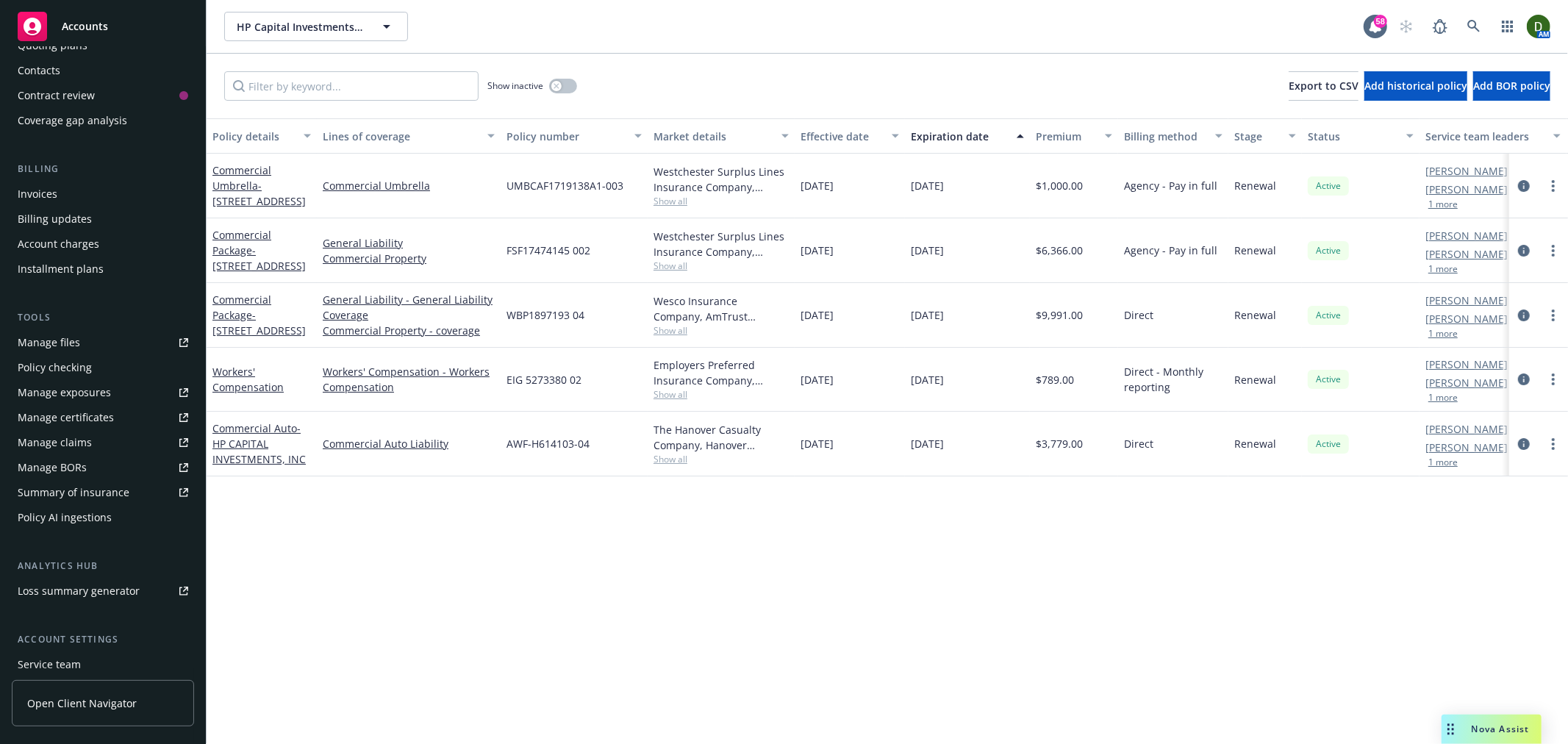
scroll to position [244, 0]
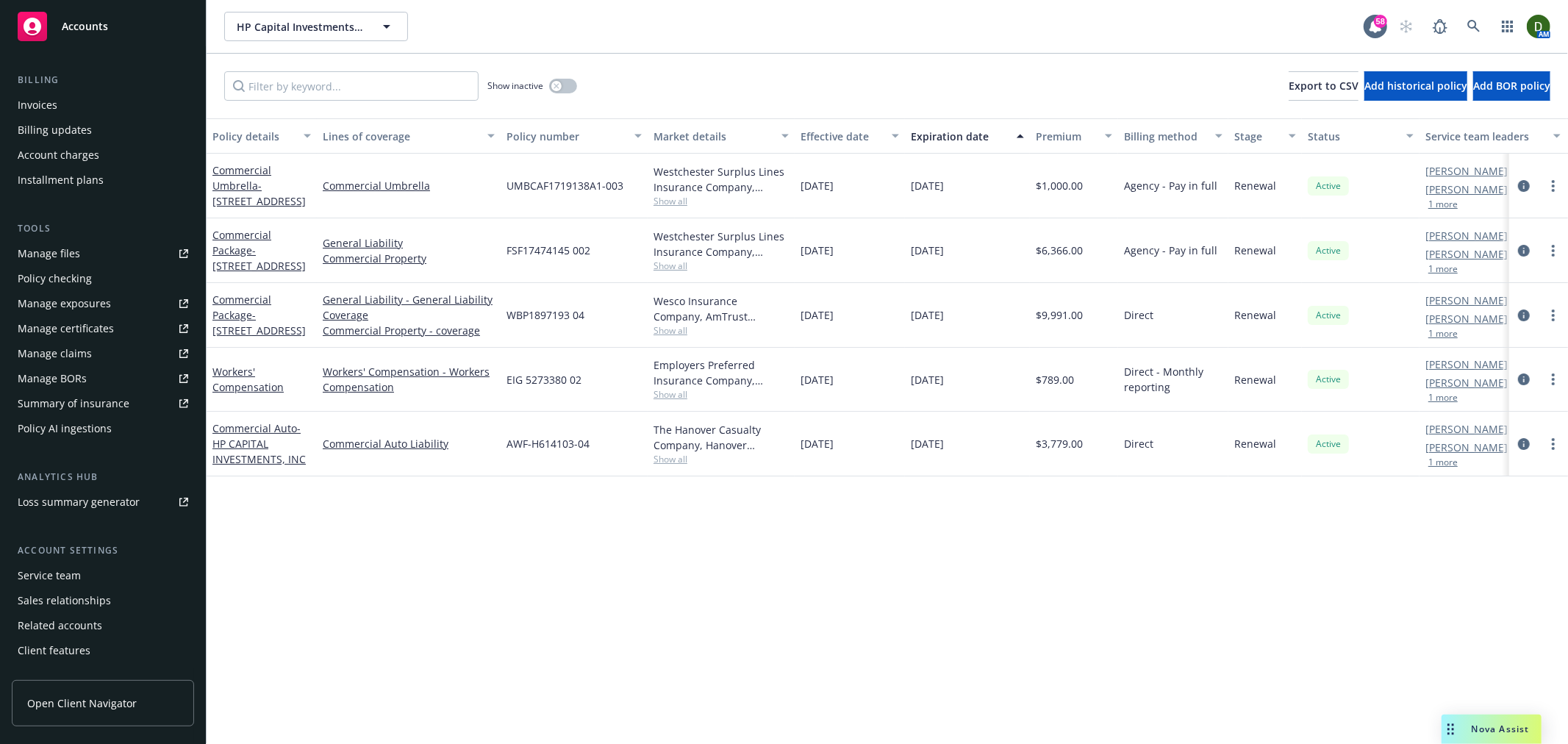
click at [104, 577] on div "Service team" at bounding box center [102, 575] width 170 height 24
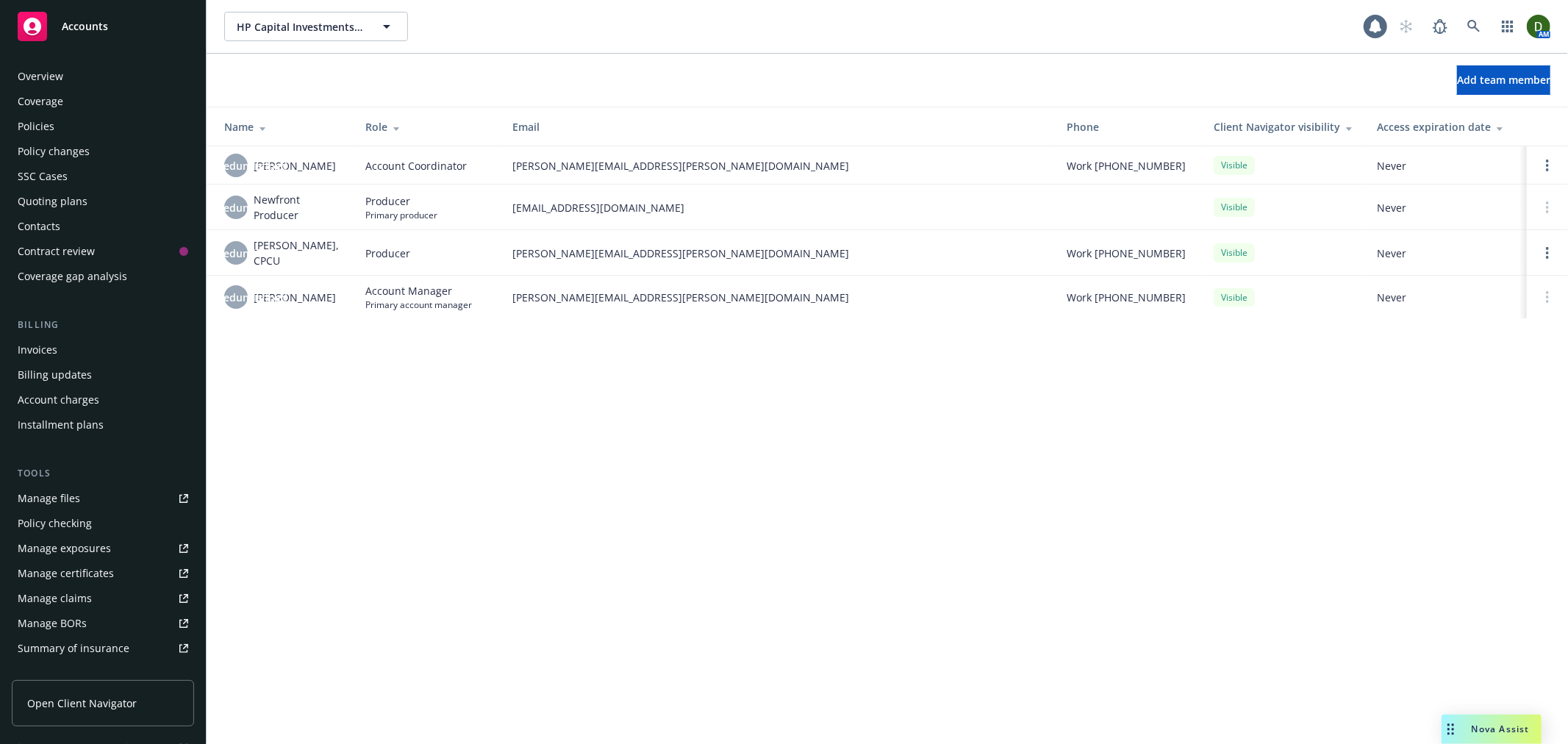
scroll to position [263, 0]
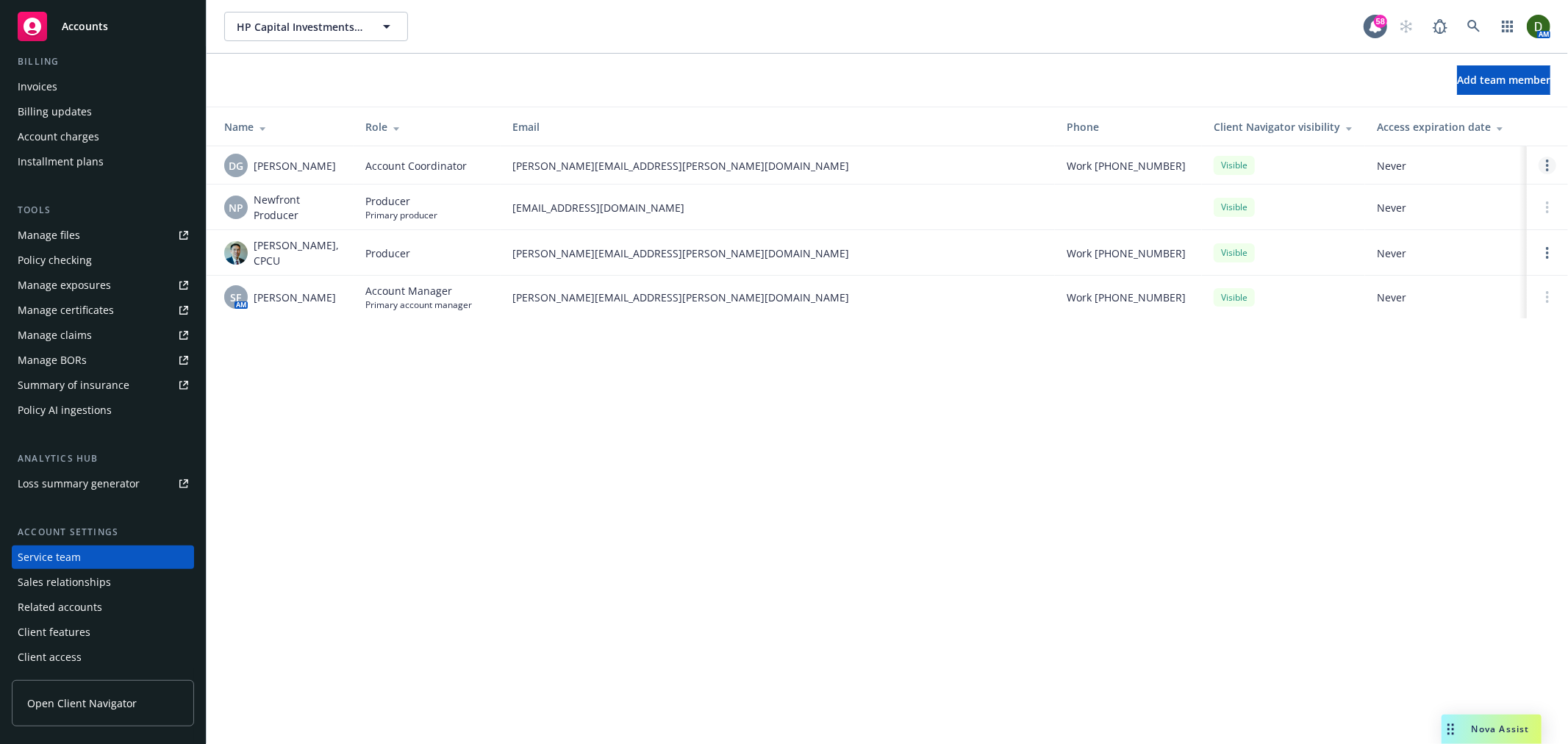
click at [1550, 160] on link "Open options" at bounding box center [1547, 165] width 17 height 17
click at [1478, 128] on span "Remove account coordinator" at bounding box center [1449, 123] width 176 height 14
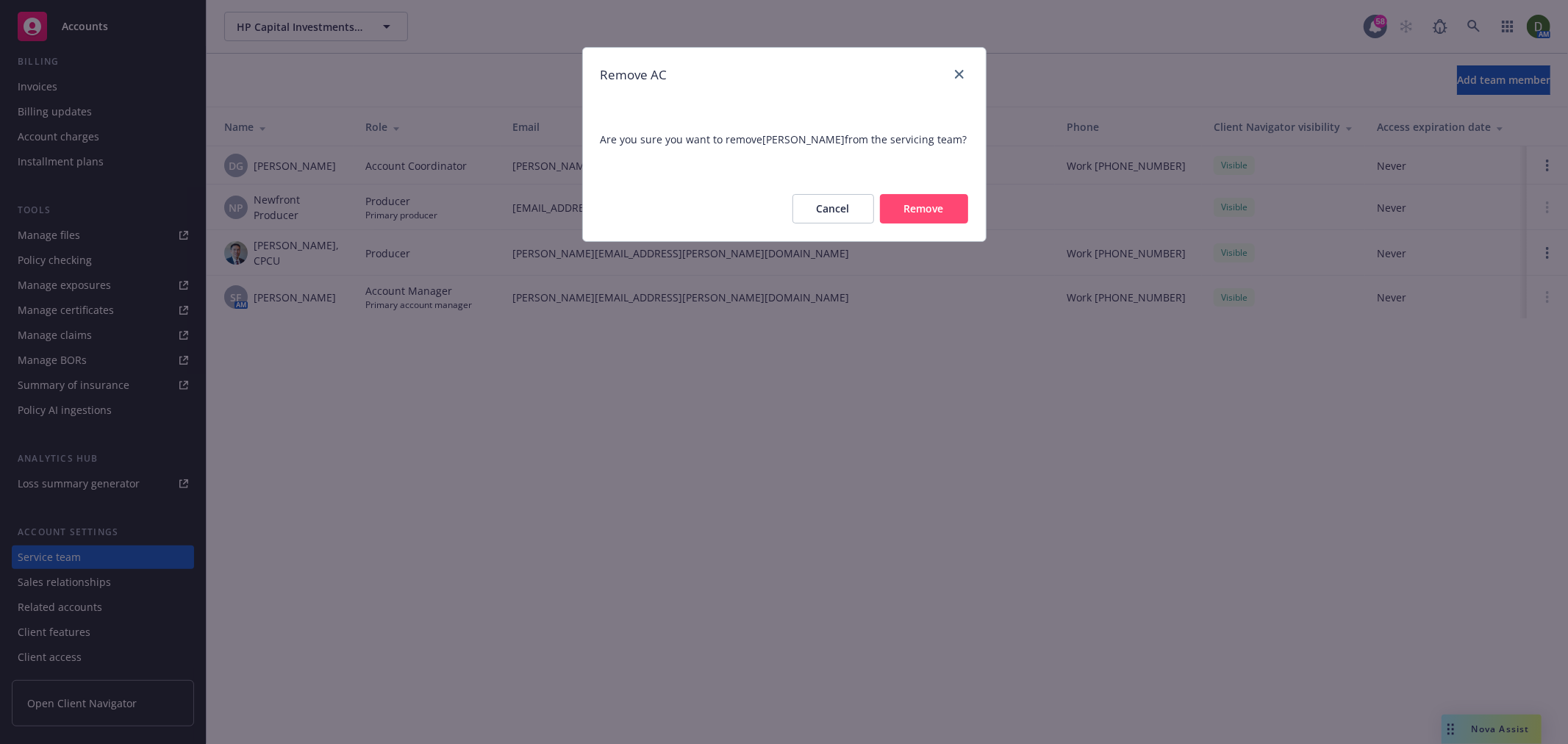
drag, startPoint x: 854, startPoint y: 204, endPoint x: 1216, endPoint y: 111, distance: 373.8
click at [855, 204] on button "Cancel" at bounding box center [833, 209] width 81 height 30
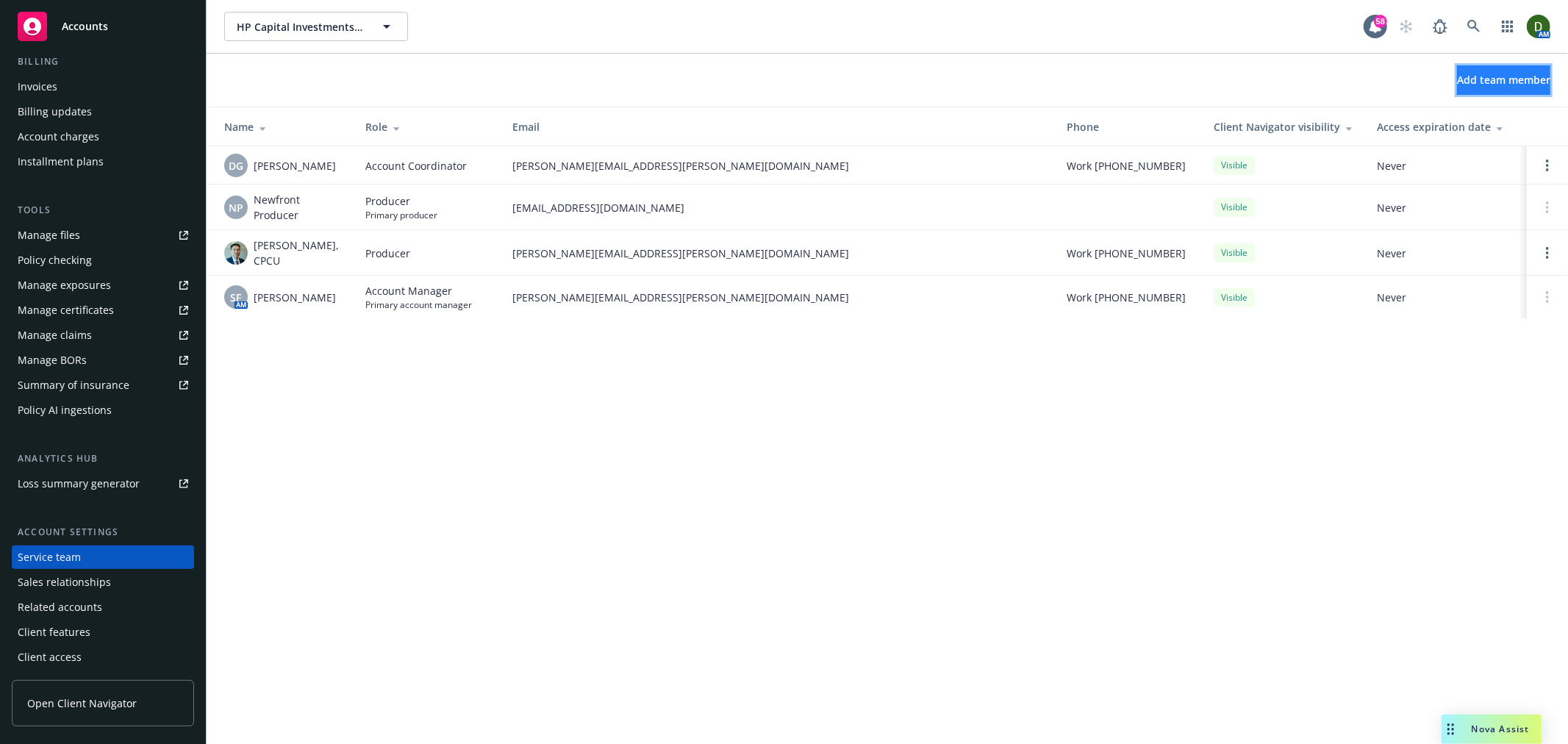
click at [1528, 91] on button "Add team member" at bounding box center [1504, 81] width 93 height 30
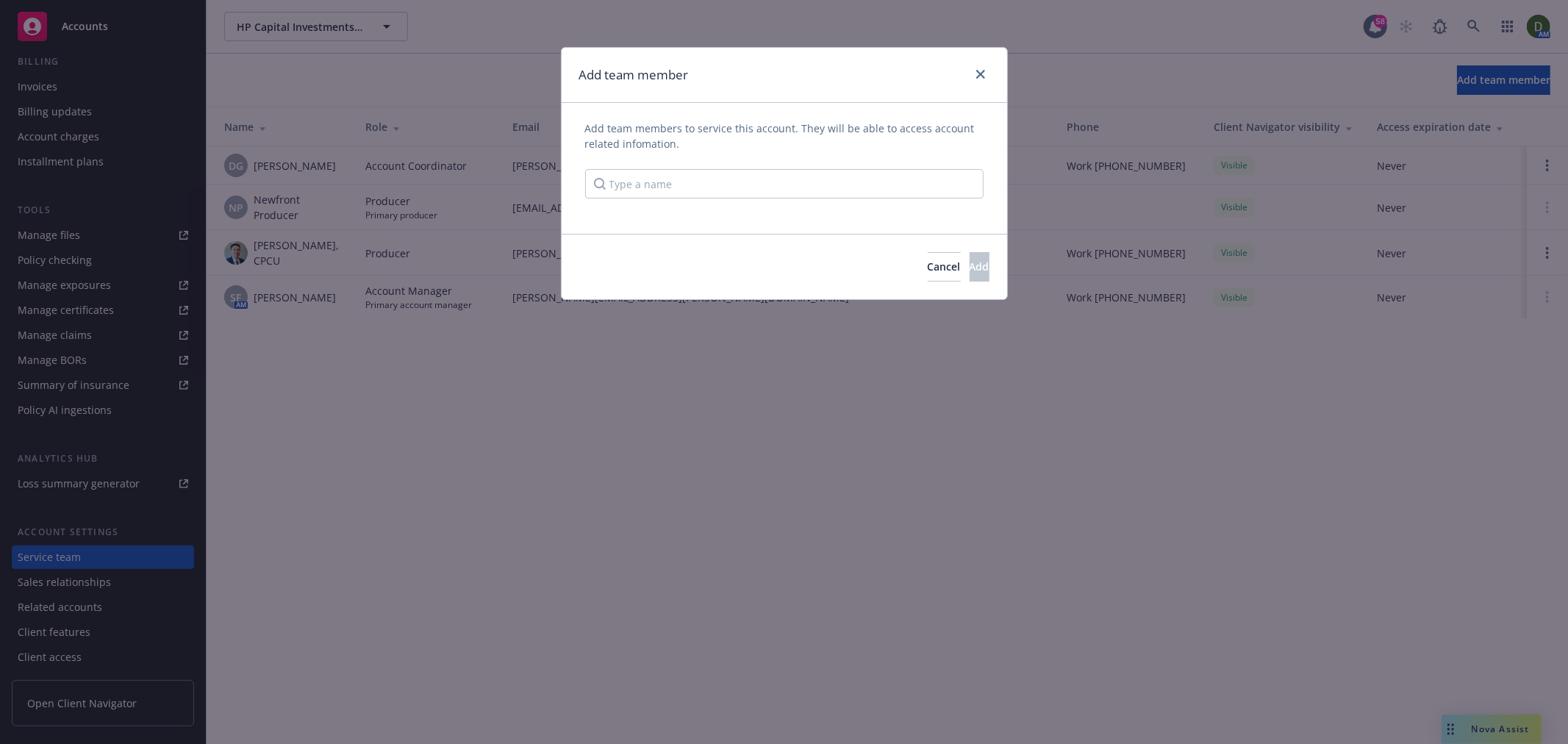
click at [712, 165] on div "Add team members to service this account. They will be able to access account r…" at bounding box center [784, 160] width 398 height 78
click at [722, 184] on input "Type a name" at bounding box center [784, 184] width 398 height 30
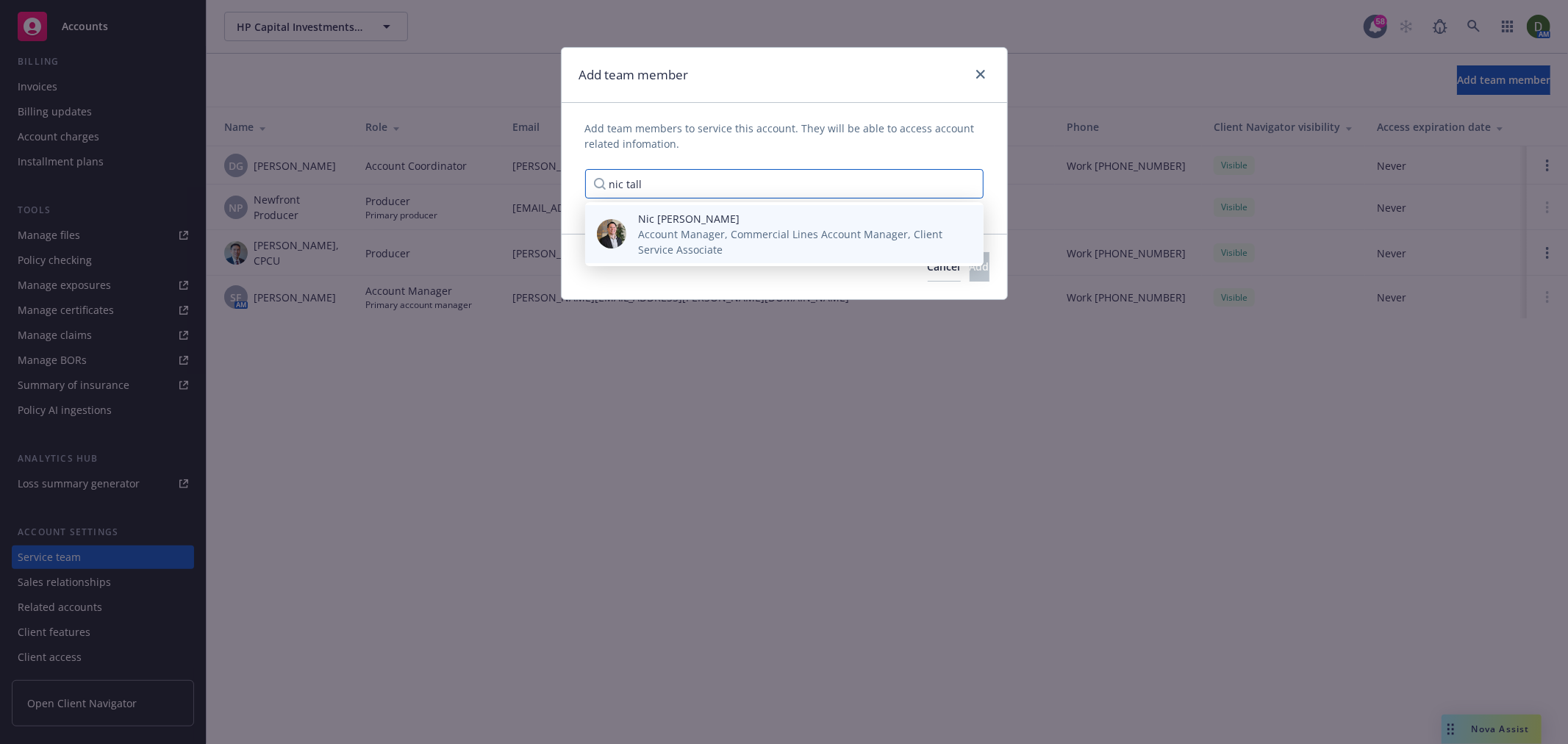
type input "nic tall"
drag, startPoint x: 725, startPoint y: 226, endPoint x: 743, endPoint y: 208, distance: 25.5
click at [743, 208] on div "Nic Tallichet Account Manager, Commercial Lines Account Manager, Client Service…" at bounding box center [784, 234] width 398 height 58
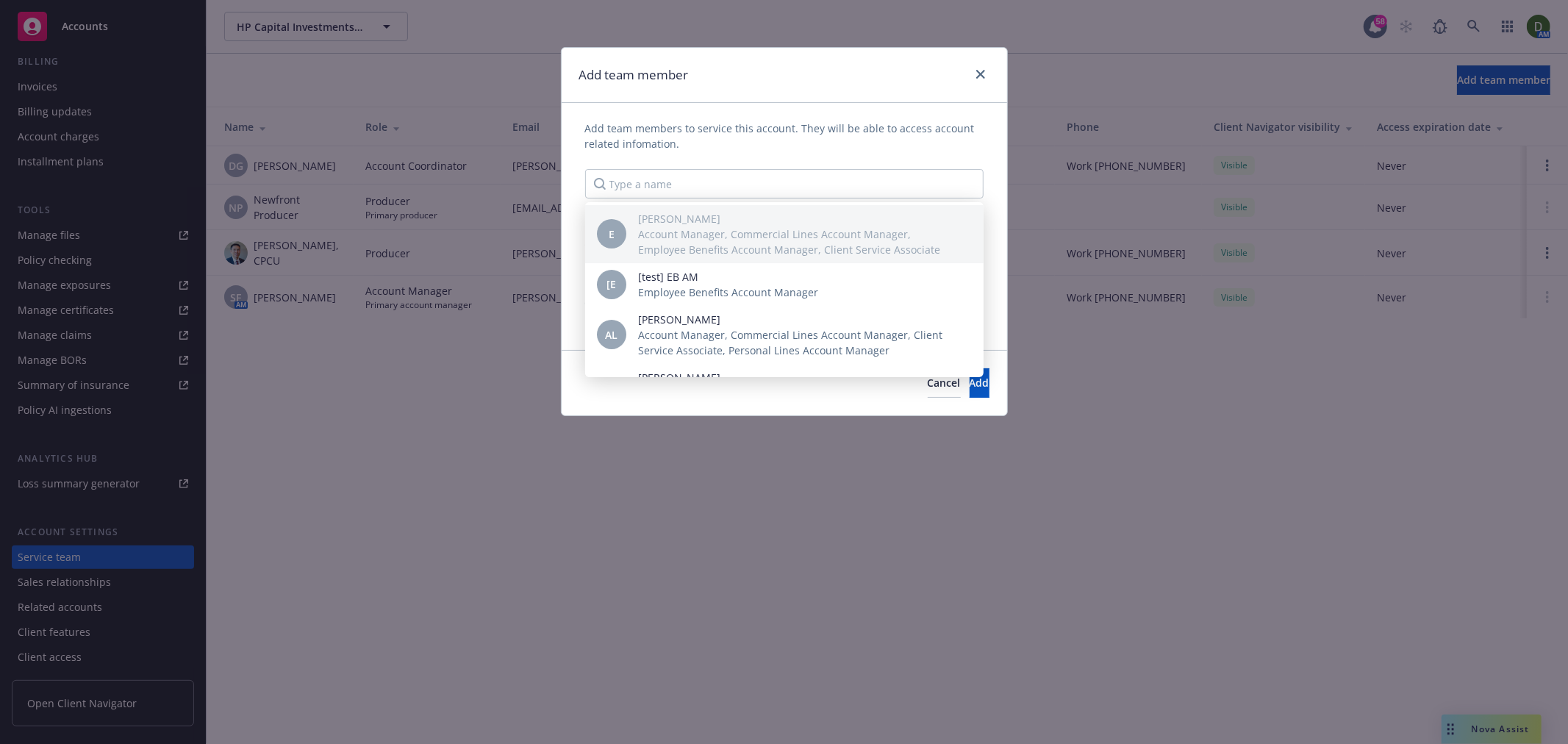
click at [843, 158] on div "Add team members to service this account. They will be able to access account r…" at bounding box center [784, 160] width 398 height 78
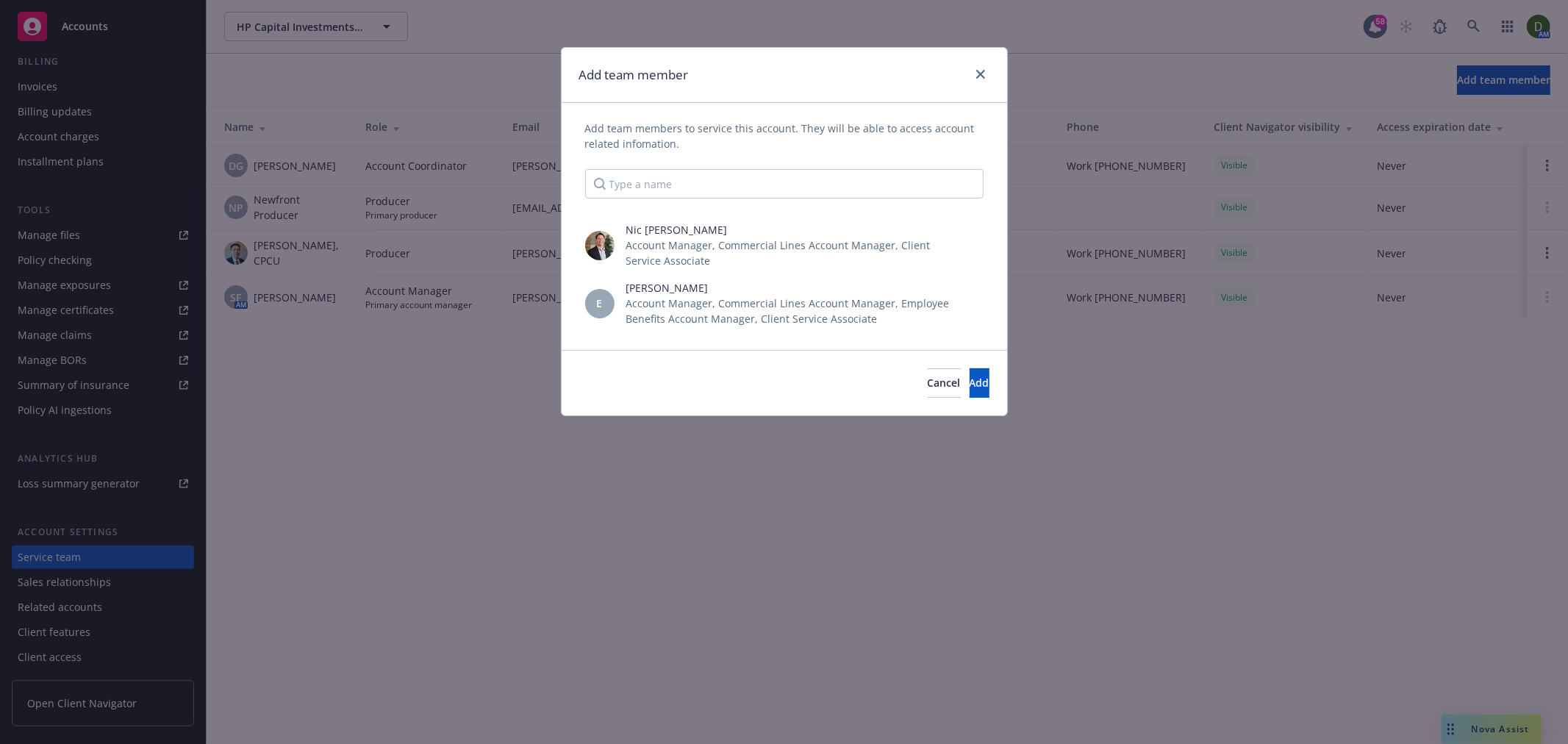
click at [979, 304] on link "close" at bounding box center [975, 303] width 17 height 17
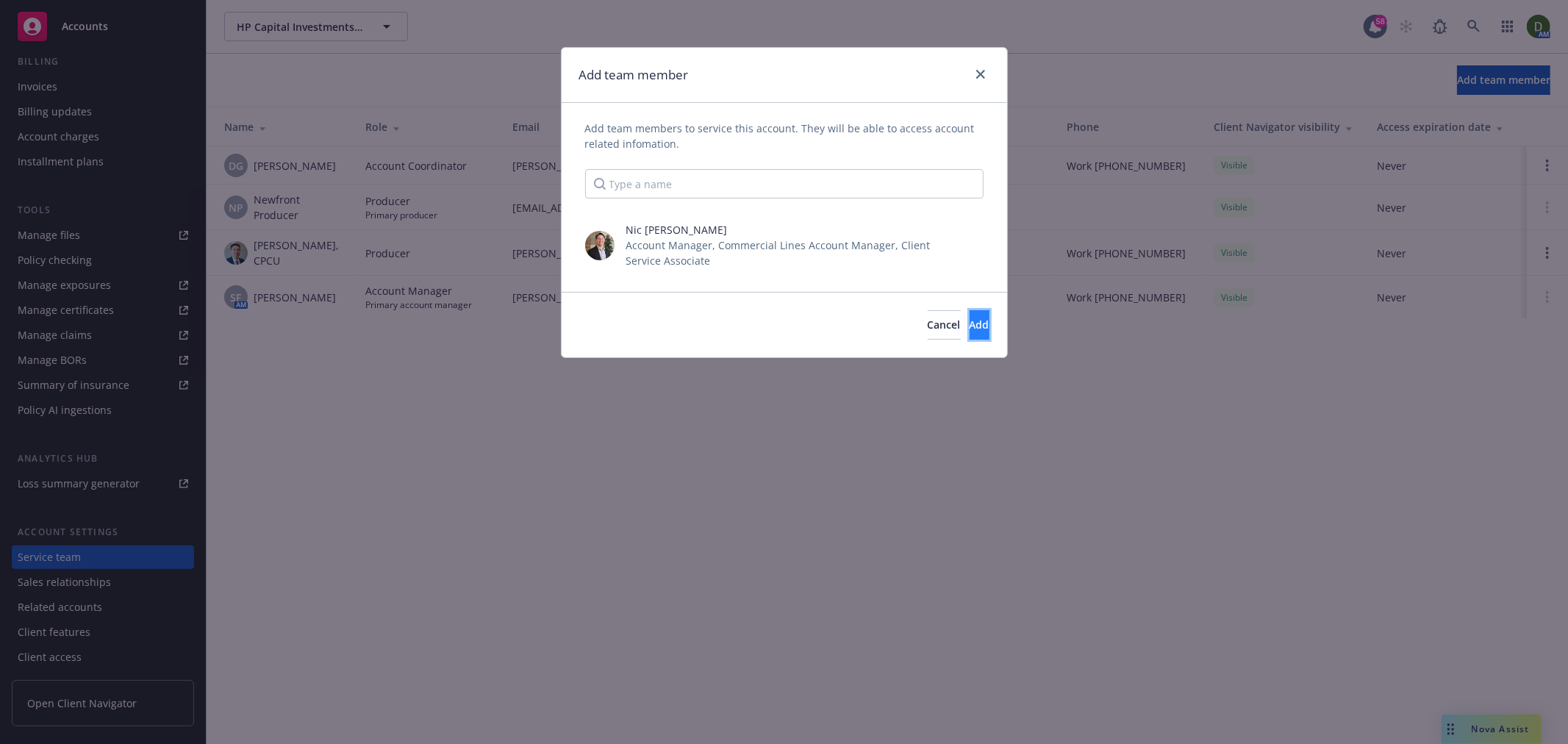
click at [970, 334] on button "Add" at bounding box center [979, 325] width 20 height 30
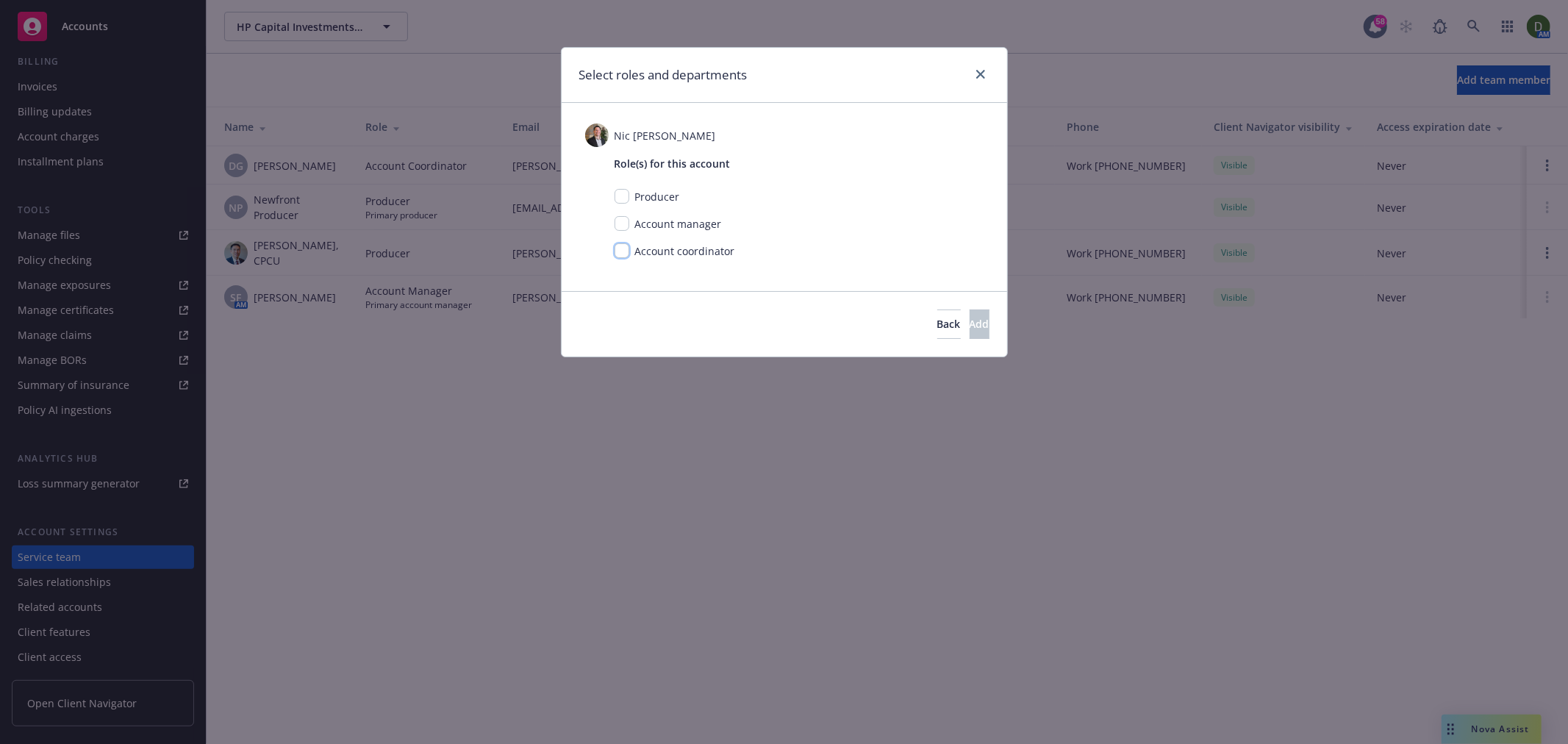
click at [616, 258] on input "checkbox" at bounding box center [622, 251] width 15 height 15
checkbox input "true"
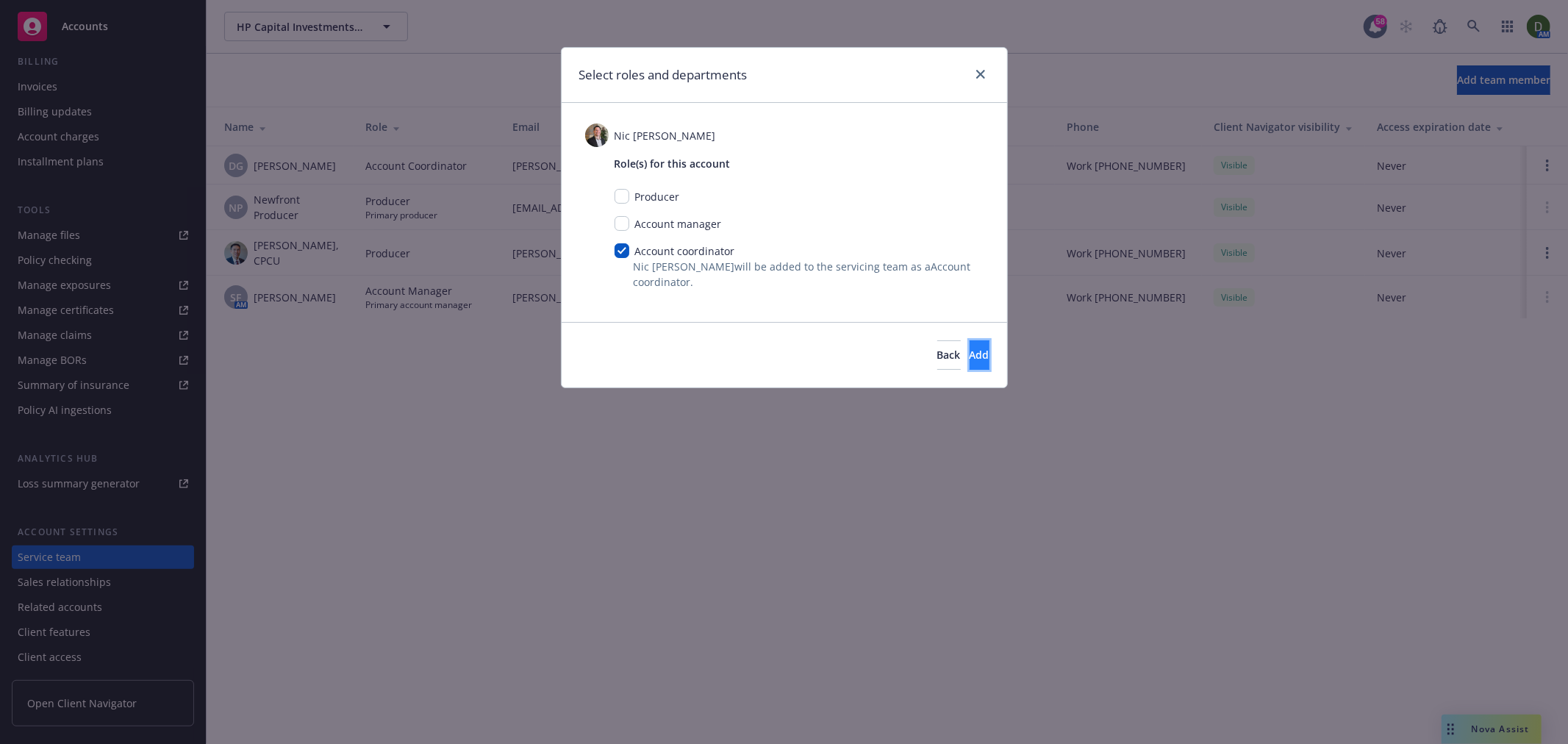
click at [970, 364] on button "Add" at bounding box center [979, 356] width 20 height 30
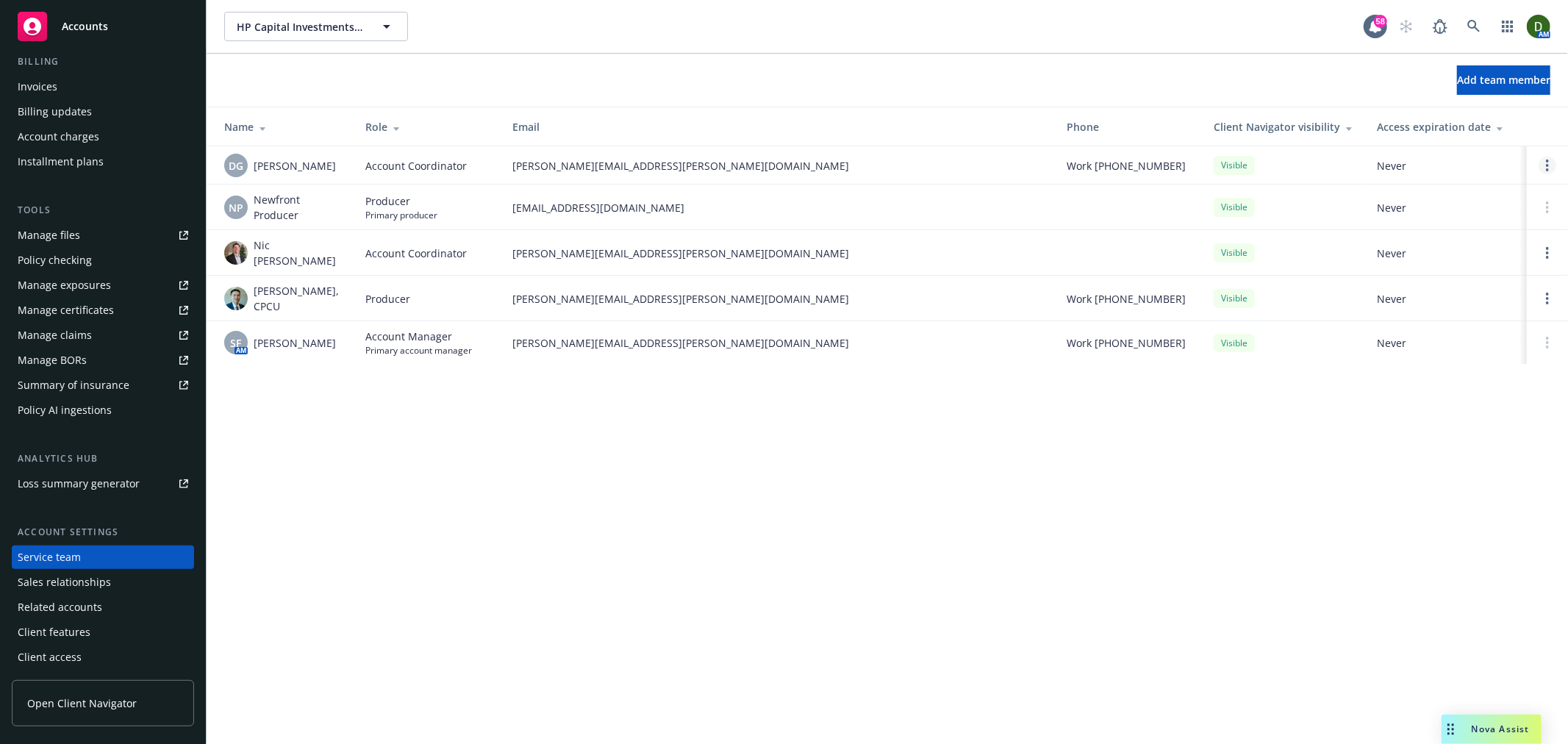
click at [1547, 162] on link "Open options" at bounding box center [1547, 165] width 17 height 17
click at [1450, 128] on span "Remove account coordinator" at bounding box center [1449, 123] width 176 height 14
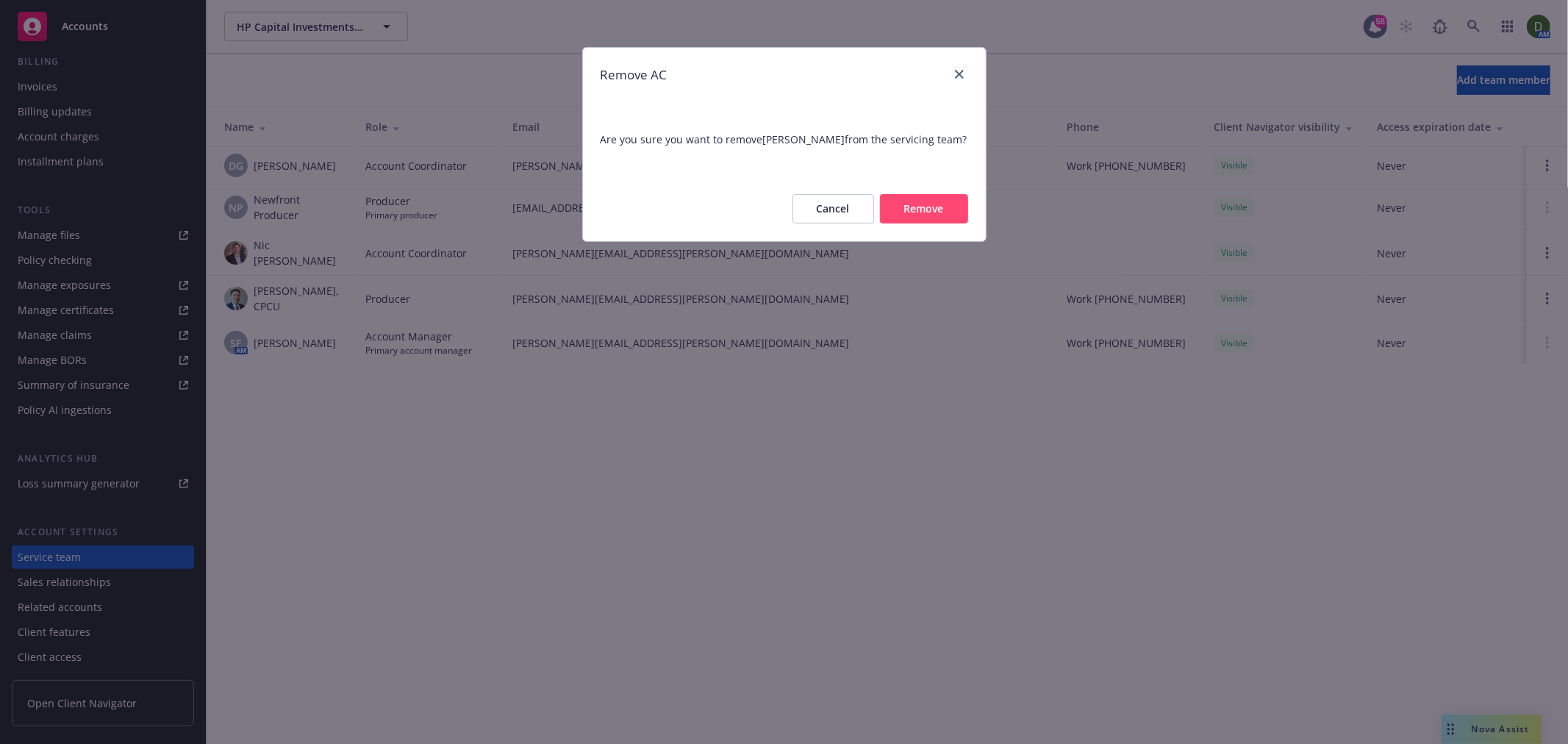
click at [915, 204] on button "Remove" at bounding box center [924, 209] width 88 height 30
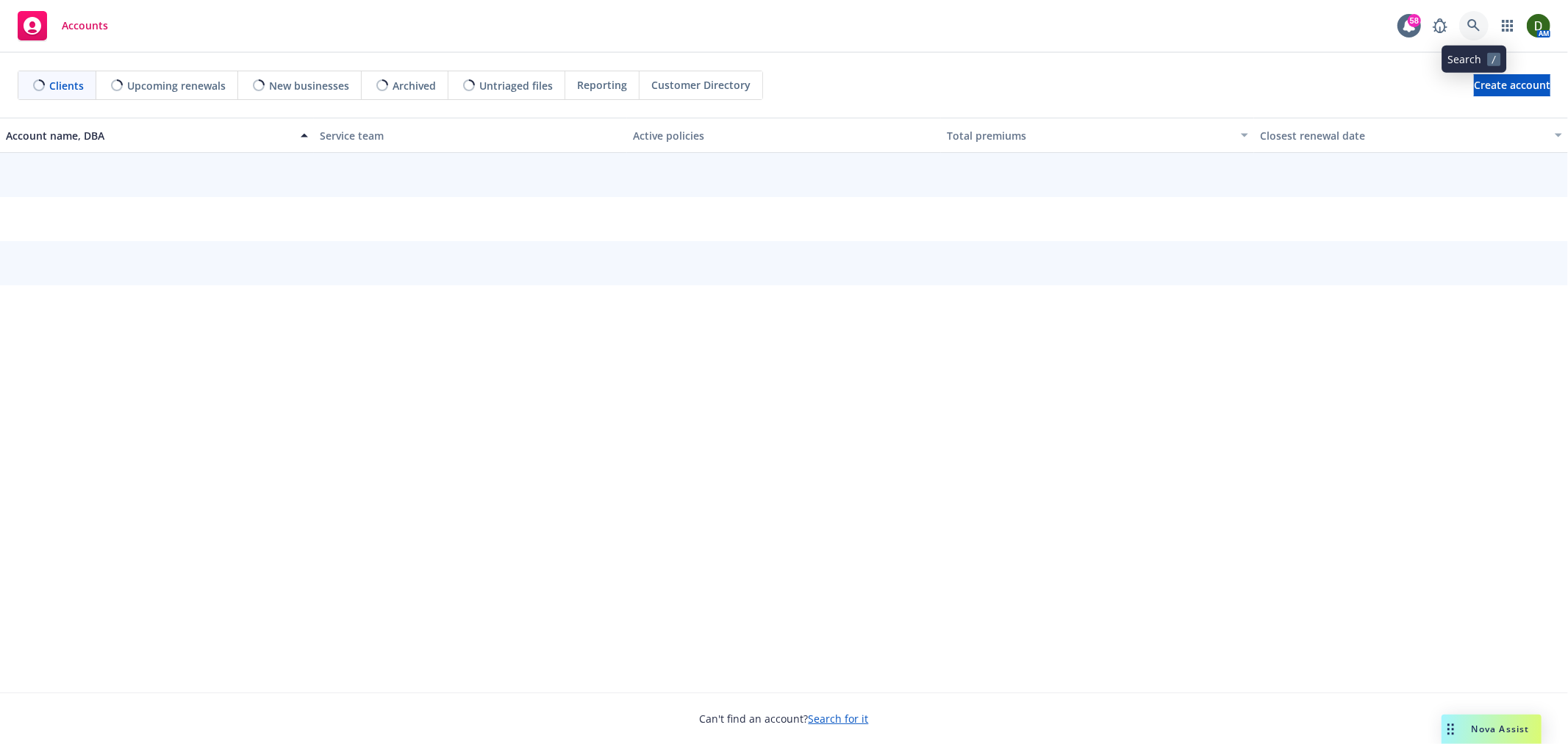
click at [1478, 27] on icon at bounding box center [1474, 26] width 13 height 13
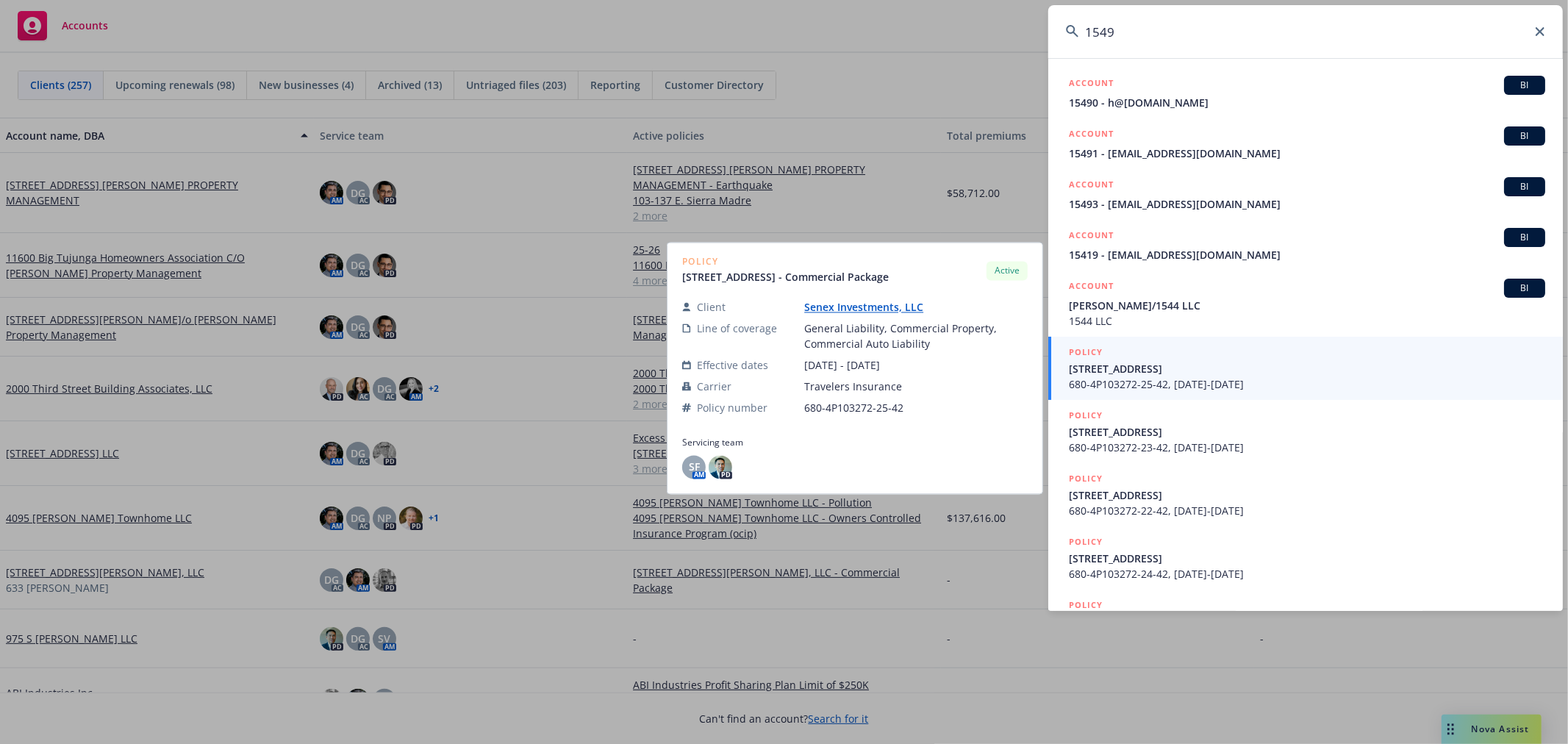
type input "1549"
click at [1210, 386] on span "680-4P103272-25-42, [DATE]-[DATE]" at bounding box center [1307, 384] width 477 height 16
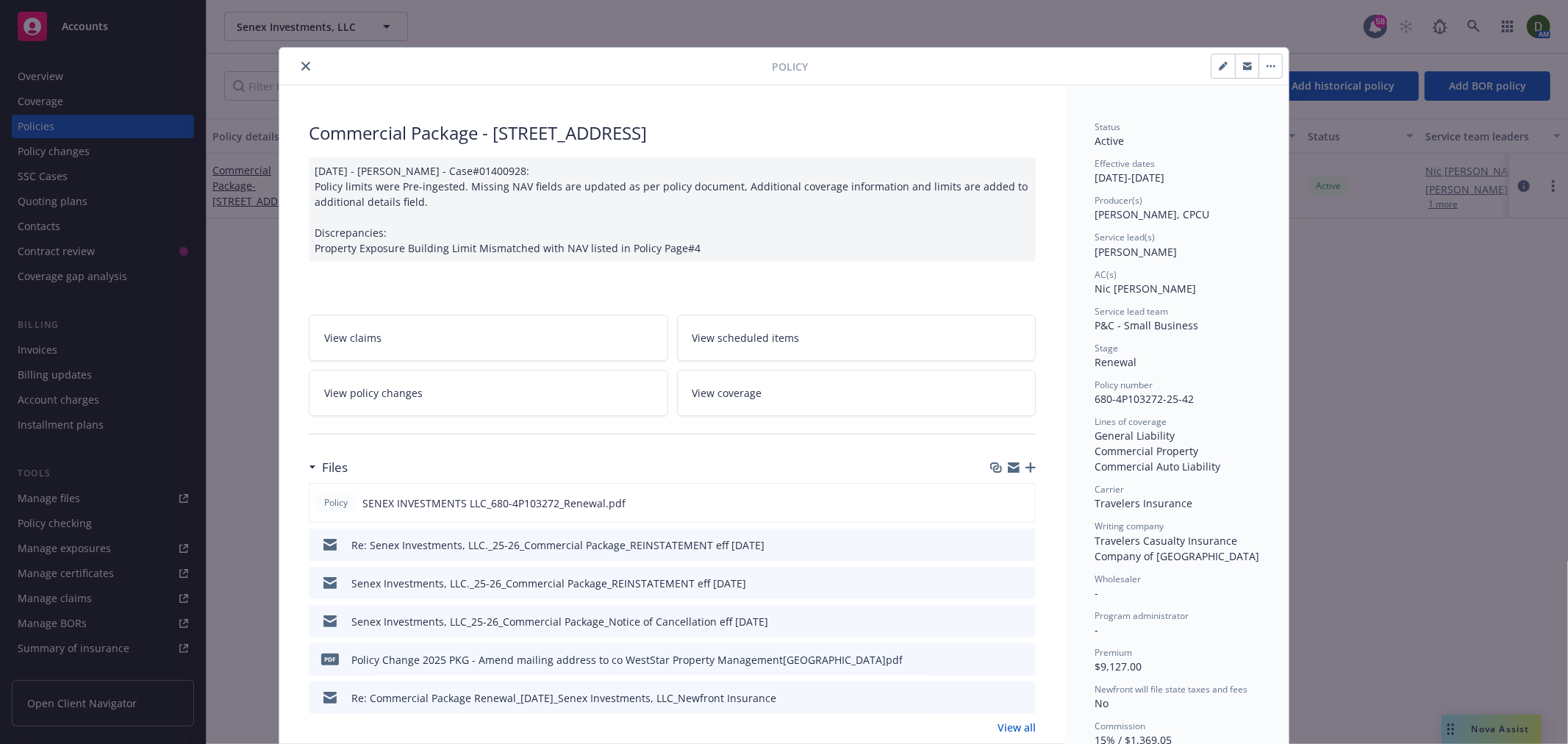
click at [299, 72] on button "close" at bounding box center [305, 66] width 17 height 17
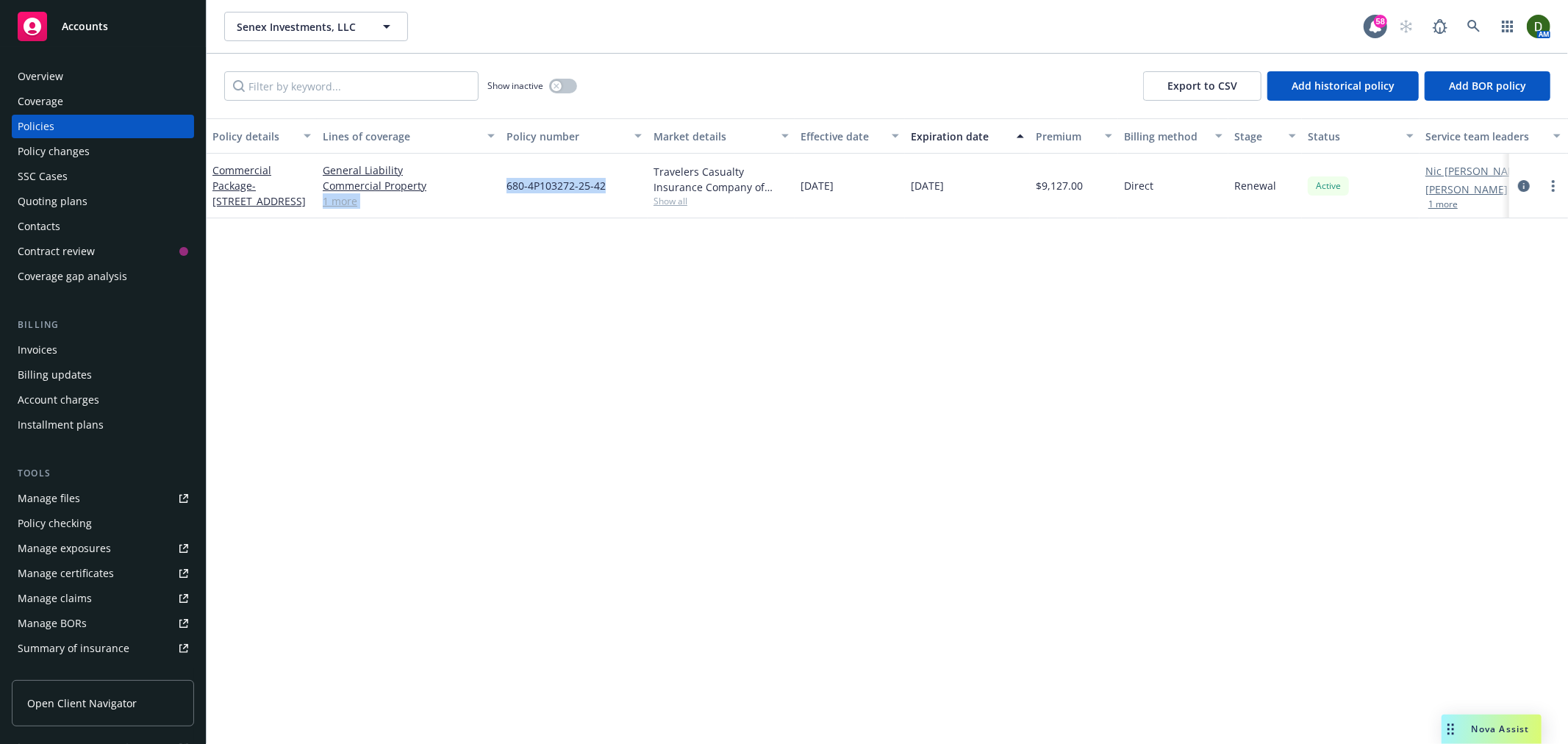
drag, startPoint x: 496, startPoint y: 183, endPoint x: 616, endPoint y: 185, distance: 120.0
click at [617, 185] on div "Commercial Package - 1549 W 224TH ST General Liability Commercial Property Comm…" at bounding box center [916, 186] width 1419 height 65
click at [548, 184] on span "680-4P103272-25-42" at bounding box center [556, 185] width 100 height 16
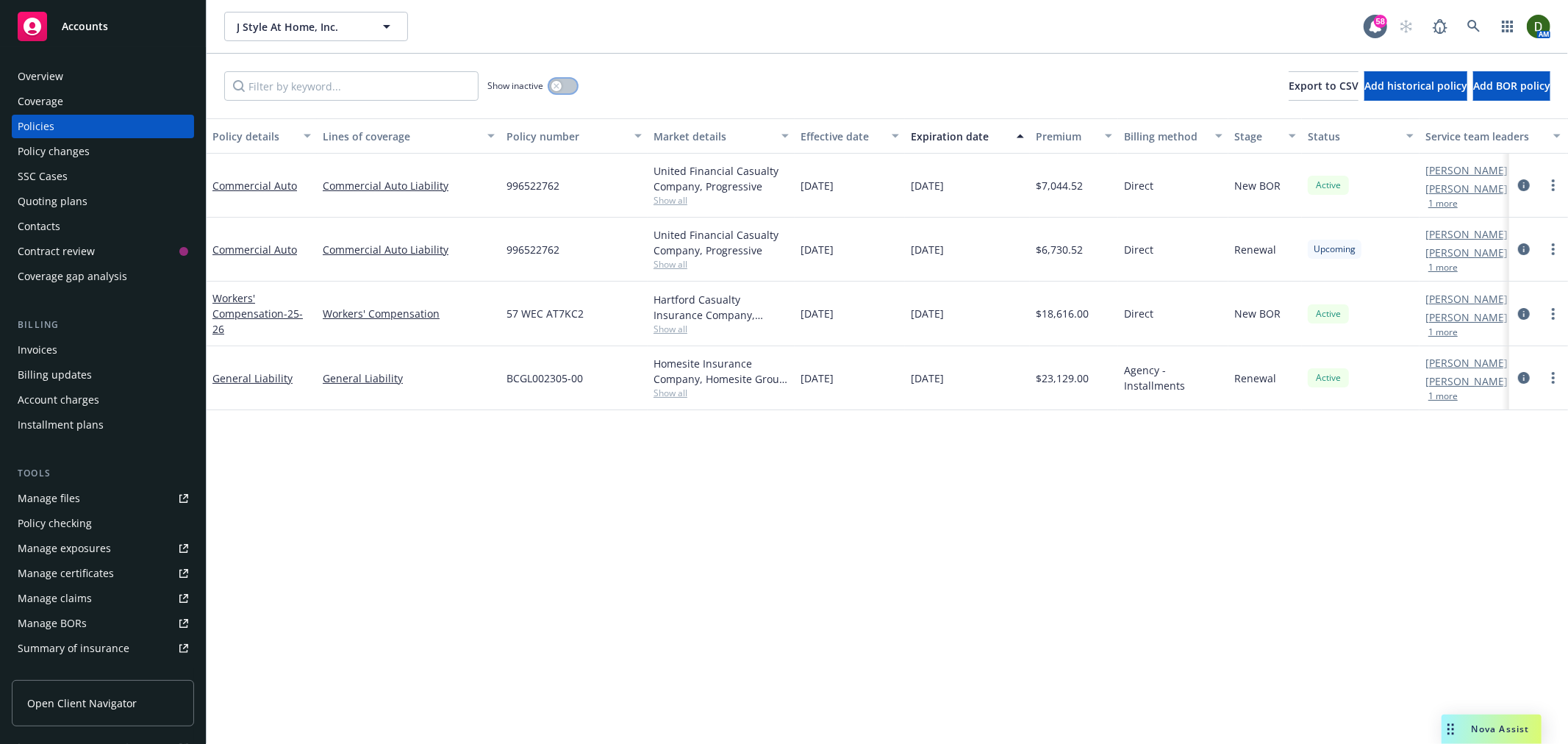
click at [556, 79] on button "button" at bounding box center [563, 86] width 28 height 15
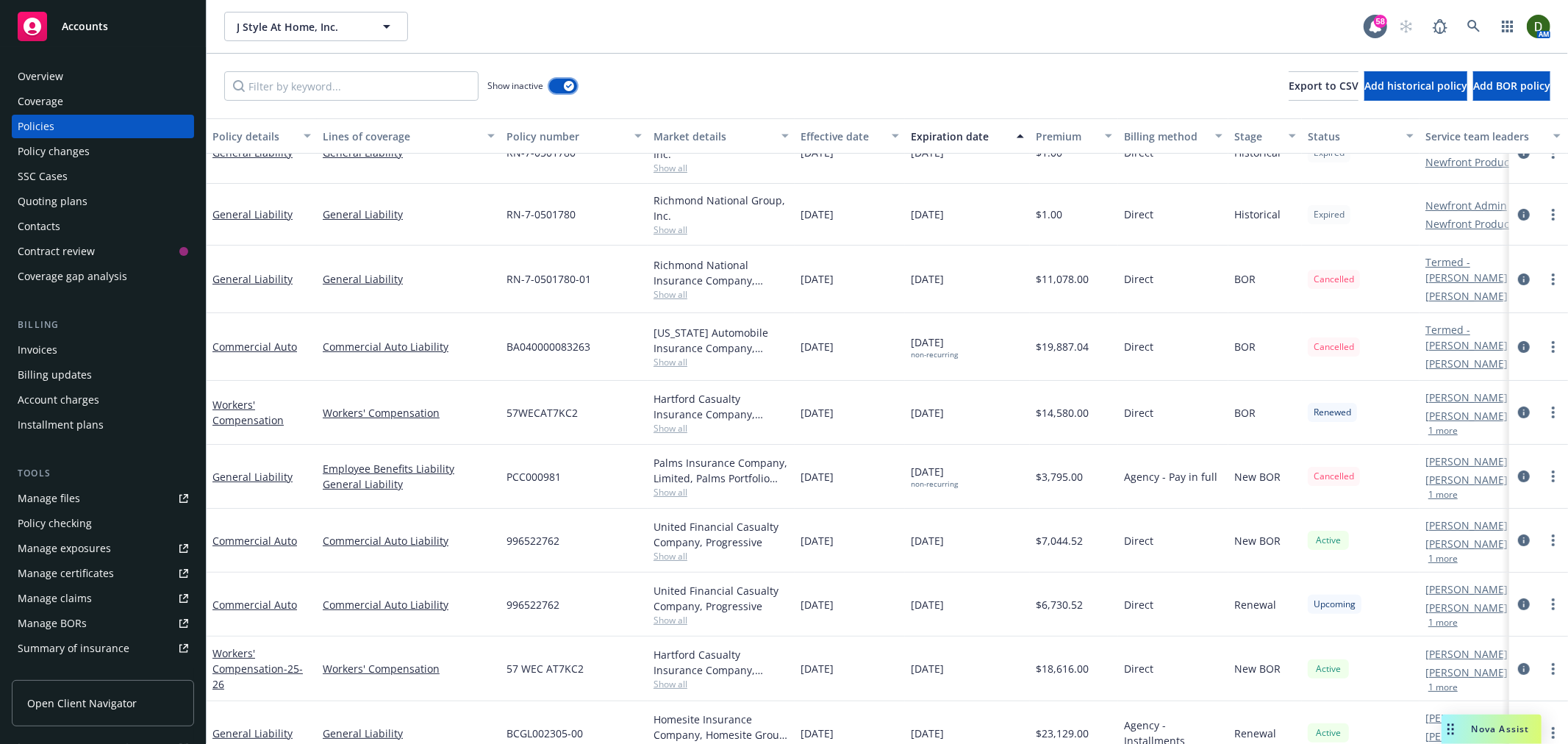
scroll to position [184, 0]
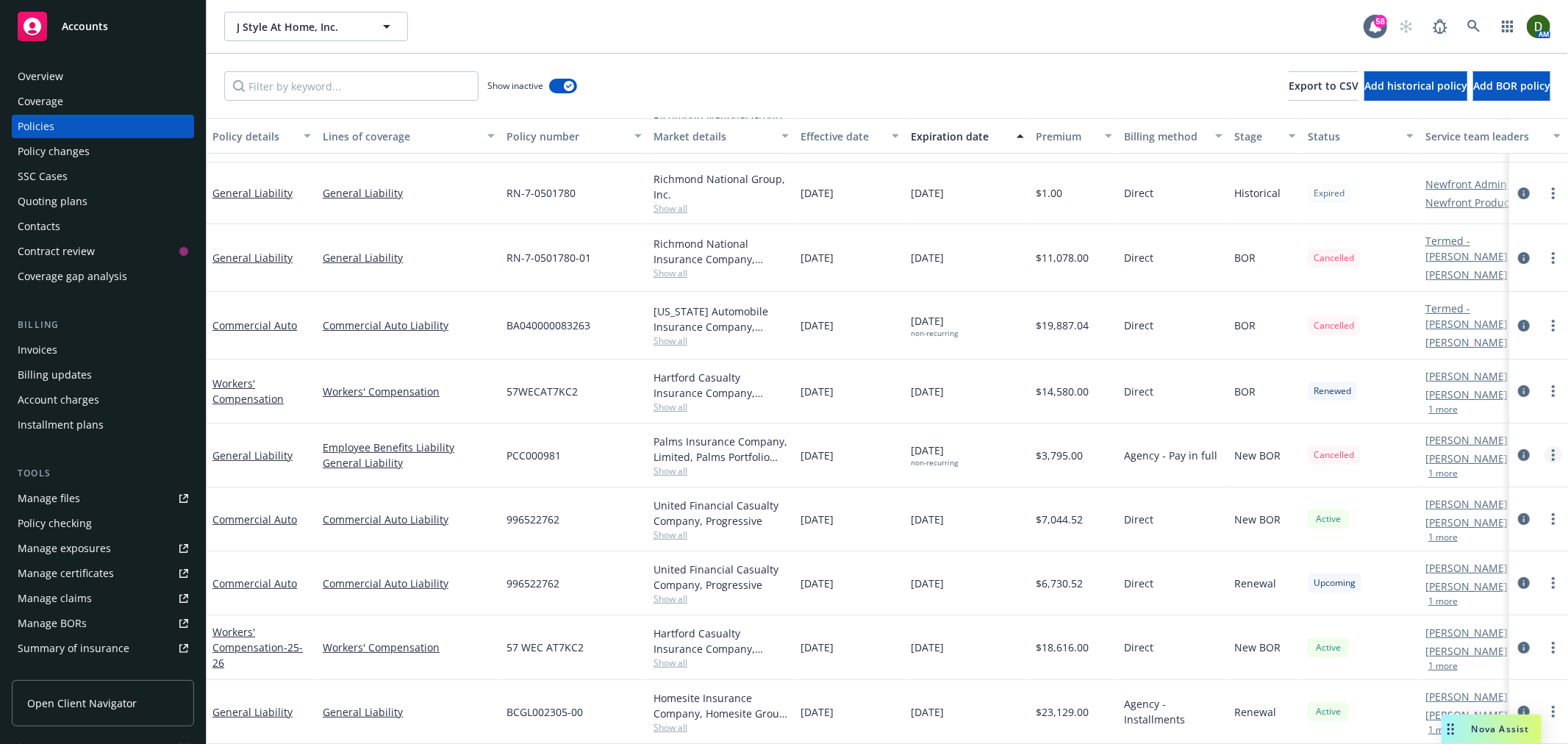
click at [1545, 446] on link "more" at bounding box center [1553, 454] width 17 height 17
click at [86, 162] on div "Policy changes" at bounding box center [54, 151] width 72 height 24
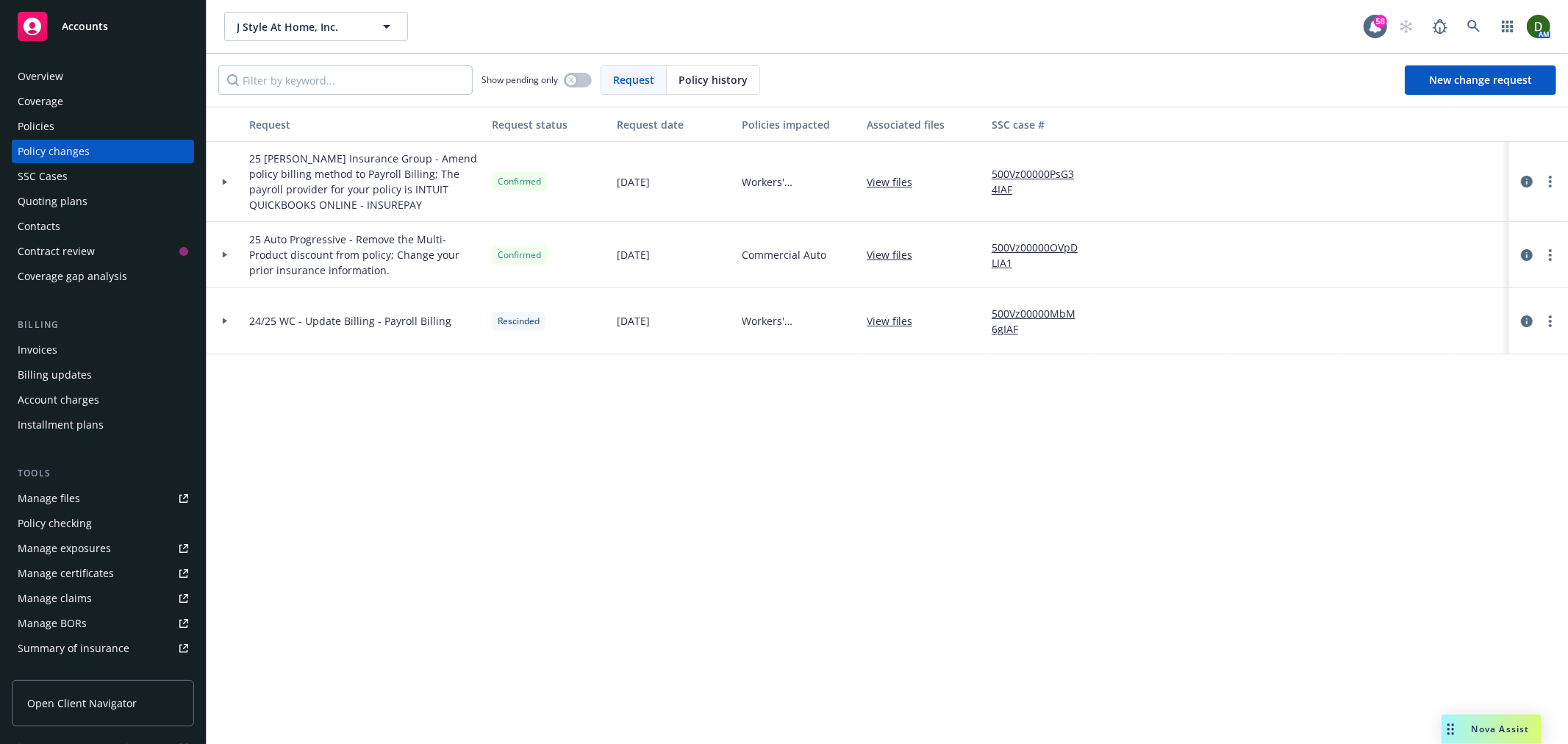
click at [733, 75] on span "Policy history" at bounding box center [714, 80] width 69 height 16
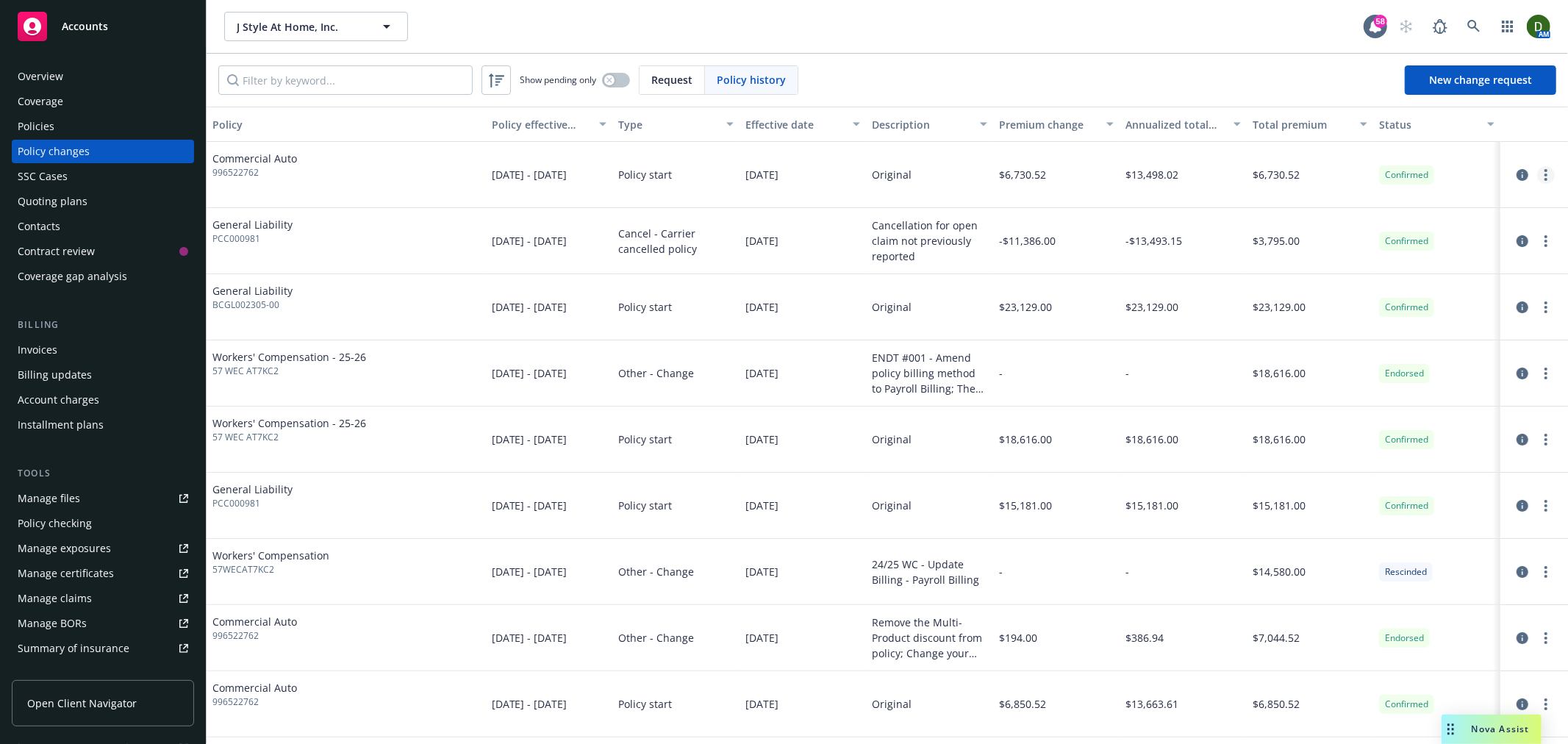
click at [1538, 171] on link "more" at bounding box center [1546, 174] width 17 height 17
click at [1375, 282] on link "Edit billing info" at bounding box center [1417, 294] width 252 height 30
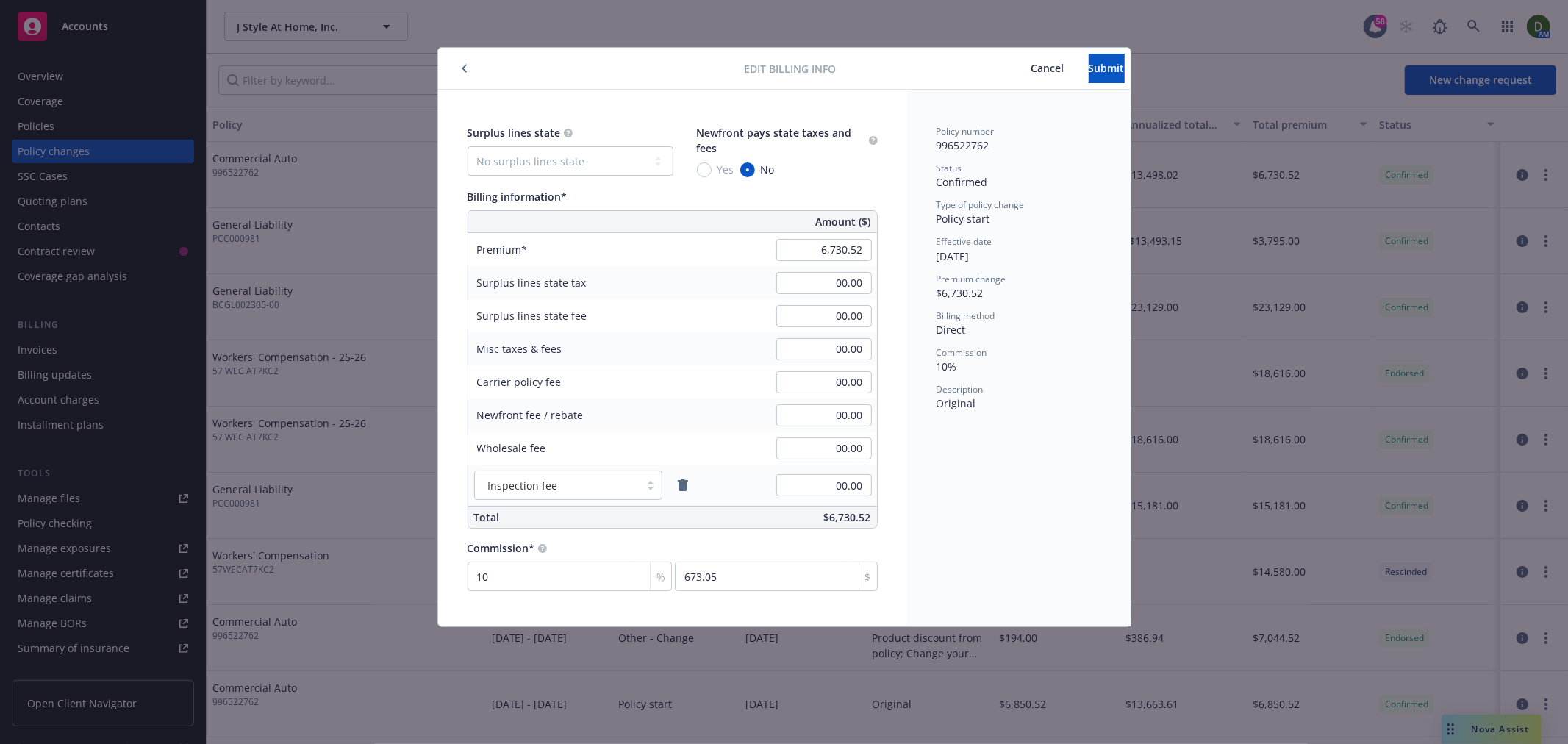
click at [462, 68] on icon "button" at bounding box center [463, 69] width 4 height 8
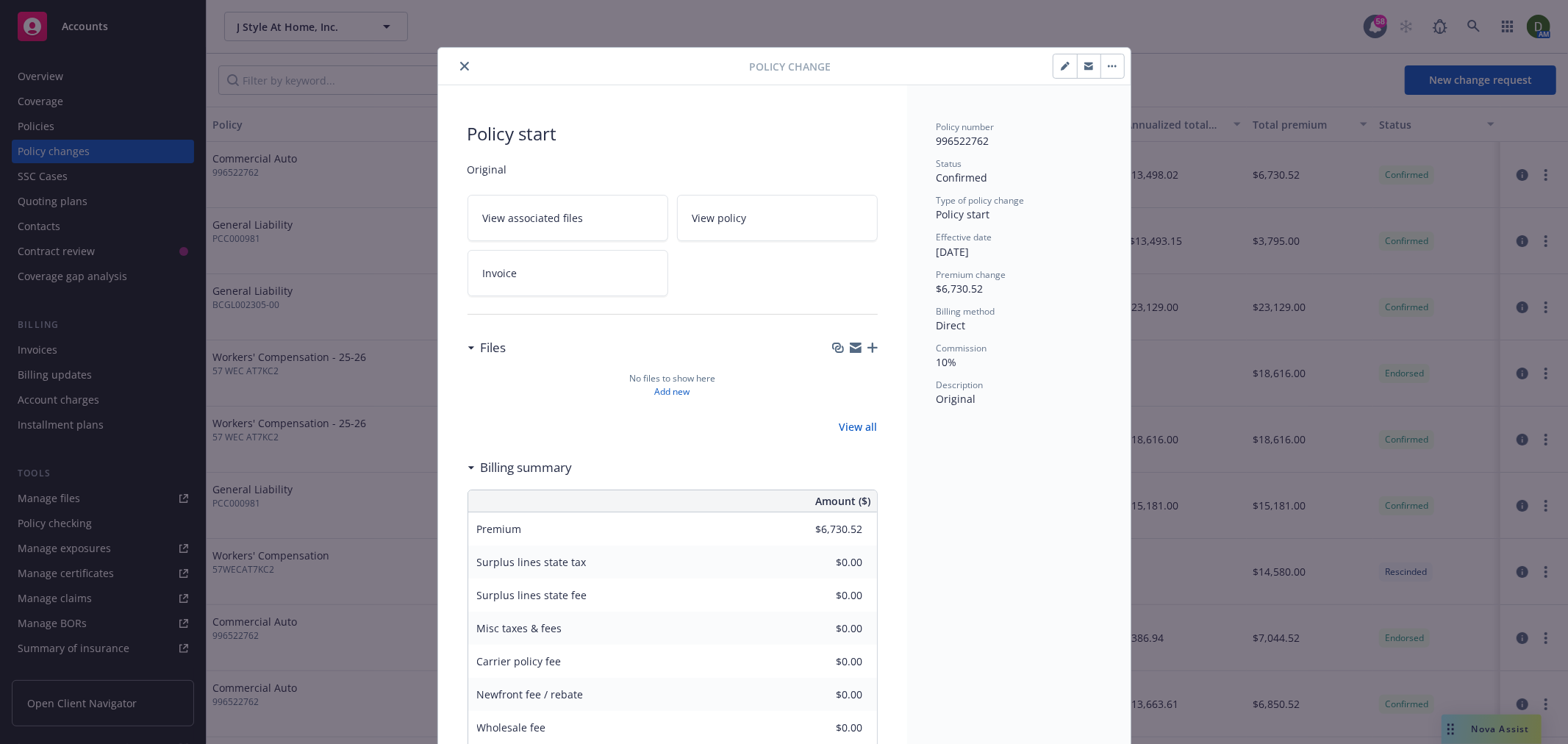
click at [462, 68] on icon "close" at bounding box center [464, 66] width 9 height 9
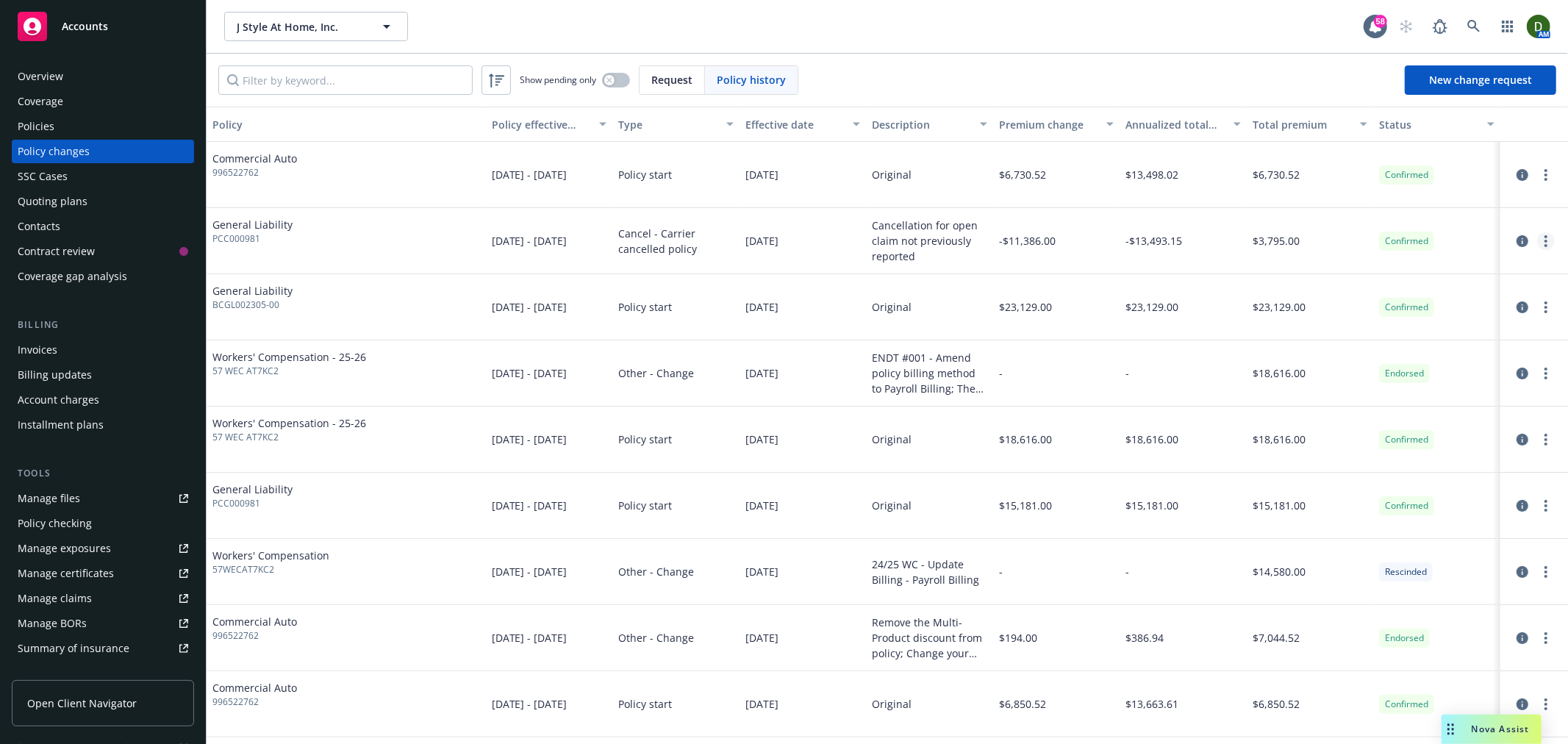
click at [1538, 238] on link "more" at bounding box center [1546, 240] width 17 height 17
click at [1384, 357] on link "Edit billing info" at bounding box center [1417, 360] width 252 height 30
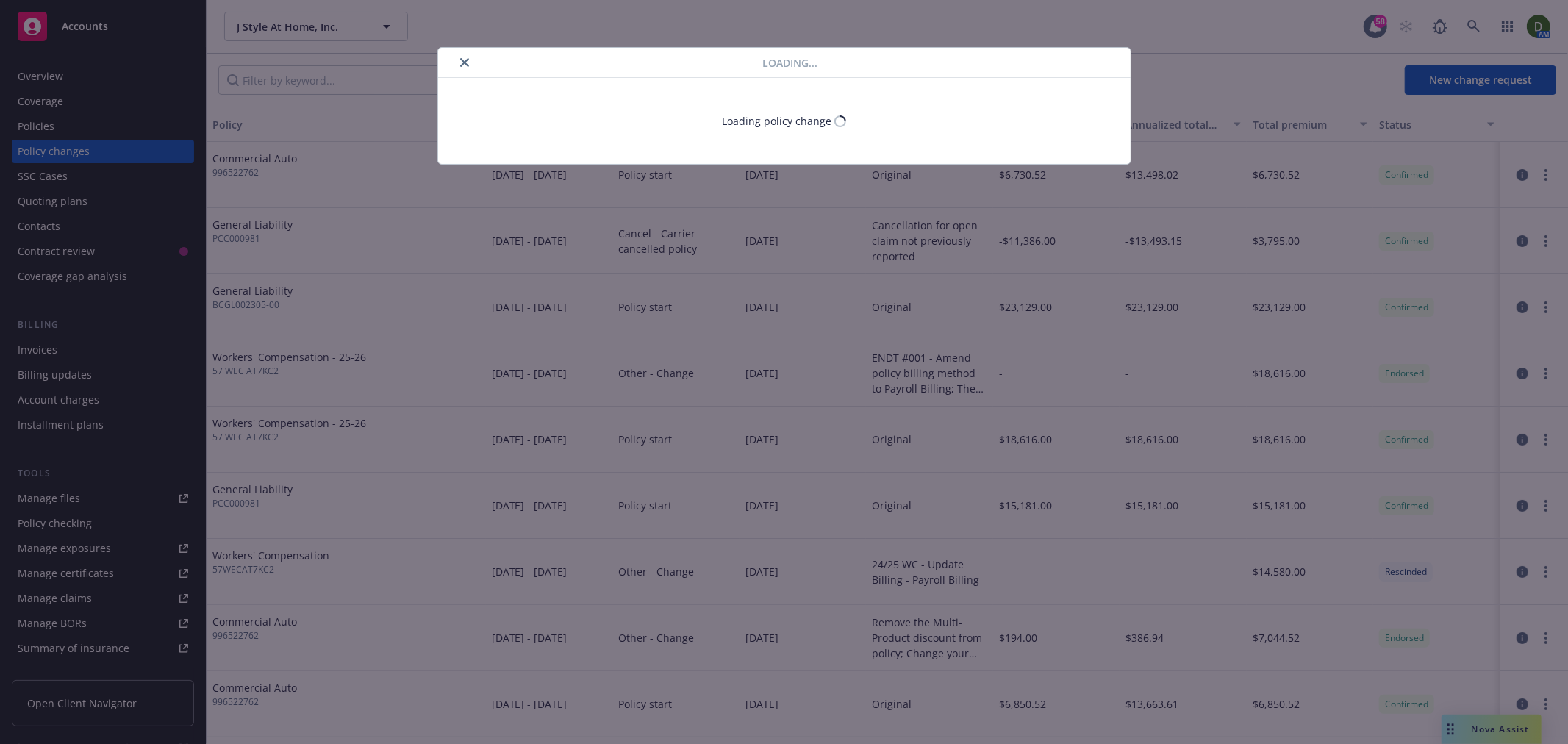
select select "CA"
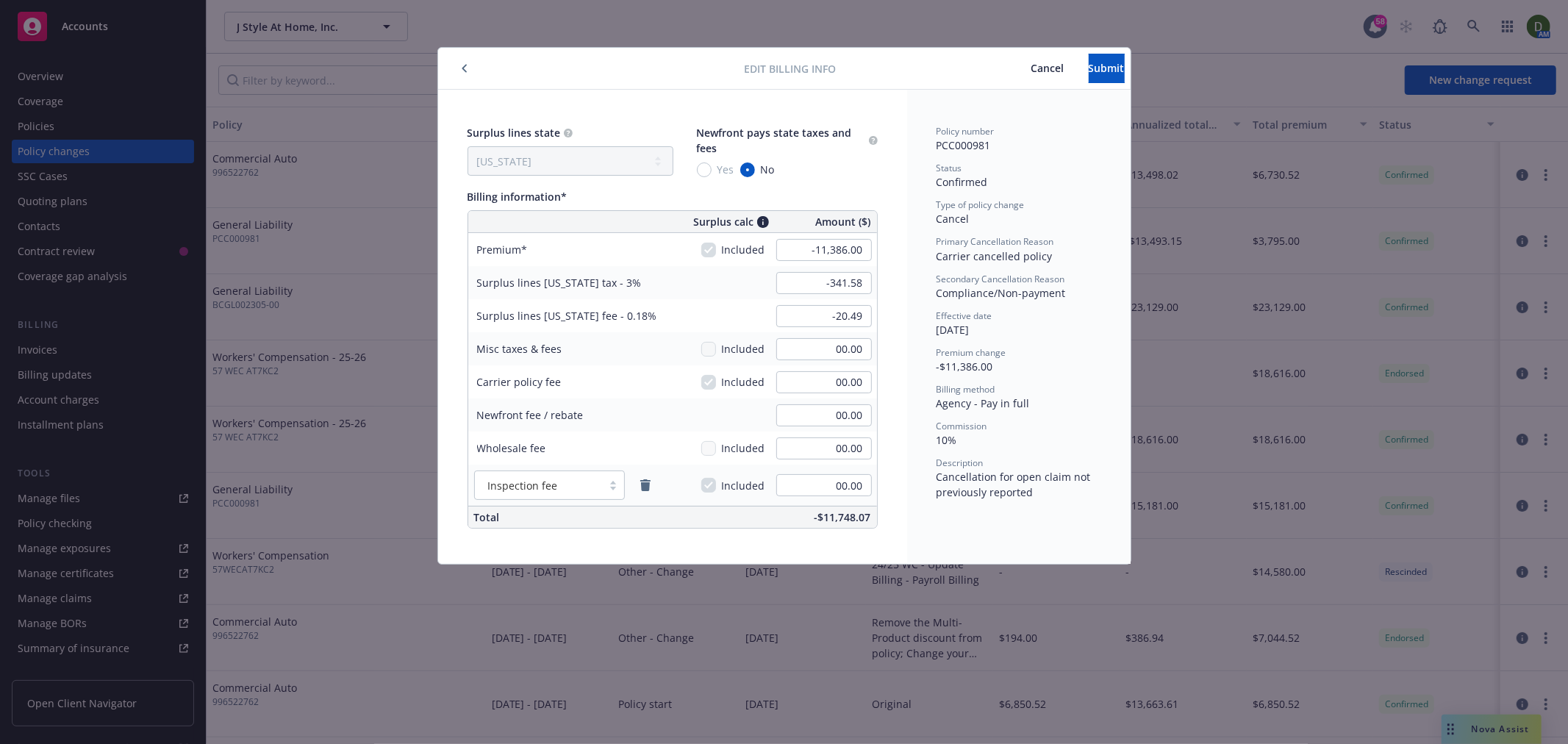
drag, startPoint x: 991, startPoint y: 72, endPoint x: 975, endPoint y: 77, distance: 16.8
click at [1031, 72] on span "Cancel" at bounding box center [1048, 67] width 33 height 14
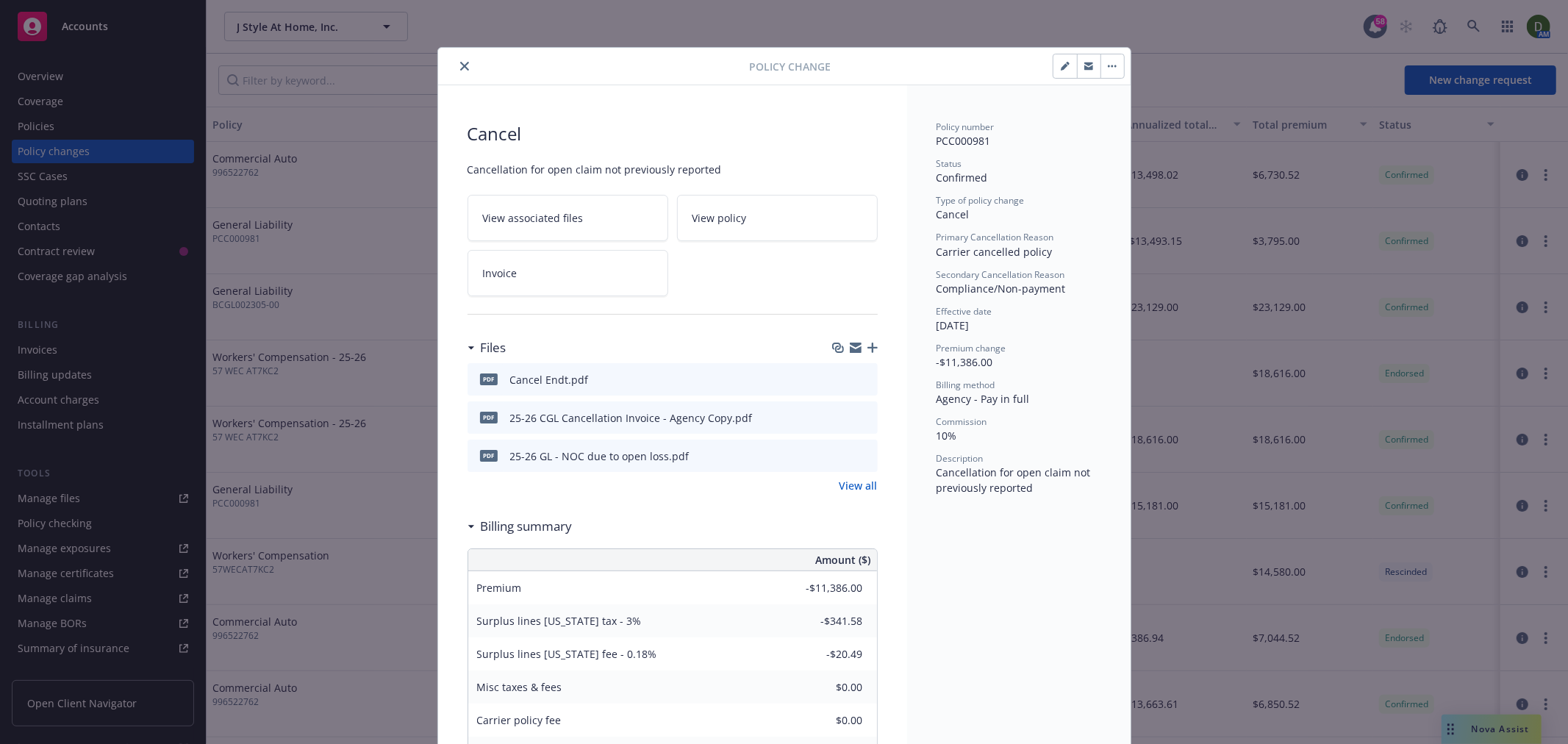
click at [460, 66] on icon "close" at bounding box center [464, 66] width 9 height 9
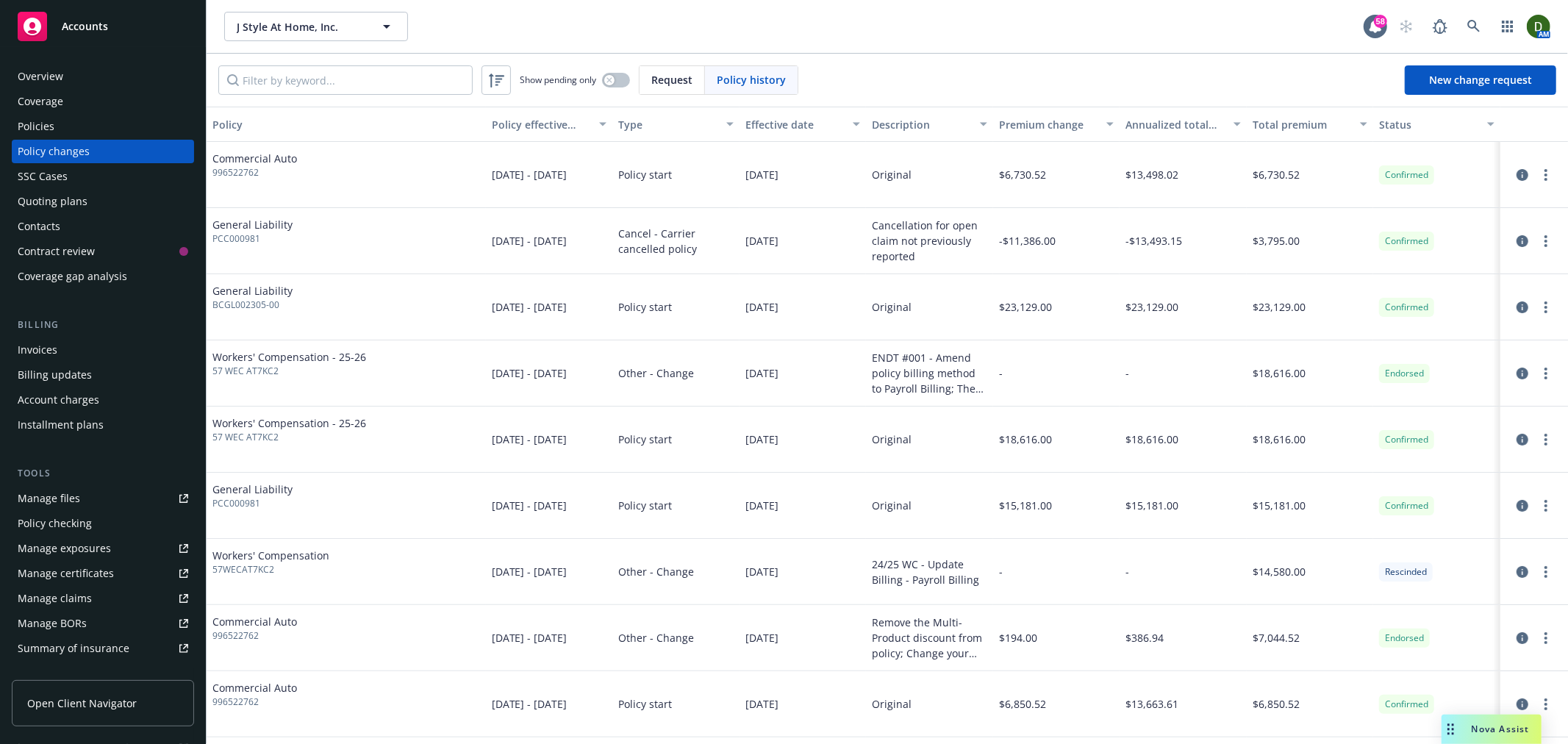
click at [86, 338] on div "Invoices" at bounding box center [102, 350] width 170 height 24
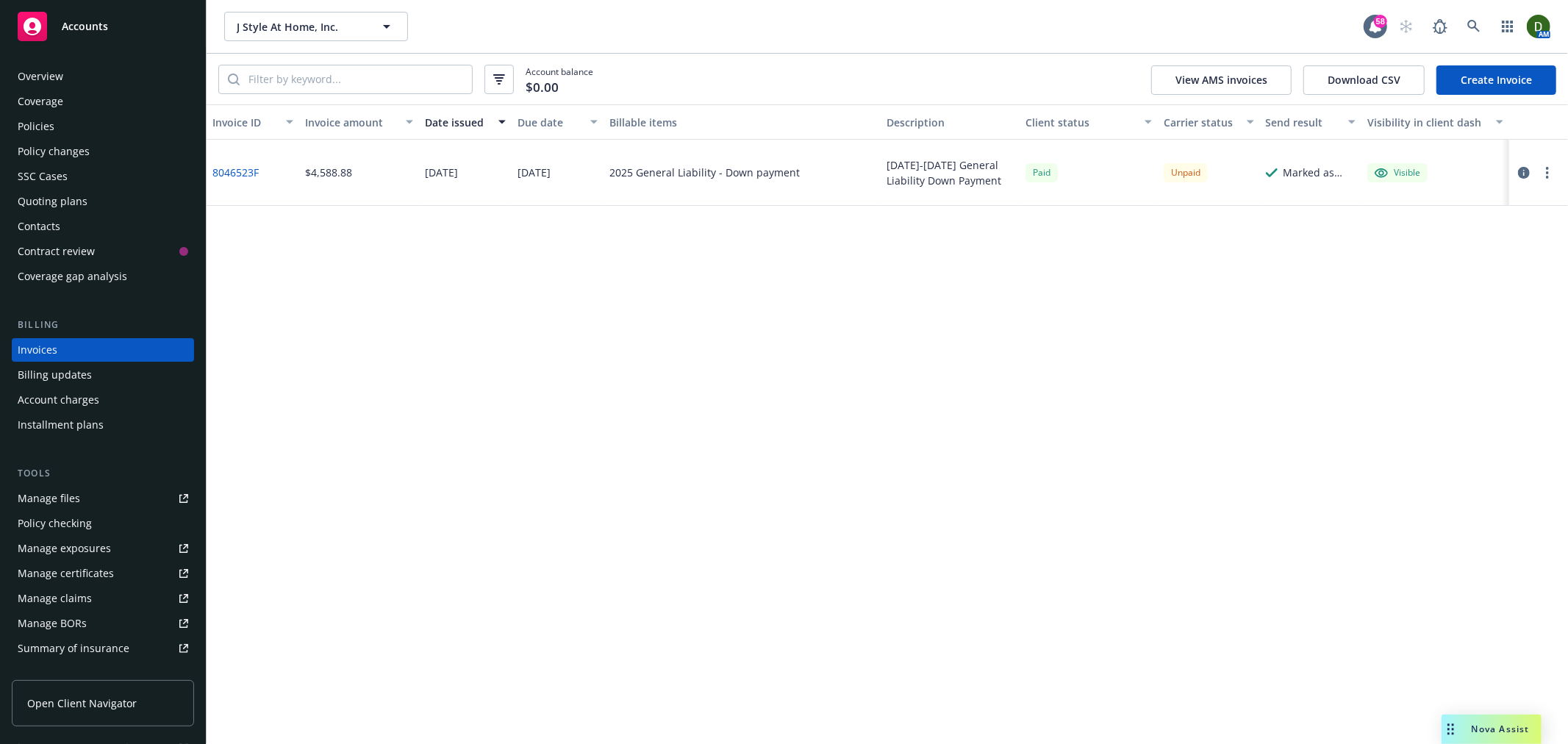
click at [1457, 91] on link "Create Invoice" at bounding box center [1497, 81] width 120 height 30
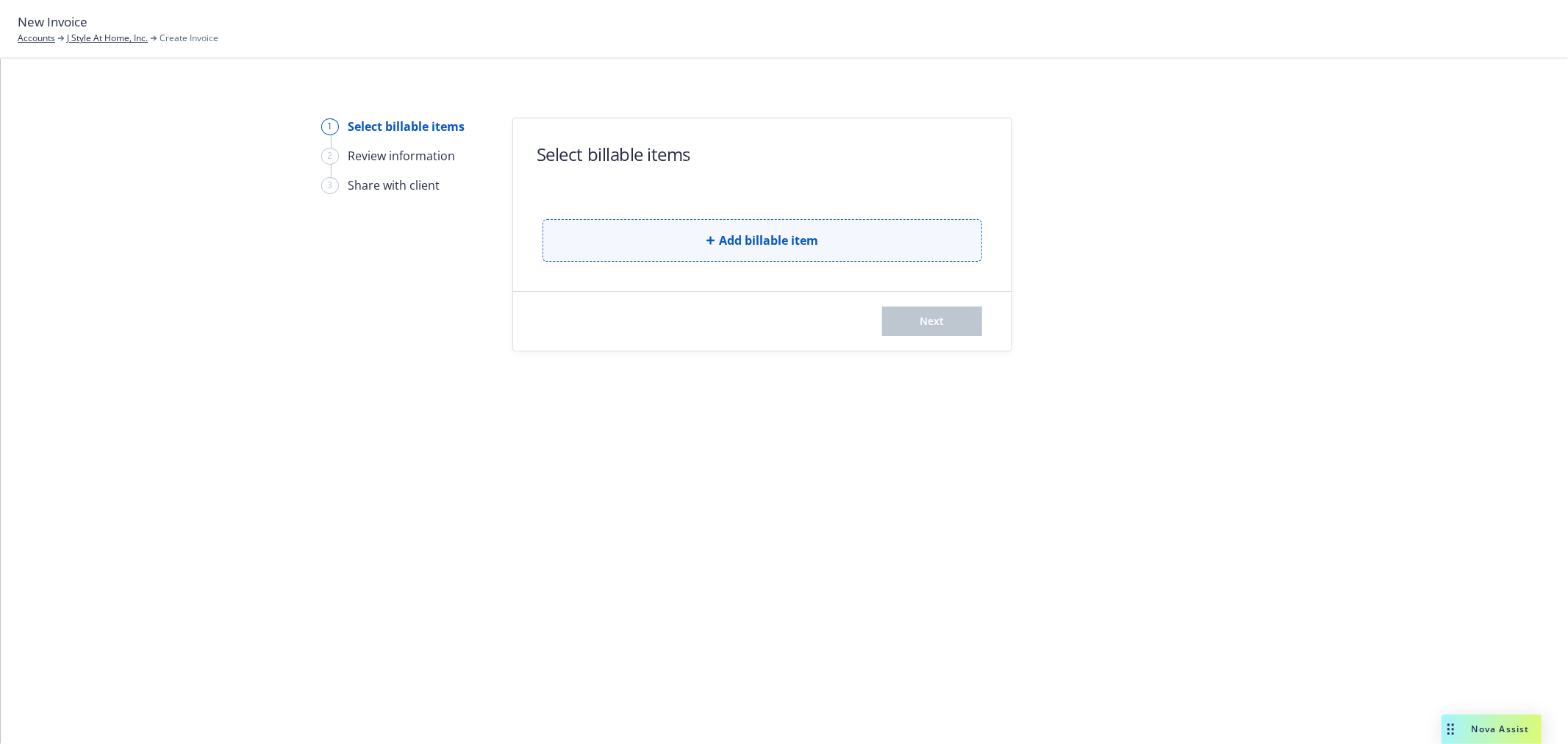
click at [651, 258] on button "Add billable item" at bounding box center [762, 240] width 440 height 43
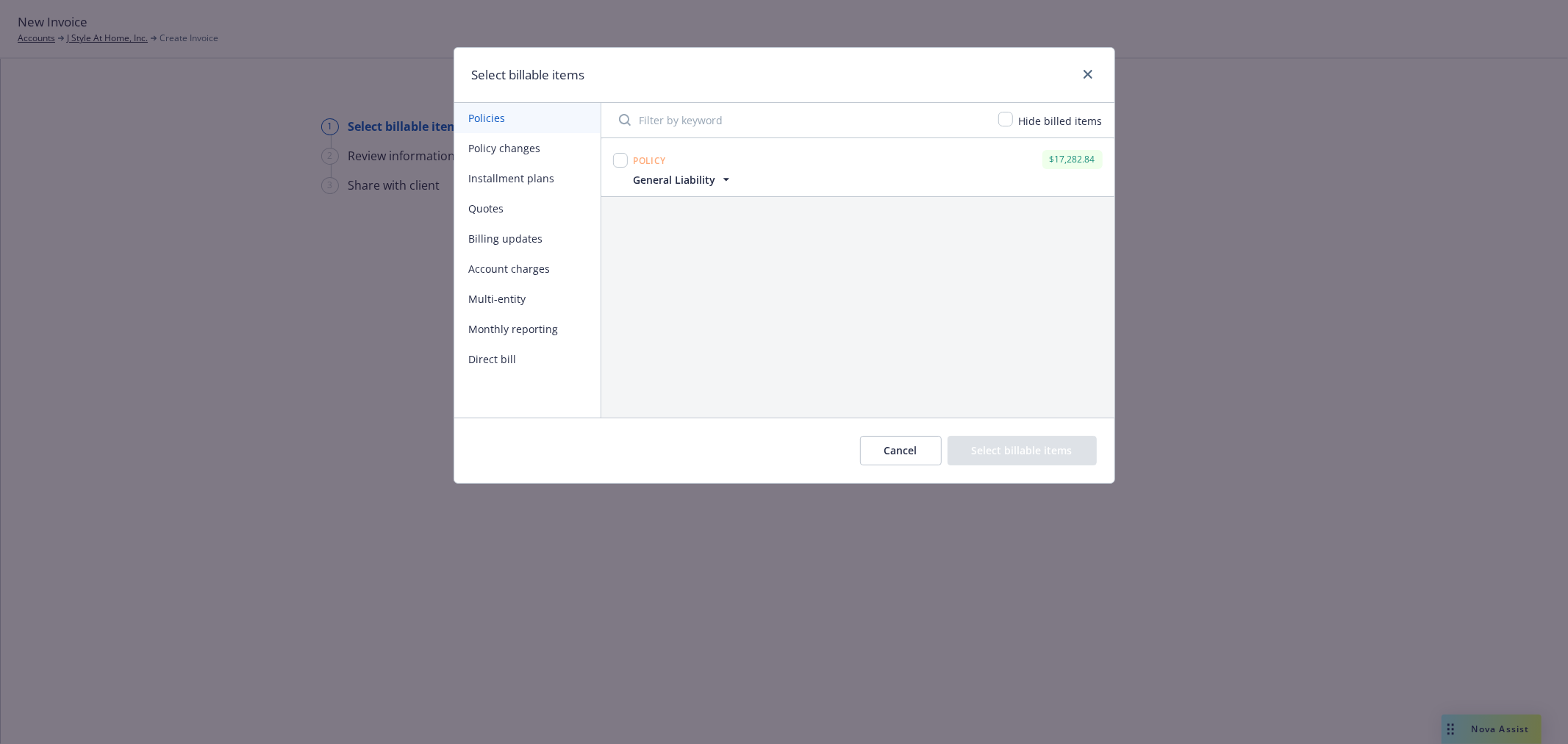
click at [540, 145] on button "Policy changes" at bounding box center [528, 148] width 147 height 30
click at [540, 170] on button "Installment plans" at bounding box center [528, 178] width 147 height 30
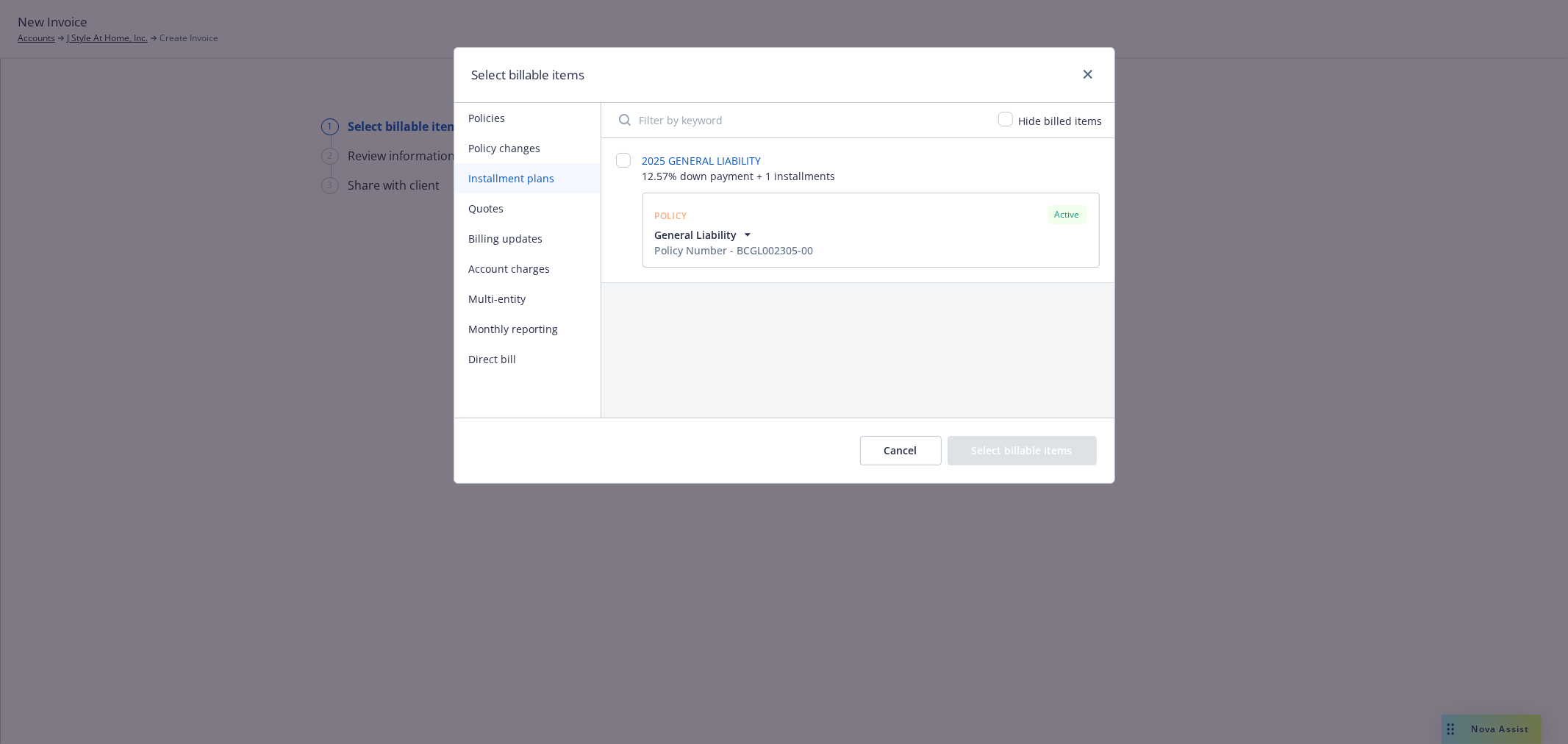
click at [538, 207] on button "Quotes" at bounding box center [528, 208] width 147 height 30
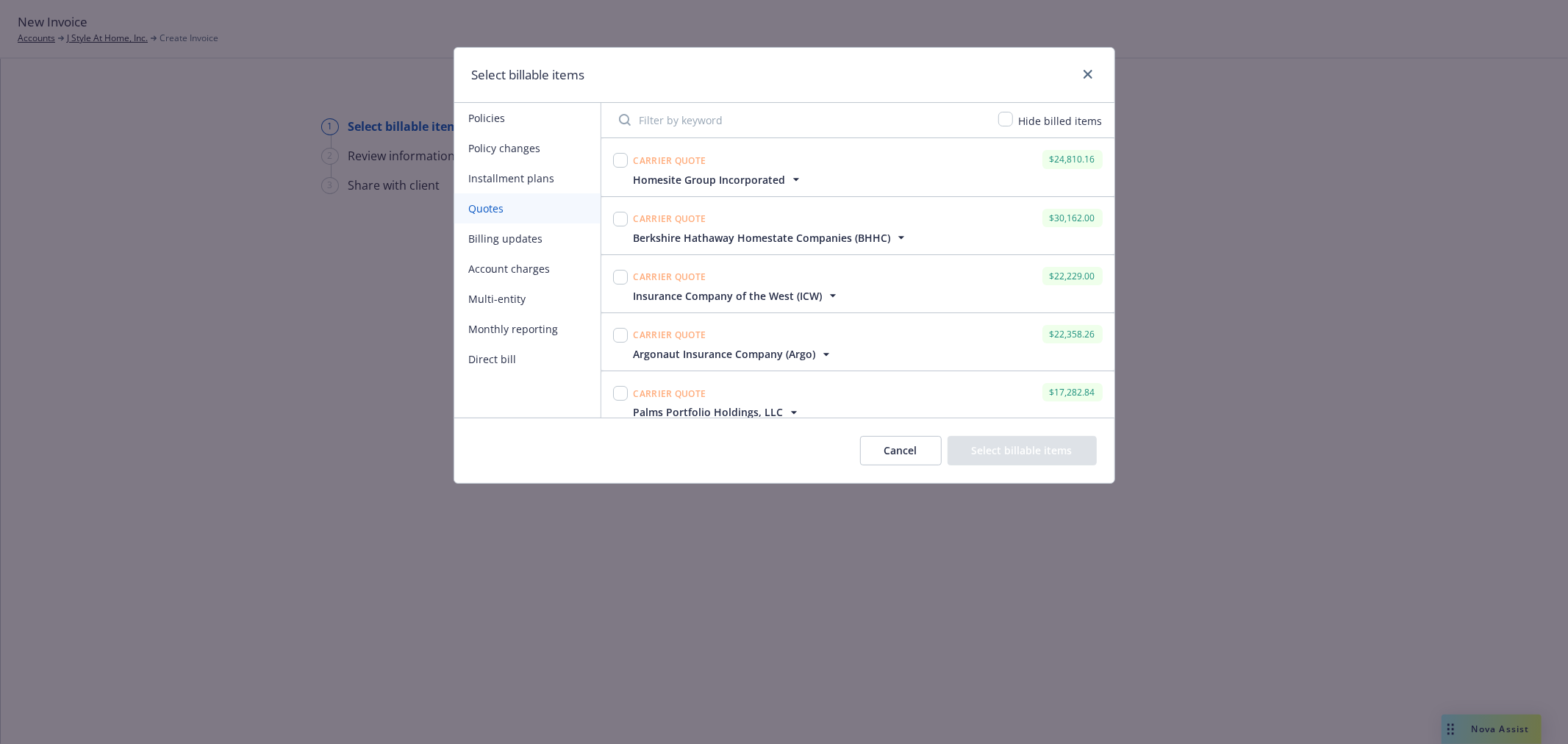
click at [518, 233] on button "Billing updates" at bounding box center [528, 239] width 147 height 30
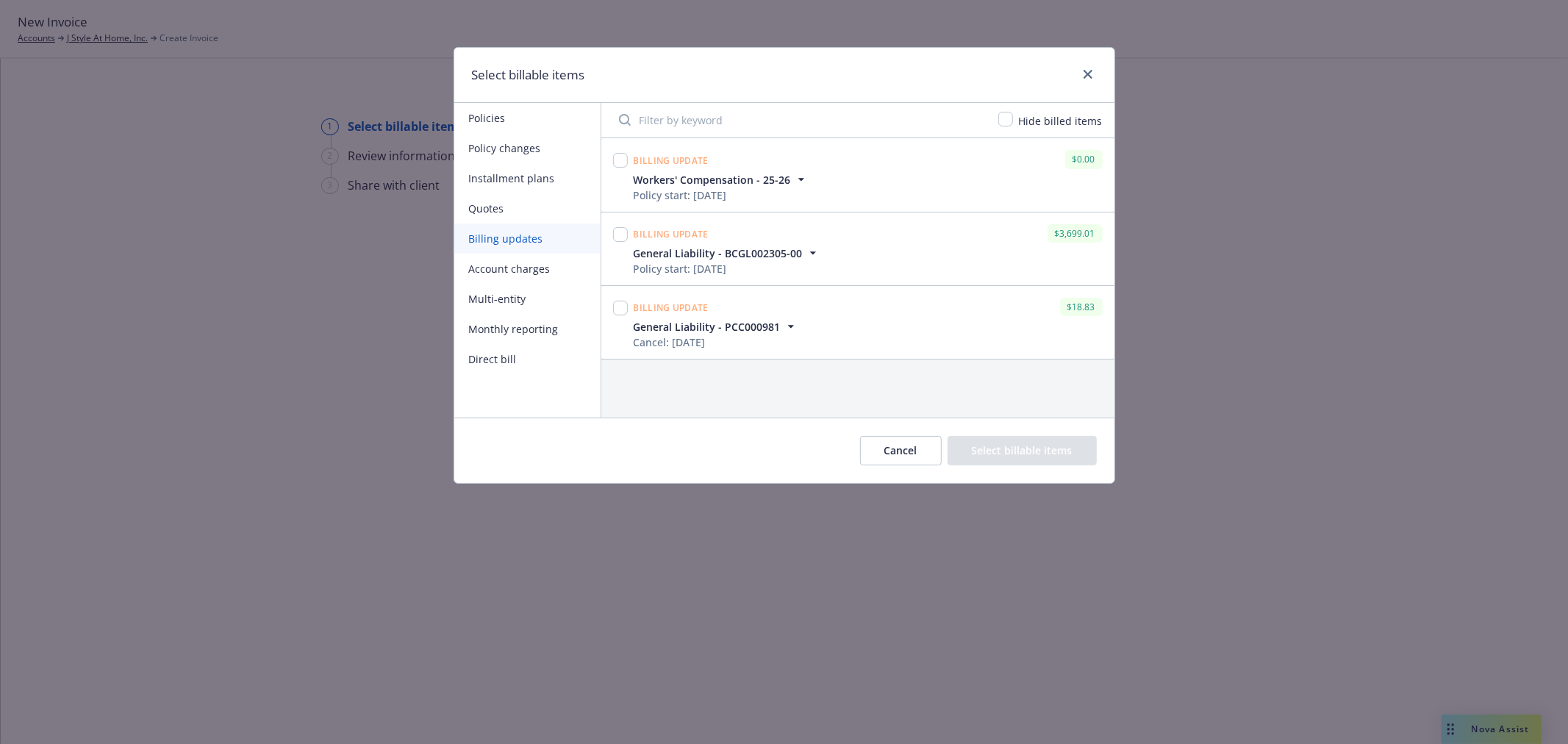
click at [733, 252] on span "General Liability - BCGL002305-00" at bounding box center [718, 253] width 169 height 16
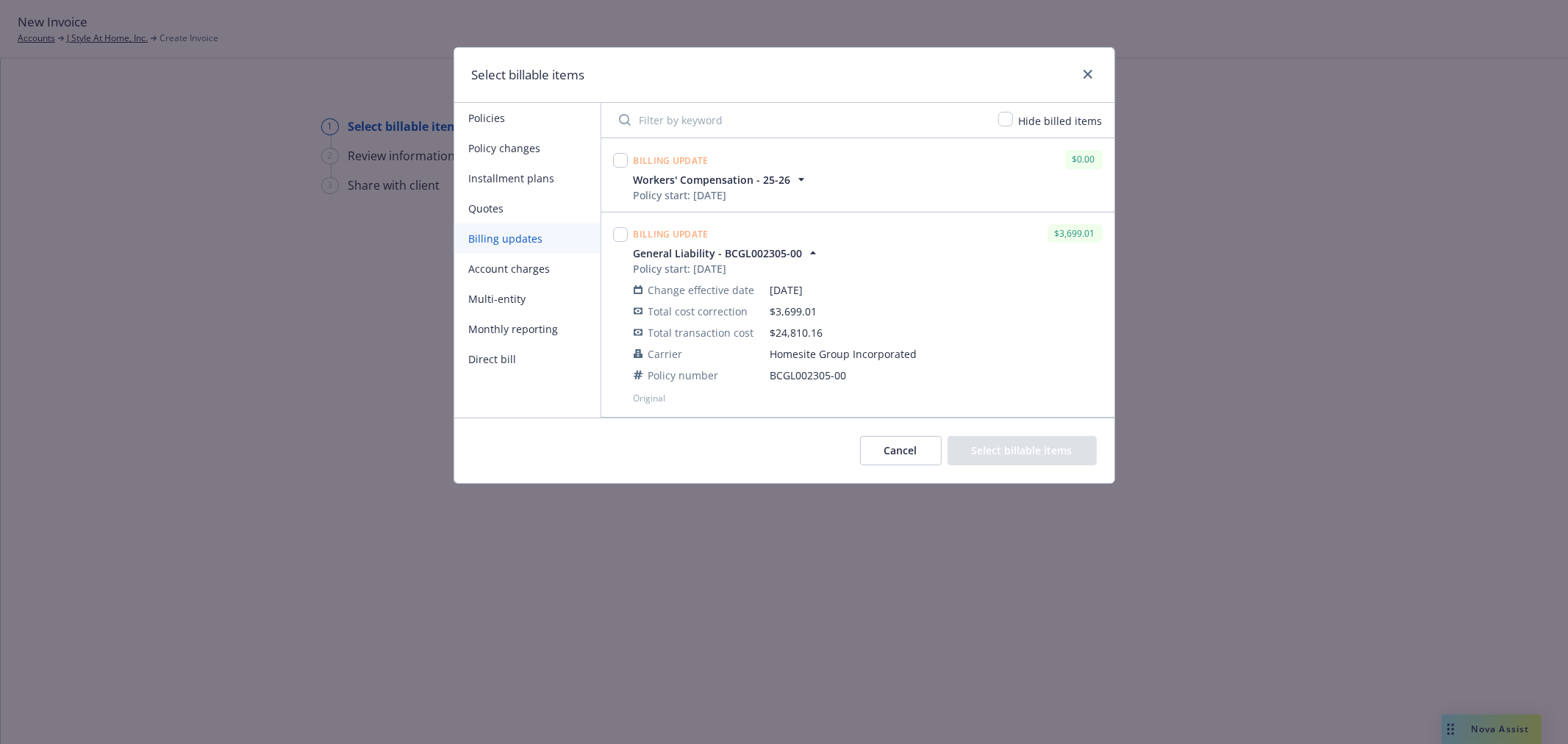
scroll to position [72, 0]
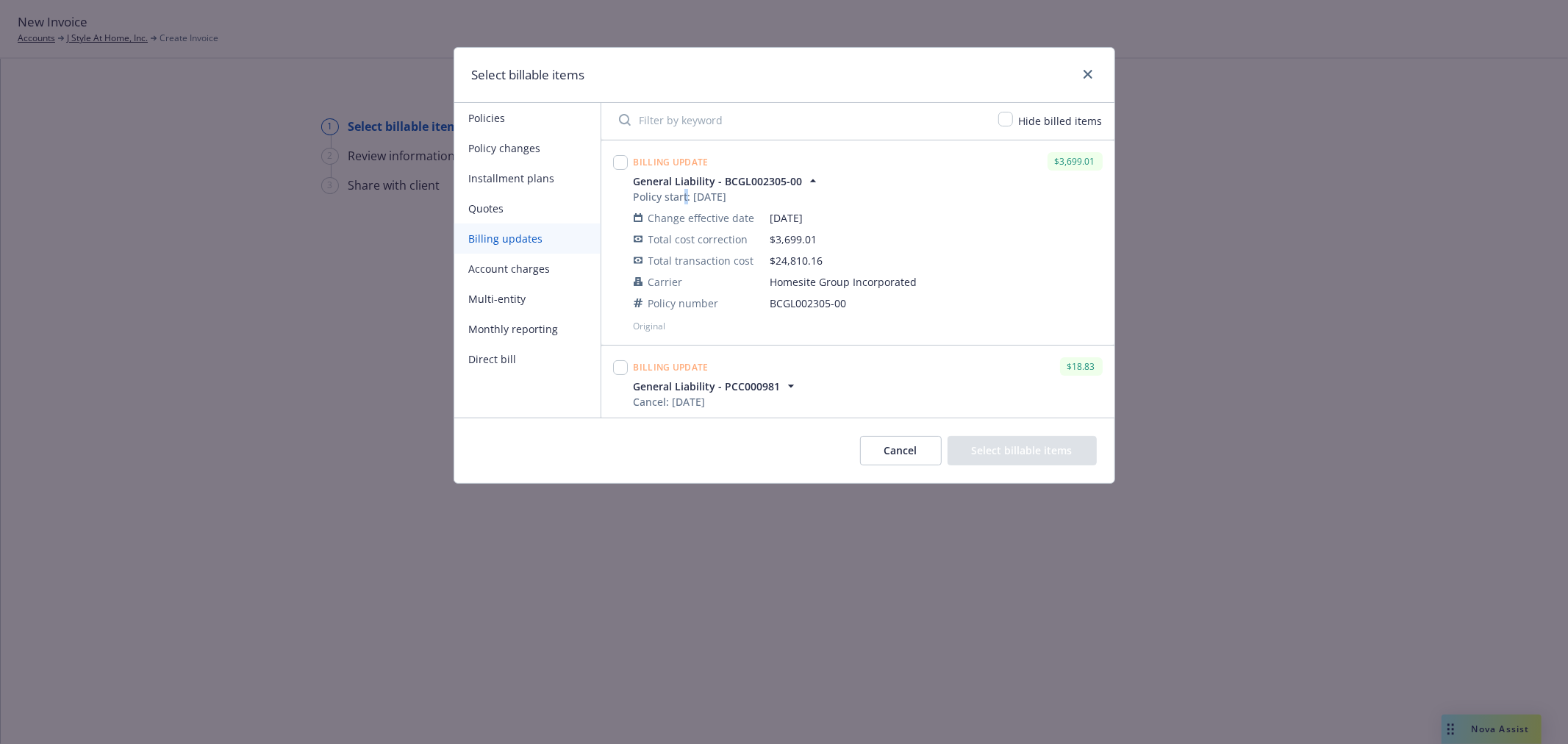
click at [686, 196] on div "Policy start: 09/23/2025" at bounding box center [727, 197] width 187 height 16
click at [708, 182] on span "General Liability - BCGL002305-00" at bounding box center [718, 181] width 169 height 16
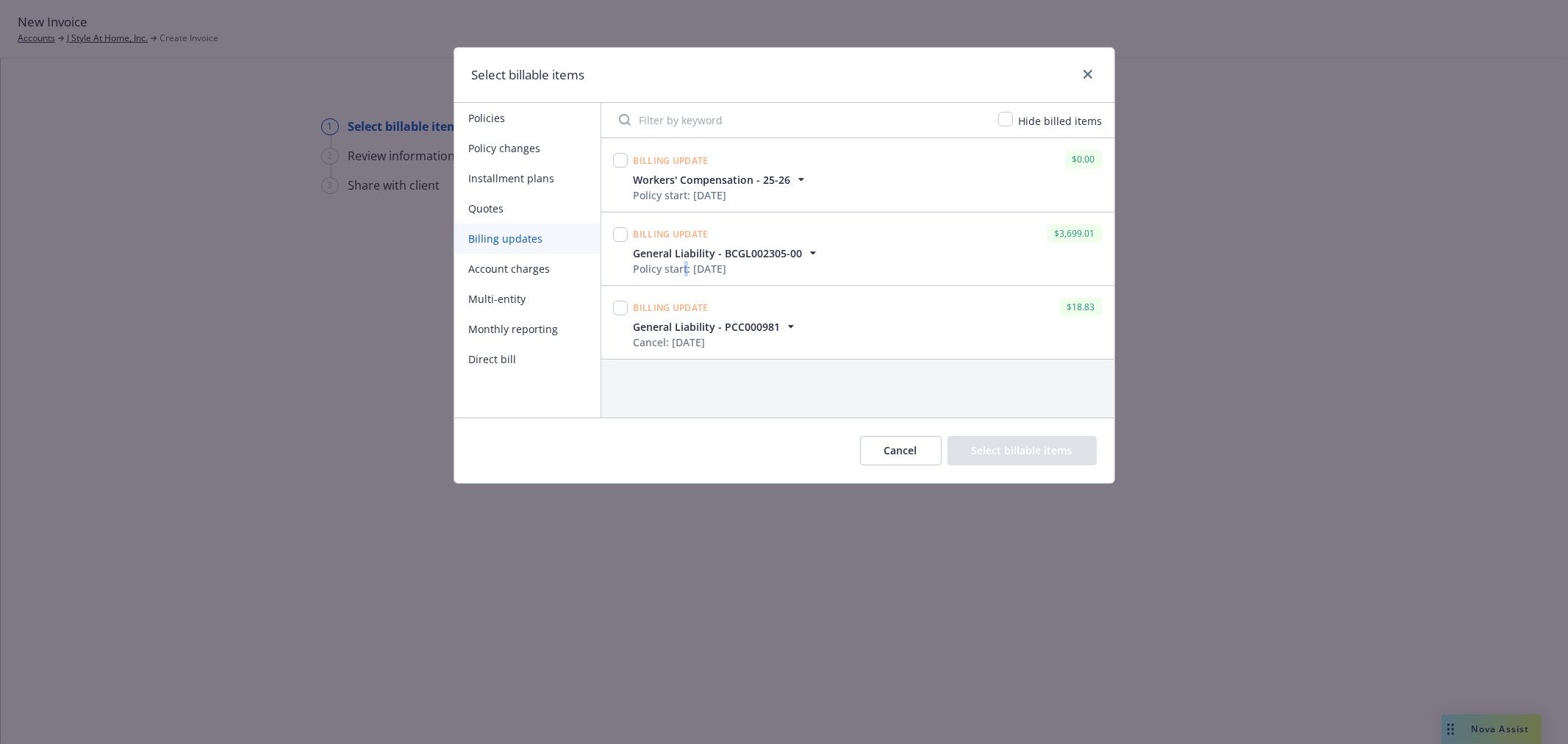
scroll to position [0, 0]
click at [566, 258] on button "Account charges" at bounding box center [528, 268] width 147 height 30
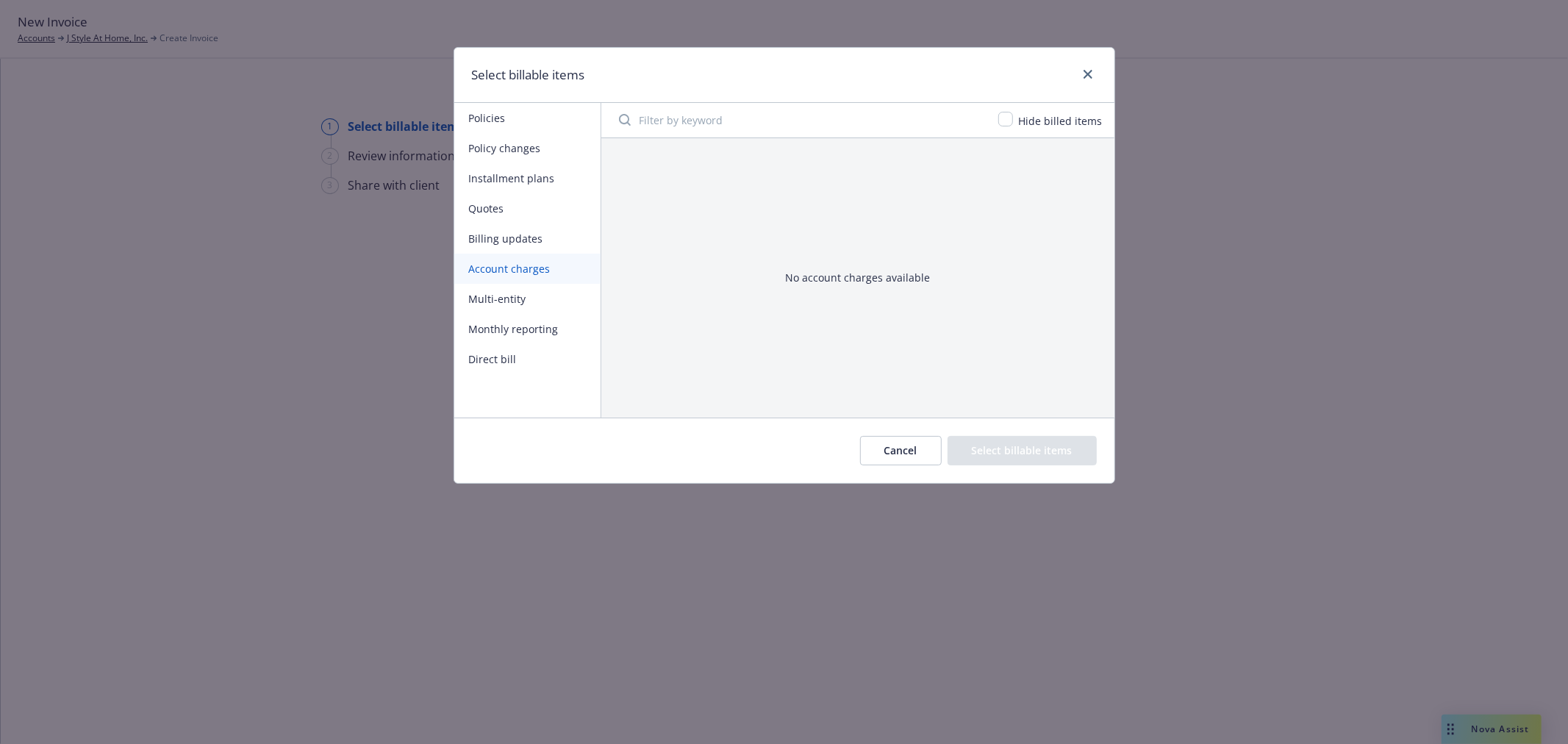
click at [540, 300] on button "Multi-entity" at bounding box center [528, 299] width 147 height 30
click at [538, 341] on button "Monthly reporting" at bounding box center [528, 328] width 147 height 30
click at [523, 356] on button "Direct bill" at bounding box center [528, 359] width 147 height 30
click at [534, 266] on button "Account charges" at bounding box center [528, 268] width 147 height 30
click at [548, 195] on button "Quotes" at bounding box center [528, 208] width 147 height 30
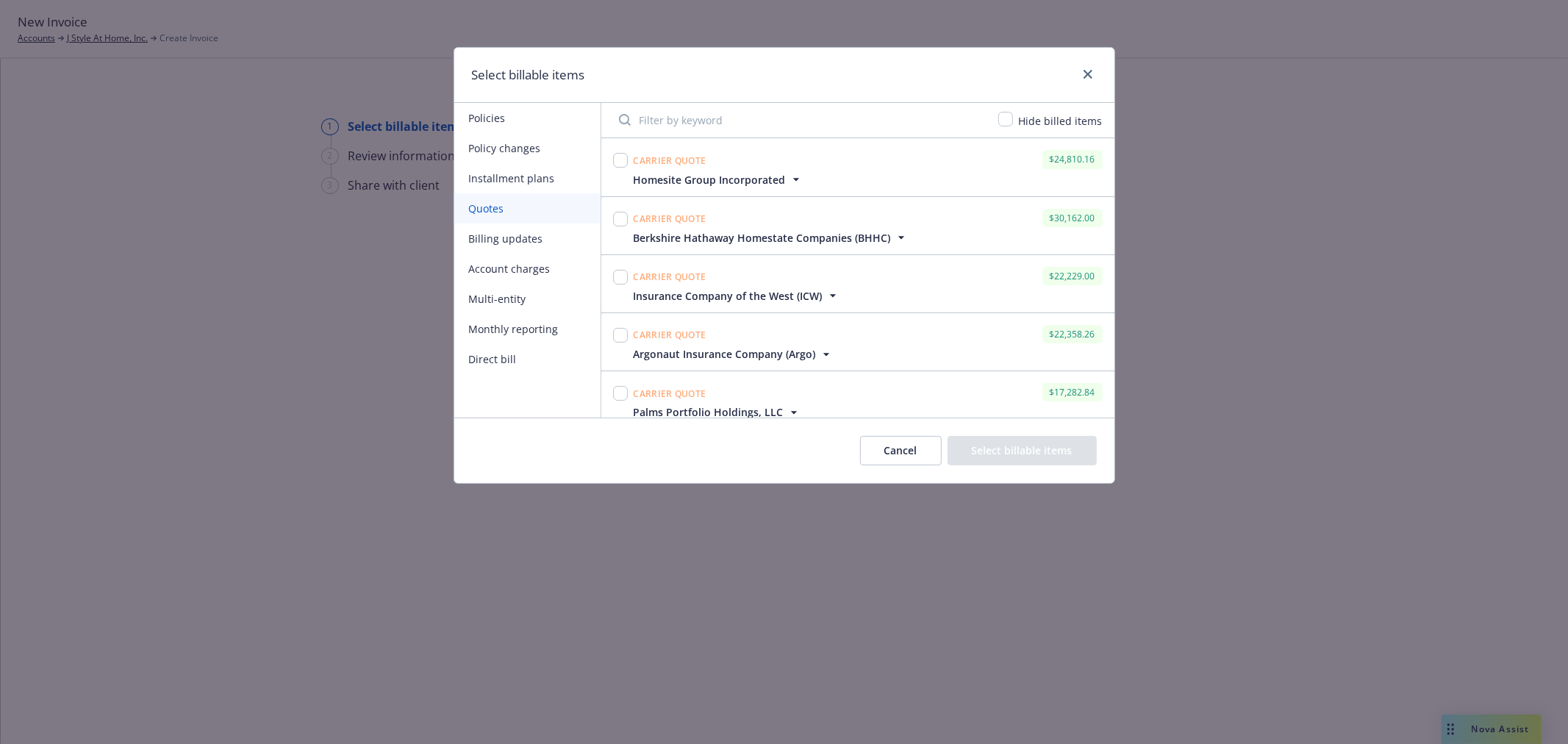
click at [560, 150] on button "Policy changes" at bounding box center [528, 148] width 147 height 30
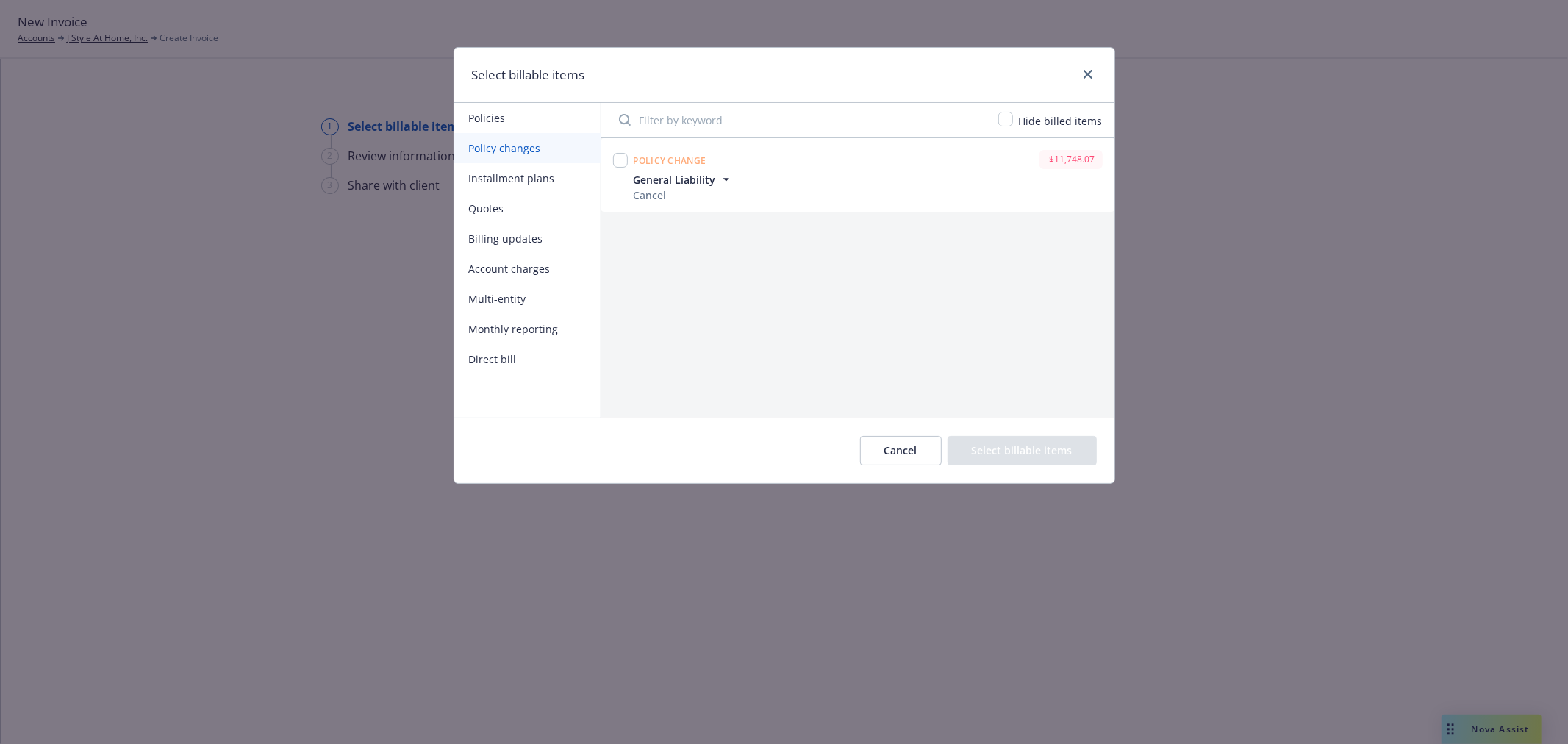
click at [537, 107] on button "Policies" at bounding box center [528, 118] width 147 height 30
click at [722, 170] on div "Policy $17,282.84" at bounding box center [868, 159] width 475 height 24
click at [714, 175] on span "General Liability" at bounding box center [675, 179] width 82 height 16
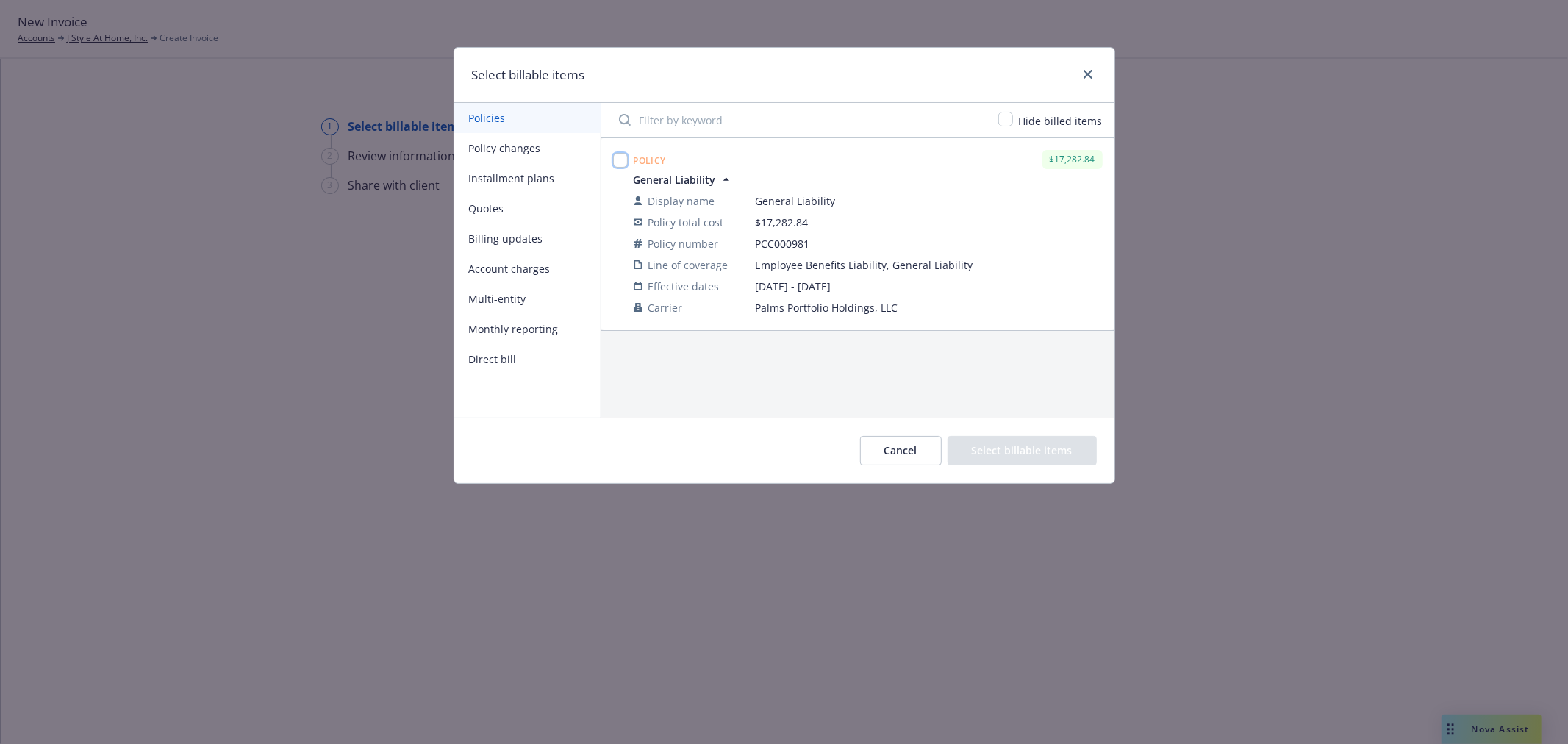
click at [617, 162] on input "checkbox" at bounding box center [621, 160] width 15 height 15
checkbox input "true"
click at [546, 147] on button "Policy changes" at bounding box center [528, 148] width 147 height 30
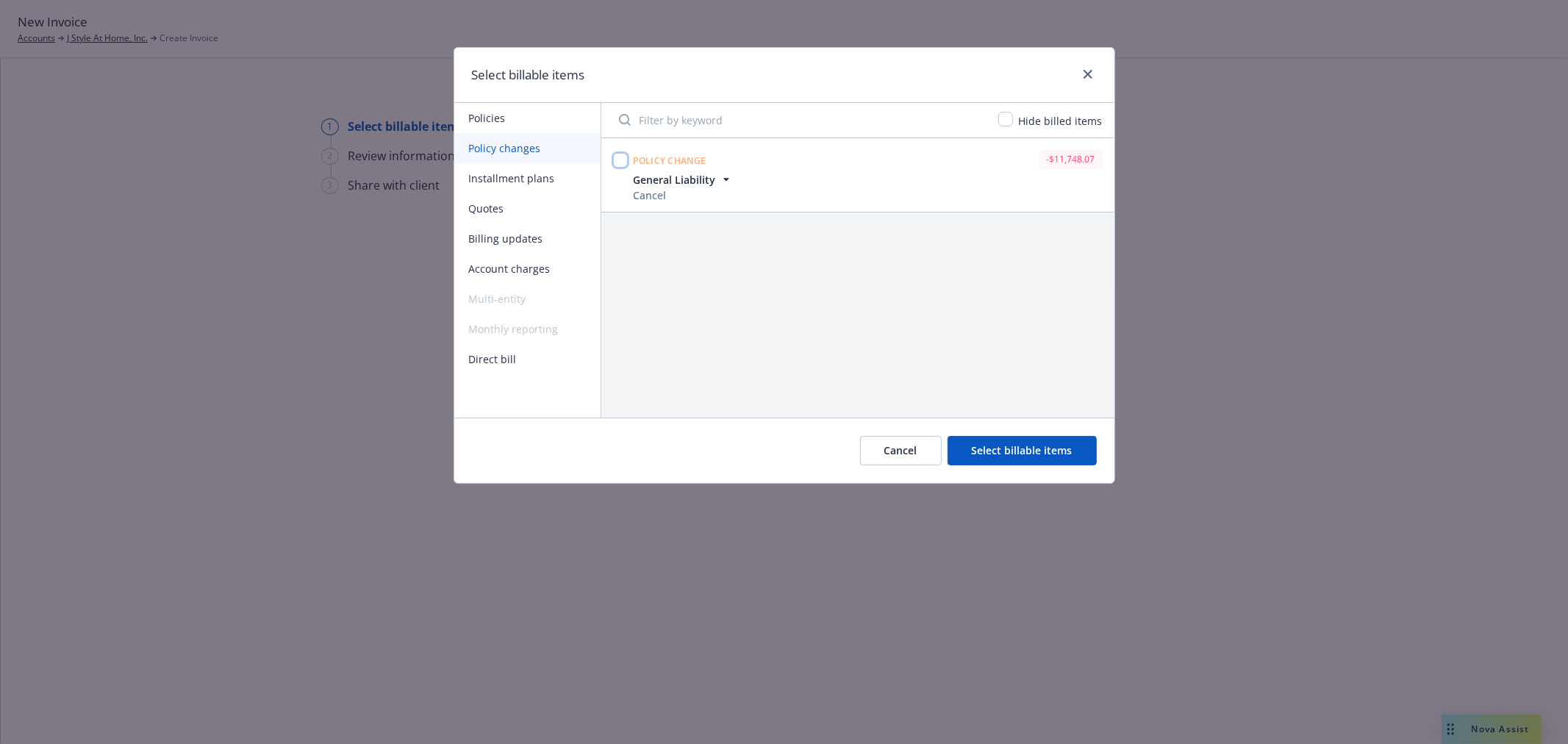
click at [626, 165] on input "checkbox" at bounding box center [621, 160] width 15 height 15
checkbox input "true"
click at [983, 456] on button "Select billable items" at bounding box center [1021, 451] width 149 height 30
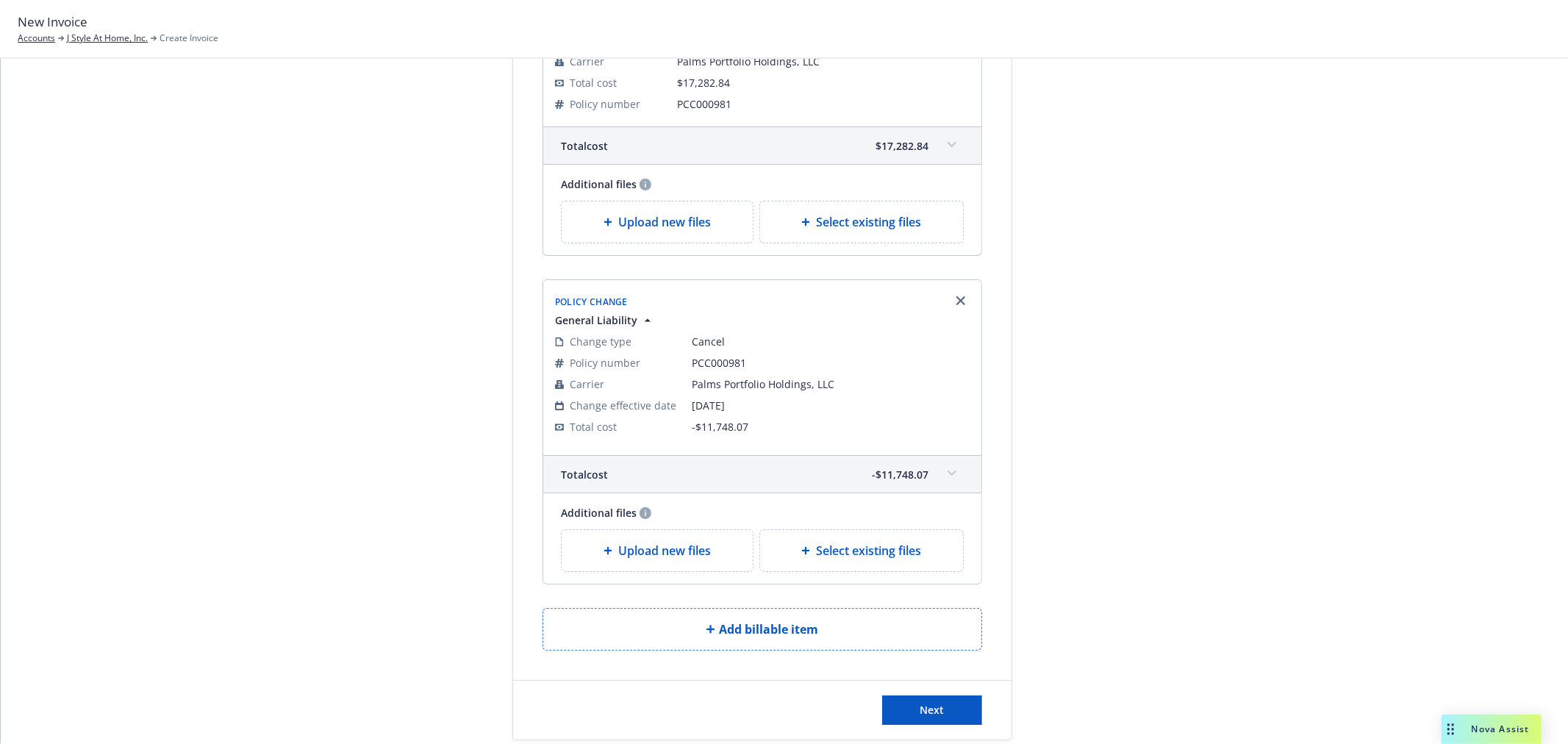
scroll to position [244, 0]
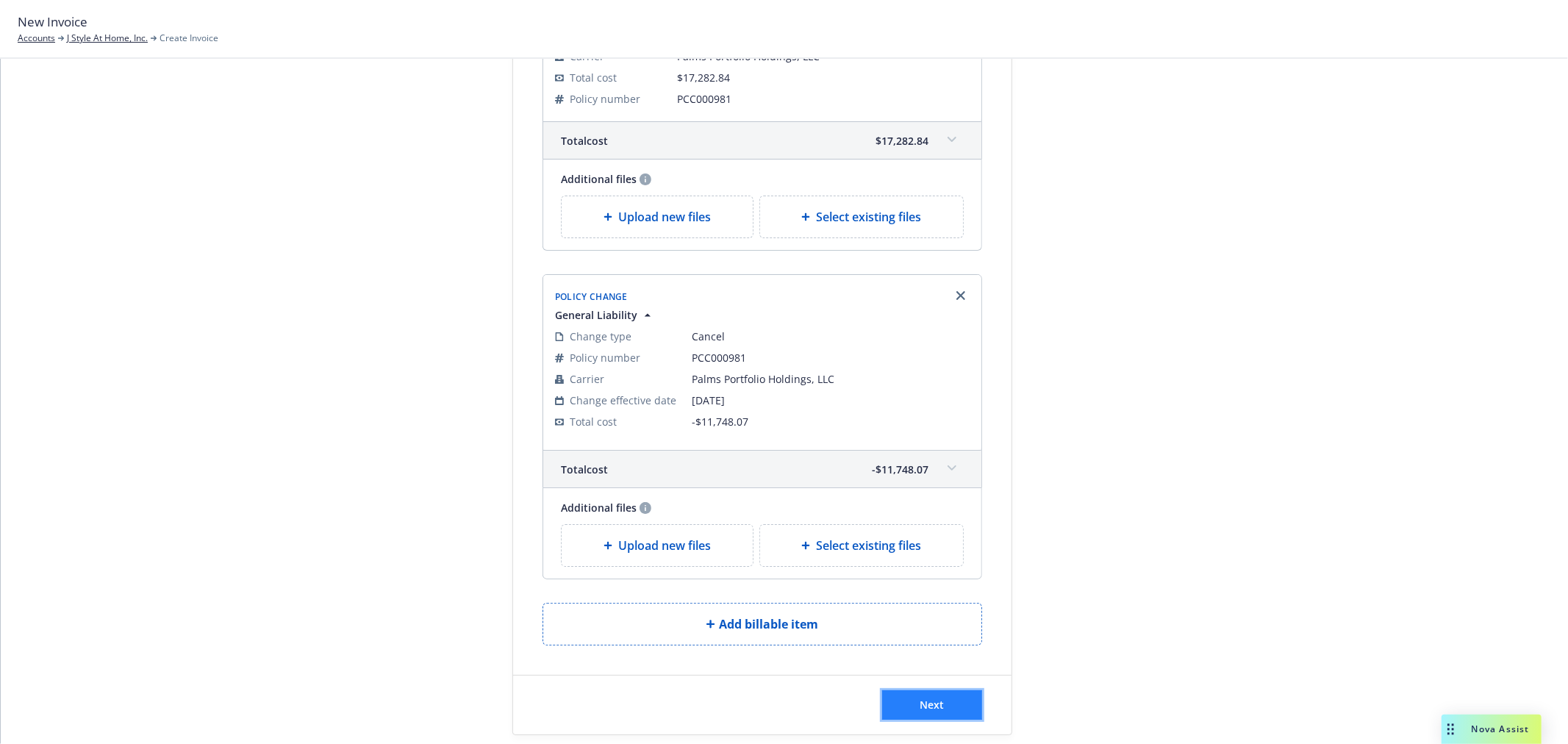
click at [910, 720] on button "Next" at bounding box center [932, 705] width 100 height 30
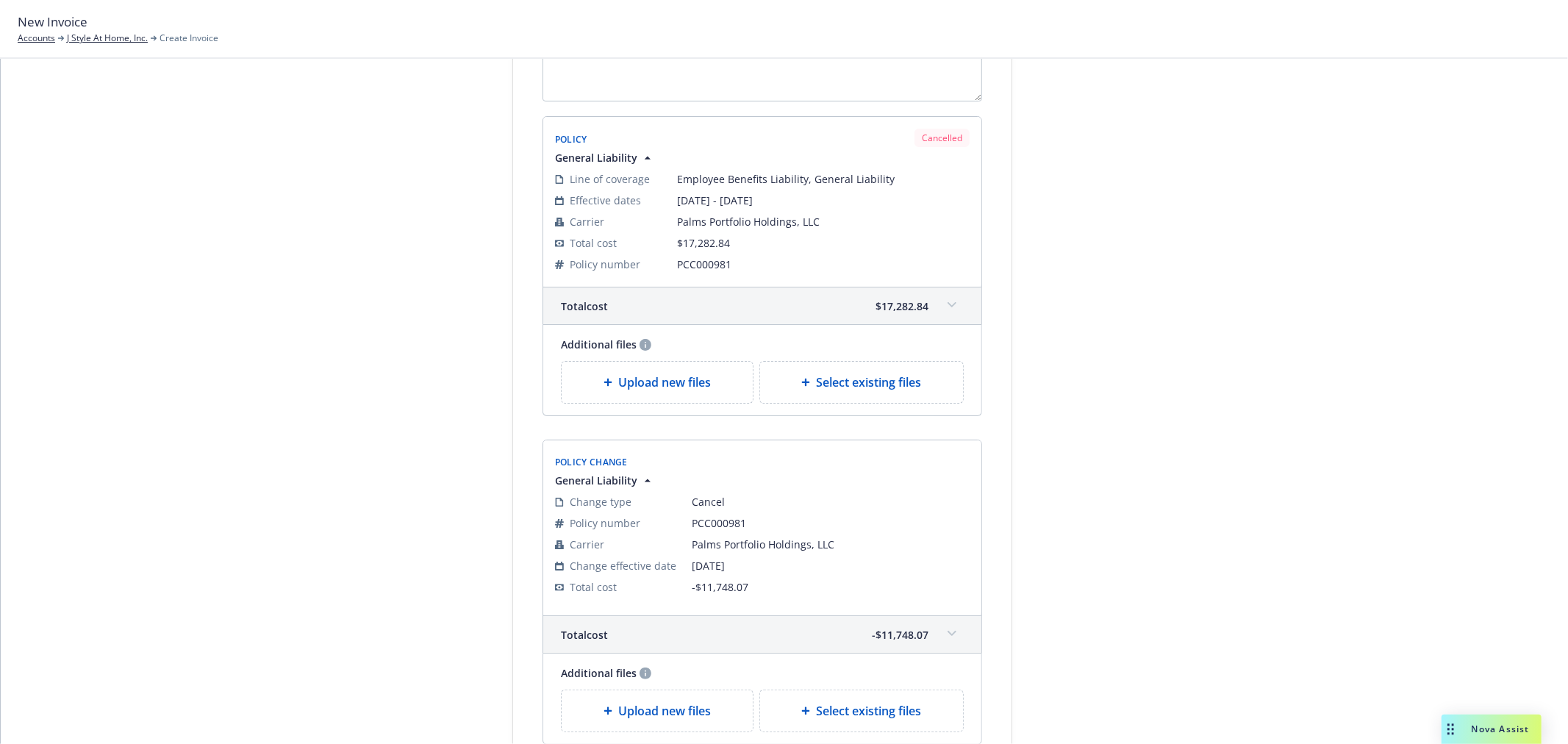
scroll to position [0, 0]
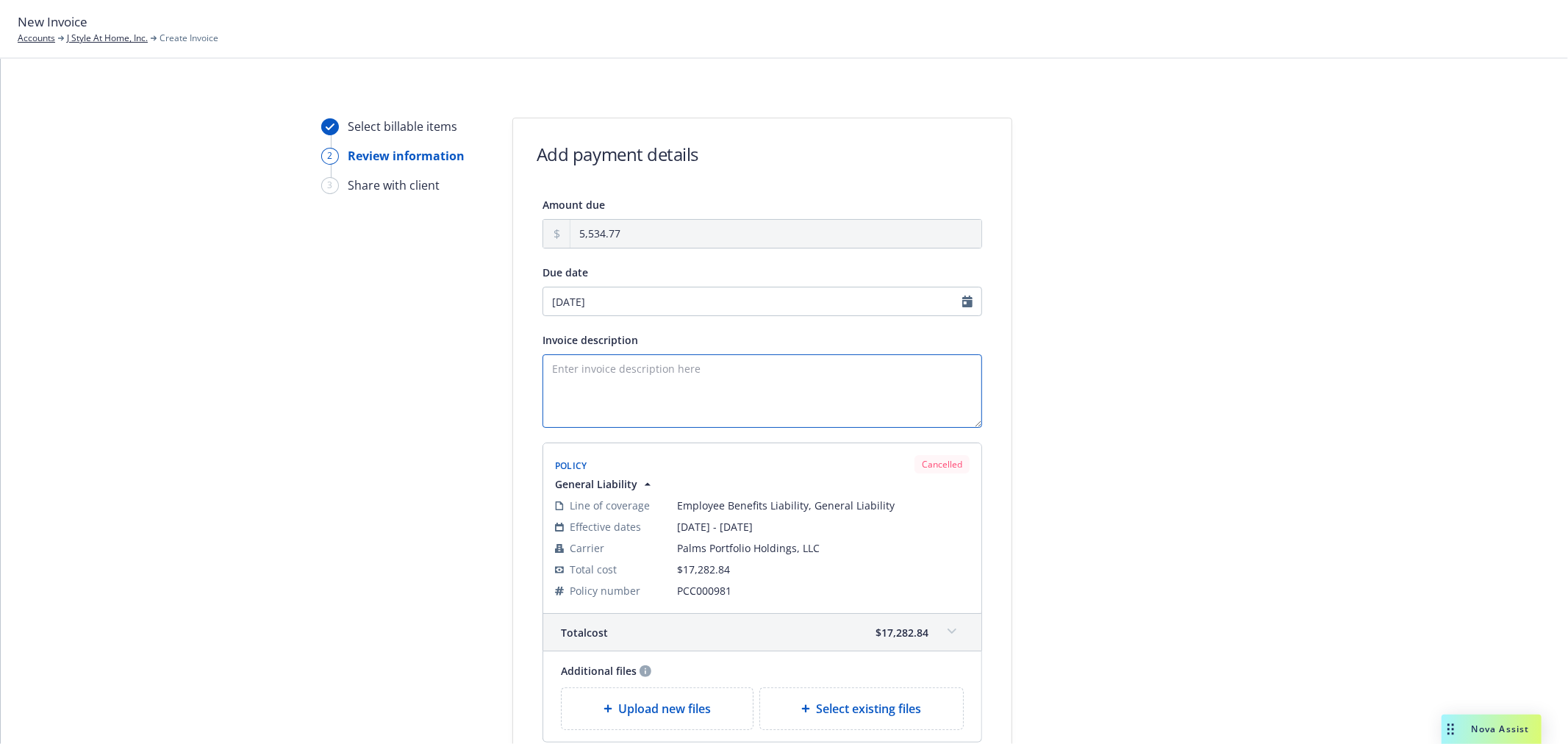
click at [630, 376] on textarea "Invoice description" at bounding box center [762, 391] width 440 height 73
paste textarea "General Liability"
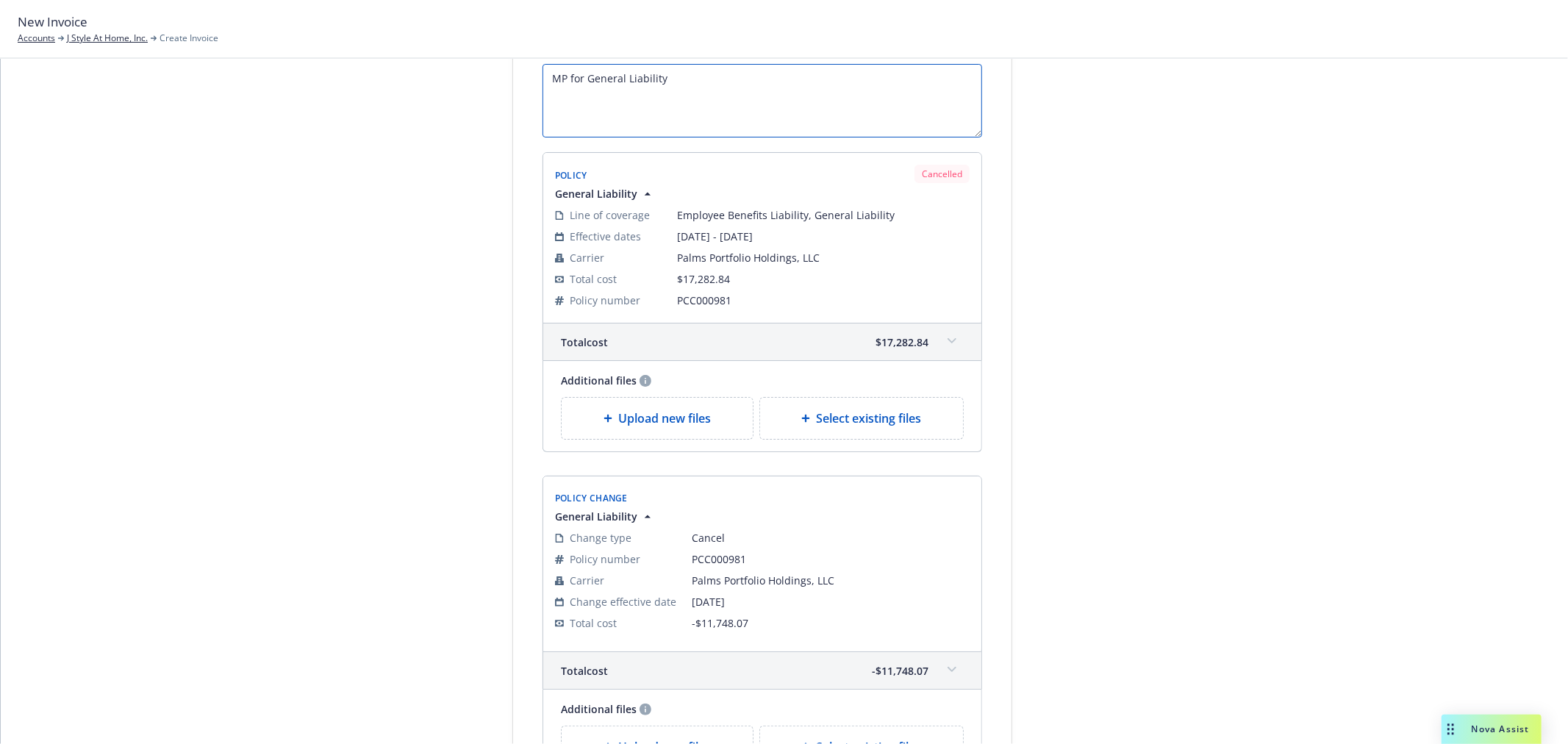
scroll to position [105, 0]
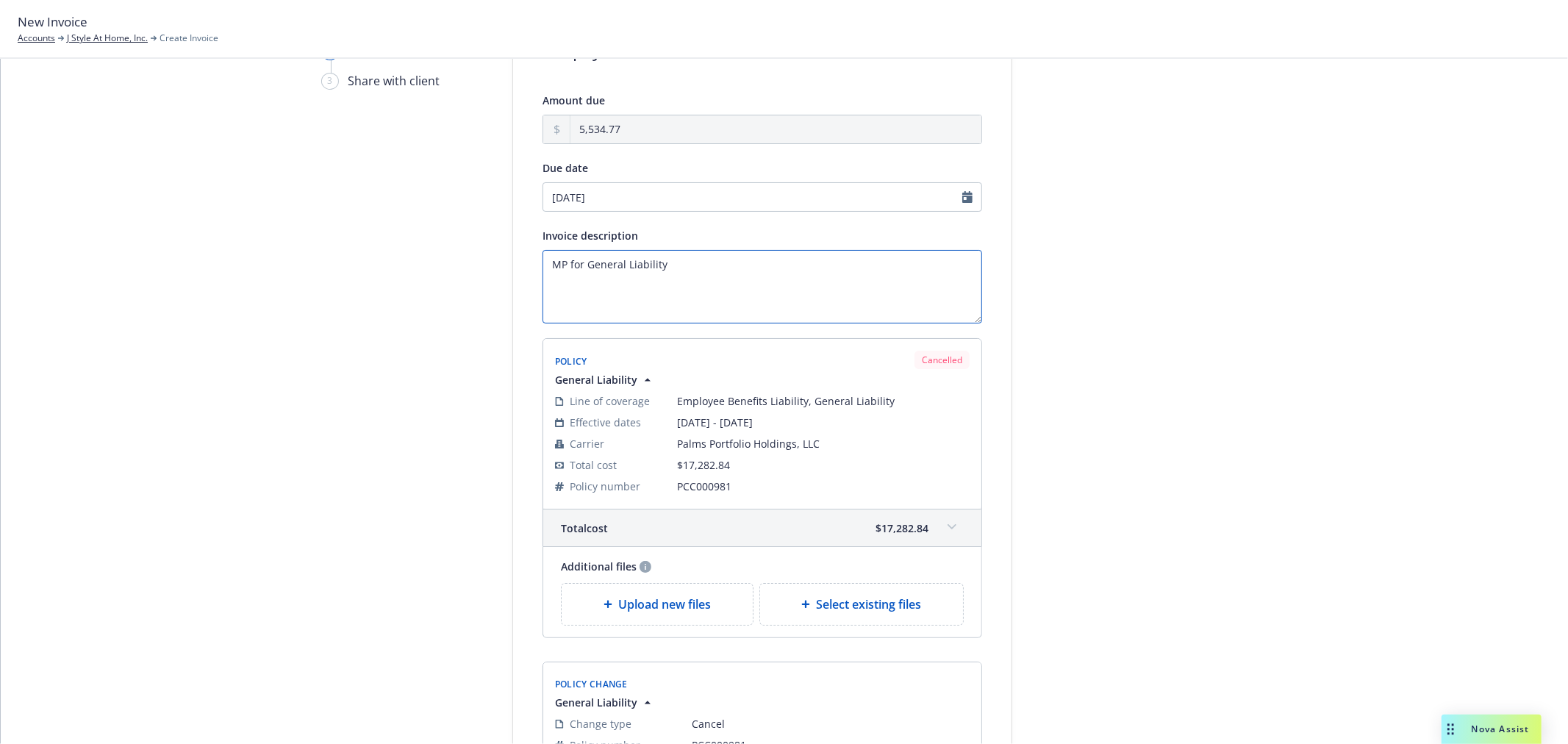
type textarea "MP for General Liability"
drag, startPoint x: 927, startPoint y: 532, endPoint x: 863, endPoint y: 540, distance: 64.5
click at [863, 540] on div "Total cost $17,282.84" at bounding box center [762, 528] width 438 height 37
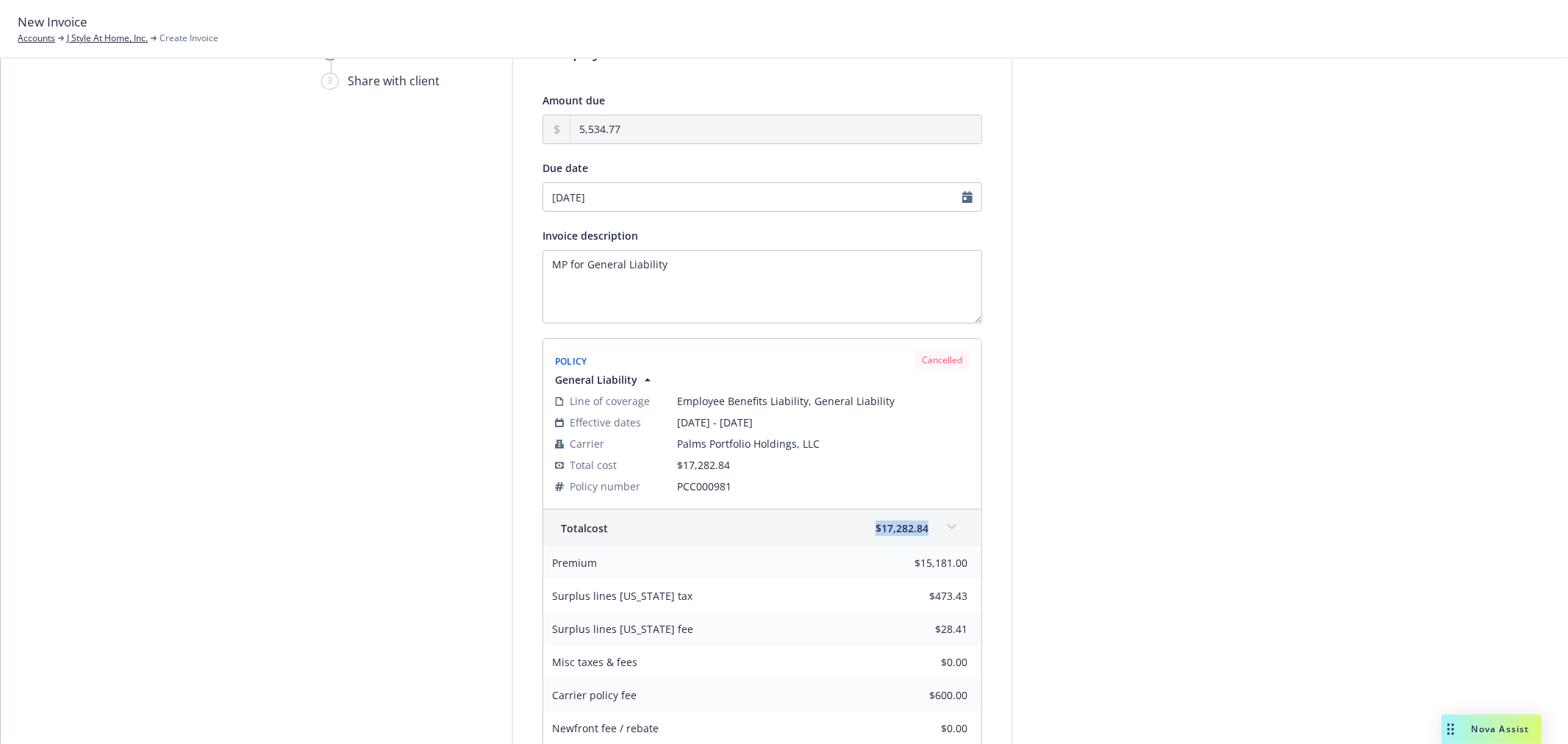
copy span "$17,282.84"
drag, startPoint x: 936, startPoint y: 532, endPoint x: 882, endPoint y: 537, distance: 54.2
click at [882, 539] on div "Total cost $17,282.84" at bounding box center [762, 528] width 438 height 37
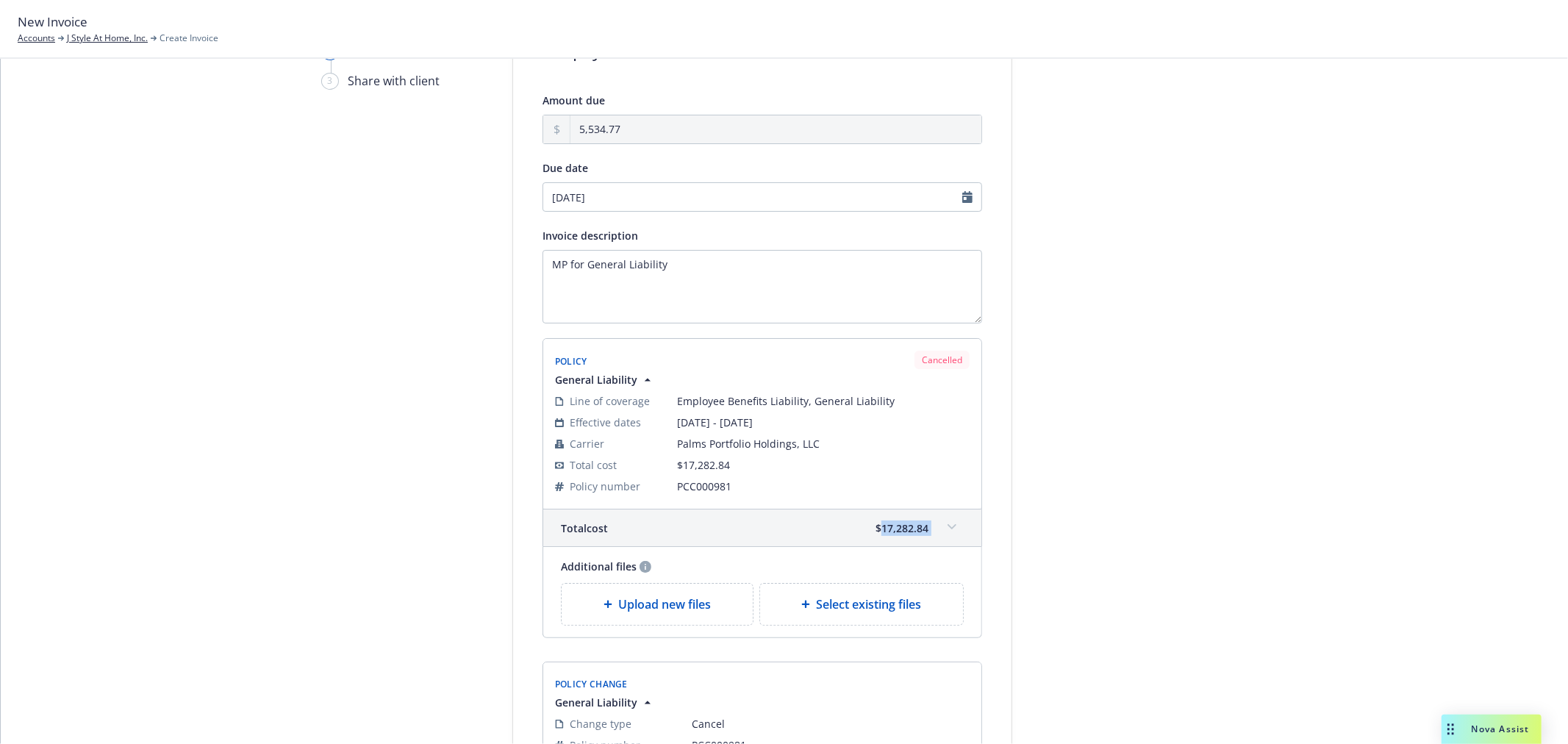
copy div "17,282.84 Premium Surplus lines California tax Surplus lines California fee Mis…"
drag, startPoint x: 875, startPoint y: 527, endPoint x: 934, endPoint y: 526, distance: 59.0
click at [934, 526] on div "Total cost $17,282.84" at bounding box center [762, 528] width 438 height 37
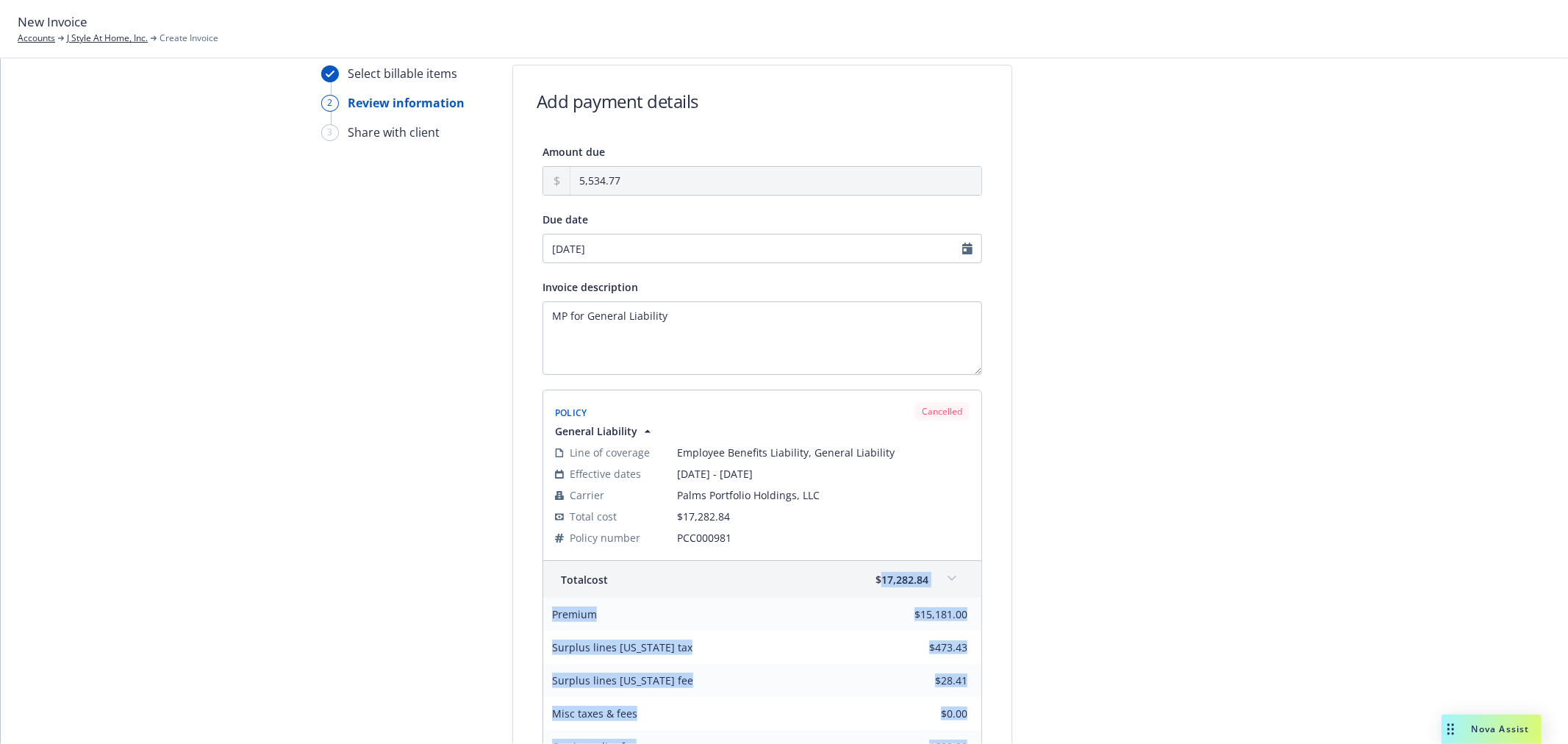
scroll to position [0, 0]
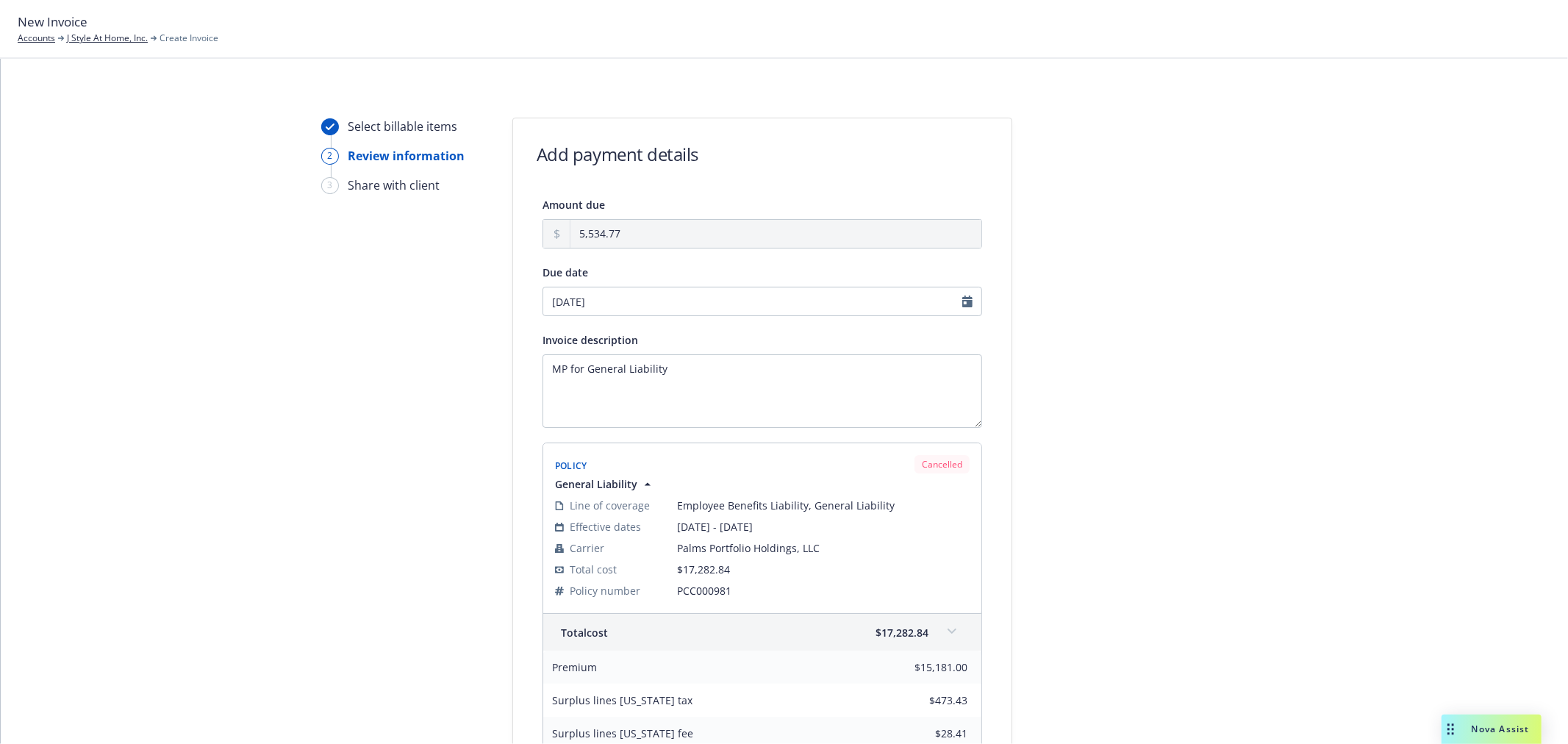
click at [94, 35] on link "J Style At Home, Inc." at bounding box center [107, 38] width 81 height 13
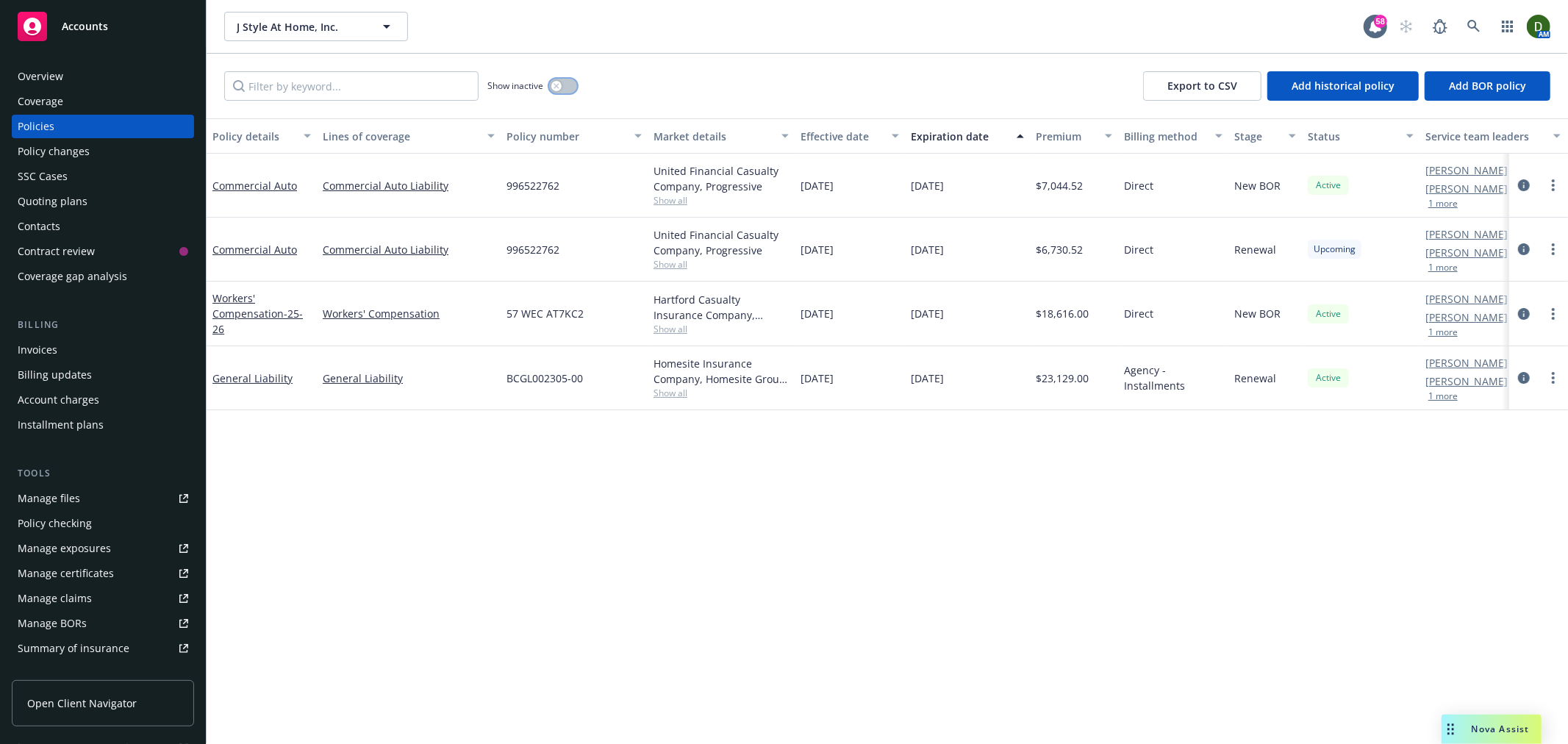
click at [560, 85] on icon "button" at bounding box center [556, 86] width 6 height 6
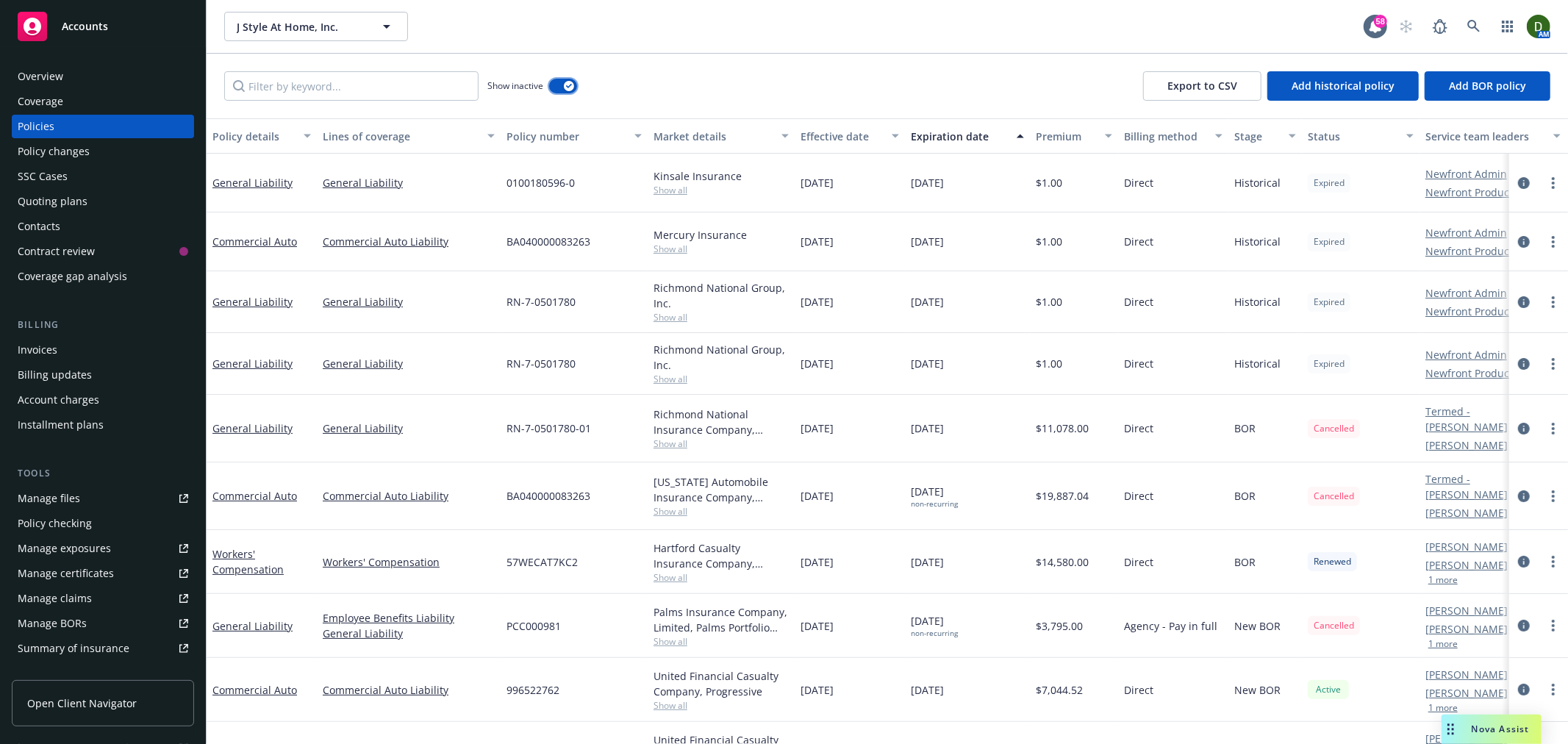
scroll to position [184, 0]
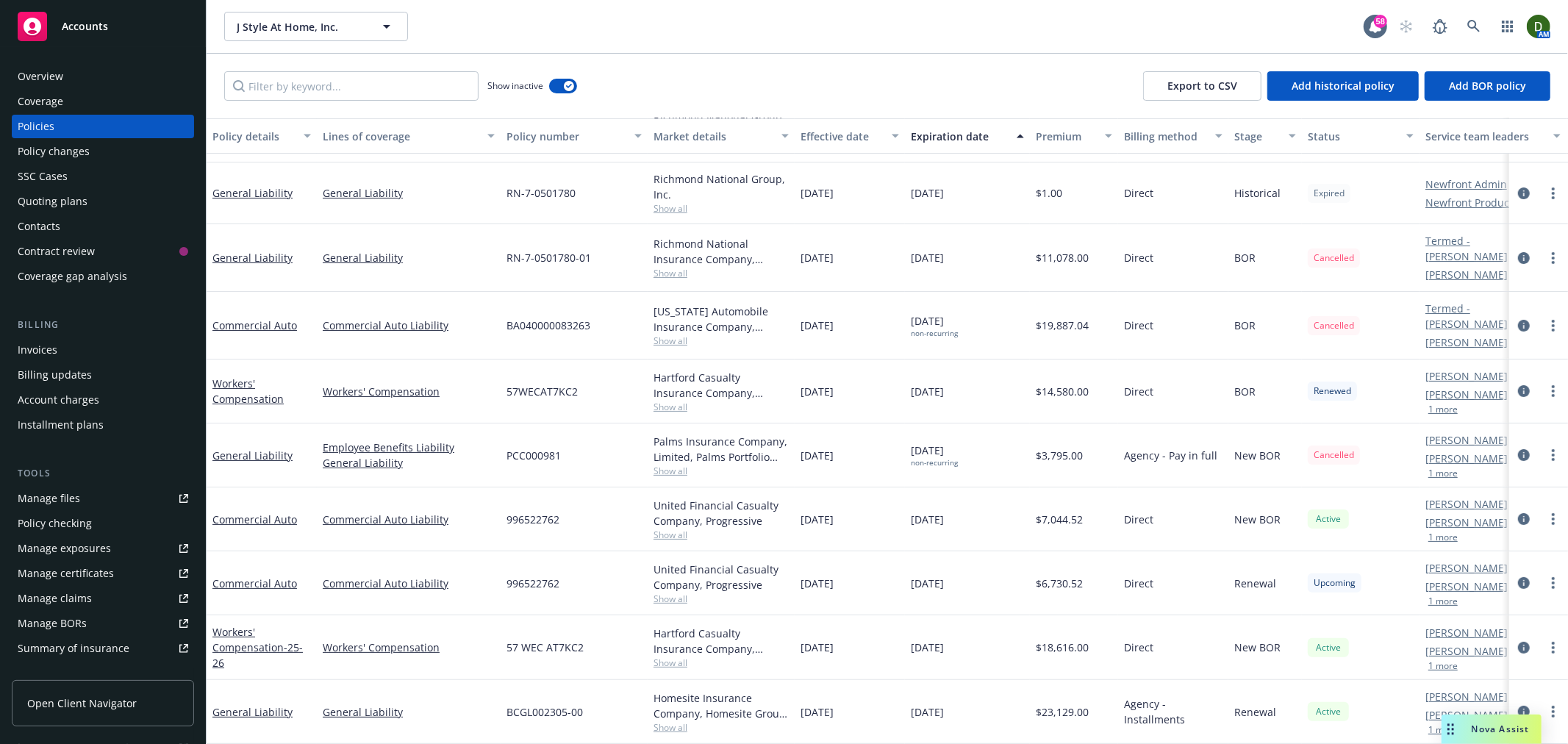
click at [538, 708] on div "BCGL002305-00" at bounding box center [574, 712] width 147 height 64
click at [359, 105] on div "Show inactive Export to CSV Add historical policy Add BOR policy" at bounding box center [887, 86] width 1361 height 65
click at [376, 86] on input "Filter by keyword..." at bounding box center [351, 86] width 254 height 30
click at [122, 148] on div "Policy changes" at bounding box center [102, 151] width 170 height 24
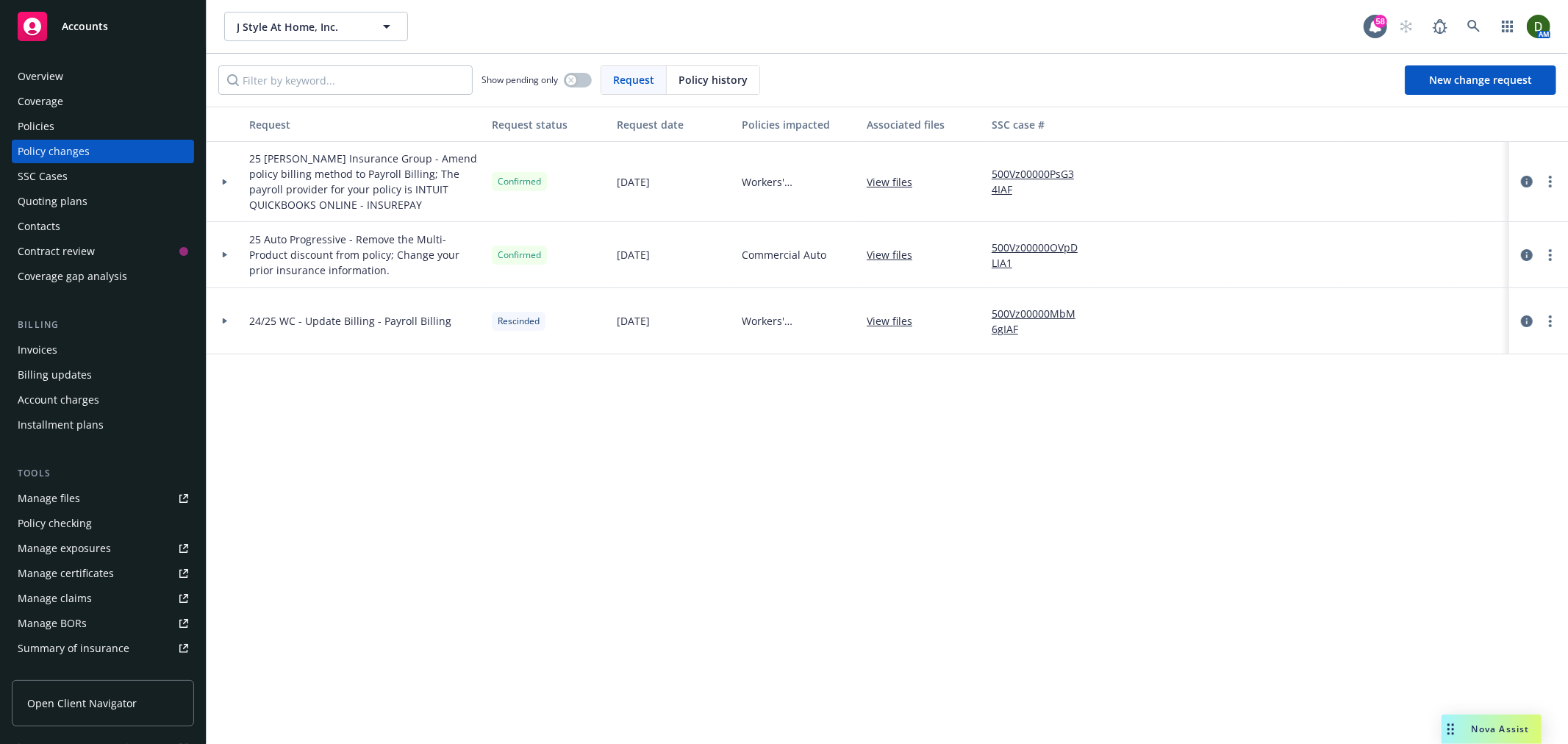
click at [134, 377] on div "Billing updates" at bounding box center [102, 374] width 170 height 24
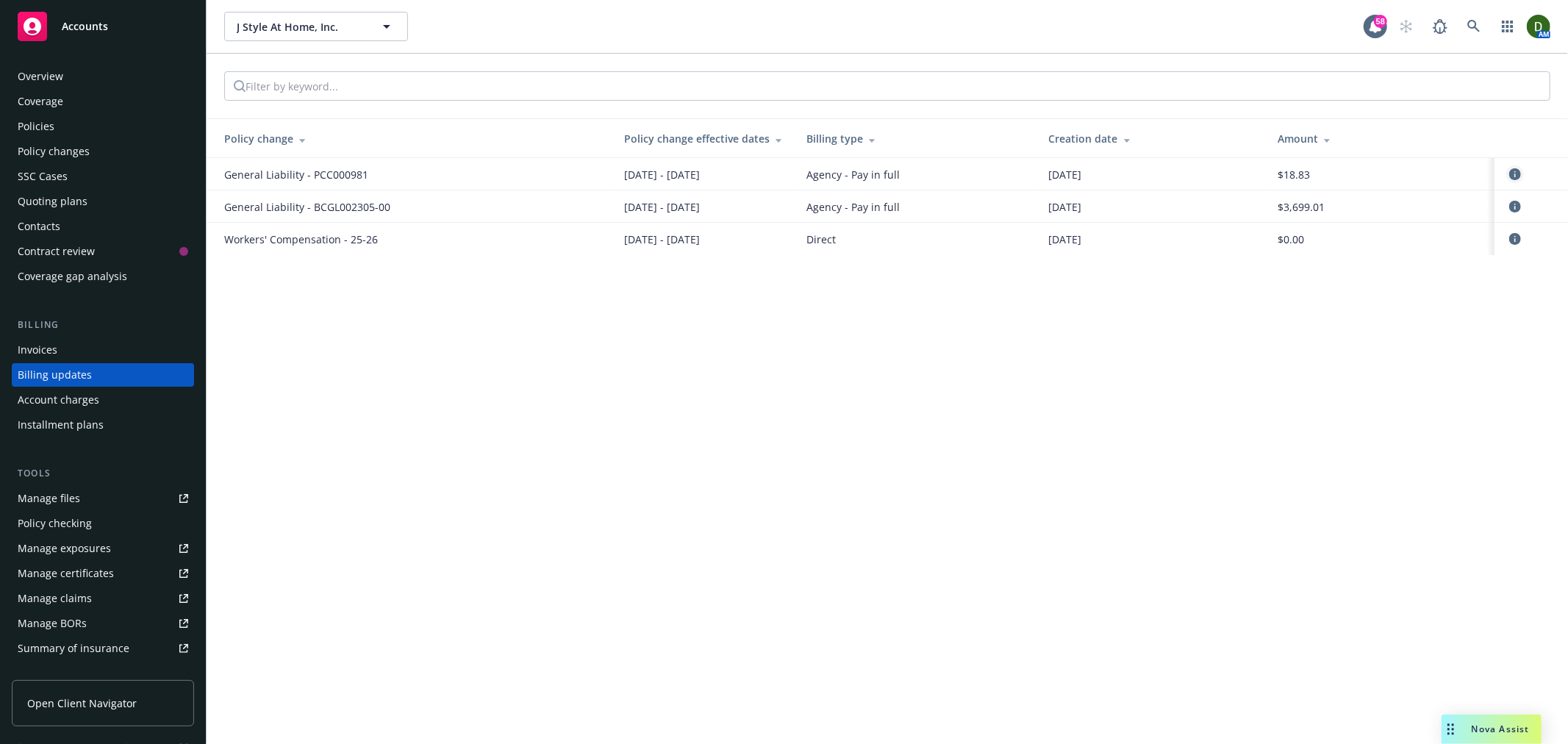
click at [1519, 177] on icon "circleInformation" at bounding box center [1515, 174] width 12 height 12
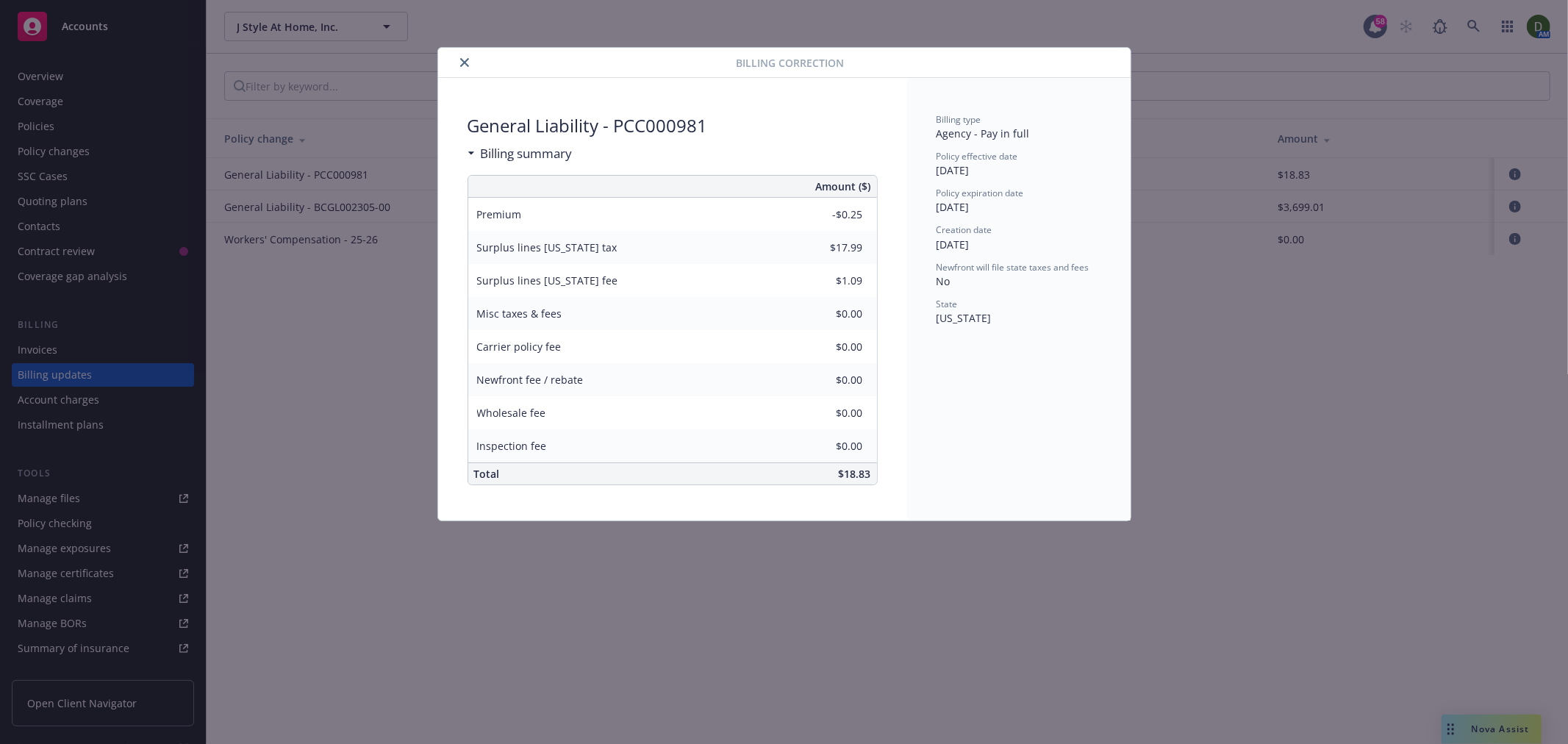
click at [465, 58] on icon "close" at bounding box center [464, 63] width 9 height 9
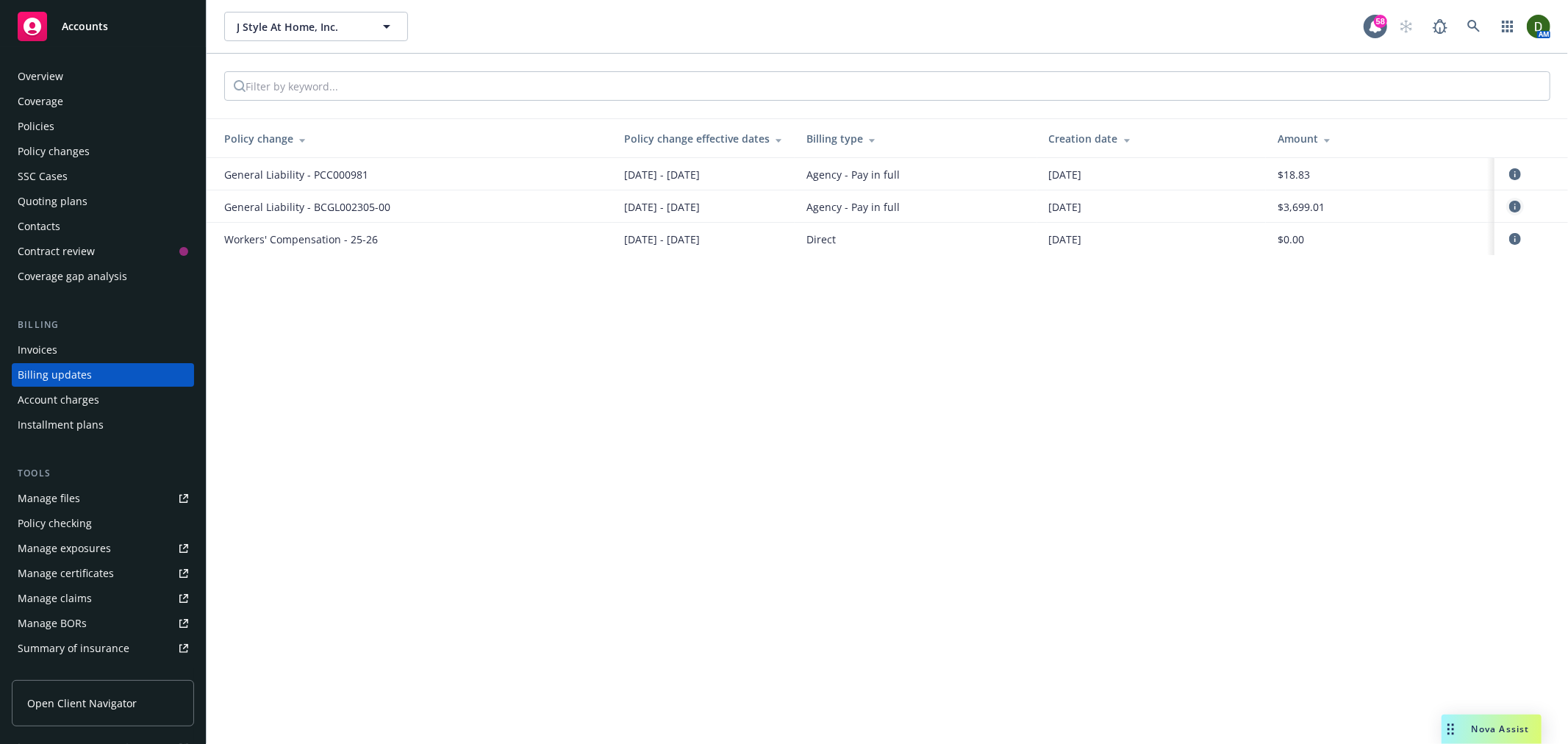
click at [1520, 210] on icon "circleInformation" at bounding box center [1515, 207] width 12 height 12
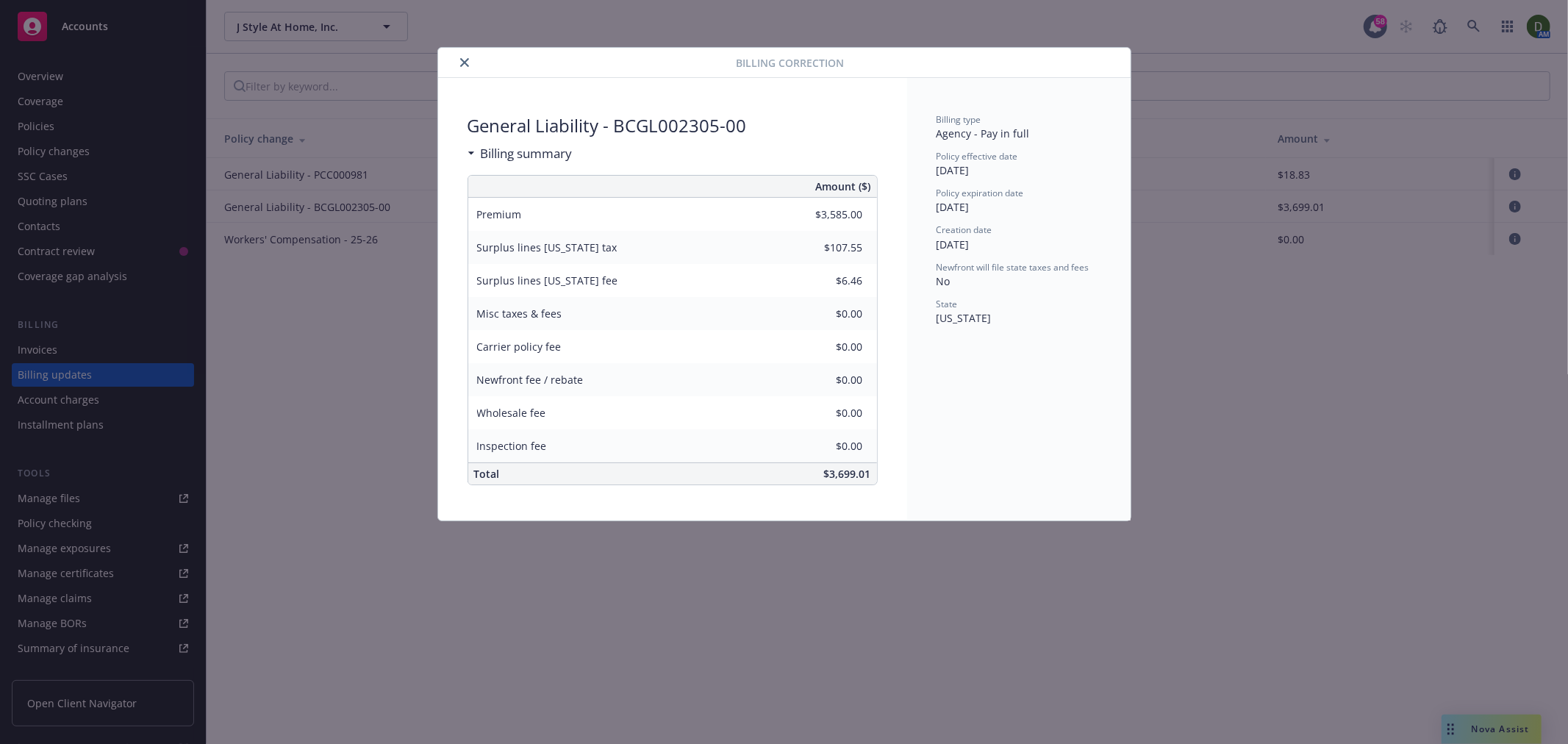
click at [461, 60] on icon "close" at bounding box center [464, 63] width 9 height 9
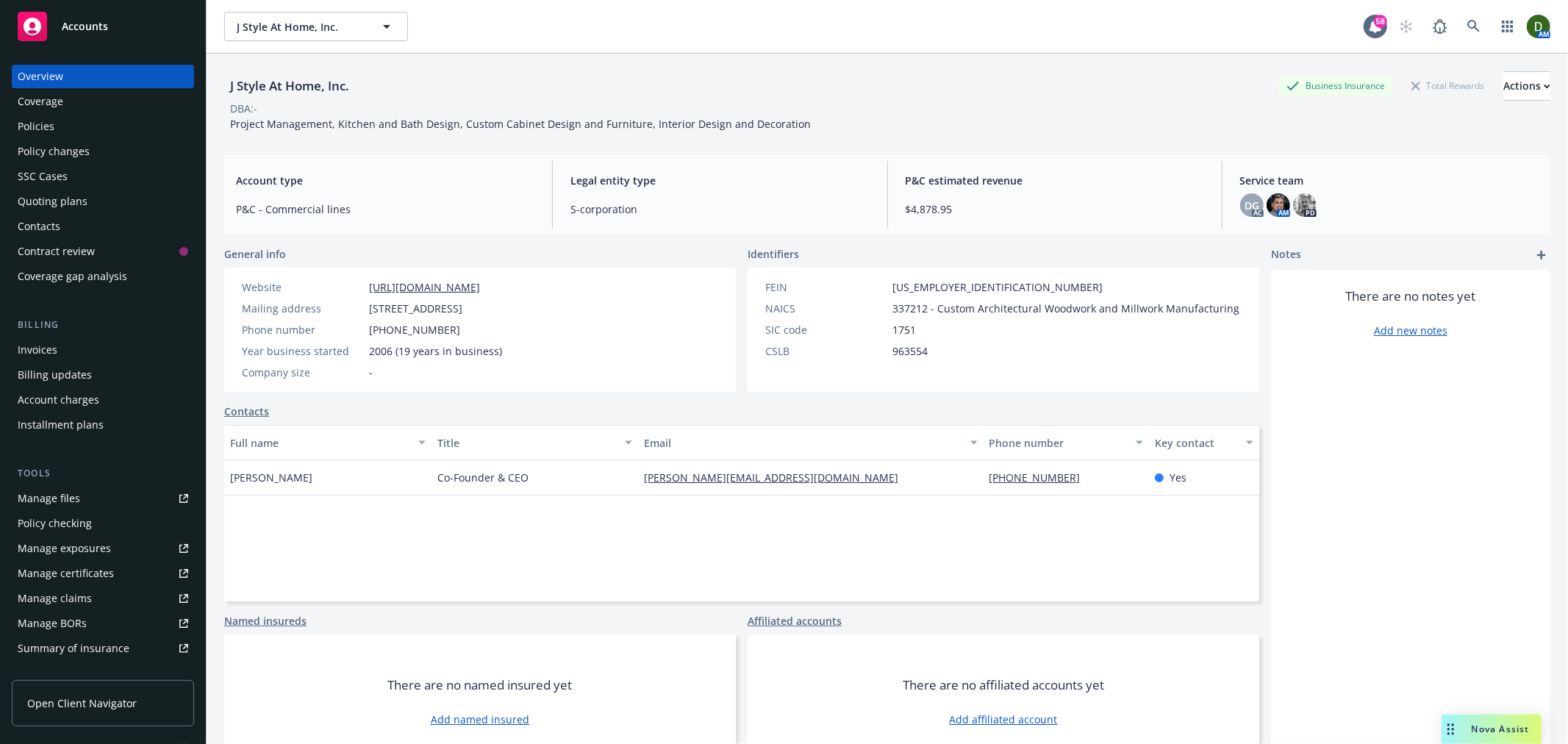
click at [82, 346] on div "Invoices" at bounding box center [102, 350] width 170 height 24
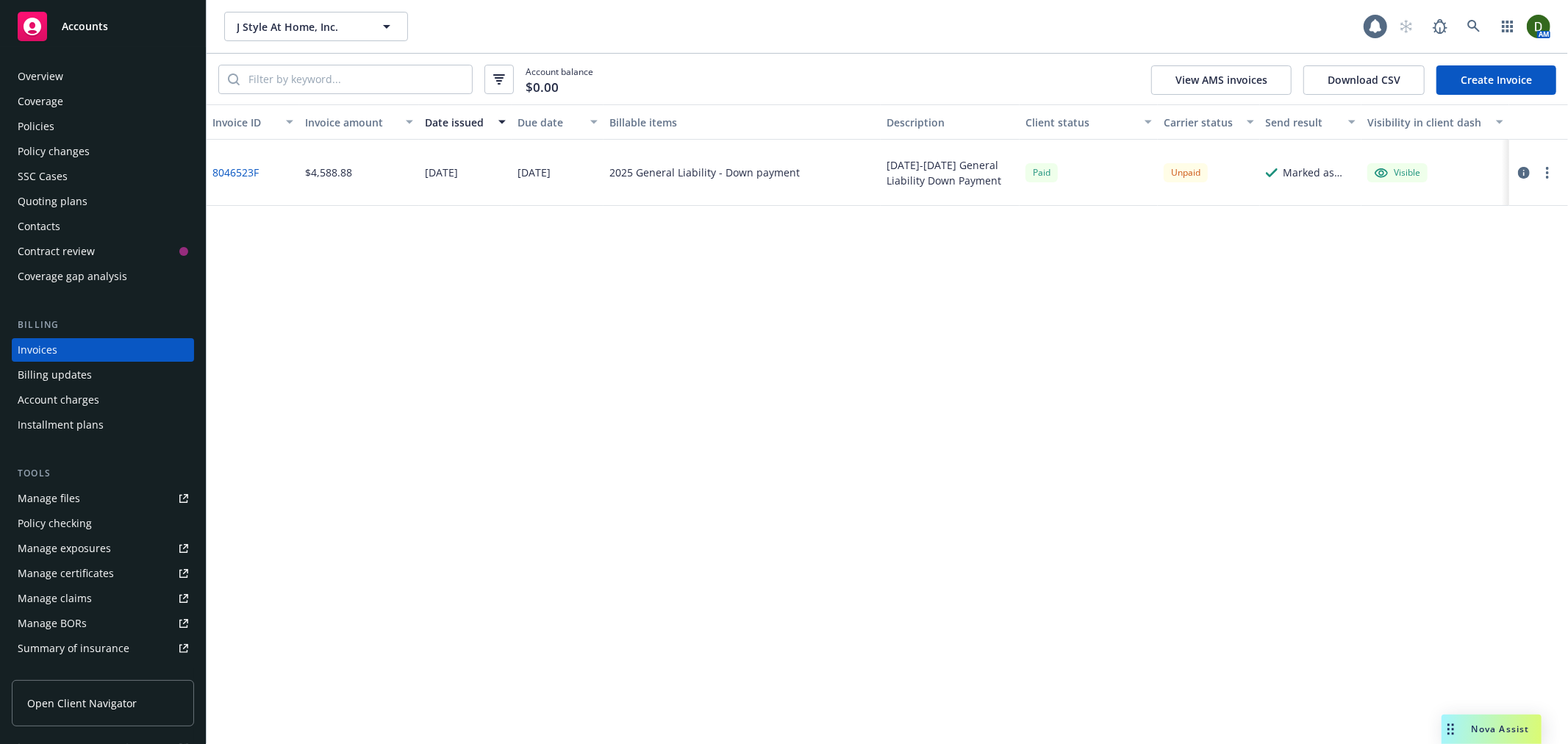
click at [1464, 86] on link "Create Invoice" at bounding box center [1497, 81] width 120 height 30
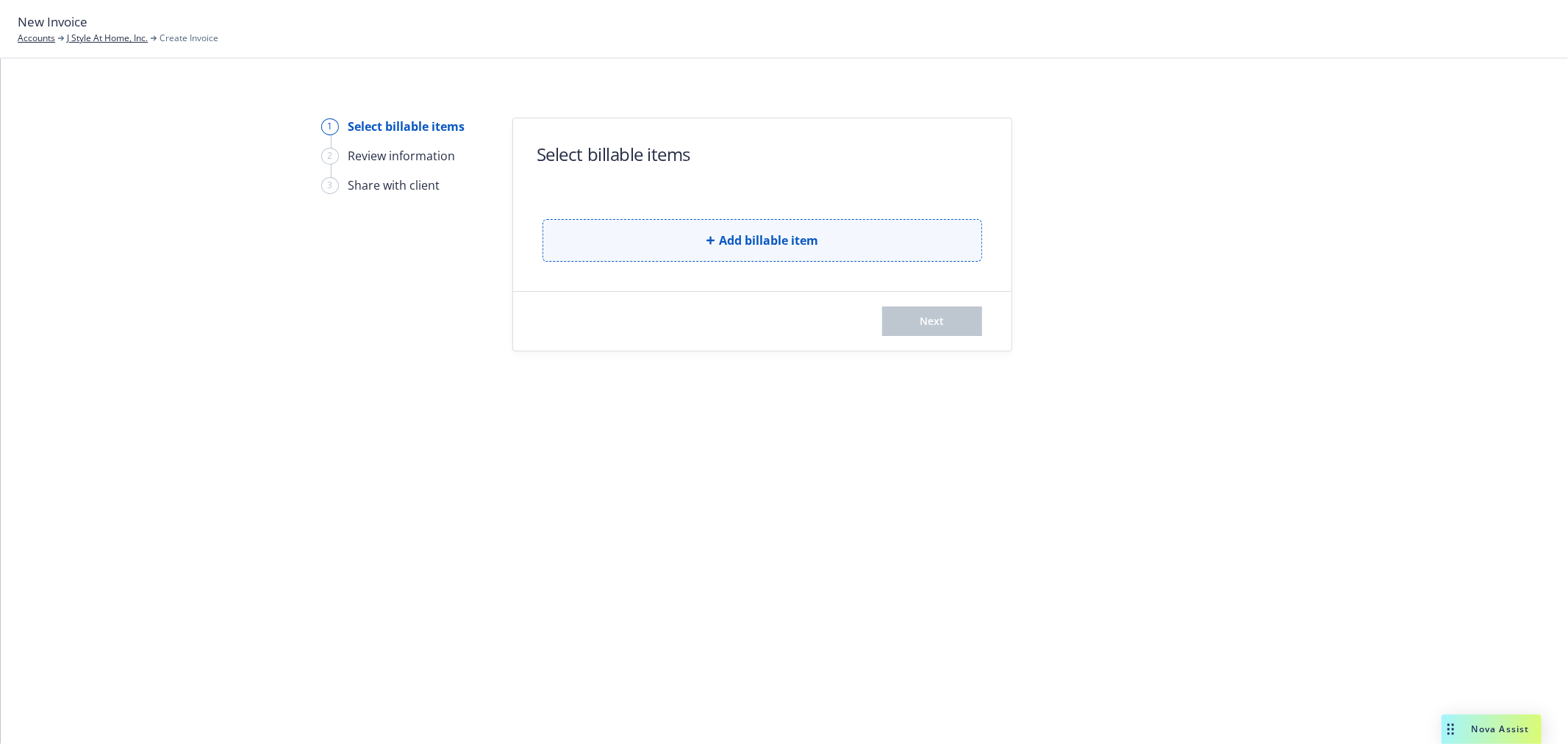
click at [585, 238] on button "Add billable item" at bounding box center [762, 240] width 440 height 43
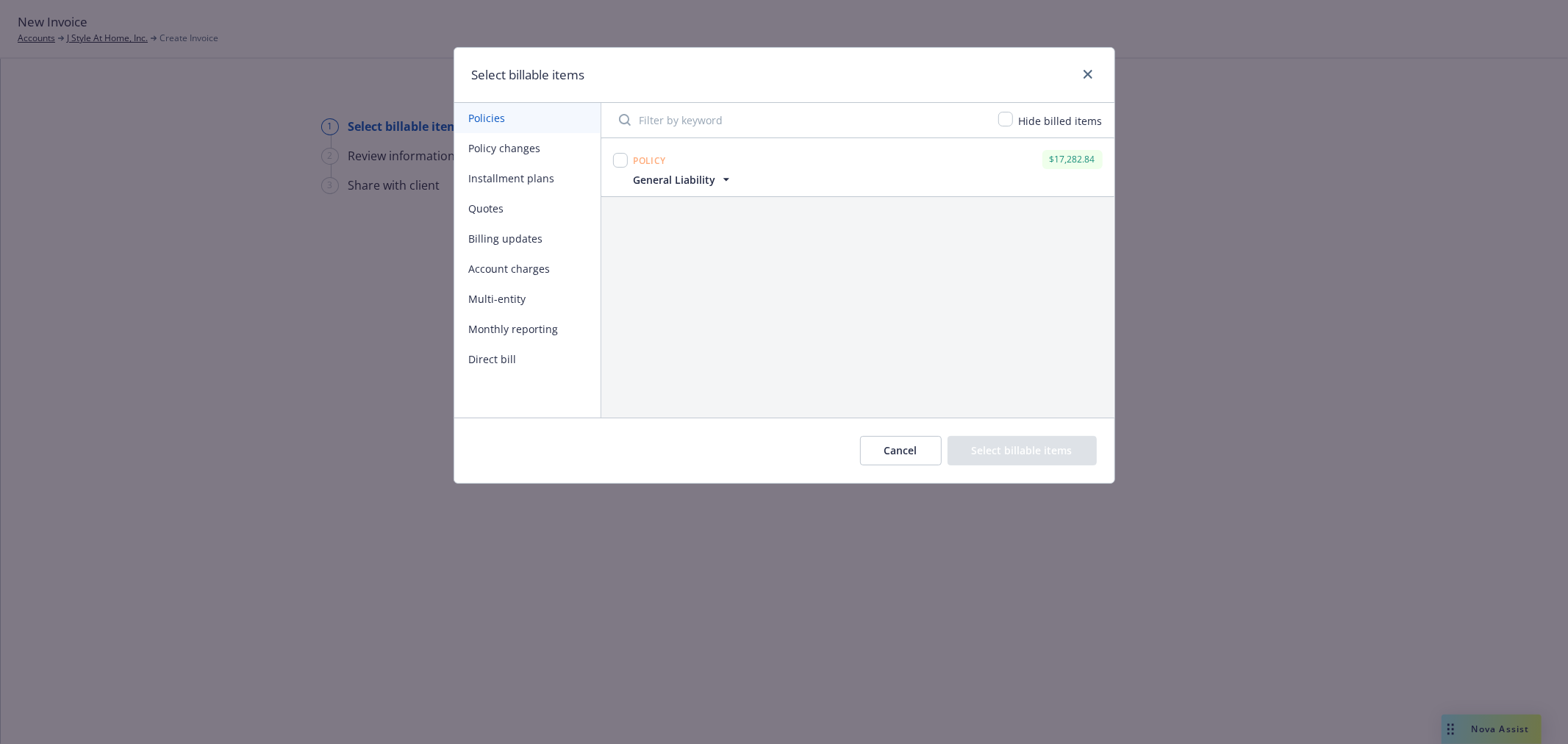
click at [526, 151] on button "Policy changes" at bounding box center [528, 148] width 147 height 30
click at [523, 237] on button "Billing updates" at bounding box center [528, 239] width 147 height 30
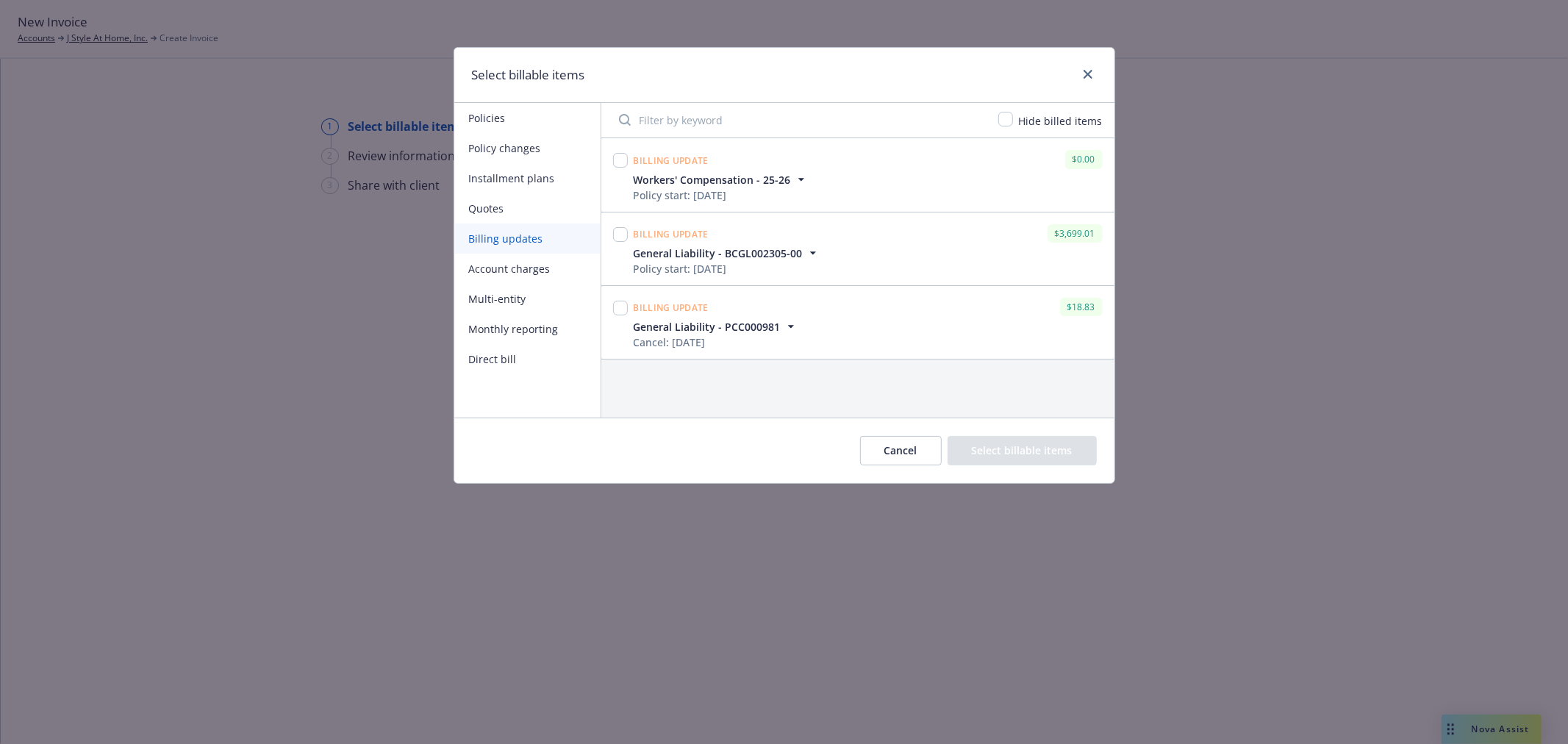
click at [746, 325] on span "General Liability - PCC000981" at bounding box center [707, 327] width 147 height 16
click at [789, 250] on span "General Liability - BCGL002305-00" at bounding box center [718, 253] width 169 height 16
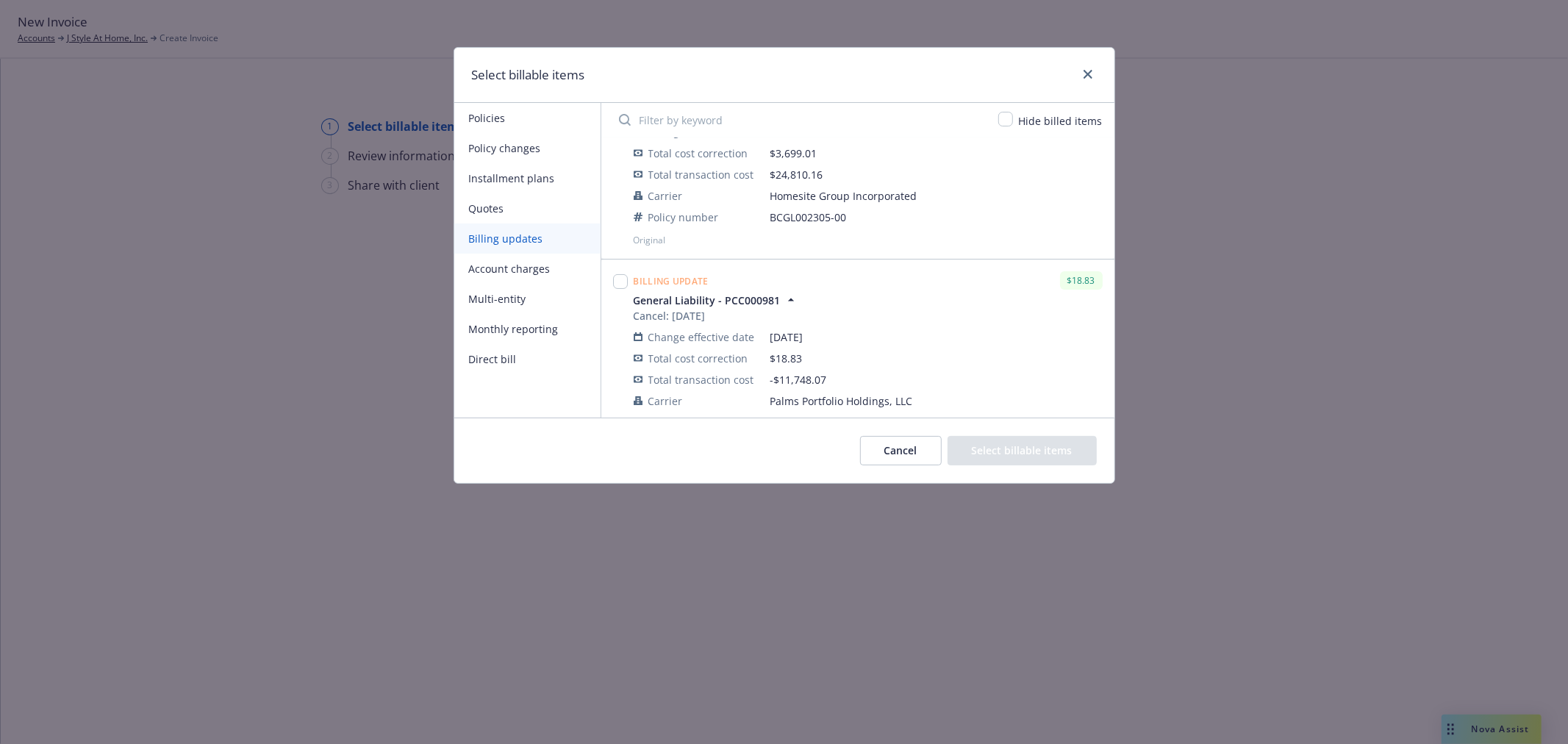
scroll to position [163, 0]
click at [623, 279] on input "checkbox" at bounding box center [621, 277] width 15 height 15
checkbox input "true"
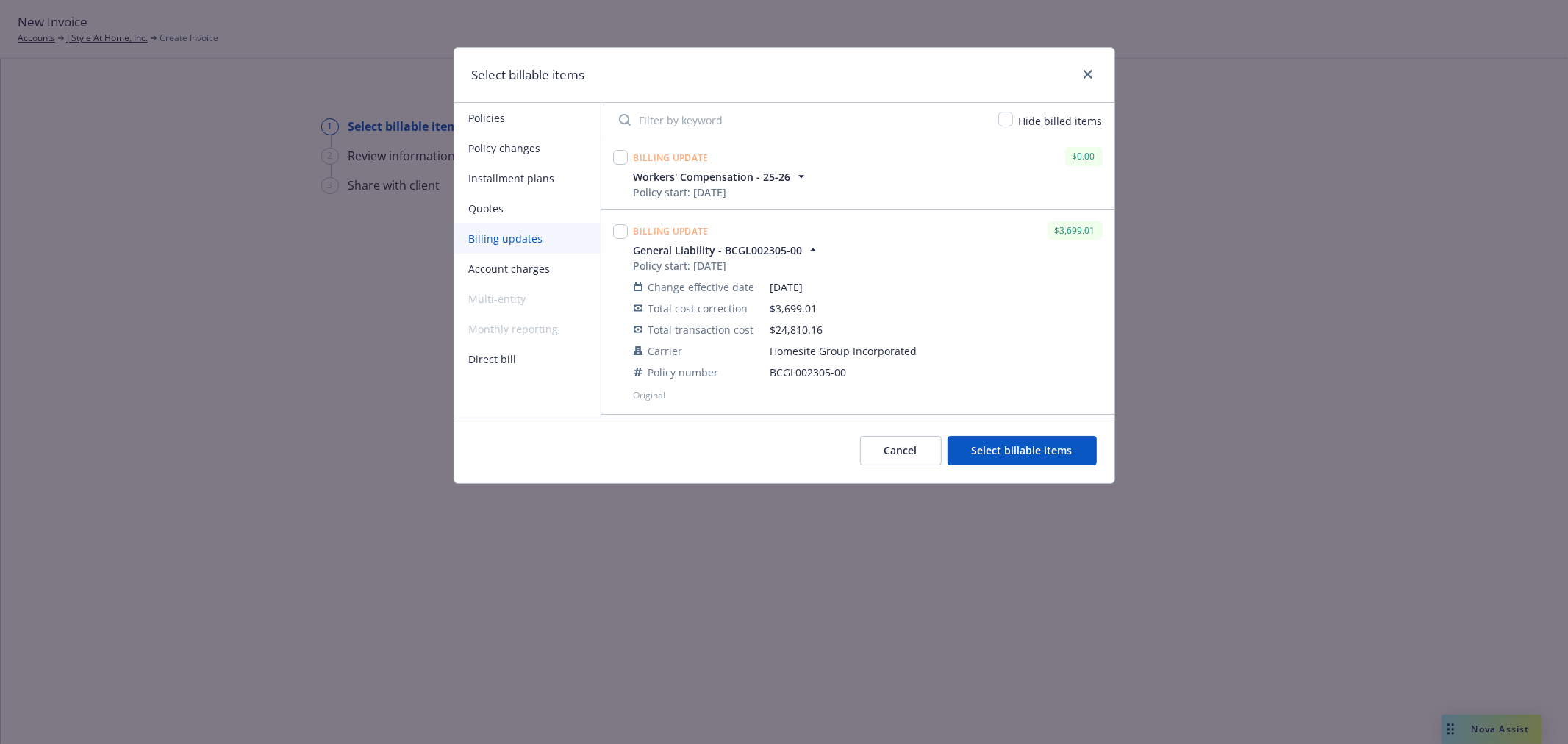
scroll to position [0, 0]
click at [620, 233] on input "checkbox" at bounding box center [621, 235] width 15 height 15
checkbox input "true"
click at [1021, 437] on button "Select billable items" at bounding box center [1021, 451] width 149 height 30
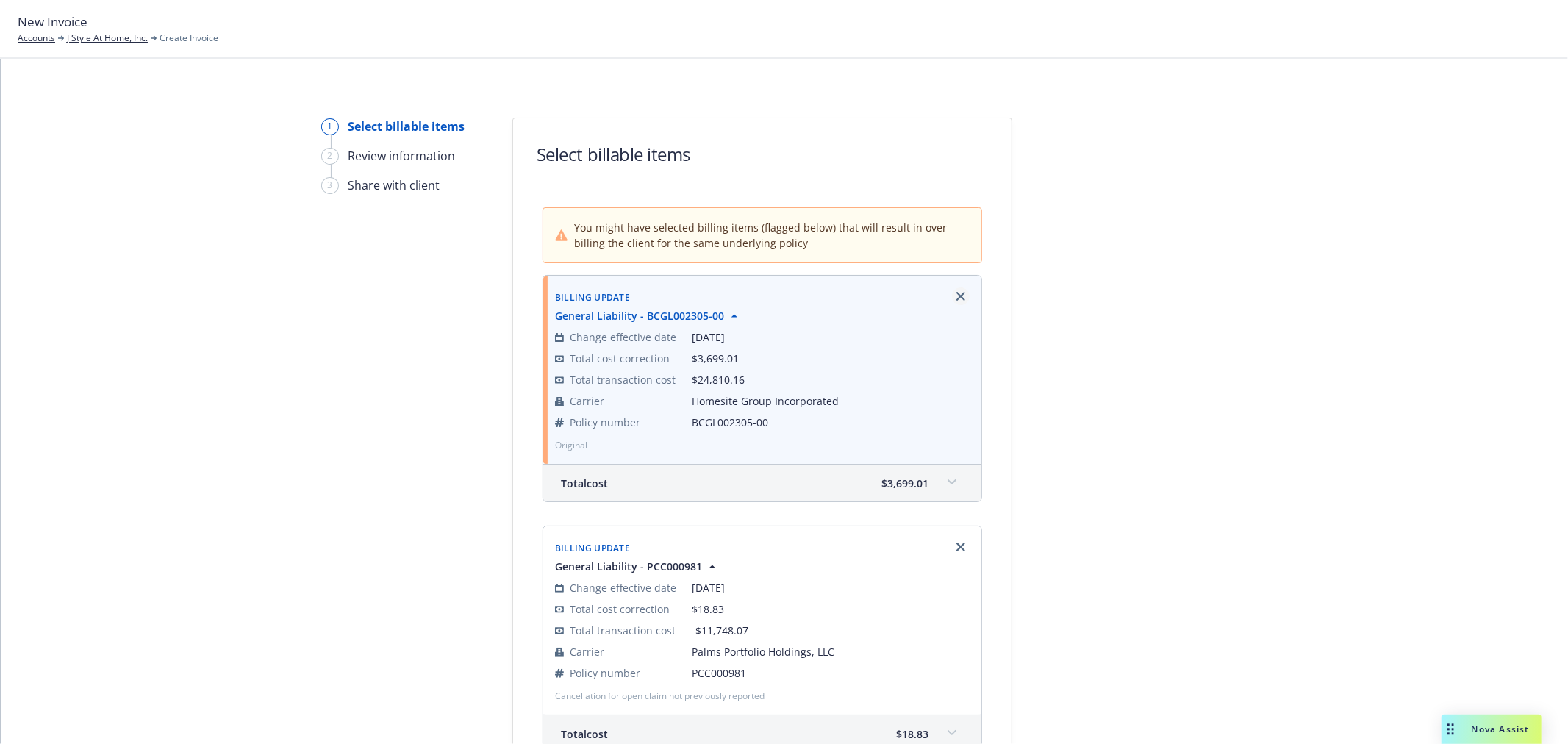
click at [958, 293] on icon "Remove browser" at bounding box center [961, 296] width 9 height 9
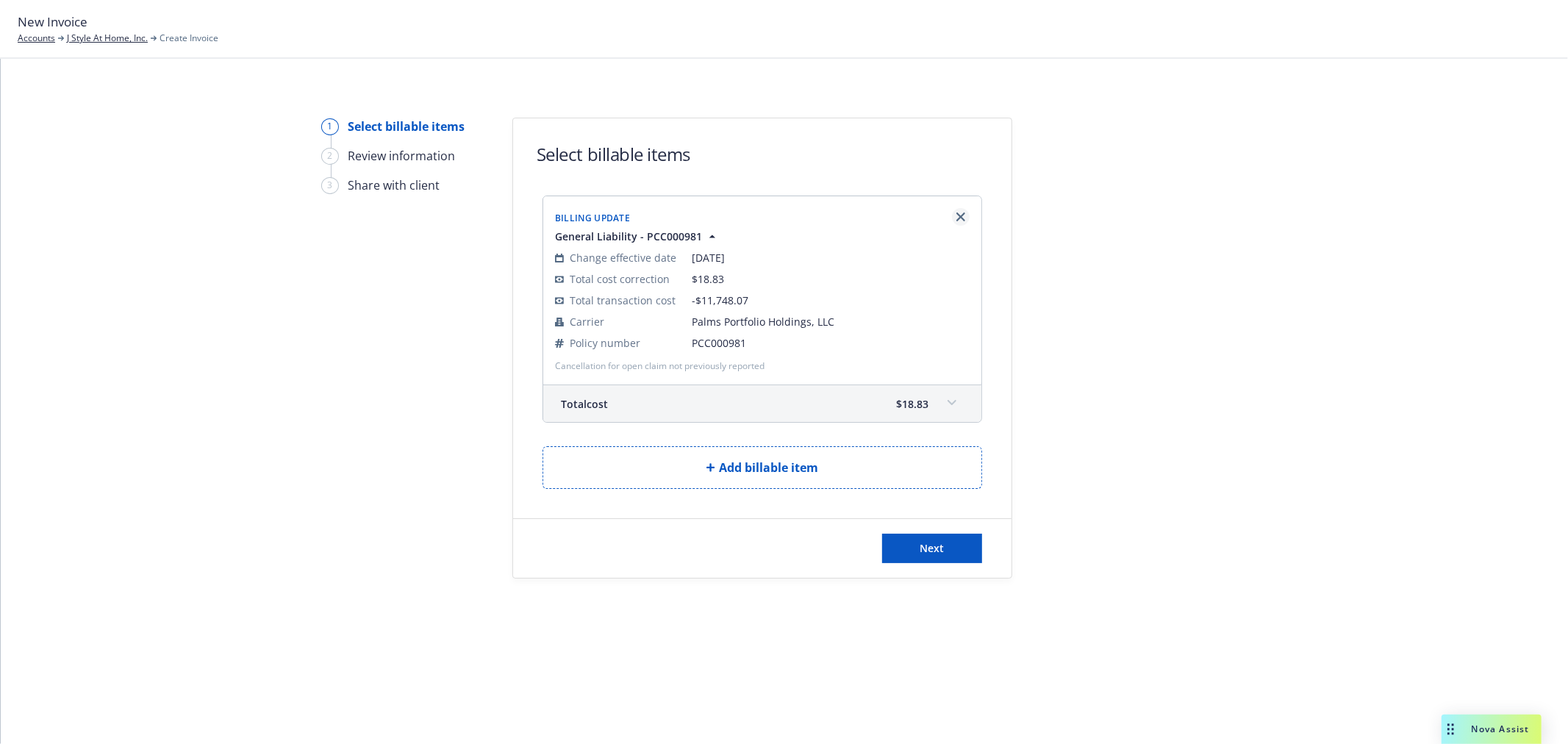
click at [961, 222] on link "Remove browser" at bounding box center [961, 216] width 17 height 17
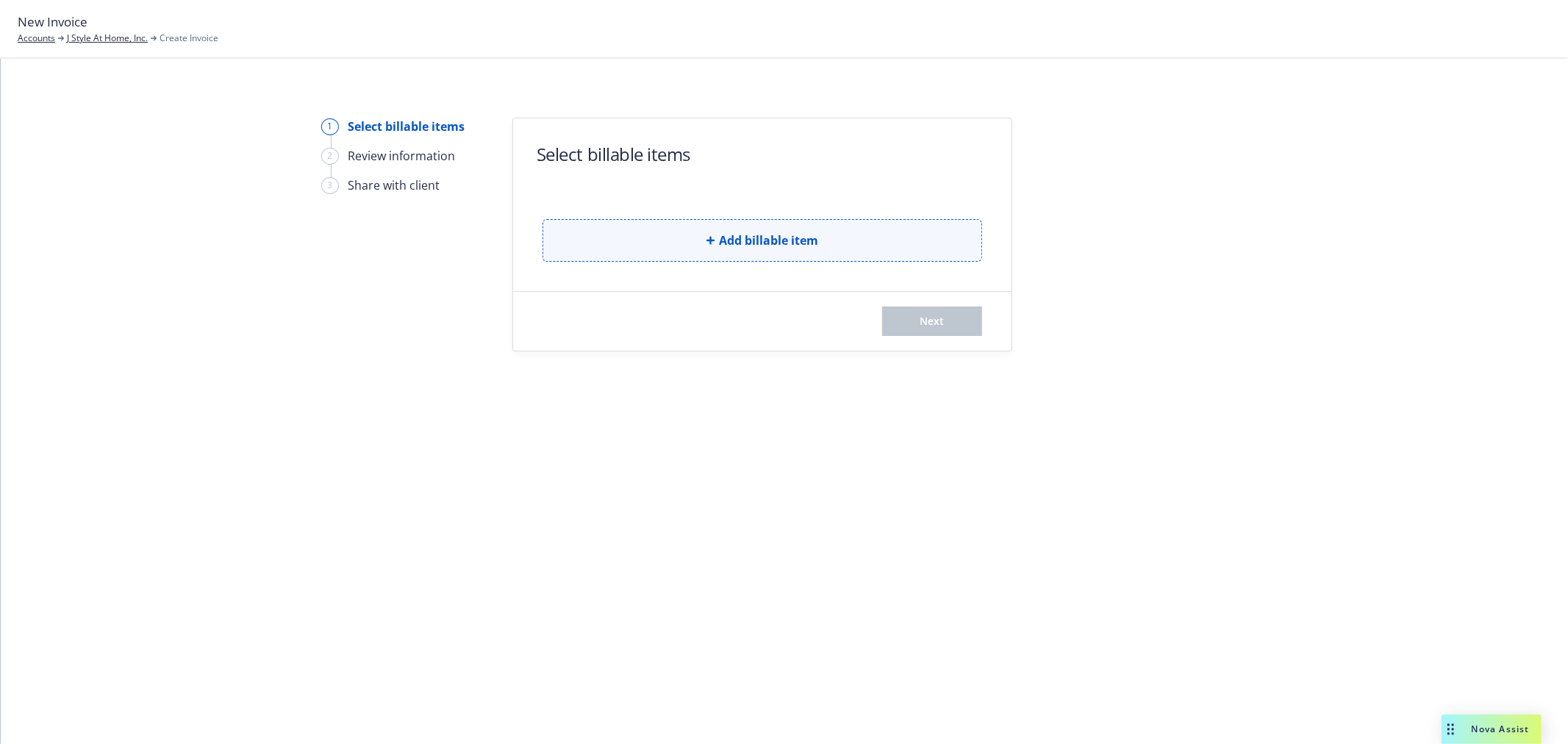
click at [694, 230] on button "Add billable item" at bounding box center [762, 240] width 440 height 43
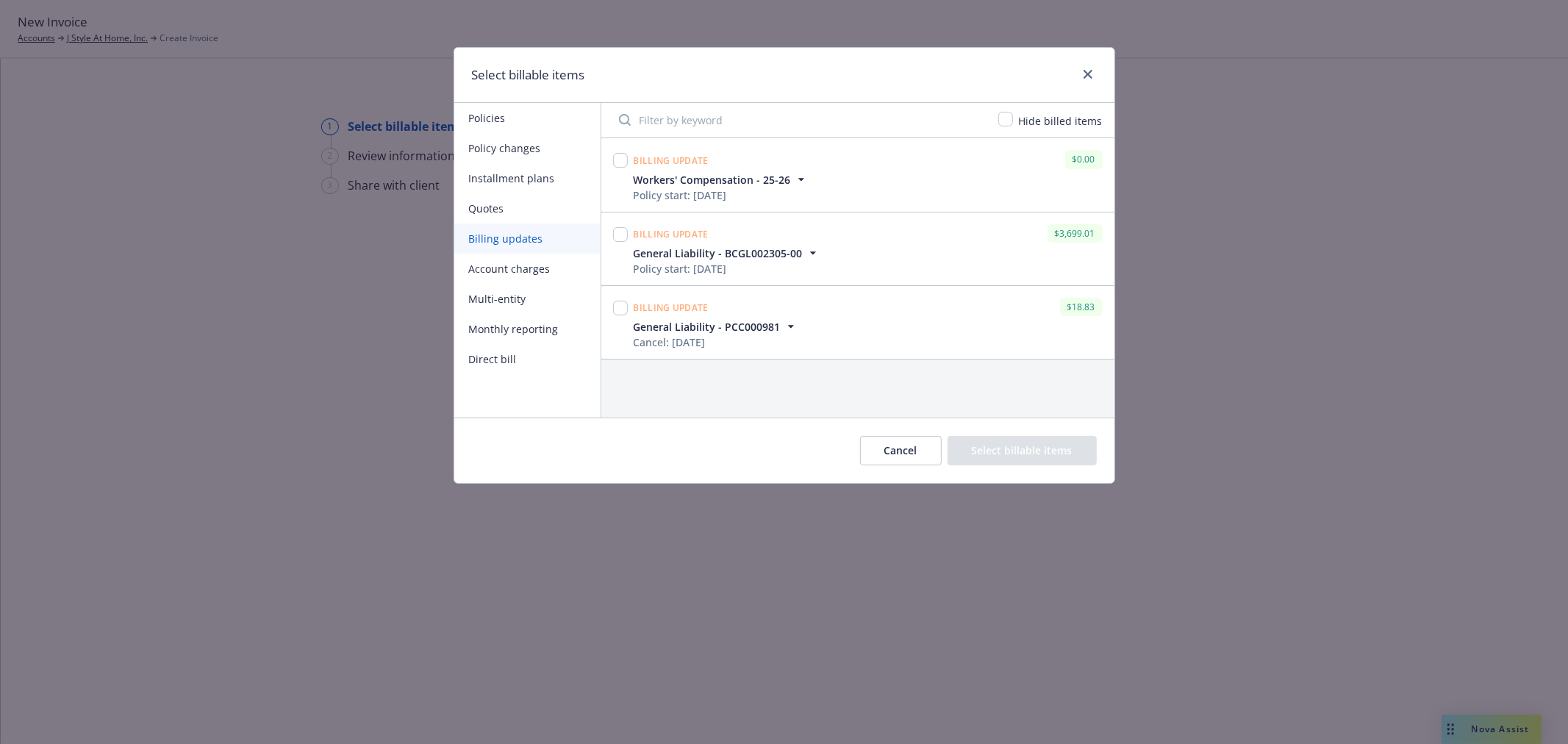
click at [532, 223] on button "Quotes" at bounding box center [528, 208] width 147 height 30
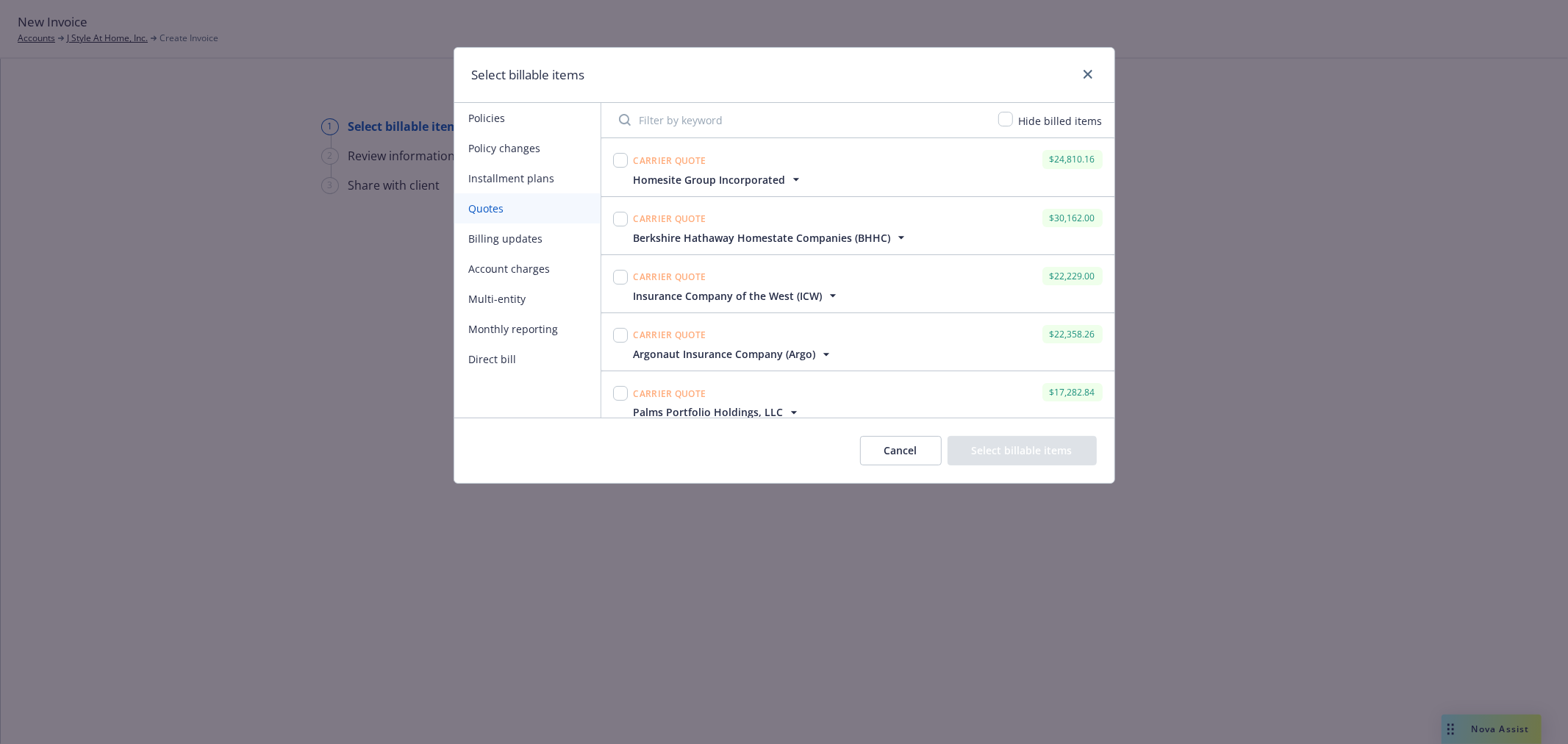
click at [535, 267] on button "Account charges" at bounding box center [528, 268] width 147 height 30
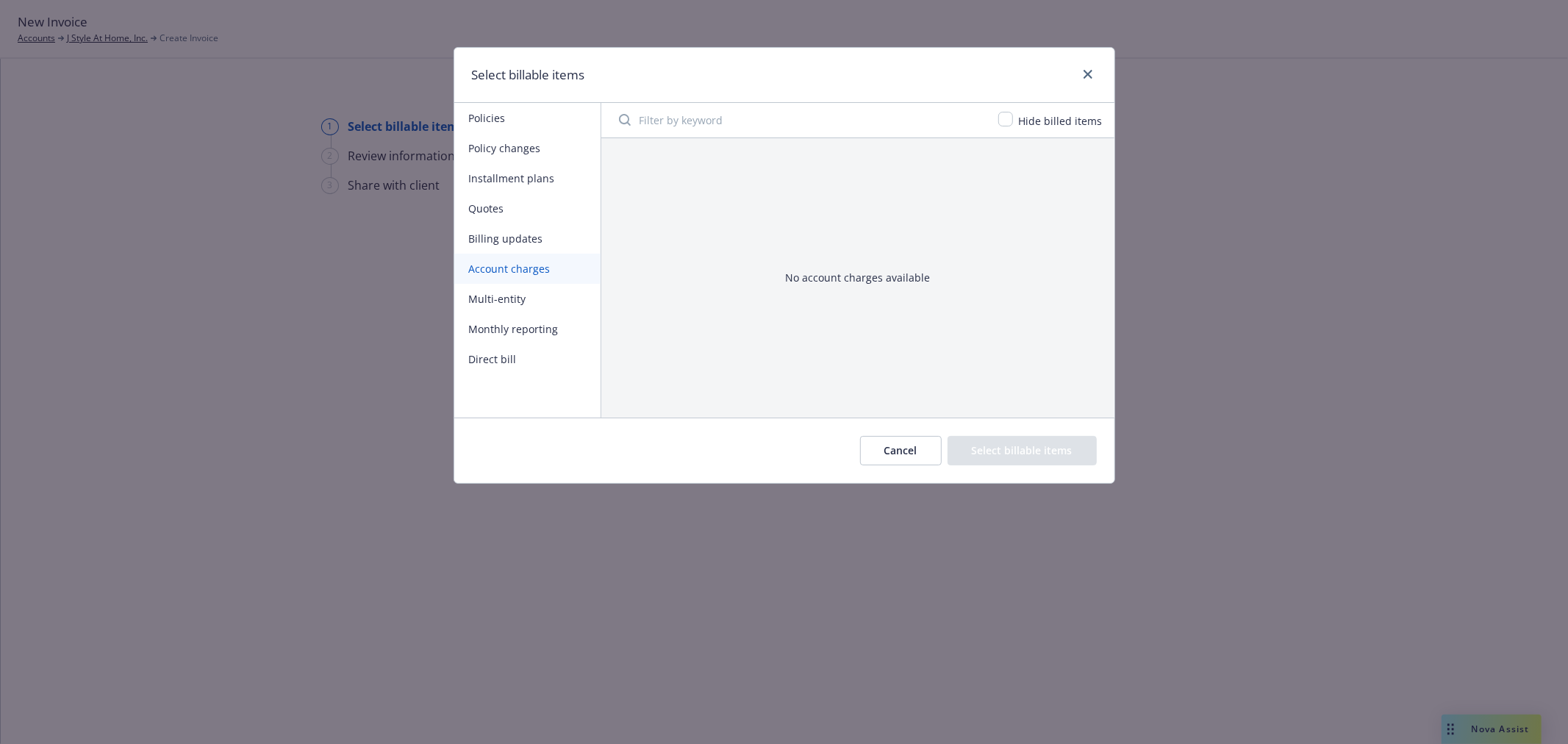
click at [540, 295] on button "Multi-entity" at bounding box center [528, 299] width 147 height 30
click at [540, 328] on button "Monthly reporting" at bounding box center [528, 328] width 147 height 30
click at [517, 368] on button "Direct bill" at bounding box center [528, 359] width 147 height 30
click at [533, 179] on button "Installment plans" at bounding box center [528, 178] width 147 height 30
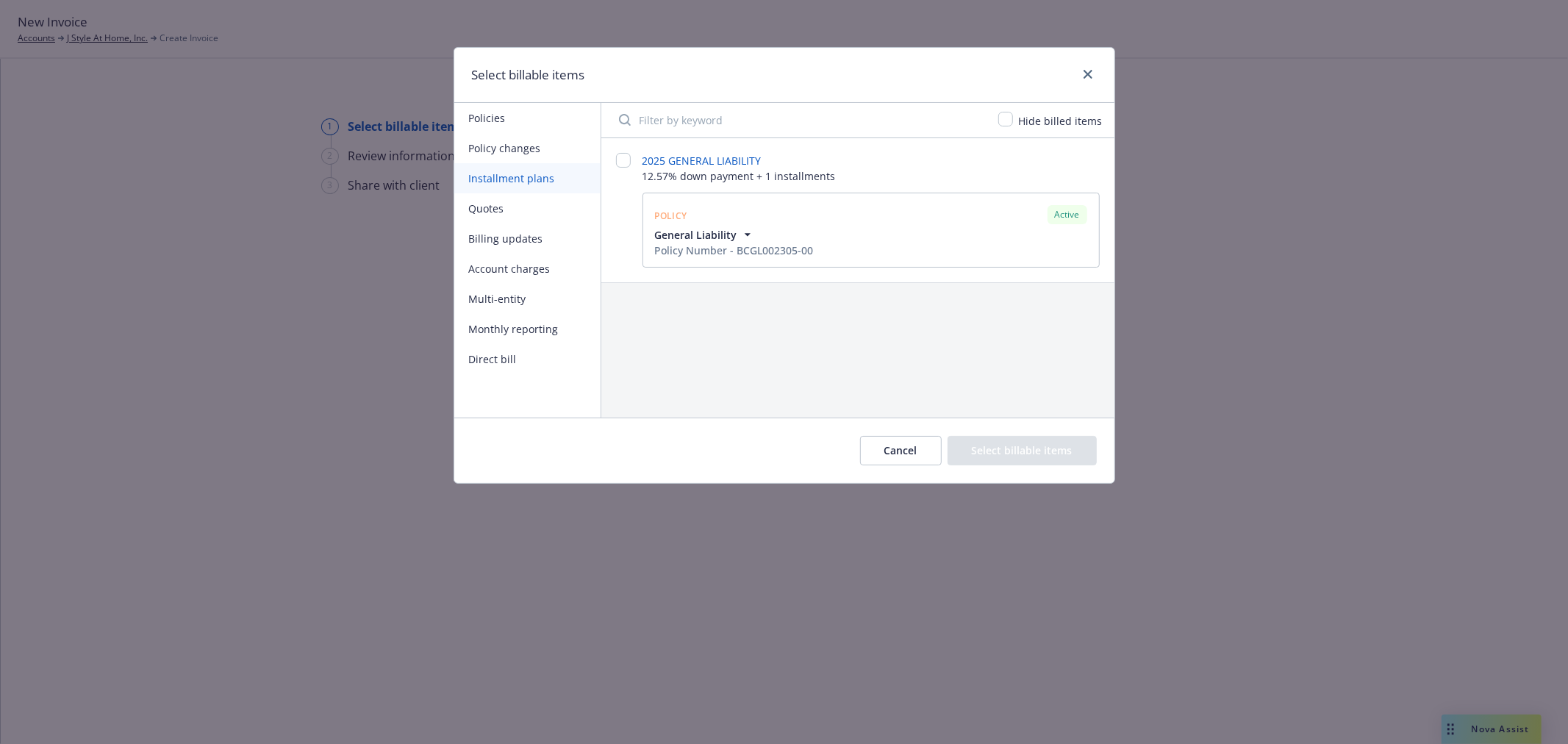
click at [548, 143] on button "Policy changes" at bounding box center [528, 148] width 147 height 30
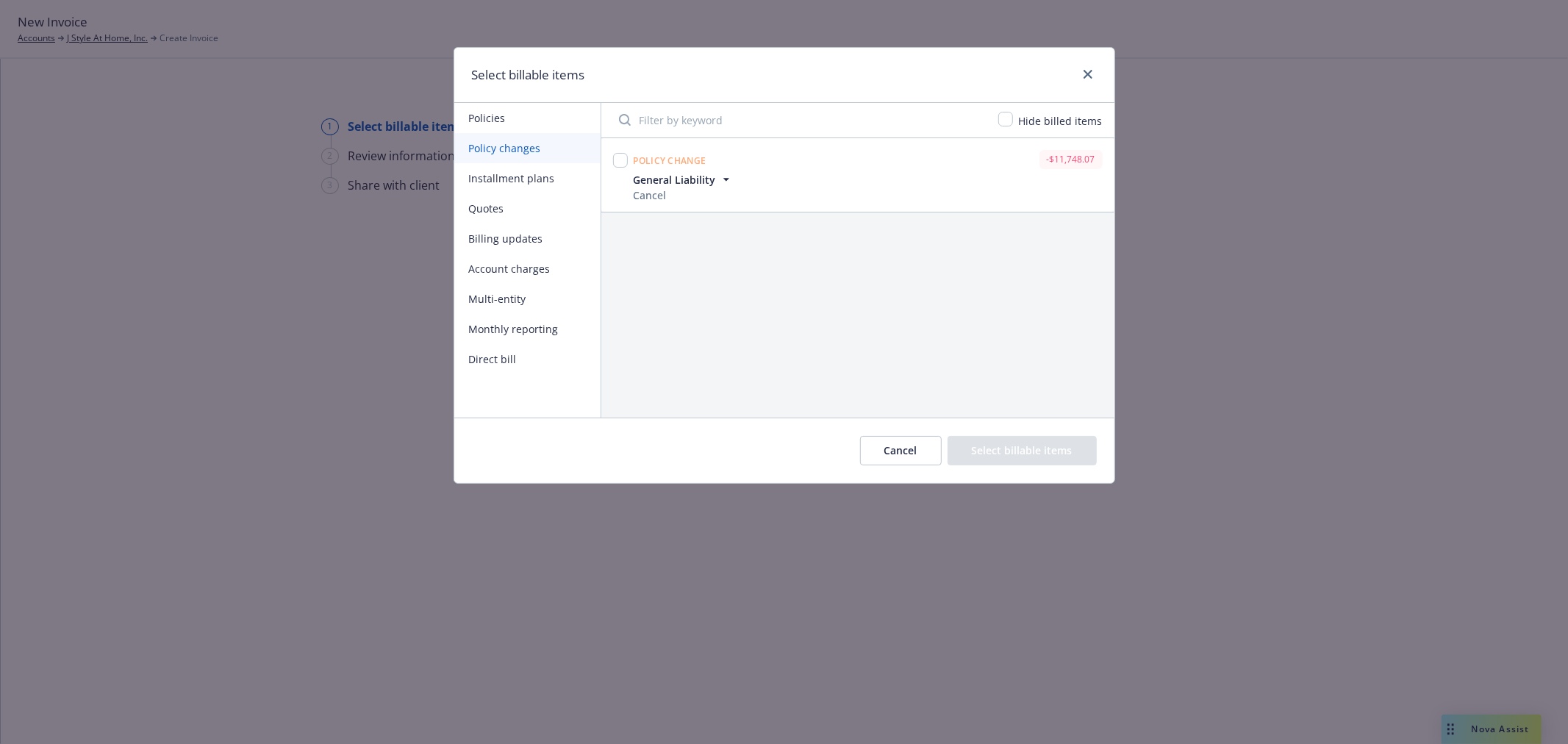
click at [526, 188] on button "Installment plans" at bounding box center [528, 178] width 147 height 30
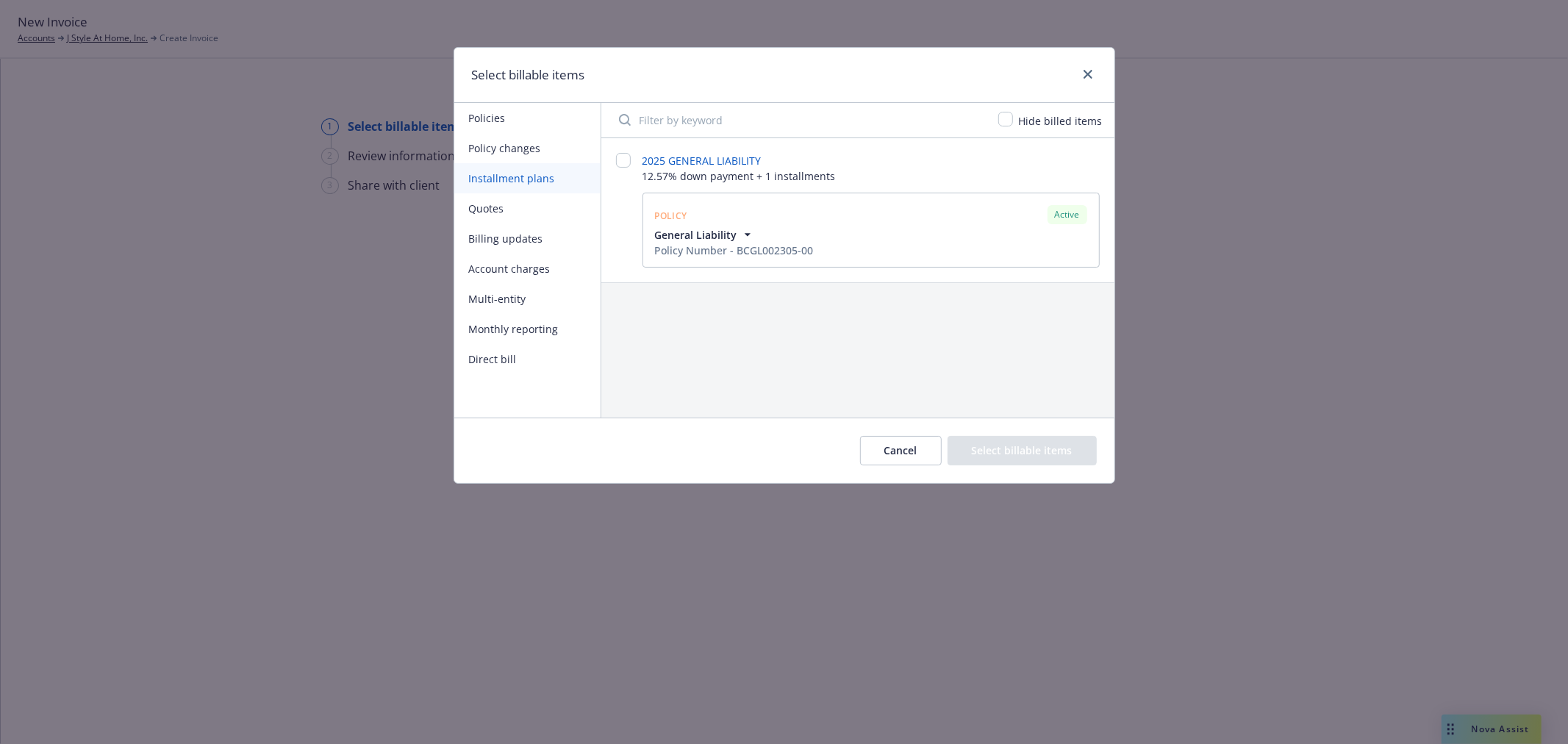
click at [535, 147] on button "Policy changes" at bounding box center [528, 148] width 147 height 30
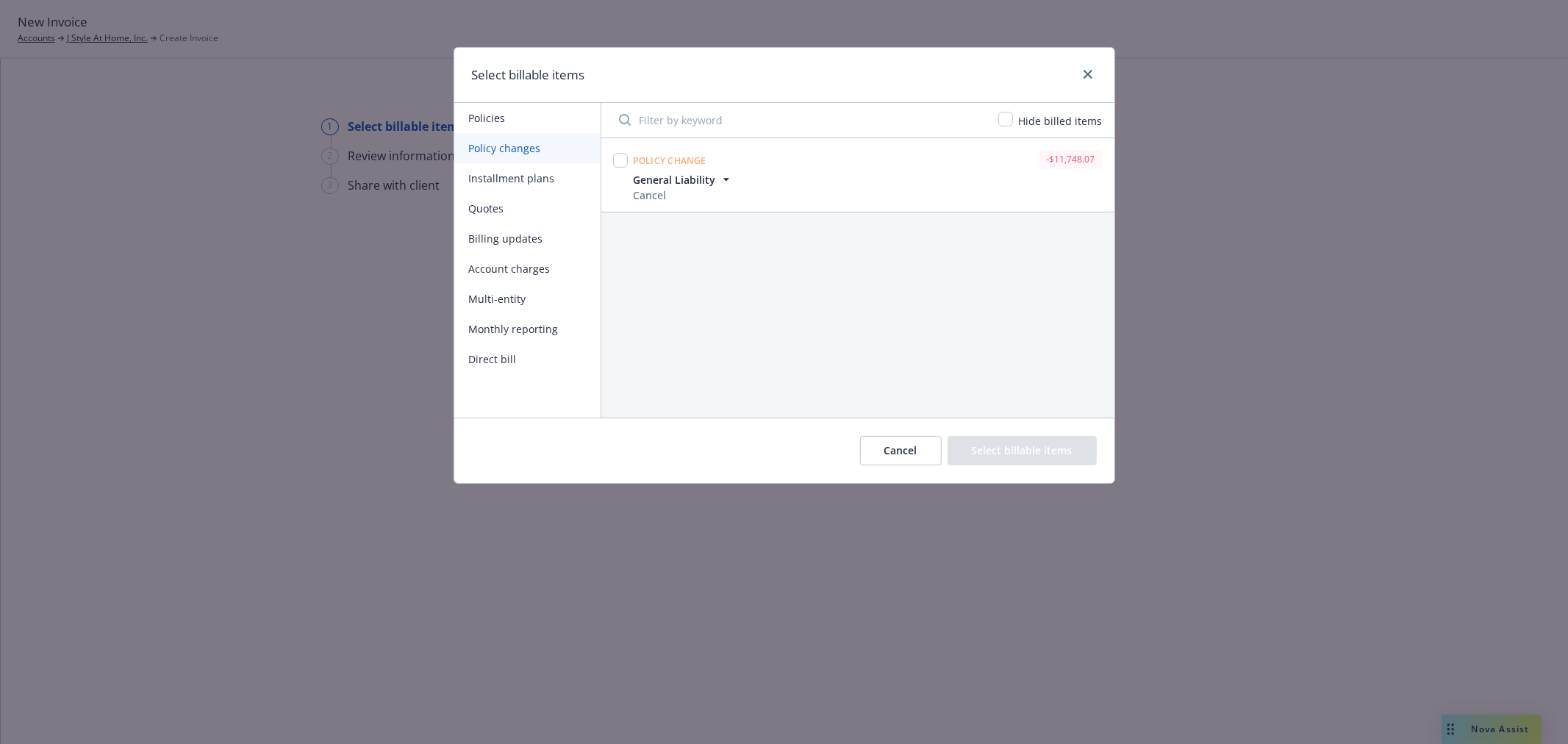
click at [548, 121] on button "Policies" at bounding box center [528, 118] width 147 height 30
click at [549, 151] on button "Policy changes" at bounding box center [528, 148] width 147 height 30
click at [714, 174] on span "General Liability" at bounding box center [683, 179] width 100 height 16
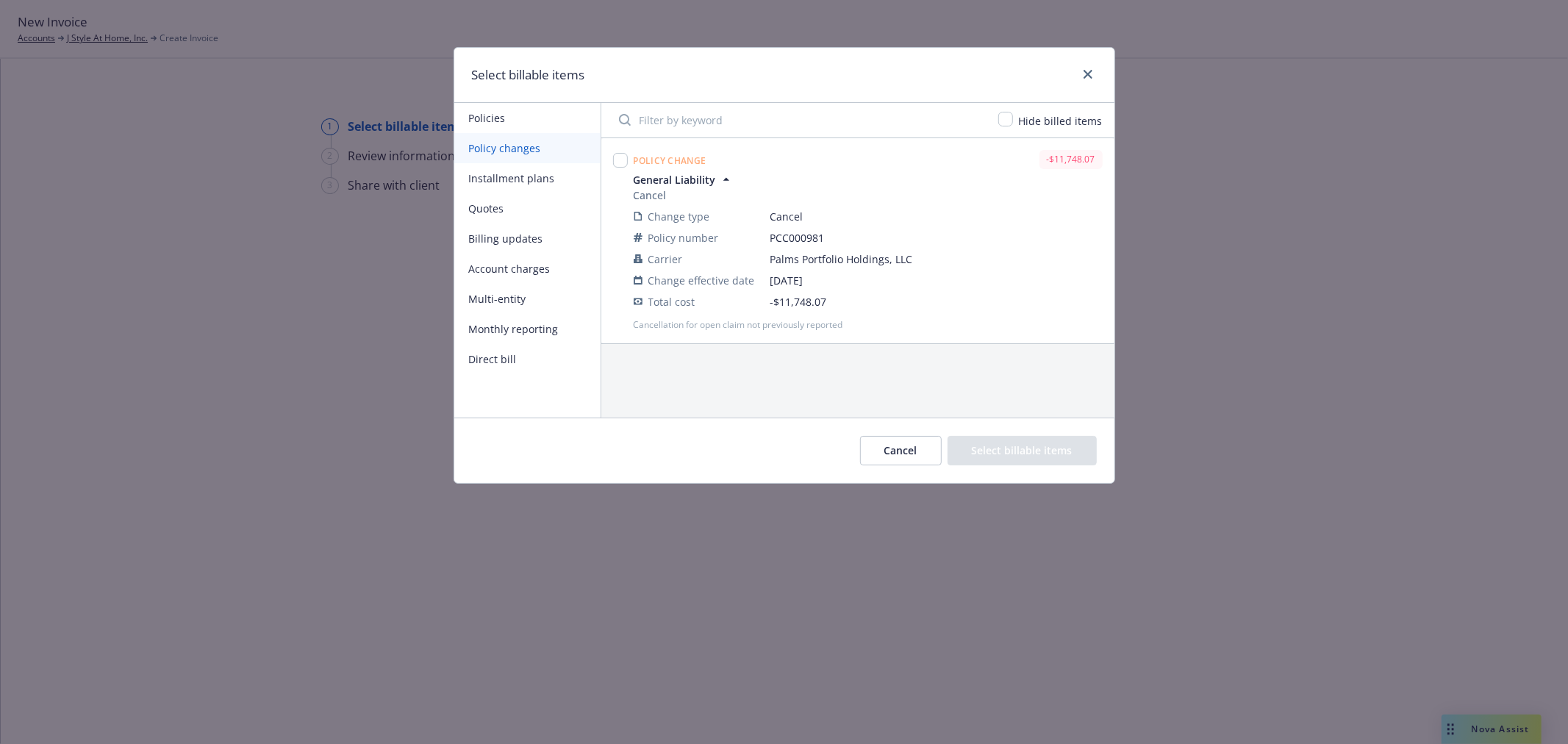
click at [525, 120] on button "Policies" at bounding box center [528, 118] width 147 height 30
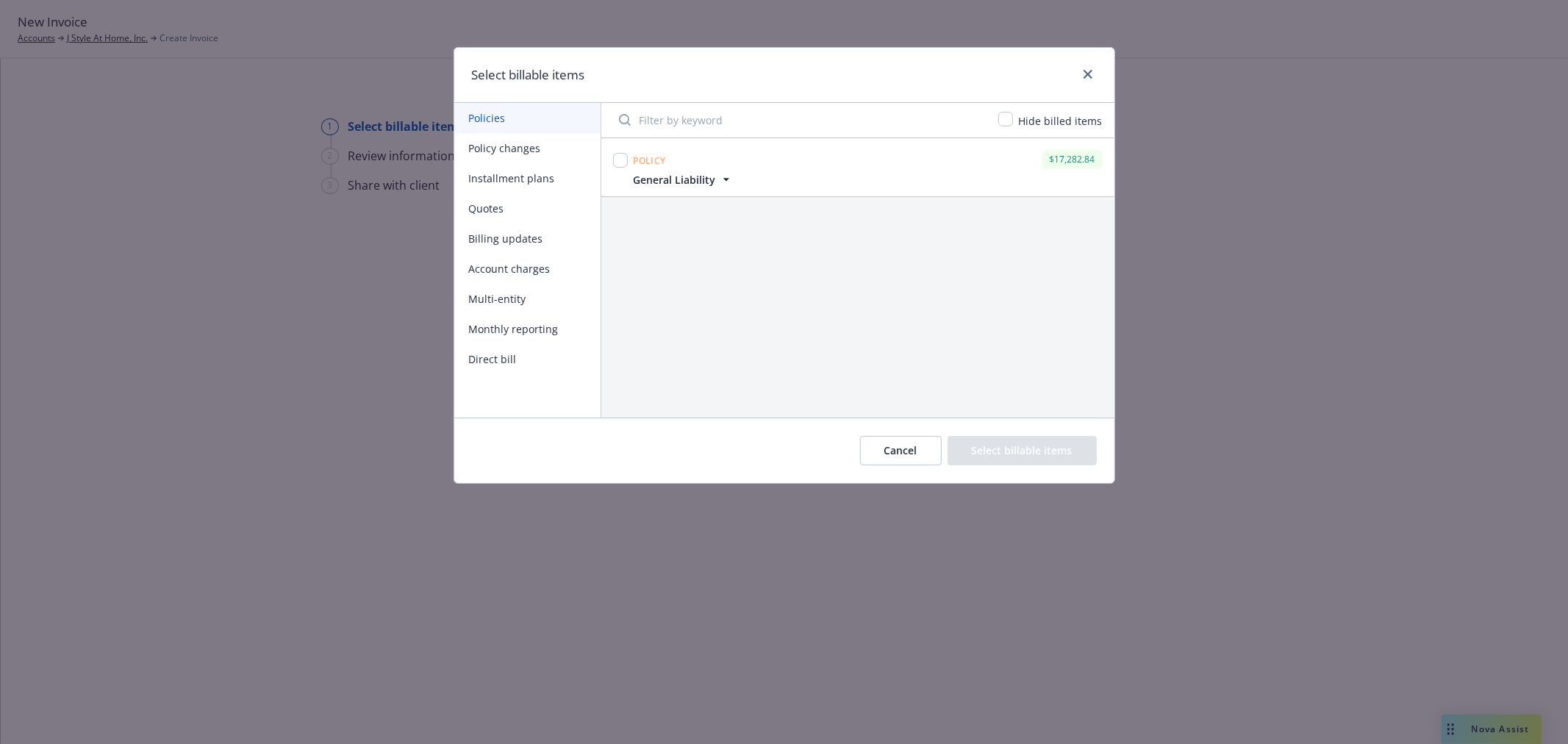
click at [710, 187] on span "General Liability" at bounding box center [675, 179] width 82 height 16
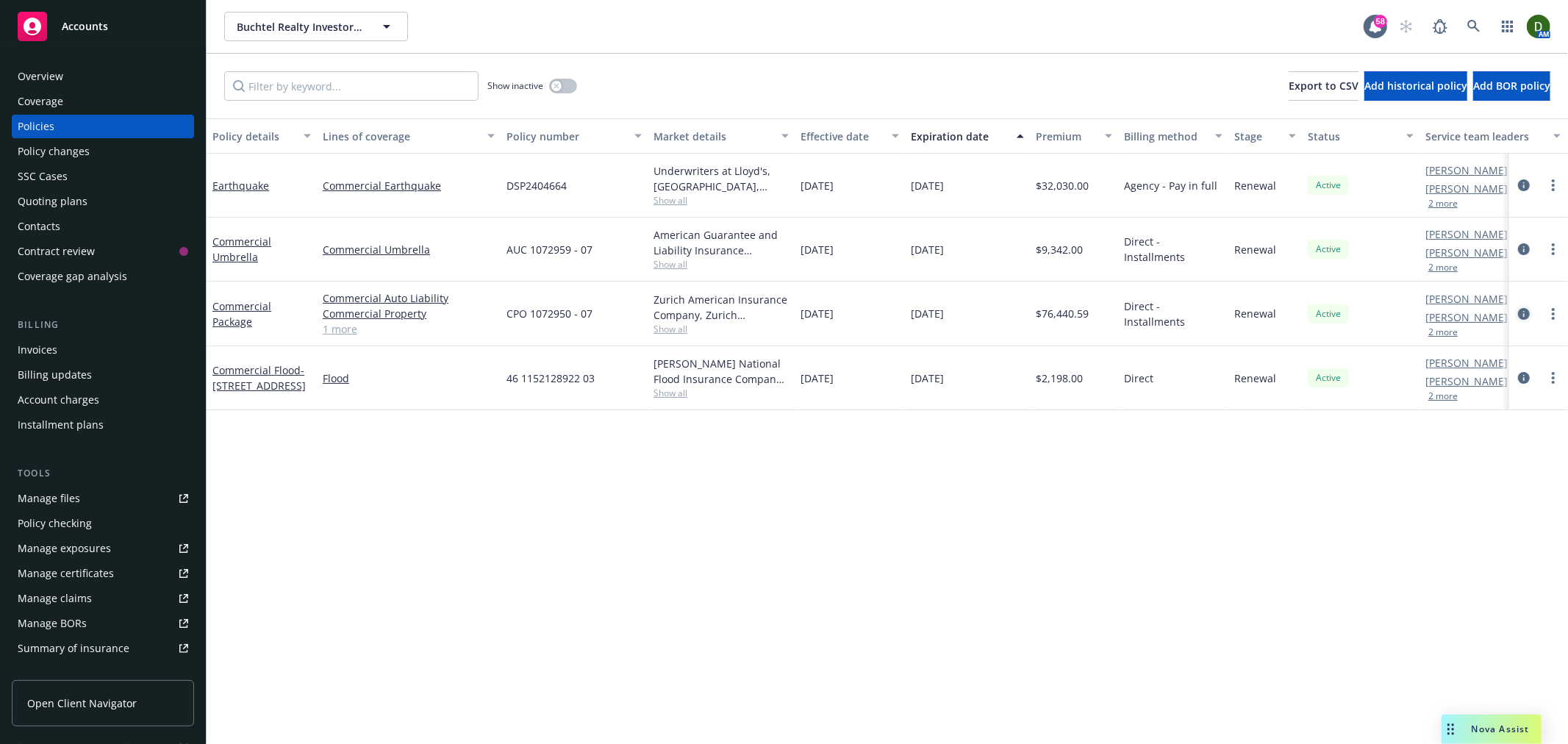
click at [1524, 314] on icon "circleInformation" at bounding box center [1524, 314] width 12 height 12
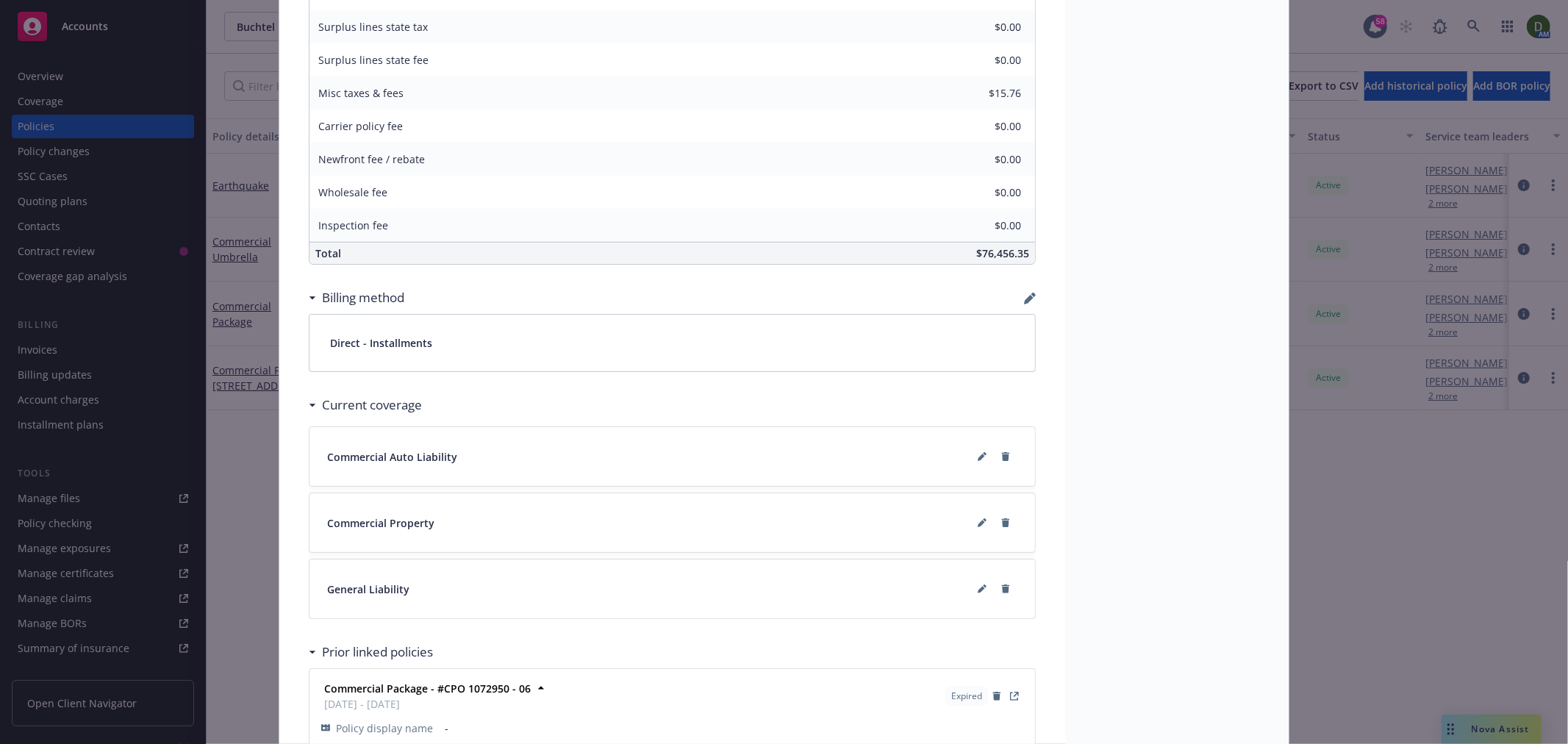
scroll to position [1230, 0]
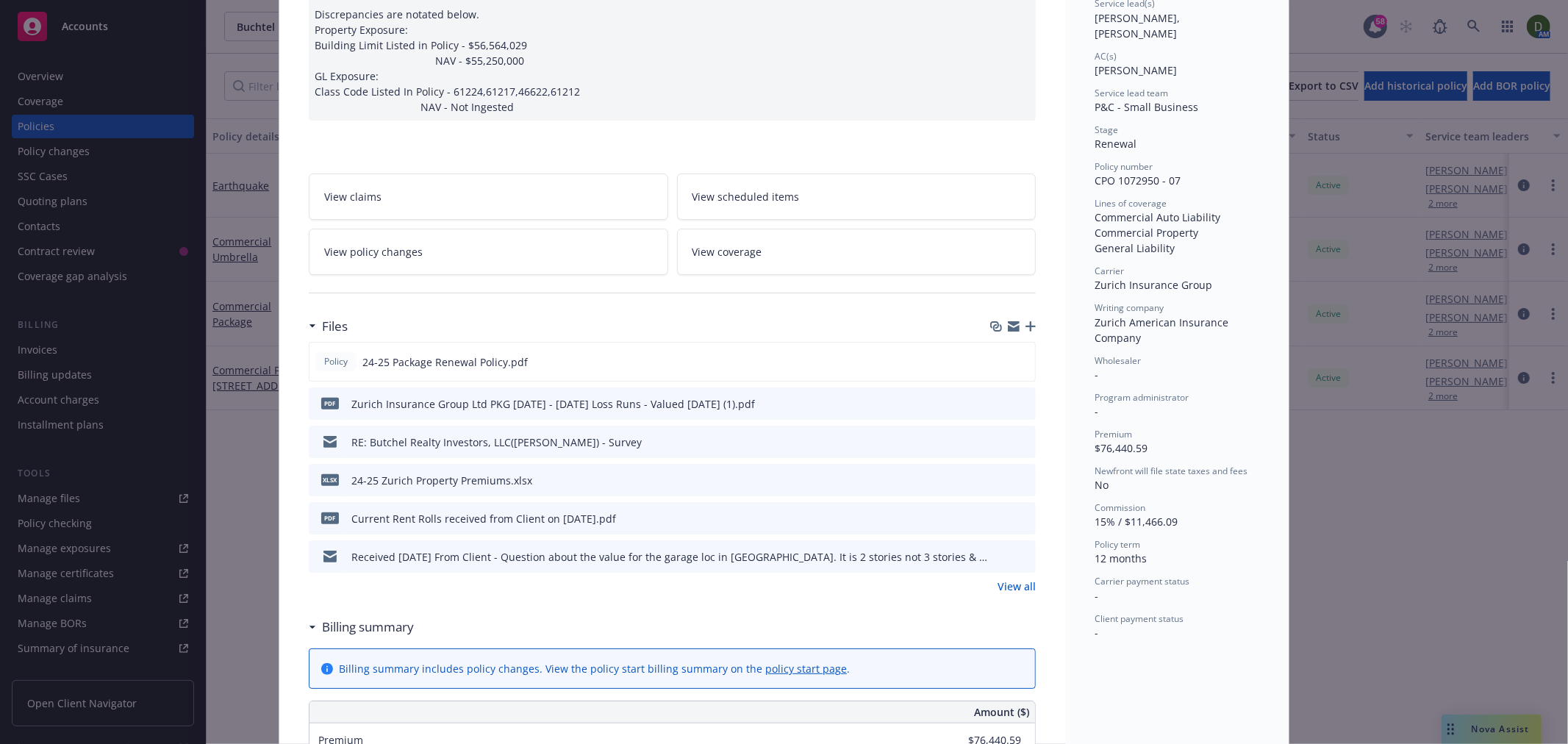
drag, startPoint x: 1099, startPoint y: 439, endPoint x: 1106, endPoint y: 286, distance: 153.2
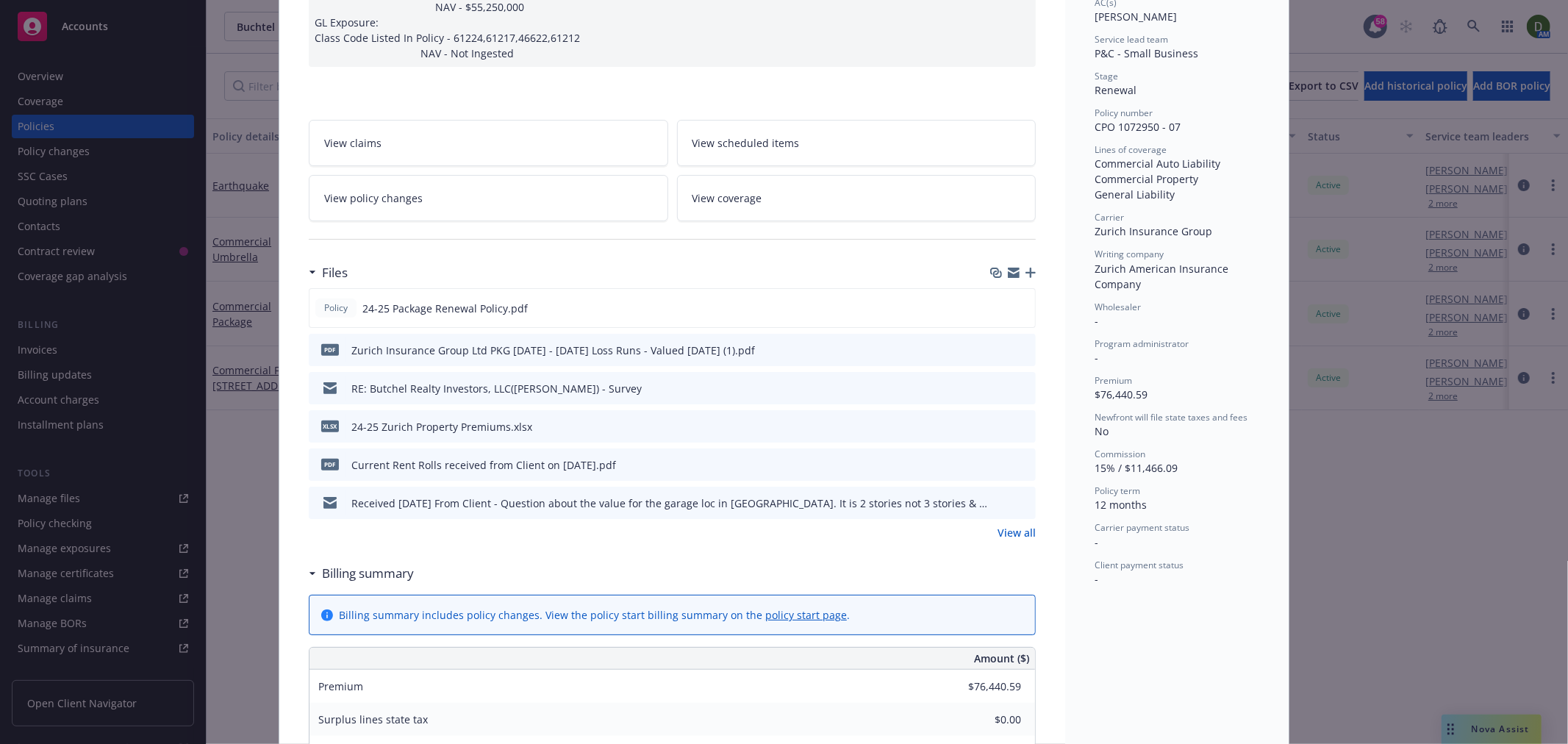
scroll to position [171, 0]
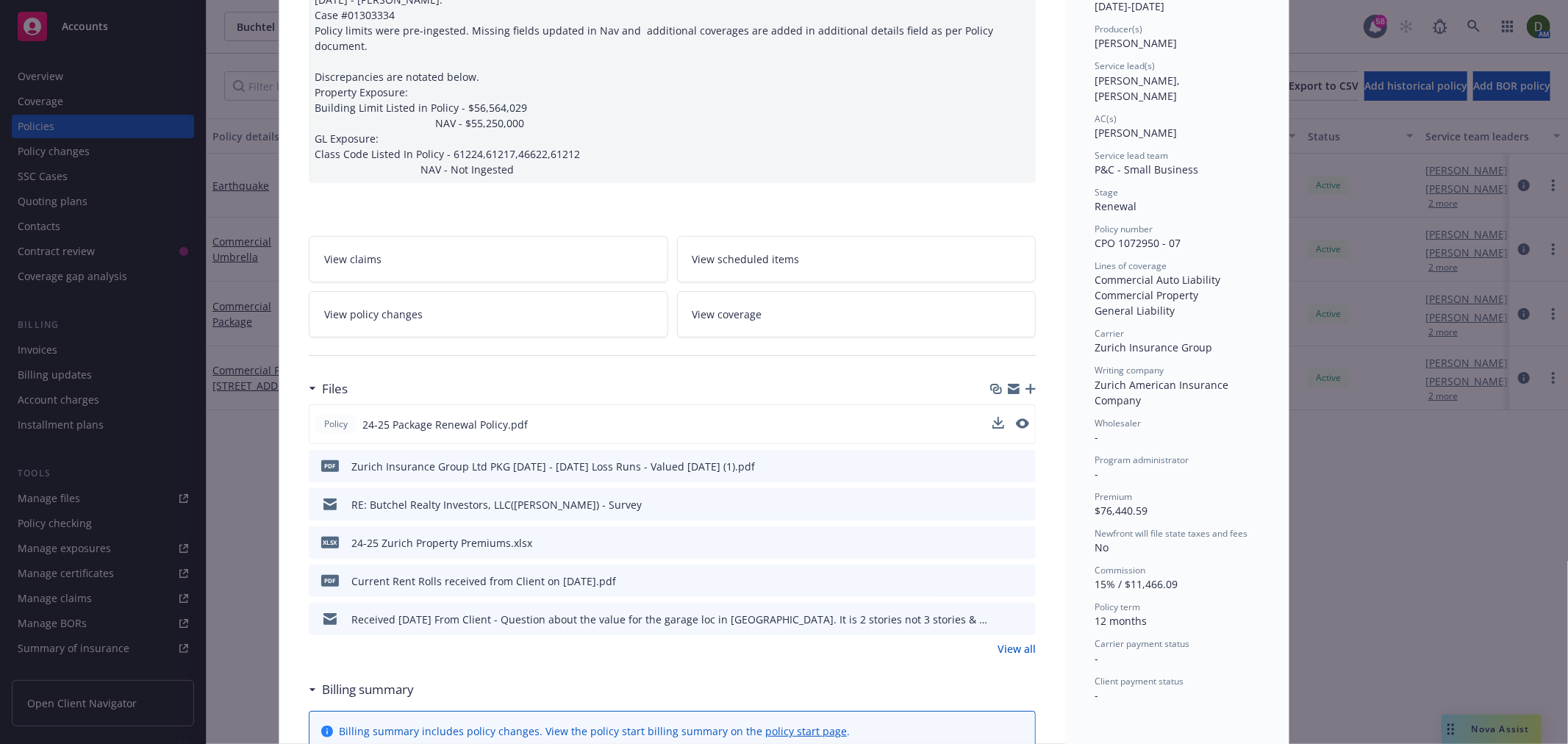
click at [996, 417] on button at bounding box center [998, 425] width 12 height 16
click at [995, 417] on icon "download file" at bounding box center [997, 423] width 12 height 12
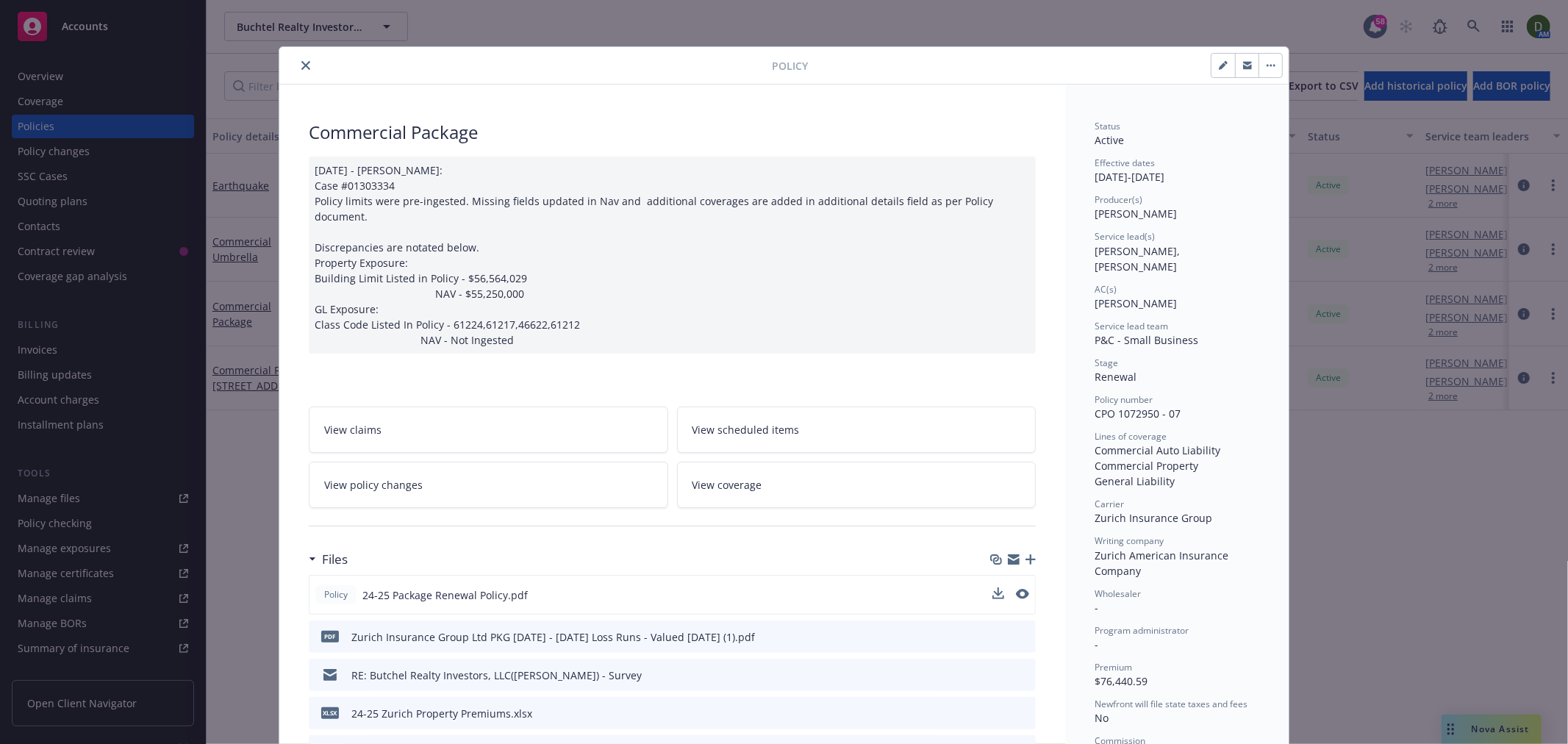
scroll to position [0, 0]
click at [302, 64] on icon "close" at bounding box center [305, 66] width 9 height 9
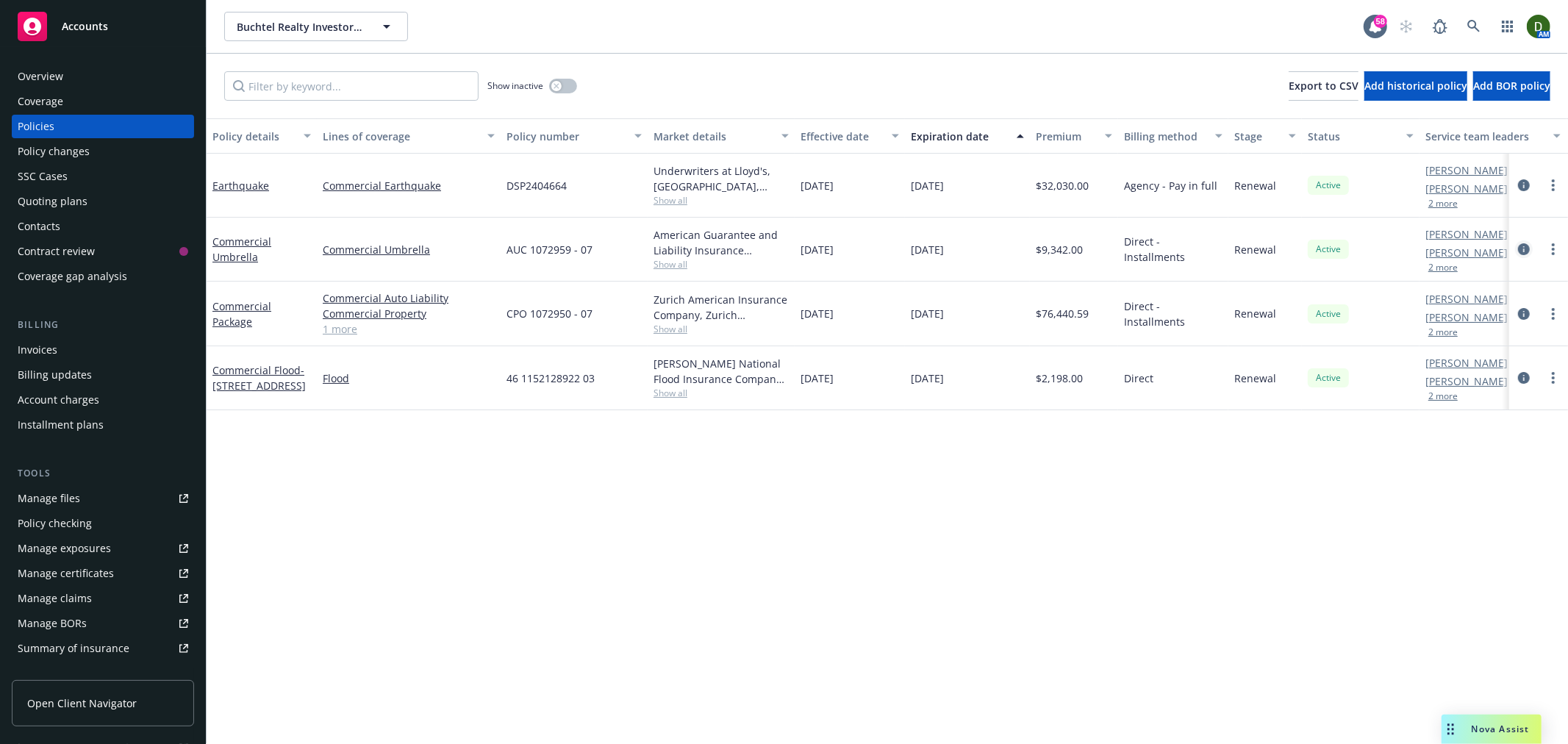
click at [1523, 248] on icon "circleInformation" at bounding box center [1524, 249] width 12 height 12
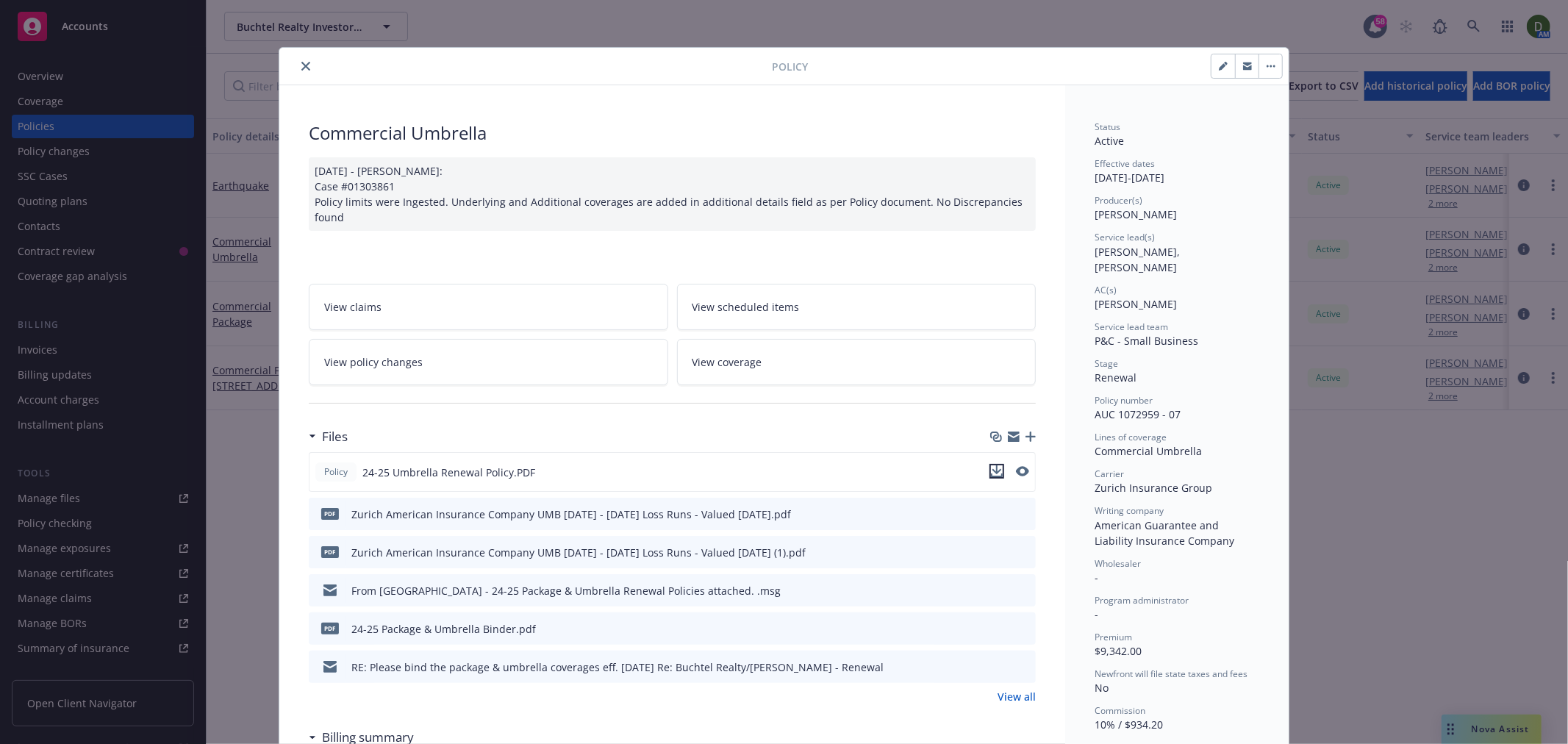
click at [993, 465] on icon "download file" at bounding box center [997, 471] width 12 height 12
